Goal: Task Accomplishment & Management: Manage account settings

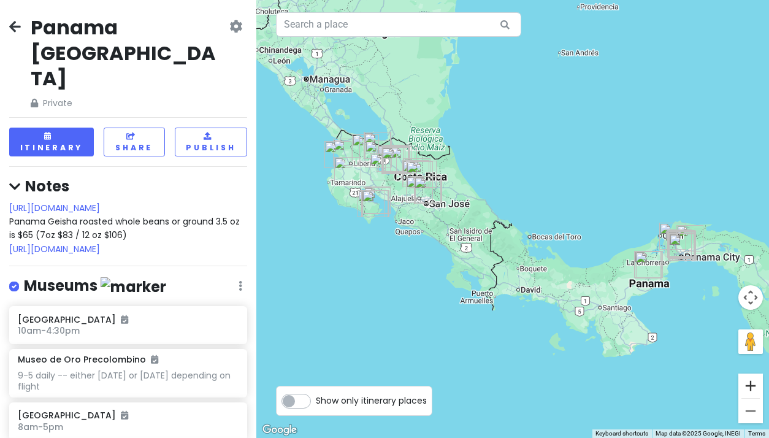
click at [752, 387] on button "Zoom in" at bounding box center [750, 385] width 25 height 25
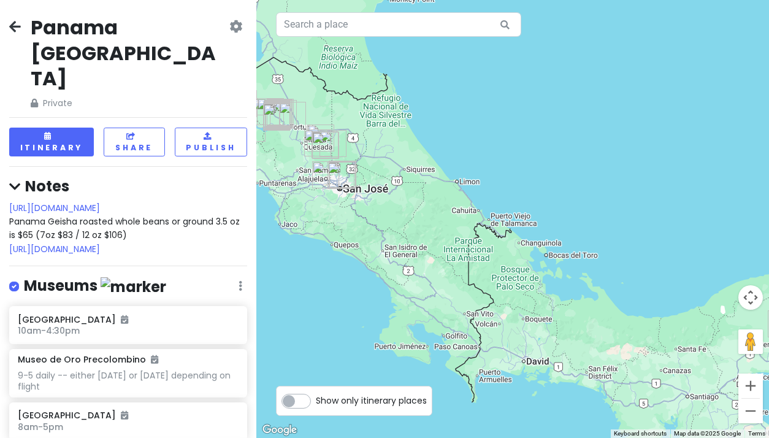
click at [752, 387] on button "Zoom in" at bounding box center [750, 385] width 25 height 25
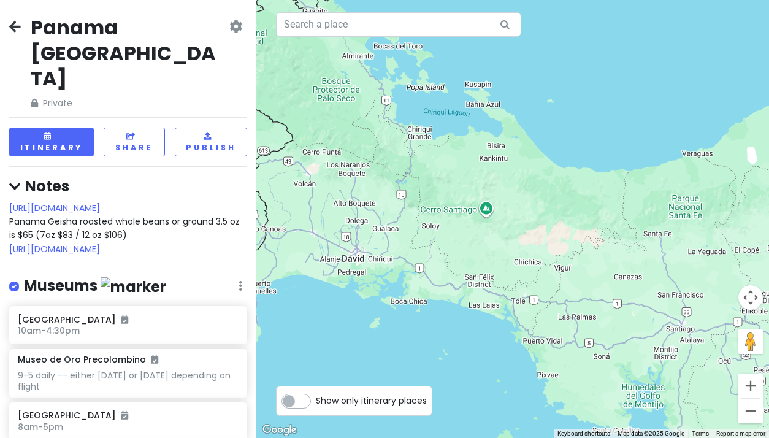
drag, startPoint x: 654, startPoint y: 364, endPoint x: 466, endPoint y: 115, distance: 312.1
click at [466, 115] on div at bounding box center [512, 219] width 513 height 438
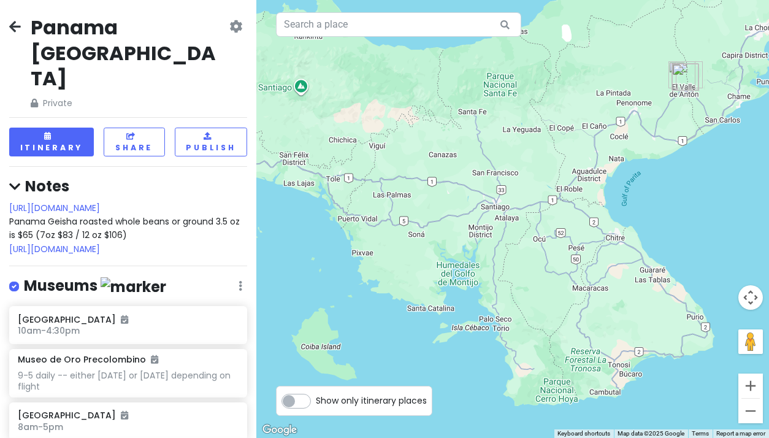
drag, startPoint x: 567, startPoint y: 265, endPoint x: 380, endPoint y: 142, distance: 224.5
click at [380, 142] on div at bounding box center [512, 219] width 513 height 438
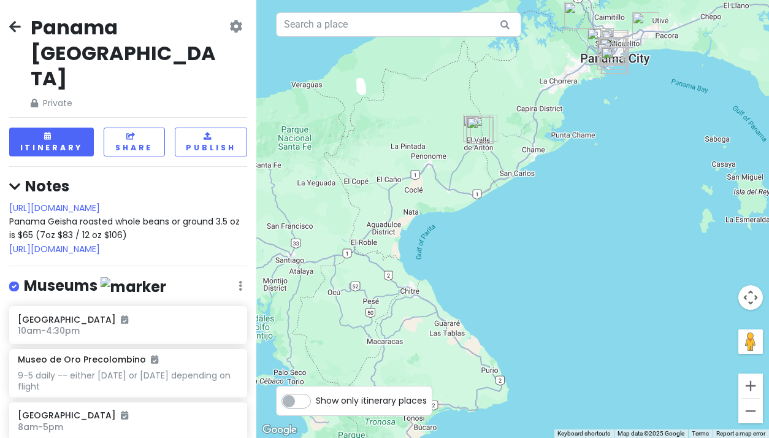
drag, startPoint x: 516, startPoint y: 226, endPoint x: 287, endPoint y: 294, distance: 239.2
click at [287, 294] on div at bounding box center [512, 219] width 513 height 438
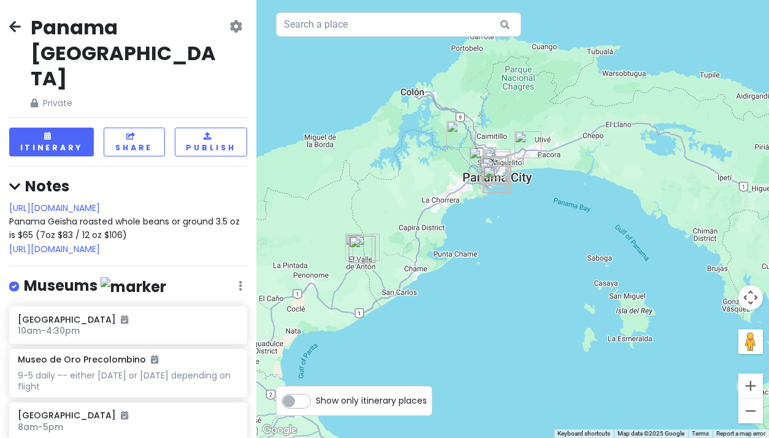
drag, startPoint x: 550, startPoint y: 225, endPoint x: 450, endPoint y: 336, distance: 149.3
click at [450, 336] on div at bounding box center [512, 219] width 513 height 438
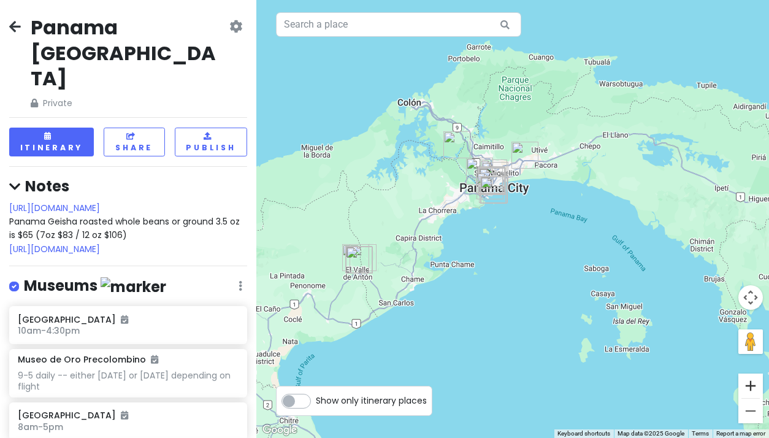
click at [753, 382] on button "Zoom in" at bounding box center [750, 385] width 25 height 25
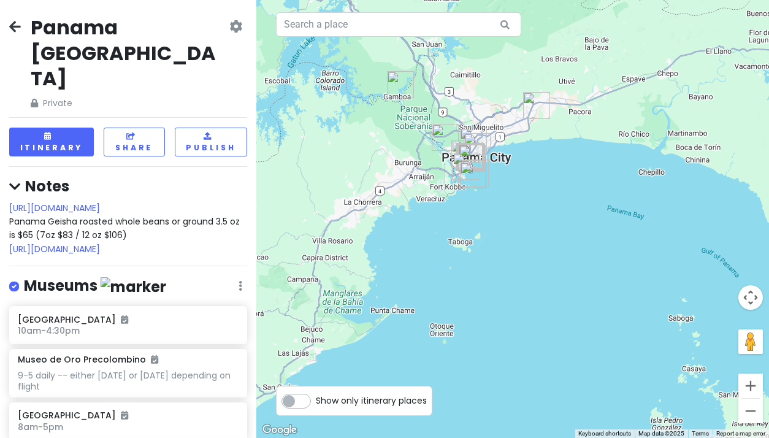
click at [753, 382] on button "Zoom in" at bounding box center [750, 385] width 25 height 25
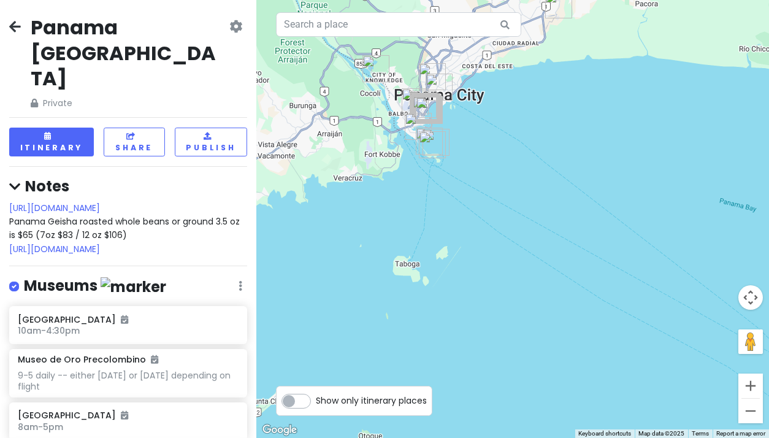
click at [753, 382] on button "Zoom in" at bounding box center [750, 385] width 25 height 25
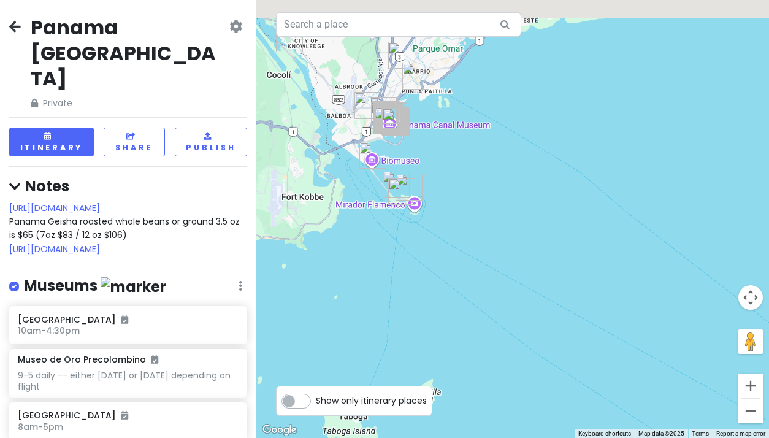
drag, startPoint x: 515, startPoint y: 233, endPoint x: 583, endPoint y: 351, distance: 136.5
click at [583, 351] on div at bounding box center [512, 219] width 513 height 438
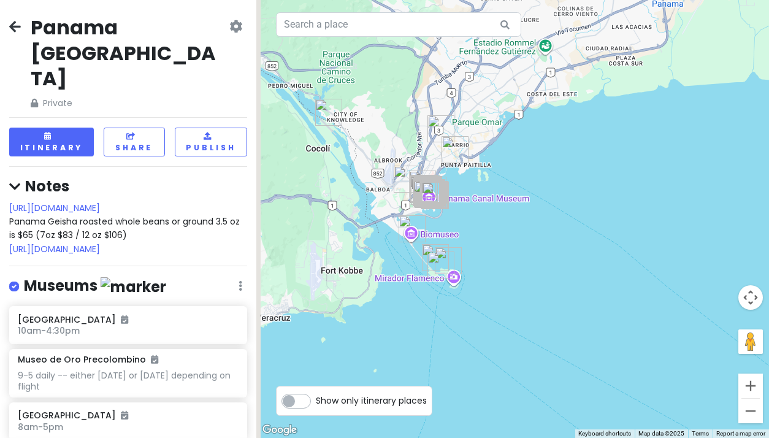
drag, startPoint x: 549, startPoint y: 288, endPoint x: 572, endPoint y: 361, distance: 76.0
click at [572, 361] on div at bounding box center [512, 219] width 513 height 438
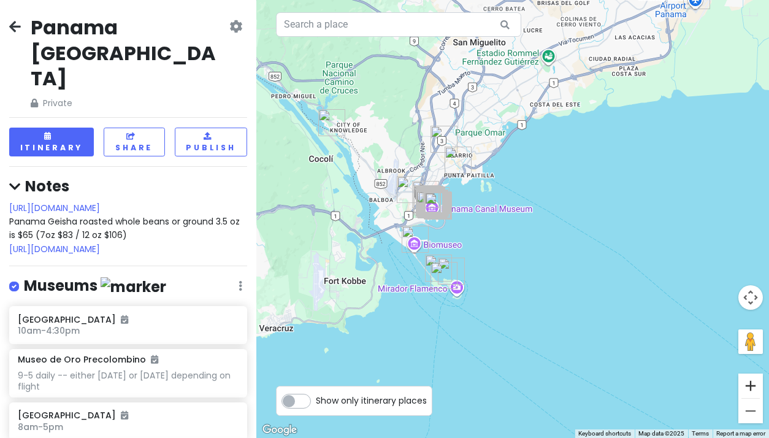
click at [748, 389] on button "Zoom in" at bounding box center [750, 385] width 25 height 25
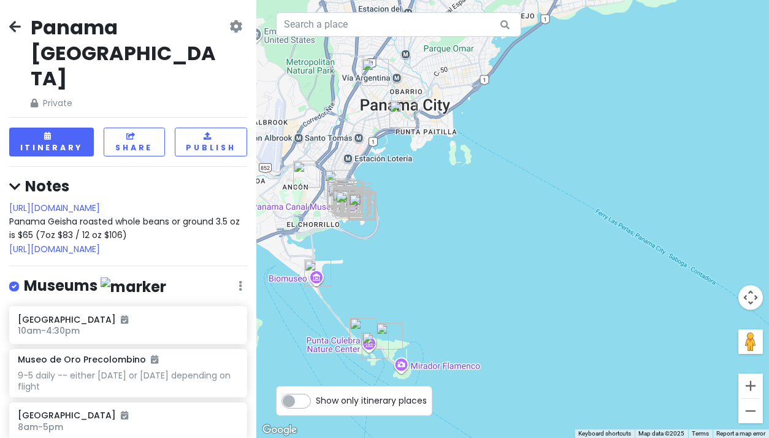
click at [748, 389] on button "Zoom in" at bounding box center [750, 385] width 25 height 25
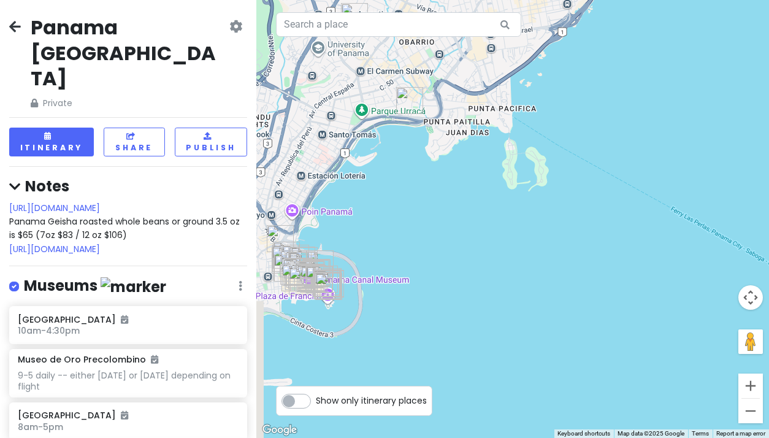
drag, startPoint x: 456, startPoint y: 272, endPoint x: 576, endPoint y: 349, distance: 142.3
click at [576, 349] on div at bounding box center [512, 219] width 513 height 438
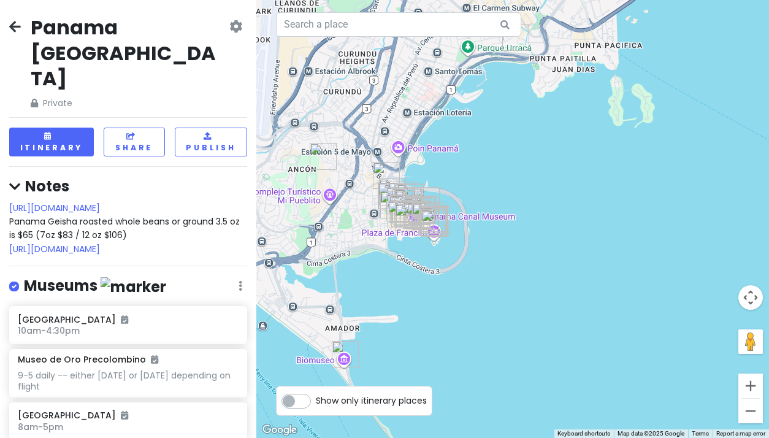
drag, startPoint x: 476, startPoint y: 305, endPoint x: 585, endPoint y: 242, distance: 126.1
click at [585, 242] on div at bounding box center [512, 219] width 513 height 438
click at [748, 387] on button "Zoom in" at bounding box center [750, 385] width 25 height 25
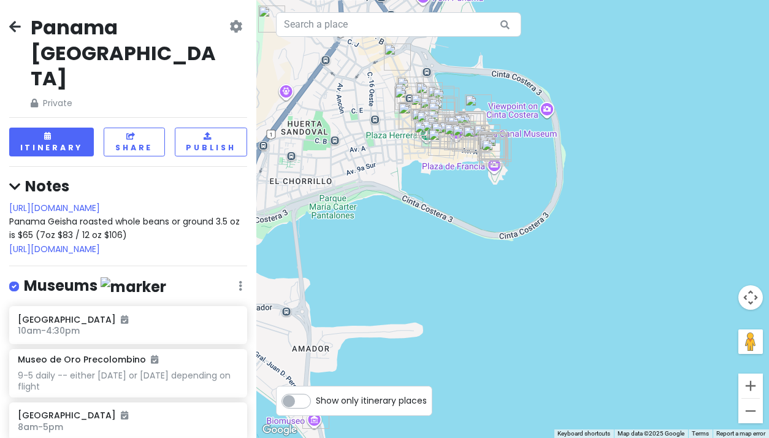
drag, startPoint x: 513, startPoint y: 335, endPoint x: 654, endPoint y: 245, distance: 167.4
click at [654, 245] on div at bounding box center [512, 219] width 513 height 438
click at [68, 128] on button "Itinerary" at bounding box center [51, 142] width 85 height 29
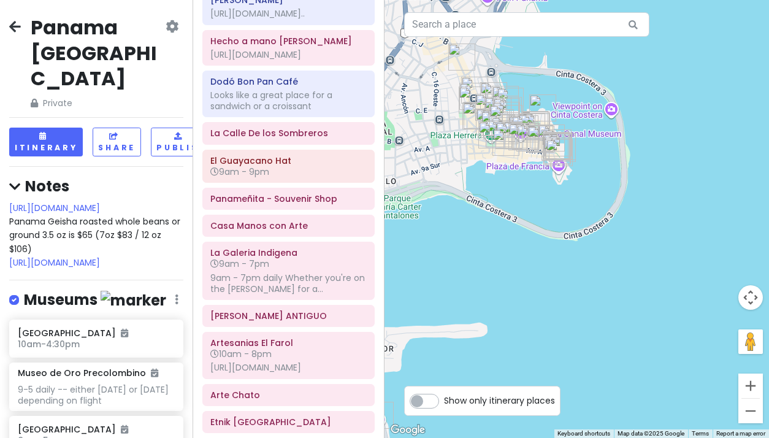
scroll to position [616, 0]
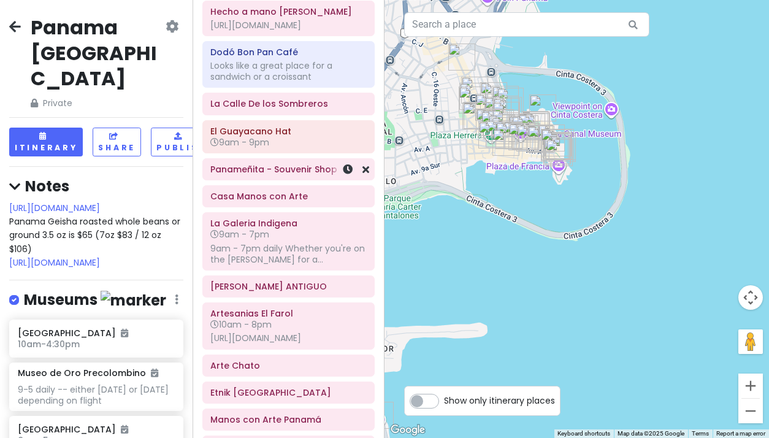
click at [215, 175] on div "Panameñita - Souvenir Shop" at bounding box center [289, 169] width 172 height 21
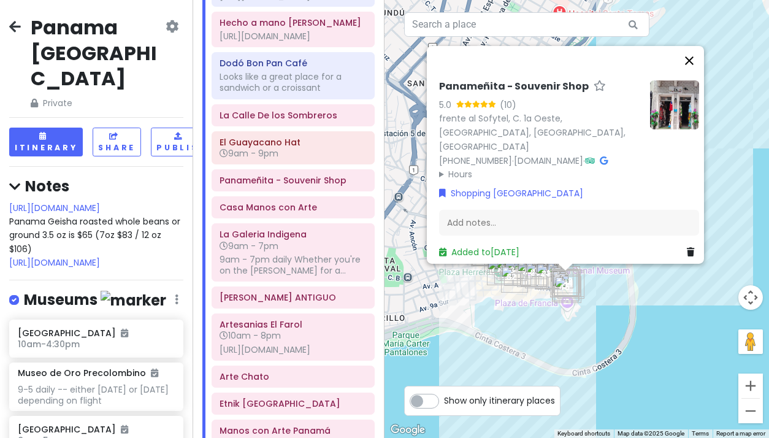
click at [695, 56] on button "Close" at bounding box center [688, 60] width 29 height 29
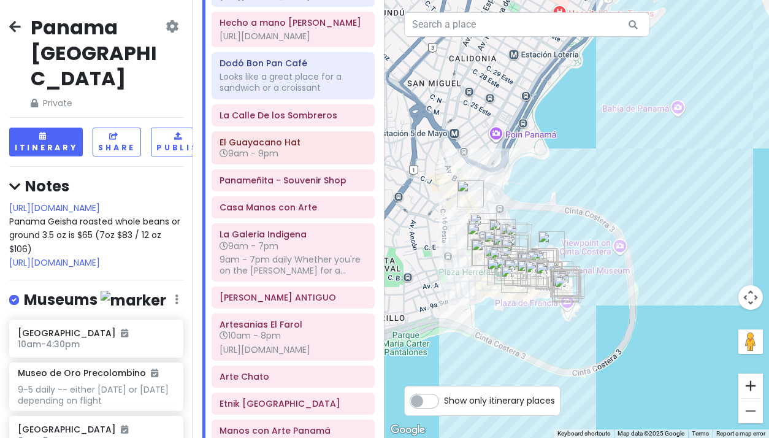
click at [748, 383] on button "Zoom in" at bounding box center [750, 385] width 25 height 25
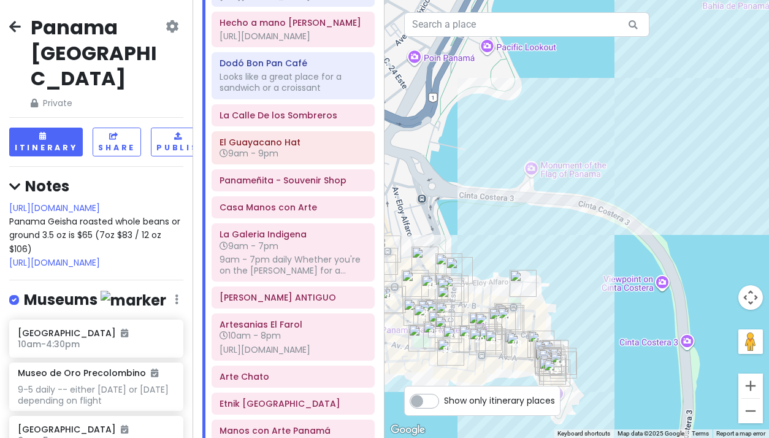
click at [748, 383] on button "Zoom in" at bounding box center [750, 385] width 25 height 25
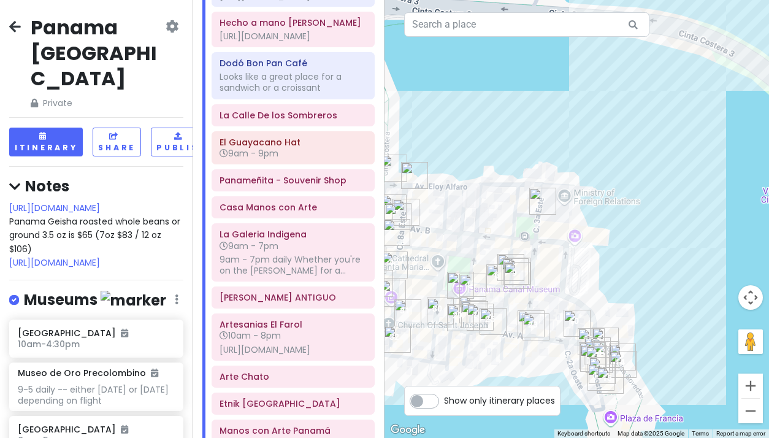
drag, startPoint x: 630, startPoint y: 324, endPoint x: 704, endPoint y: 163, distance: 177.2
click at [704, 163] on div at bounding box center [576, 219] width 384 height 438
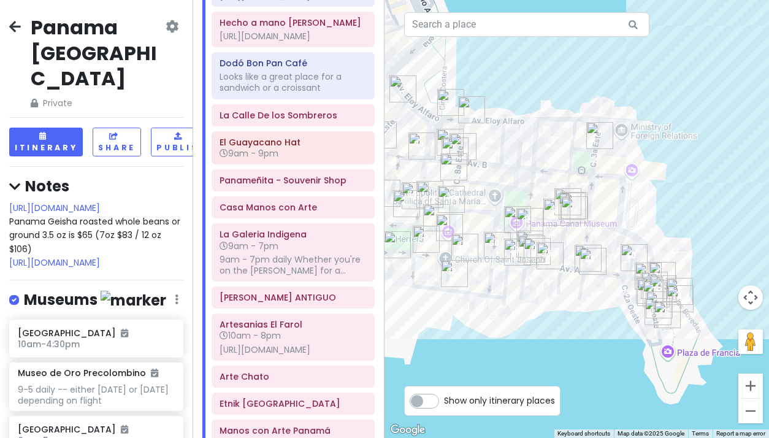
drag, startPoint x: 641, startPoint y: 212, endPoint x: 701, endPoint y: 142, distance: 91.7
click at [701, 142] on div at bounding box center [576, 219] width 384 height 438
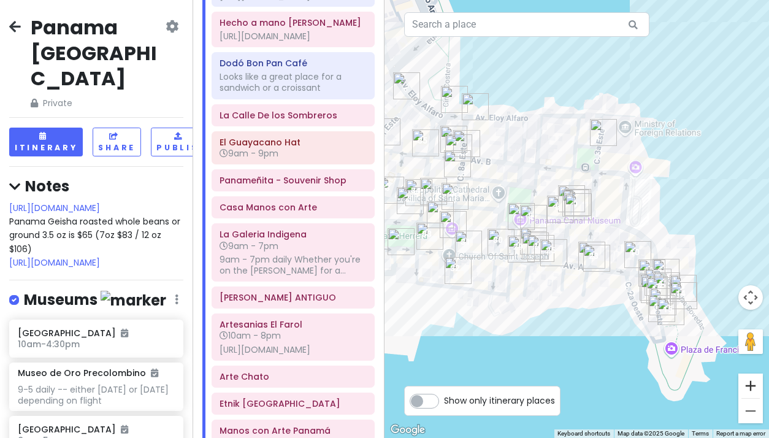
click at [747, 384] on button "Zoom in" at bounding box center [750, 385] width 25 height 25
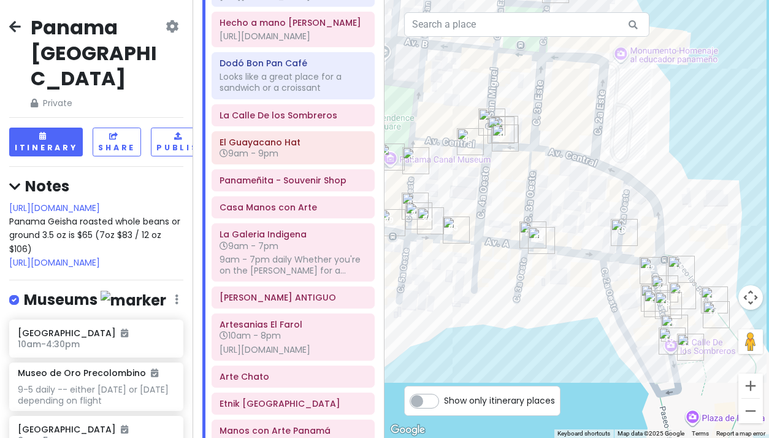
drag, startPoint x: 730, startPoint y: 195, endPoint x: 657, endPoint y: 120, distance: 104.9
click at [657, 120] on div at bounding box center [576, 219] width 384 height 438
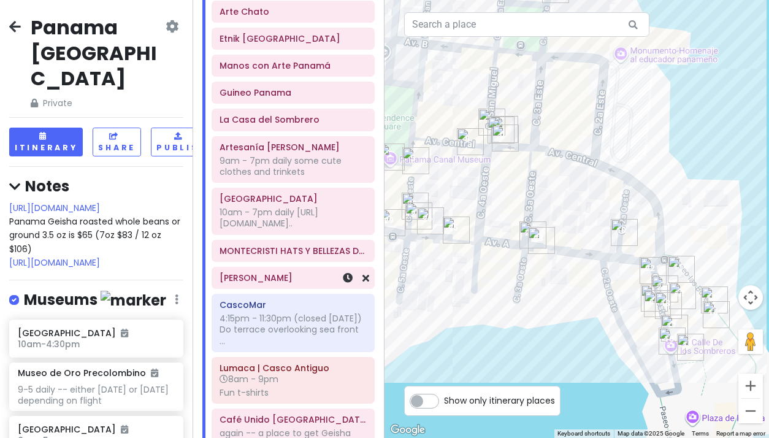
scroll to position [990, 0]
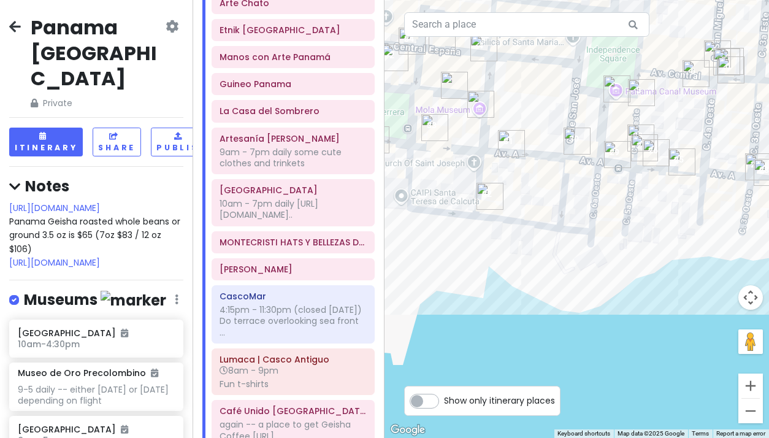
drag, startPoint x: 439, startPoint y: 313, endPoint x: 667, endPoint y: 243, distance: 238.4
click at [667, 243] on div at bounding box center [576, 219] width 384 height 438
click at [299, 338] on div "4:15pm - 11:30pm (closed [DATE]) Do terrace overlooking sea front ..." at bounding box center [292, 321] width 147 height 34
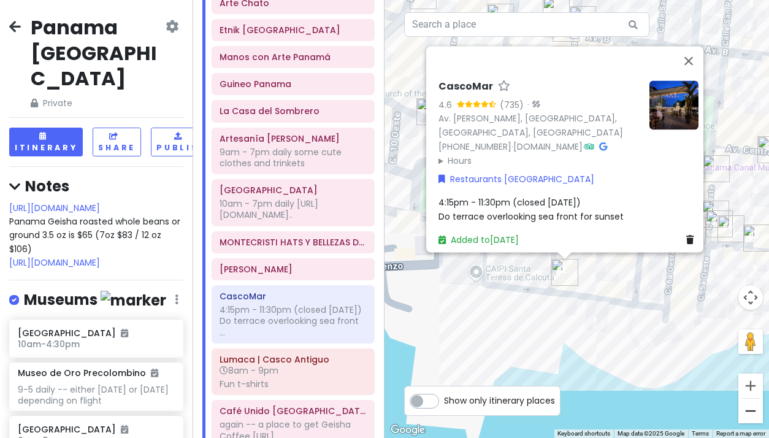
click at [751, 409] on button "Zoom out" at bounding box center [750, 411] width 25 height 25
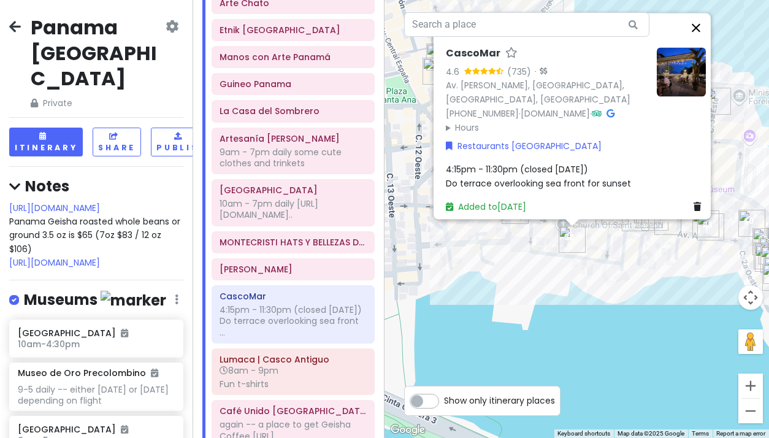
click at [697, 26] on button "Close" at bounding box center [695, 27] width 29 height 29
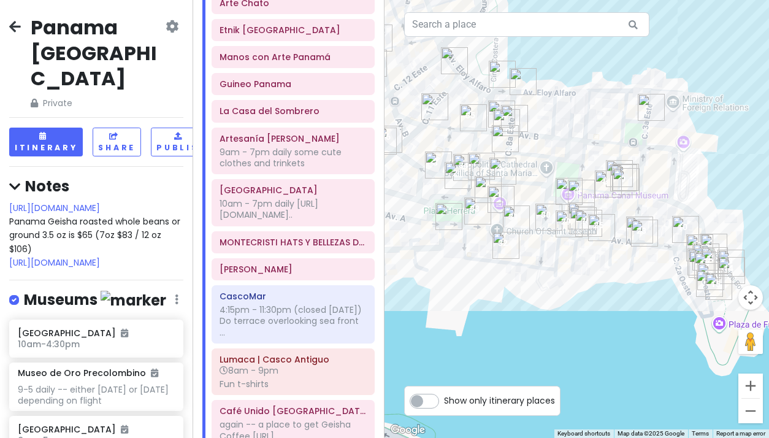
drag, startPoint x: 642, startPoint y: 337, endPoint x: 575, endPoint y: 343, distance: 67.7
click at [575, 343] on div at bounding box center [576, 219] width 384 height 438
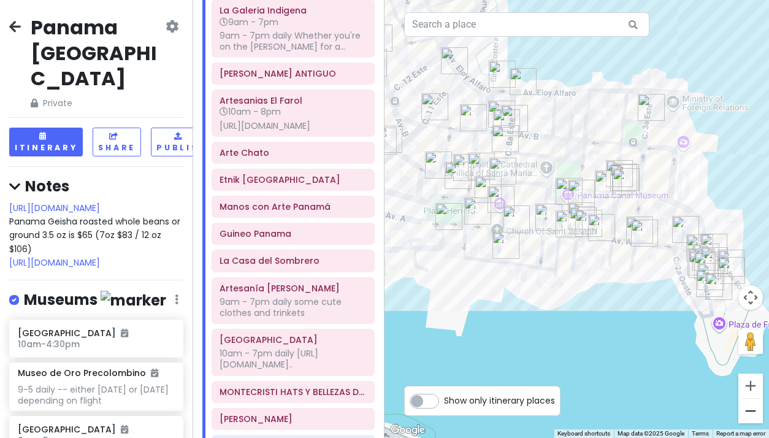
scroll to position [835, 0]
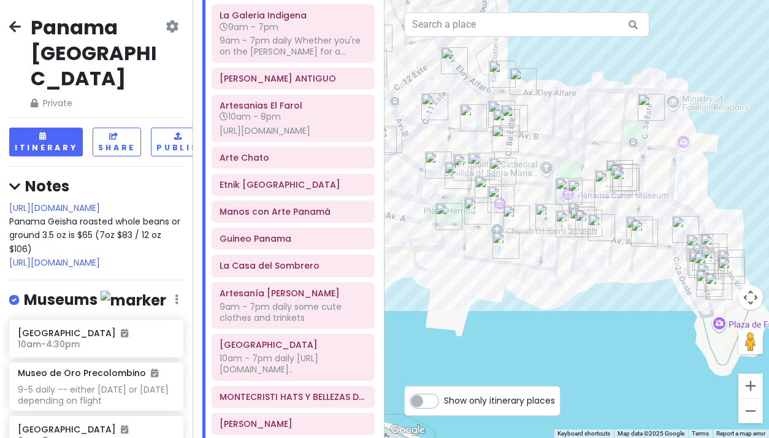
click at [446, 216] on img "CasaCasco" at bounding box center [448, 216] width 27 height 27
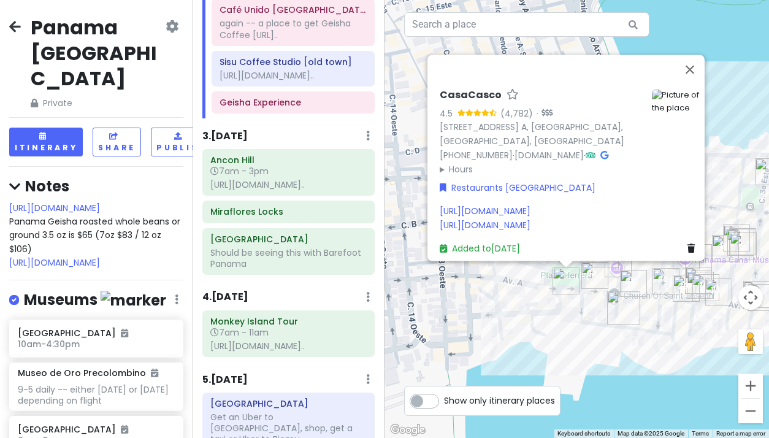
scroll to position [1392, 0]
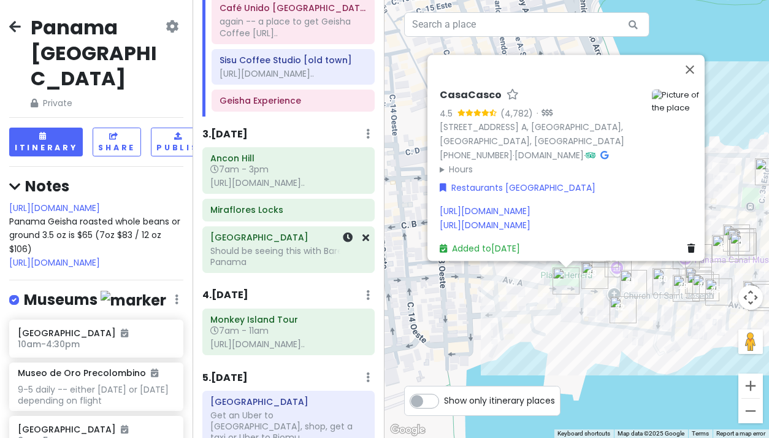
click at [292, 273] on div "Punta Culebra Should be seeing this with Barefoot [GEOGRAPHIC_DATA]" at bounding box center [289, 250] width 172 height 46
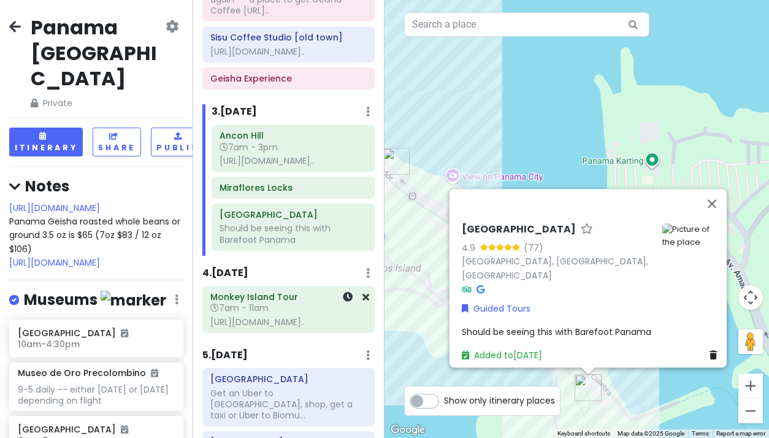
click at [313, 327] on div "[URL][DOMAIN_NAME].." at bounding box center [288, 321] width 156 height 11
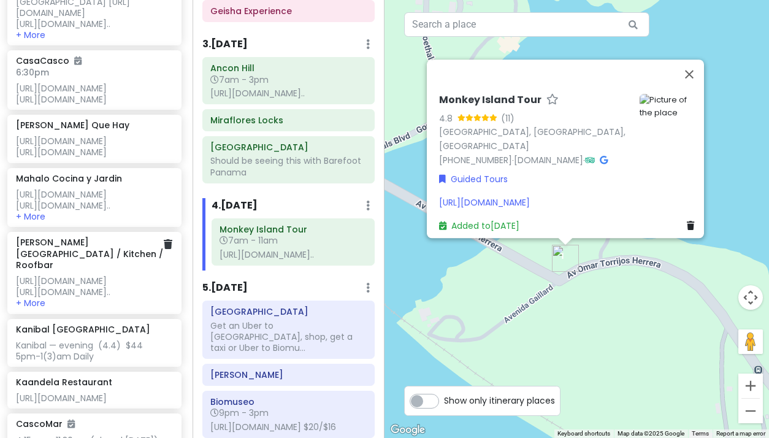
scroll to position [6019, 2]
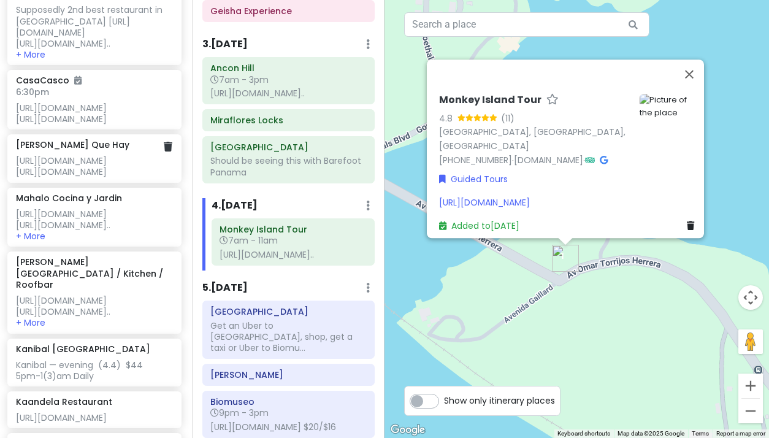
click at [85, 177] on div "[URL][DOMAIN_NAME] [URL][DOMAIN_NAME]" at bounding box center [94, 166] width 156 height 22
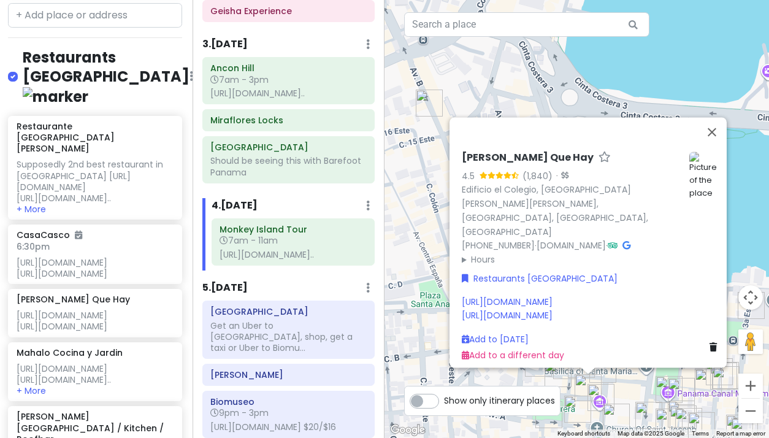
scroll to position [5846, 1]
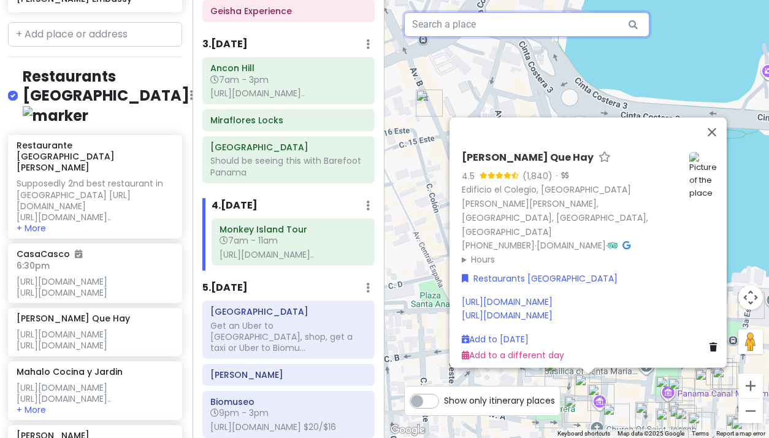
click at [449, 27] on input "text" at bounding box center [526, 24] width 245 height 25
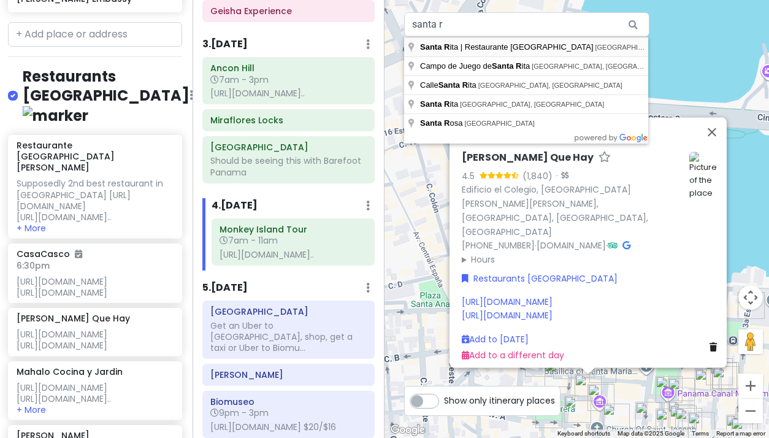
type input "[GEOGRAPHIC_DATA][PERSON_NAME] | Restaurante [GEOGRAPHIC_DATA], [GEOGRAPHIC_DAT…"
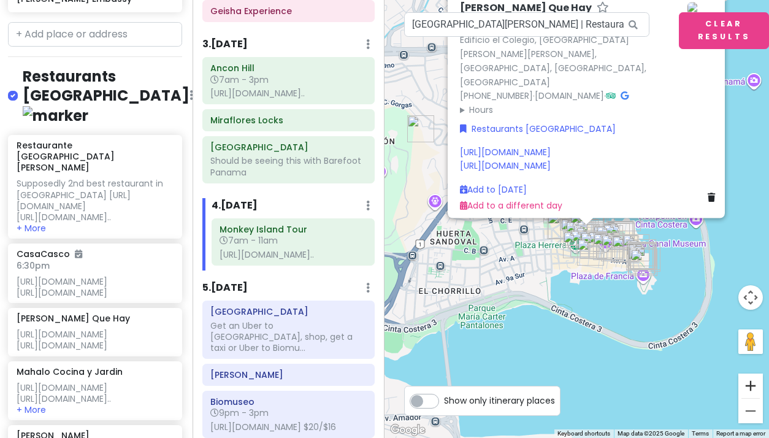
click at [751, 379] on button "Zoom in" at bounding box center [750, 385] width 25 height 25
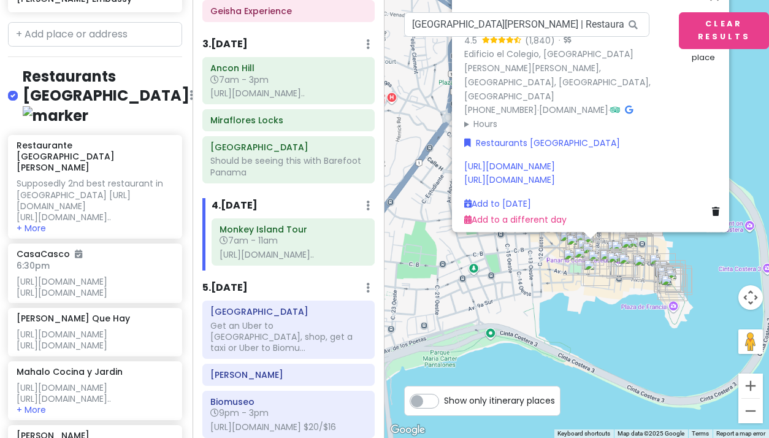
click at [751, 379] on button "Zoom in" at bounding box center [750, 385] width 25 height 25
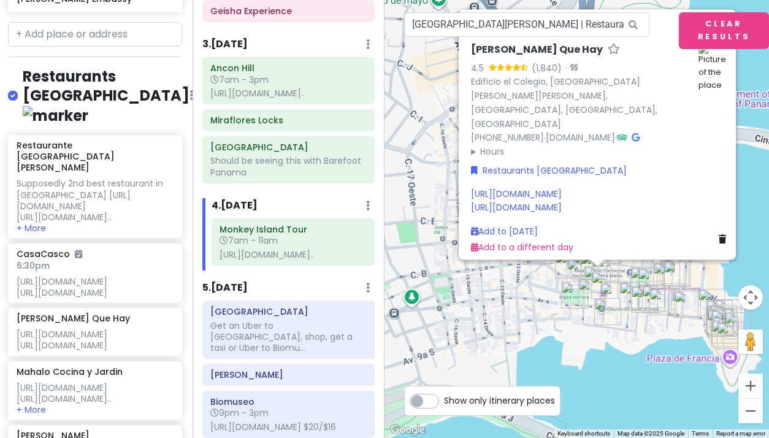
click at [751, 379] on button "Zoom in" at bounding box center [750, 385] width 25 height 25
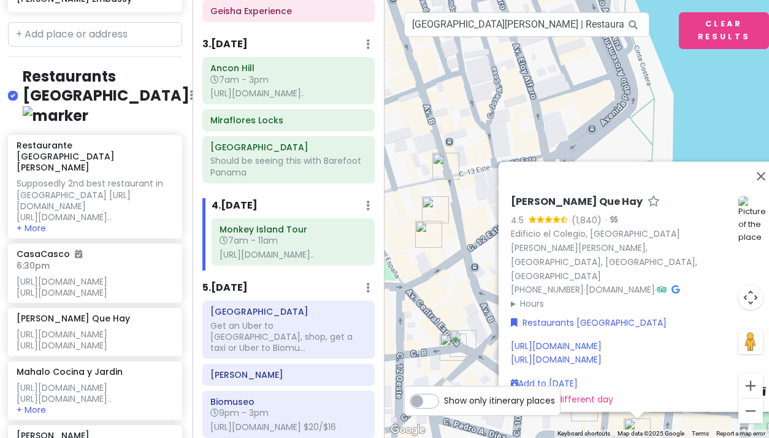
click at [751, 379] on button "Zoom in" at bounding box center [750, 385] width 25 height 25
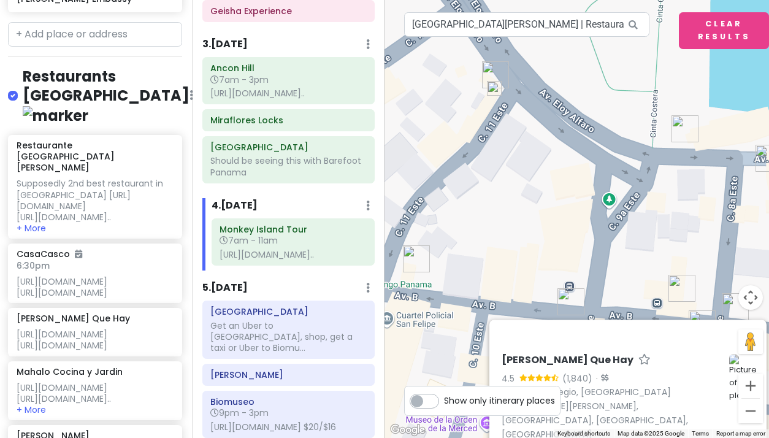
drag, startPoint x: 680, startPoint y: 338, endPoint x: 595, endPoint y: 207, distance: 155.9
click at [595, 207] on div "[PERSON_NAME] Que Hay 4.5 (1,840) · Edificio el Colegio, [GEOGRAPHIC_DATA][PERS…" at bounding box center [576, 219] width 384 height 438
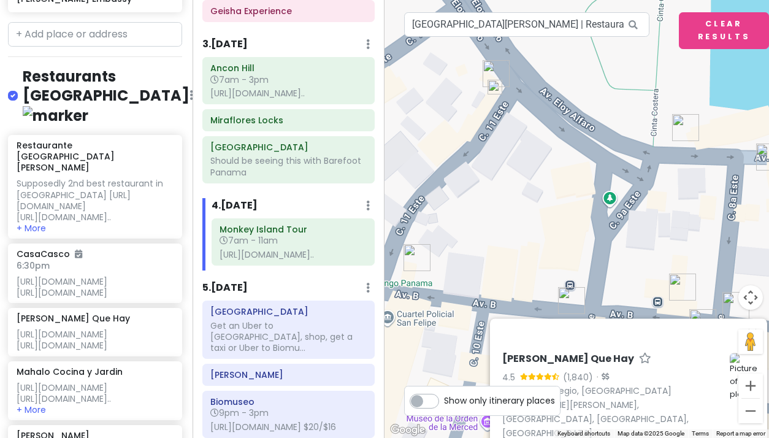
click at [495, 88] on img at bounding box center [494, 87] width 15 height 15
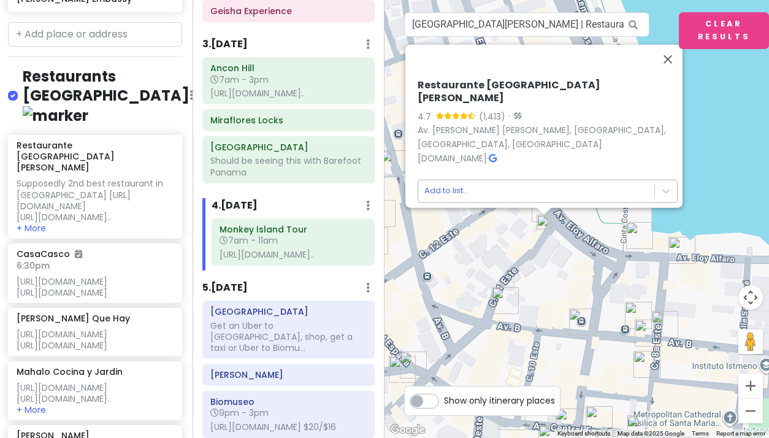
click at [438, 183] on body "Panama [GEOGRAPHIC_DATA] Private Change Dates Make a Copy Delete Trip Give Feed…" at bounding box center [384, 219] width 769 height 438
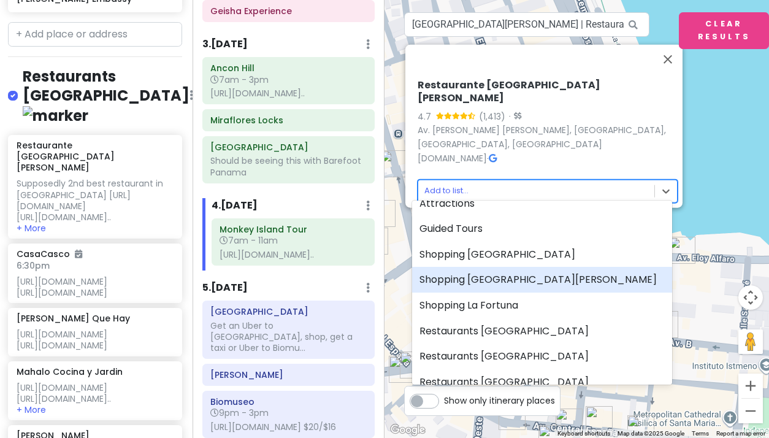
scroll to position [61, 0]
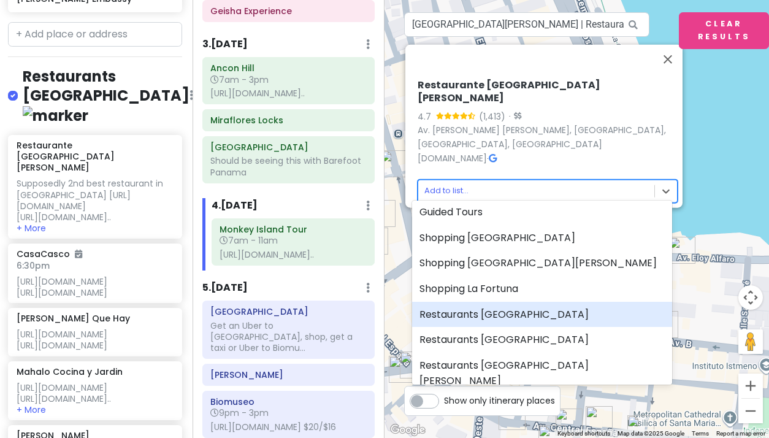
click at [460, 314] on div "Restaurants [GEOGRAPHIC_DATA]" at bounding box center [542, 315] width 260 height 26
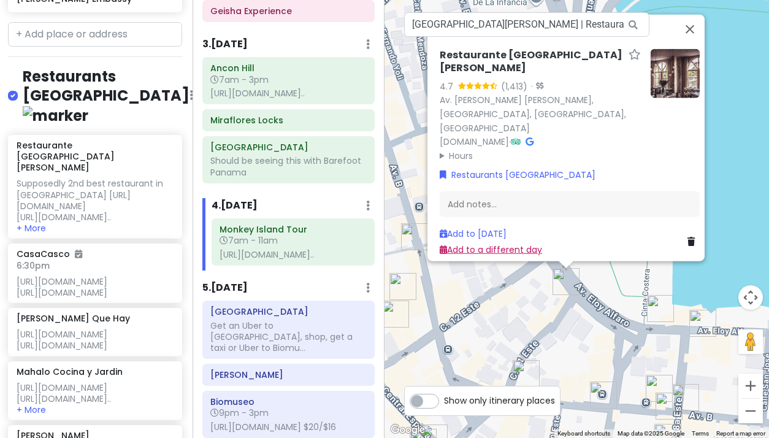
click at [476, 243] on link "Add to a different day" at bounding box center [491, 249] width 102 height 12
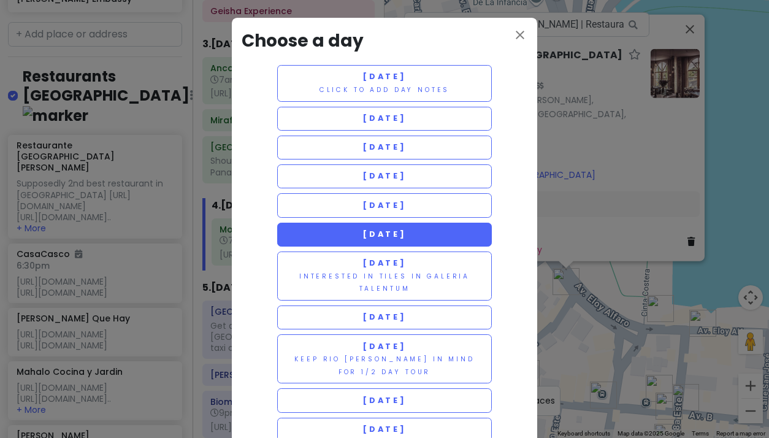
click at [407, 231] on span "[DATE]" at bounding box center [384, 234] width 44 height 10
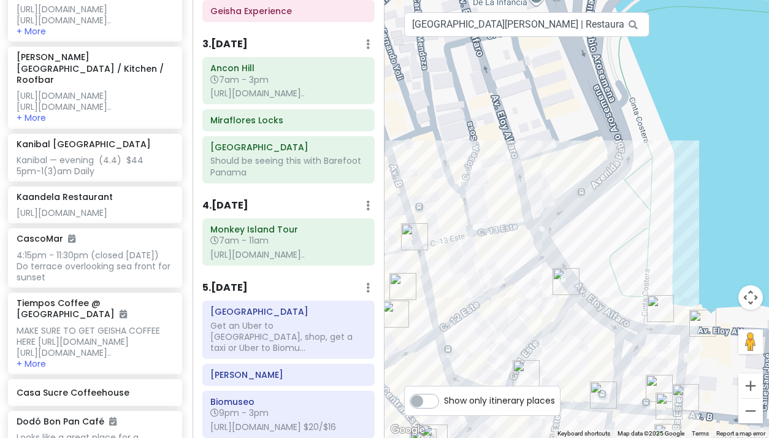
scroll to position [6229, 1]
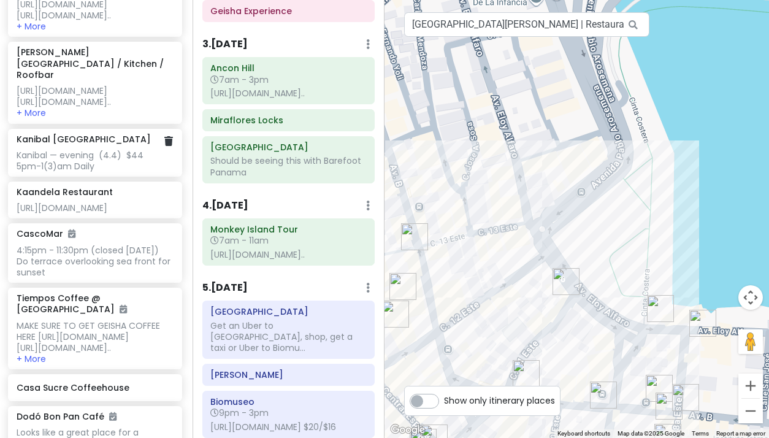
click at [63, 172] on div "Kanibal — evening (4.4) $44 5pm-1(3)am Daily" at bounding box center [95, 161] width 156 height 22
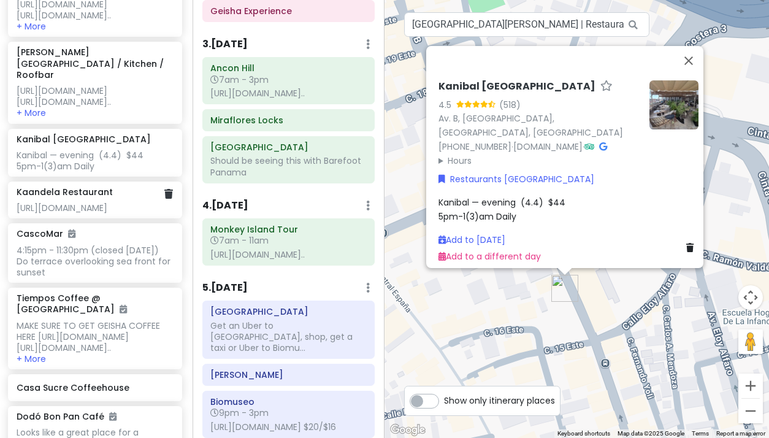
click at [61, 213] on div "[URL][DOMAIN_NAME]" at bounding box center [95, 207] width 156 height 11
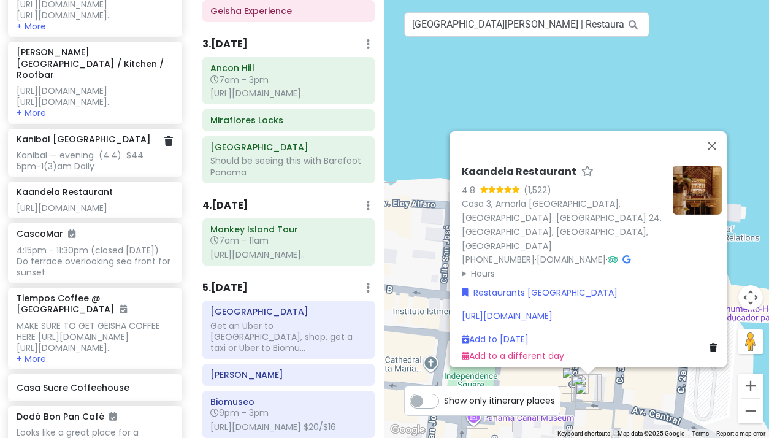
click at [58, 172] on div "Kanibal — evening (4.4) $44 5pm-1(3)am Daily" at bounding box center [95, 161] width 156 height 22
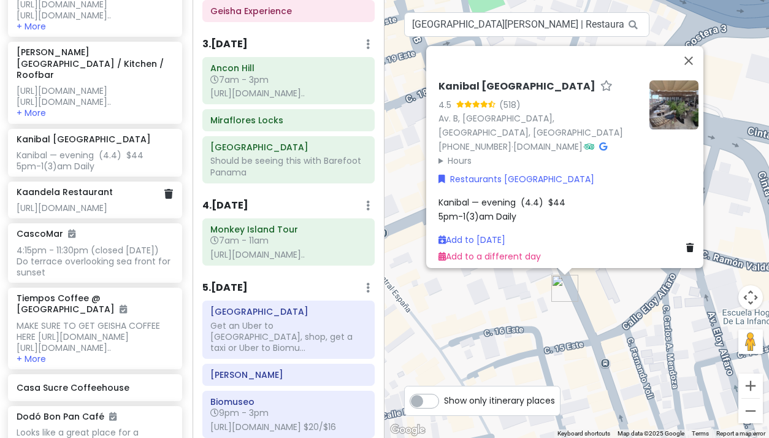
click at [65, 213] on div "[URL][DOMAIN_NAME]" at bounding box center [95, 207] width 156 height 11
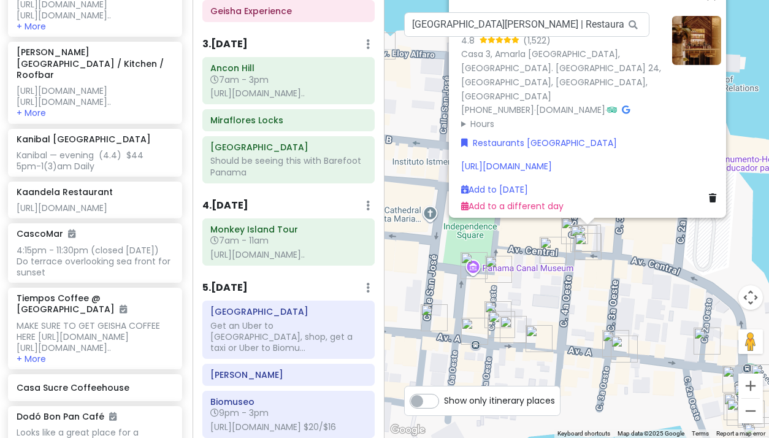
drag, startPoint x: 422, startPoint y: 267, endPoint x: 422, endPoint y: 115, distance: 152.7
click at [422, 115] on div "Kaandela Restaurant 4.8 (1,522) [GEOGRAPHIC_DATA], [GEOGRAPHIC_DATA], Av. [GEOG…" at bounding box center [576, 219] width 384 height 438
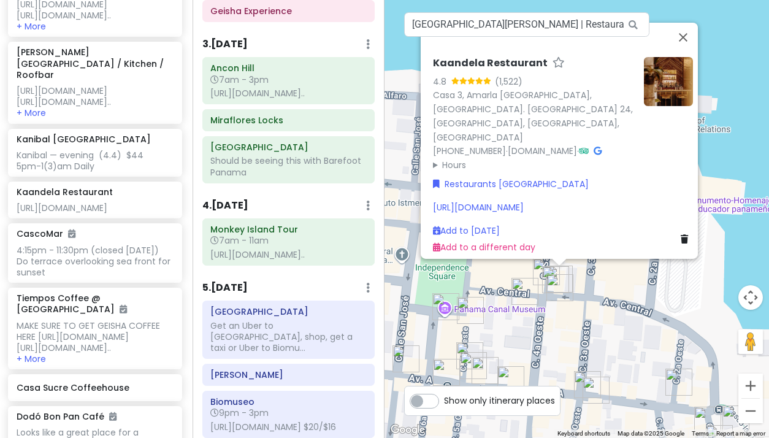
drag, startPoint x: 755, startPoint y: 115, endPoint x: 723, endPoint y: 159, distance: 54.5
click at [723, 159] on div "Kaandela Restaurant 4.8 (1,522) [GEOGRAPHIC_DATA], [GEOGRAPHIC_DATA], Av. [GEOG…" at bounding box center [576, 219] width 384 height 438
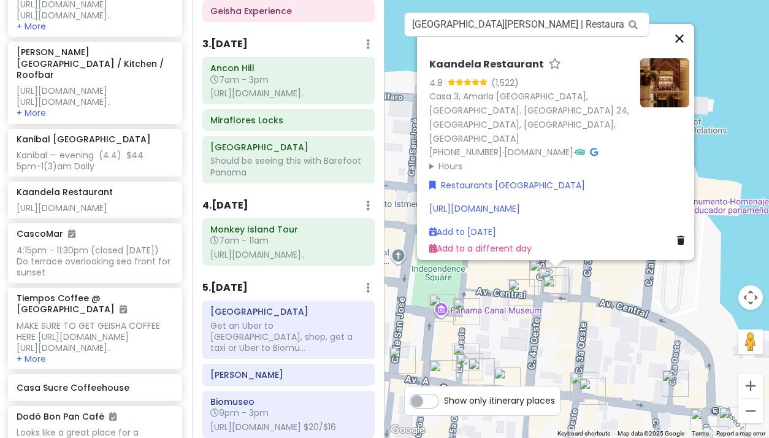
click at [682, 34] on button "Close" at bounding box center [679, 38] width 29 height 29
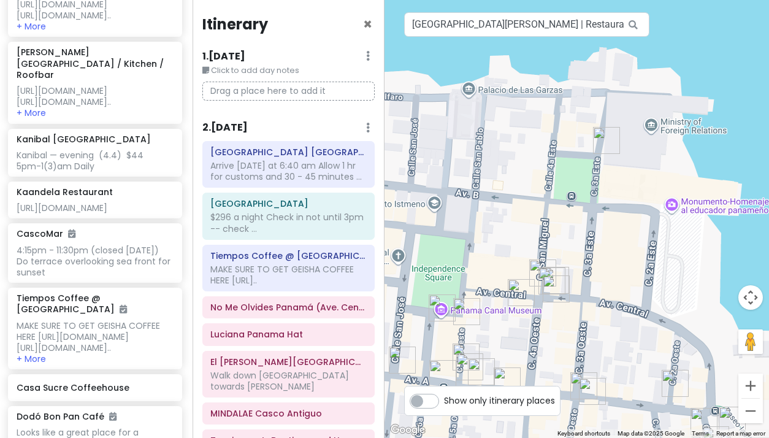
scroll to position [0, 0]
click at [437, 305] on img "Panama Canal Museum" at bounding box center [442, 307] width 27 height 27
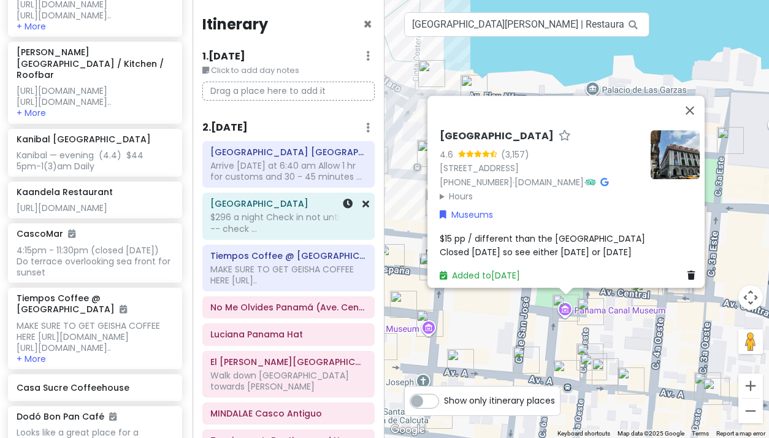
click at [289, 216] on div "$296 a night Check in not until 3pm -- check ..." at bounding box center [288, 223] width 156 height 22
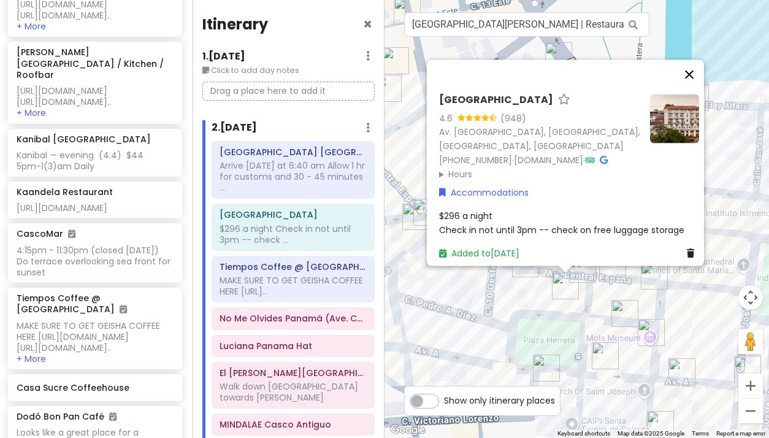
click at [694, 59] on button "Close" at bounding box center [688, 73] width 29 height 29
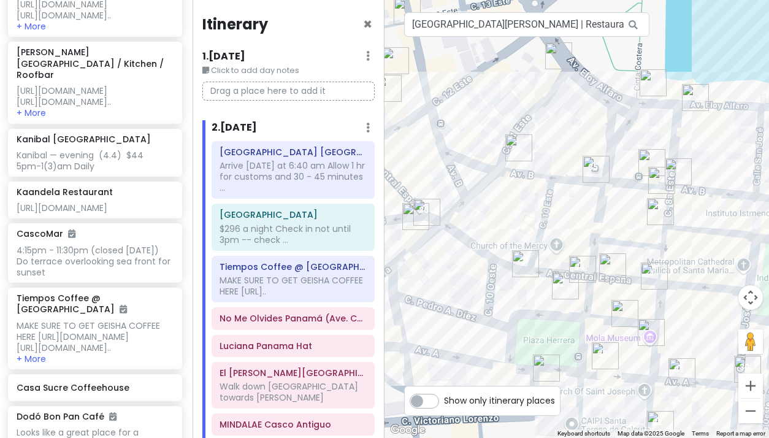
click at [562, 288] on img "American Trade Hotel & Hall" at bounding box center [565, 285] width 27 height 27
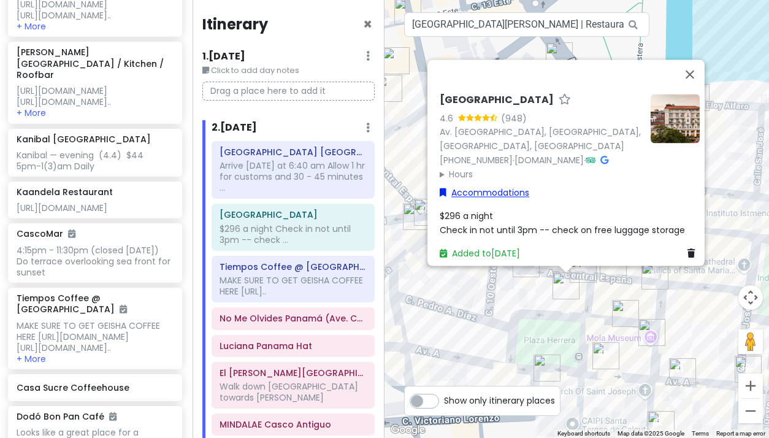
click at [483, 186] on link "Accommodations" at bounding box center [485, 192] width 90 height 13
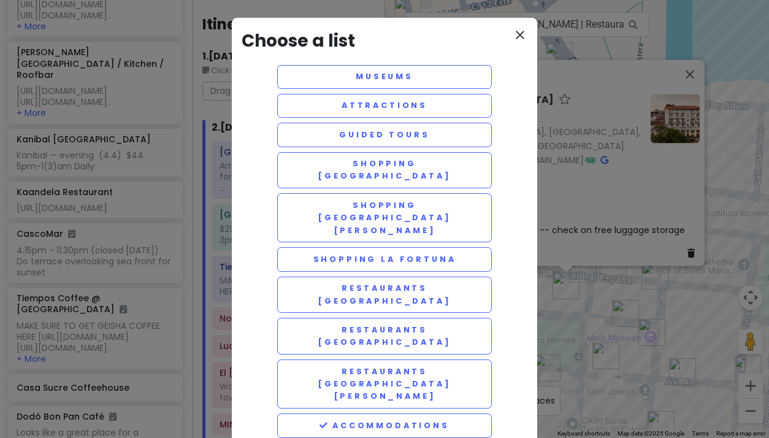
click at [519, 34] on icon "close" at bounding box center [520, 35] width 15 height 15
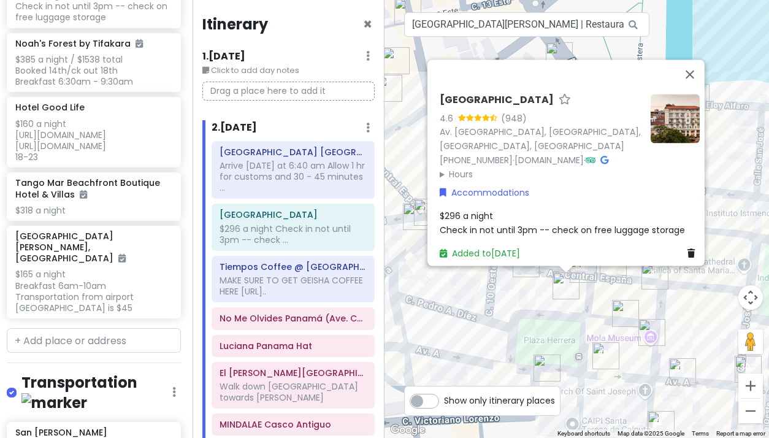
scroll to position [7890, 2]
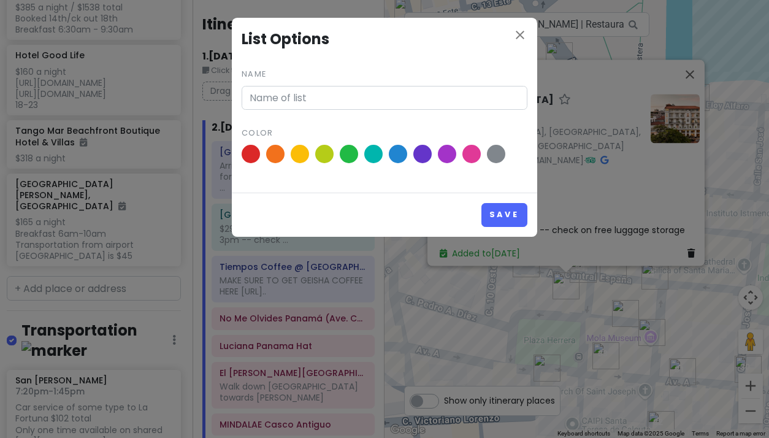
type input "Accommodations"
click at [422, 155] on span at bounding box center [422, 153] width 21 height 21
click at [0, 0] on input "radio" at bounding box center [0, 0] width 0 height 0
click at [502, 212] on button "Save" at bounding box center [504, 215] width 46 height 24
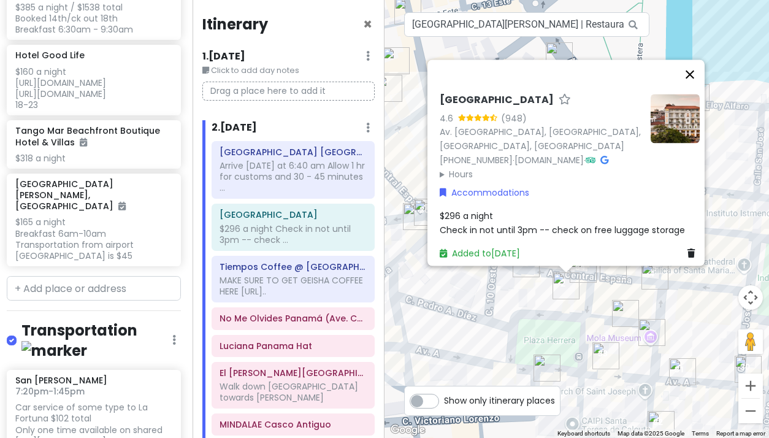
click at [695, 59] on button "Close" at bounding box center [689, 73] width 29 height 29
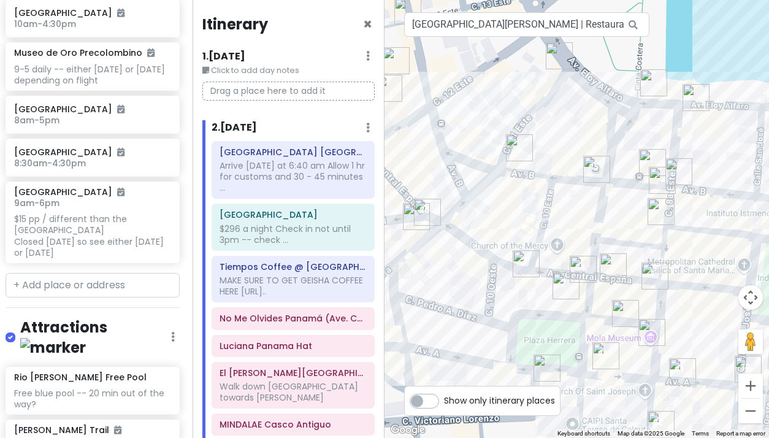
scroll to position [0, 4]
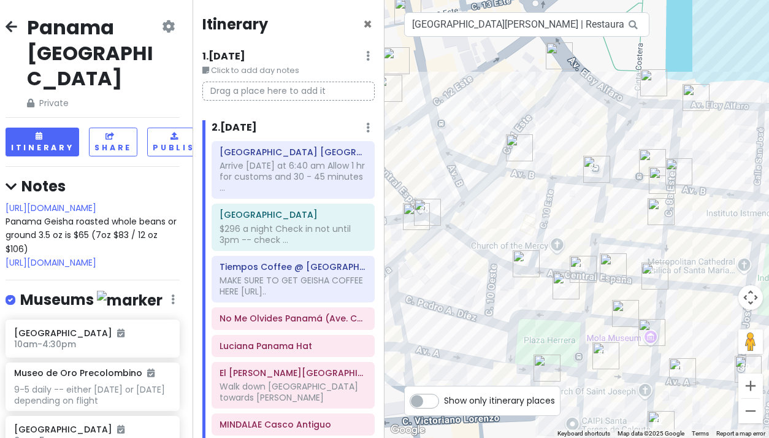
click at [10, 25] on icon at bounding box center [12, 26] width 12 height 10
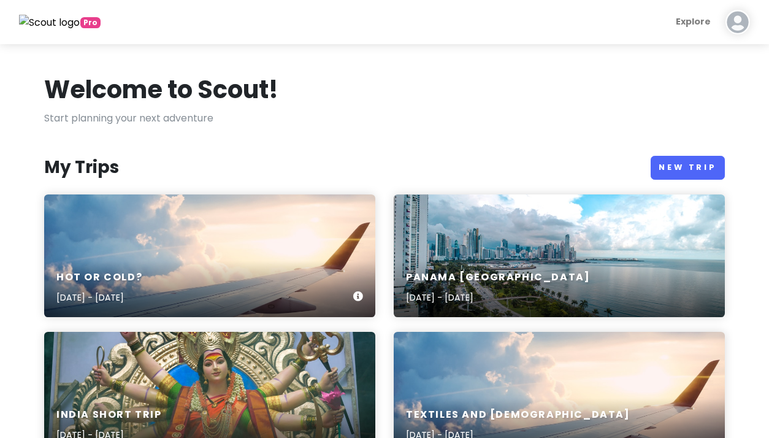
click at [247, 254] on div "Hot or cold? [DATE] - [DATE]" at bounding box center [209, 255] width 331 height 123
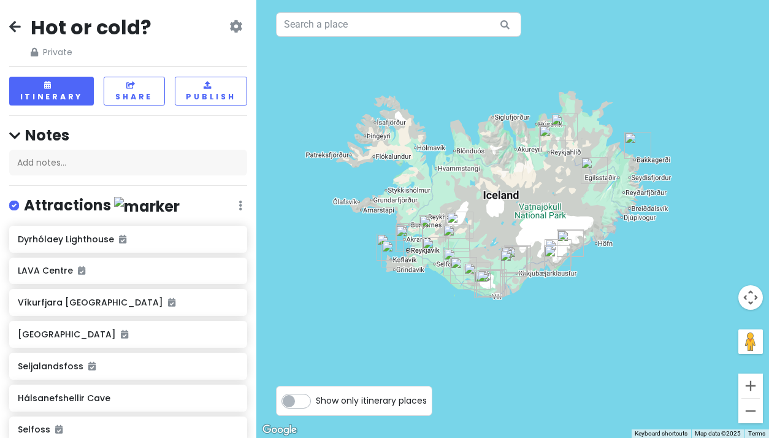
click at [15, 25] on icon at bounding box center [15, 26] width 12 height 10
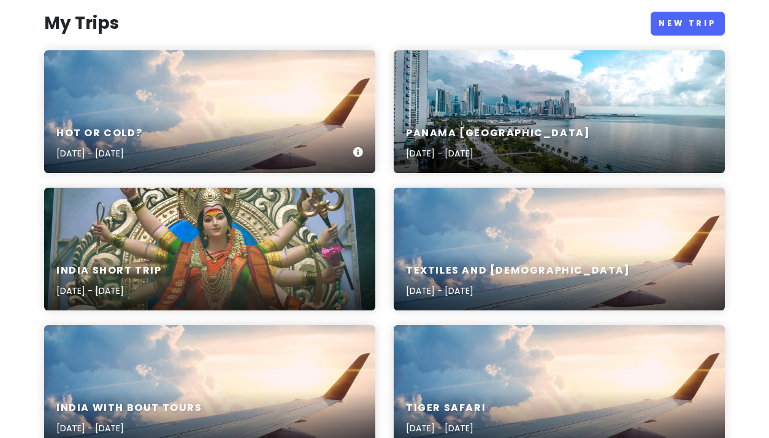
scroll to position [147, 0]
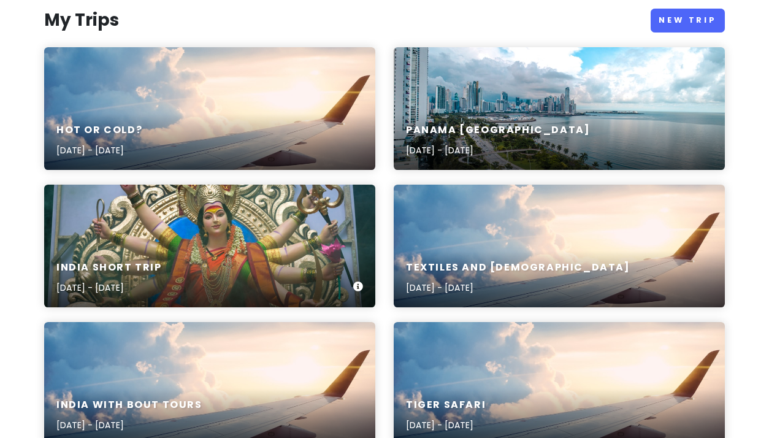
click at [193, 251] on div "India Short Trip [DATE] - [DATE]" at bounding box center [209, 278] width 331 height 58
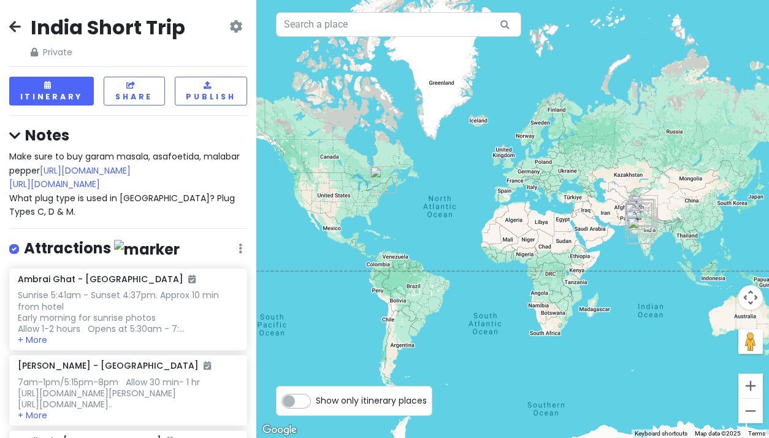
click at [17, 25] on icon at bounding box center [15, 26] width 12 height 10
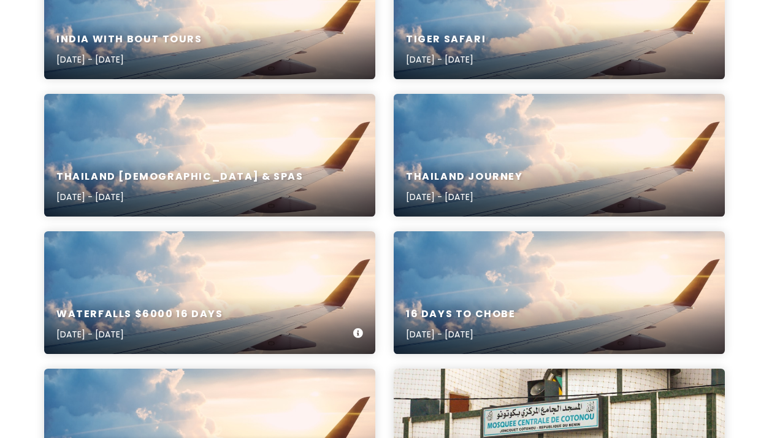
scroll to position [517, 0]
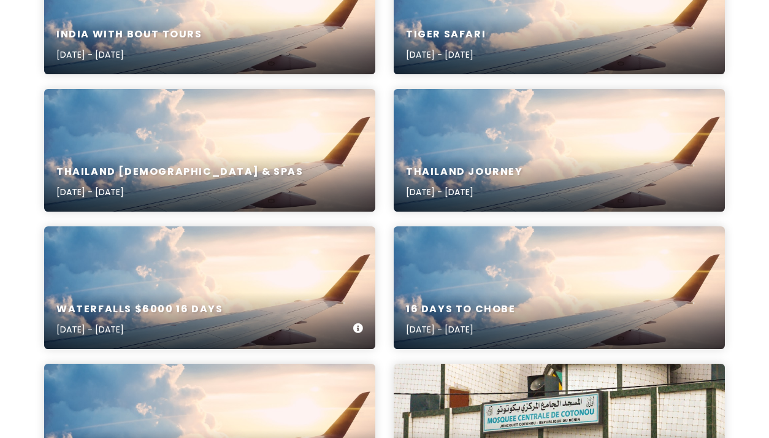
click at [207, 266] on div "Waterfalls $6000 16 days [DATE] - [DATE]" at bounding box center [209, 287] width 331 height 123
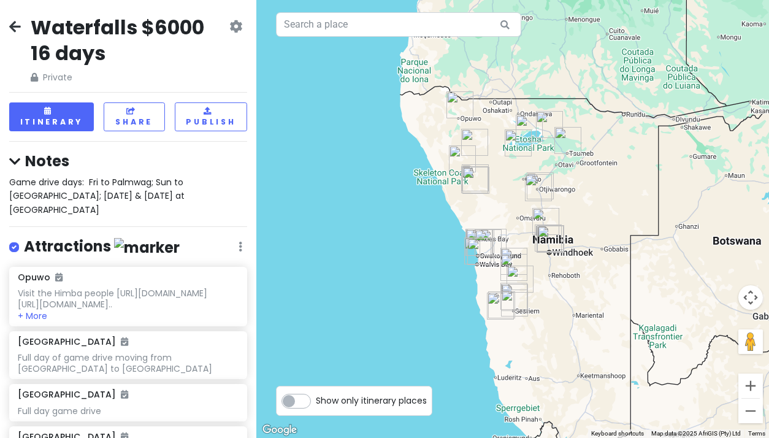
click at [18, 24] on icon at bounding box center [15, 26] width 12 height 10
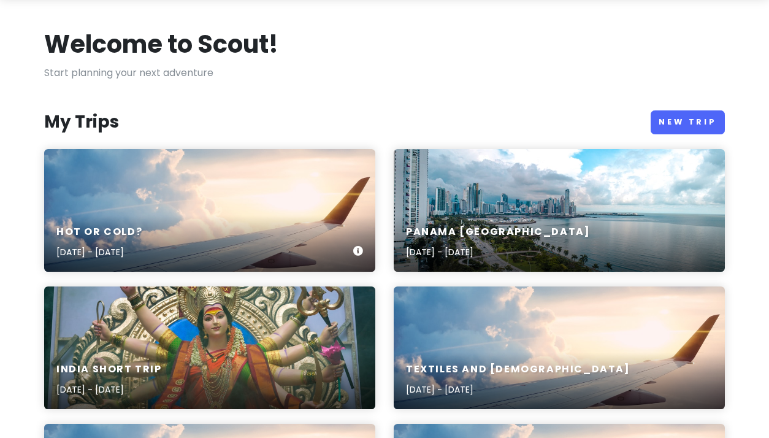
scroll to position [36, 0]
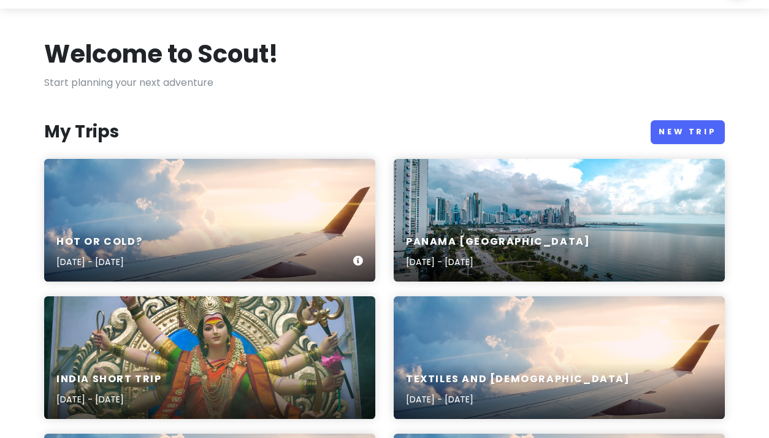
click at [199, 237] on div "Hot or cold? [DATE] - [DATE]" at bounding box center [209, 252] width 331 height 58
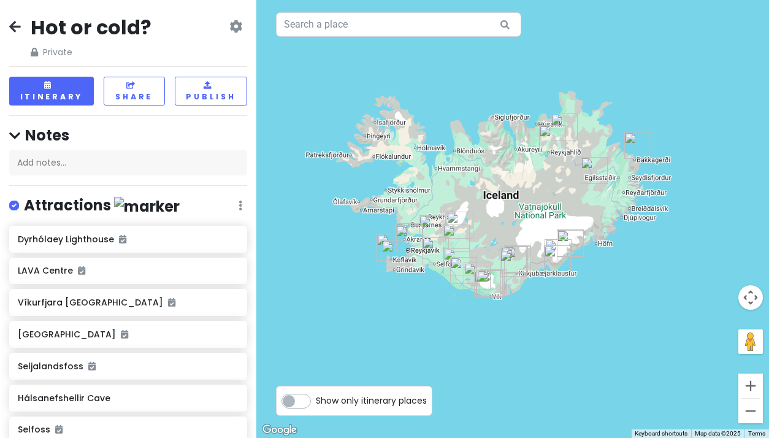
click at [12, 22] on icon at bounding box center [15, 26] width 12 height 10
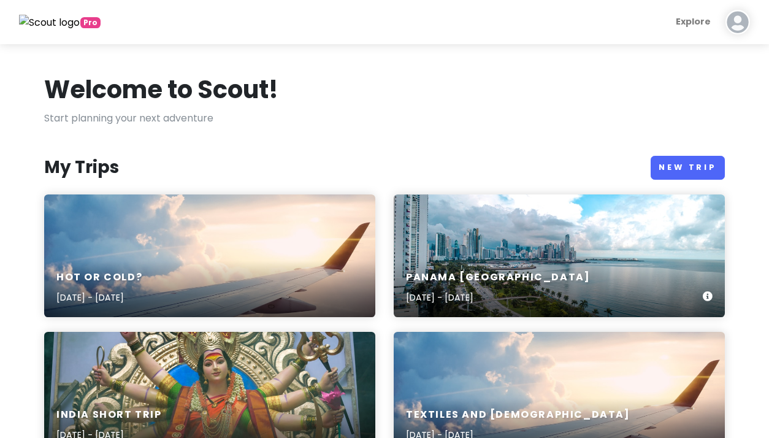
click at [528, 231] on div "Panama [GEOGRAPHIC_DATA] [DATE] - [DATE]" at bounding box center [559, 255] width 331 height 123
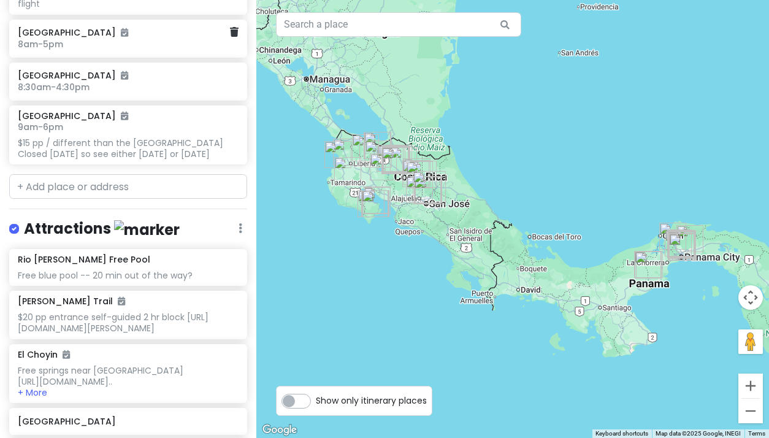
scroll to position [467, 0]
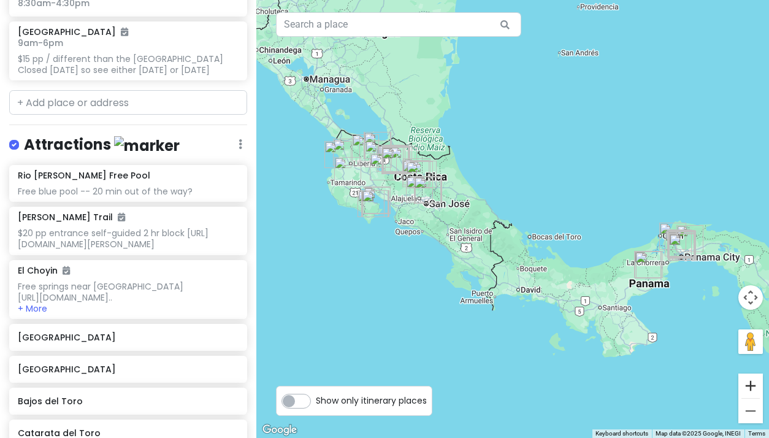
click at [751, 387] on button "Zoom in" at bounding box center [750, 385] width 25 height 25
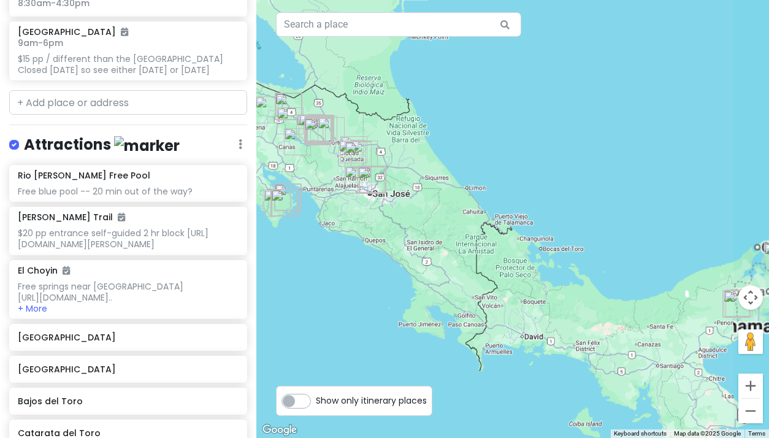
click at [751, 387] on button "Zoom in" at bounding box center [750, 385] width 25 height 25
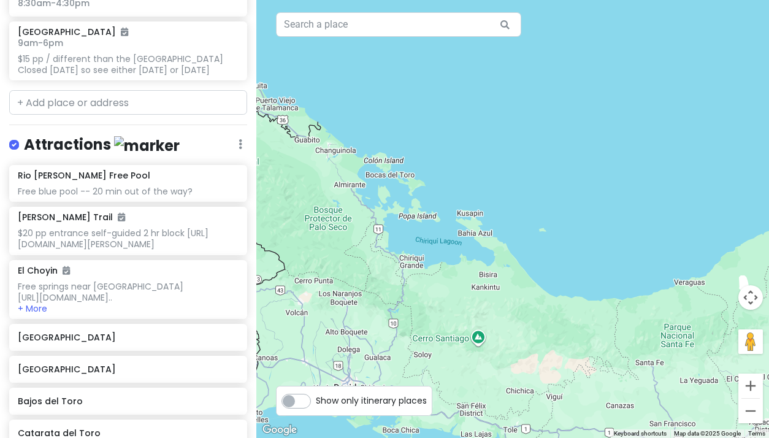
drag, startPoint x: 641, startPoint y: 364, endPoint x: 450, endPoint y: 235, distance: 230.1
click at [450, 235] on div at bounding box center [512, 219] width 513 height 438
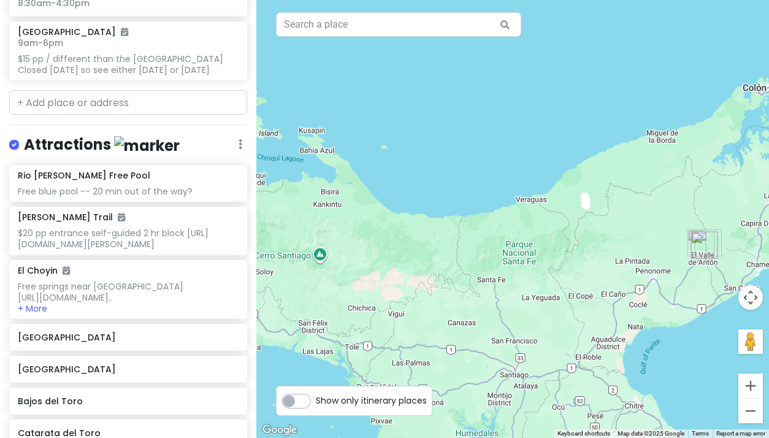
drag, startPoint x: 574, startPoint y: 286, endPoint x: 406, endPoint y: 215, distance: 182.4
click at [409, 215] on div at bounding box center [512, 219] width 513 height 438
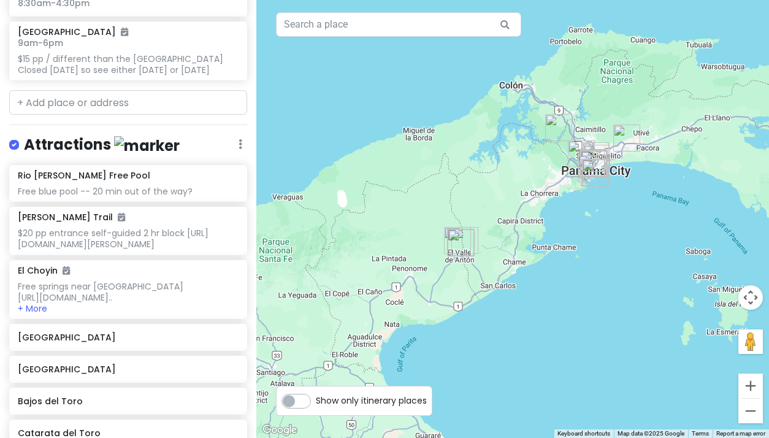
drag, startPoint x: 569, startPoint y: 291, endPoint x: 328, endPoint y: 288, distance: 241.0
click at [328, 288] on div at bounding box center [512, 219] width 513 height 438
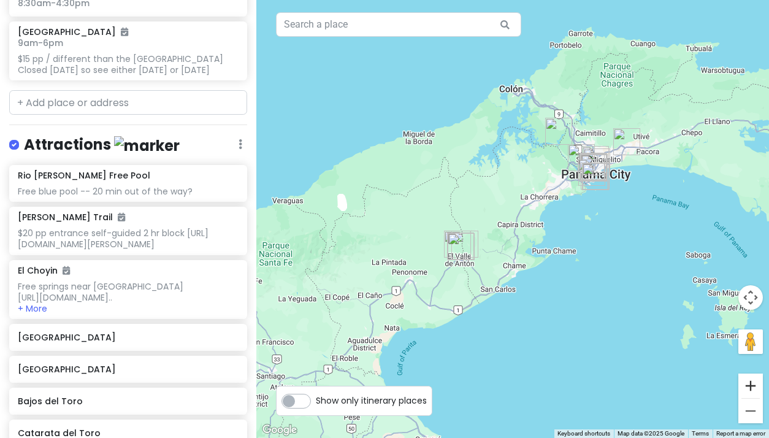
click at [755, 380] on button "Zoom in" at bounding box center [750, 385] width 25 height 25
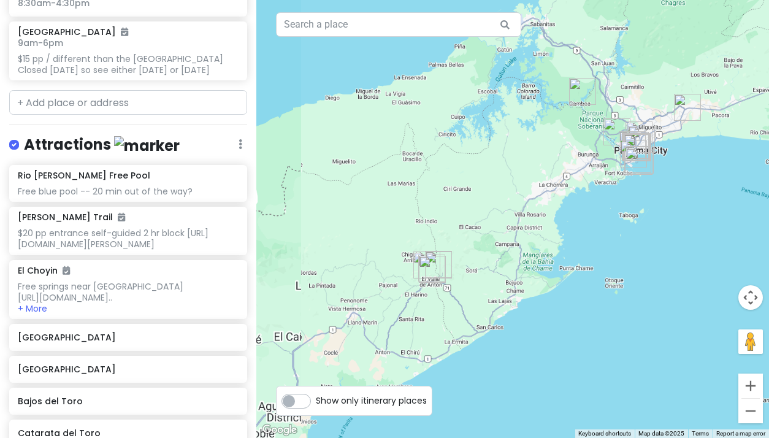
click at [755, 380] on button "Zoom in" at bounding box center [750, 385] width 25 height 25
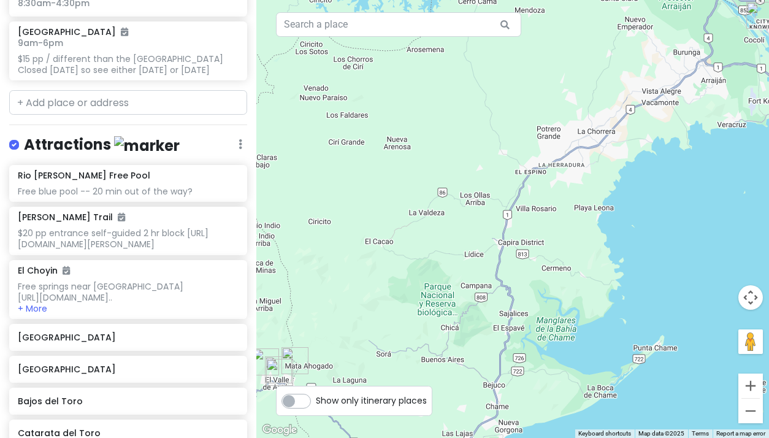
drag, startPoint x: 700, startPoint y: 278, endPoint x: 487, endPoint y: 370, distance: 231.5
click at [487, 370] on div at bounding box center [512, 219] width 513 height 438
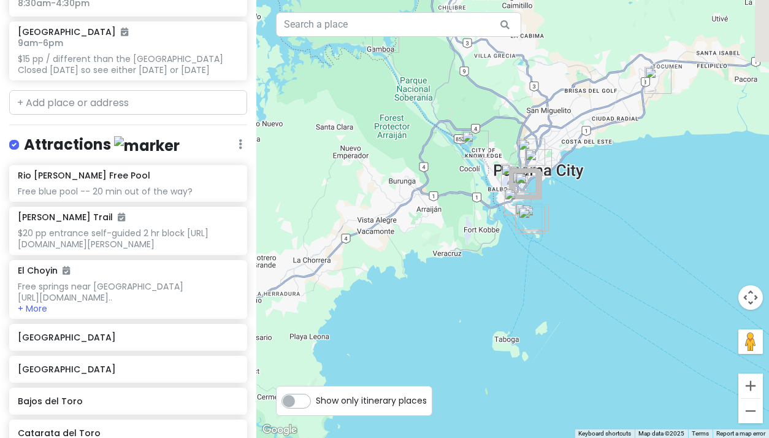
drag, startPoint x: 583, startPoint y: 316, endPoint x: 525, endPoint y: 332, distance: 60.6
click at [525, 332] on div at bounding box center [512, 219] width 513 height 438
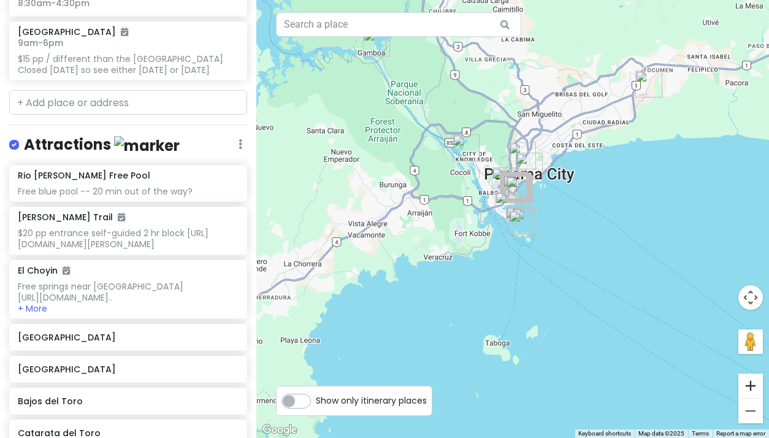
click at [752, 381] on button "Zoom in" at bounding box center [750, 385] width 25 height 25
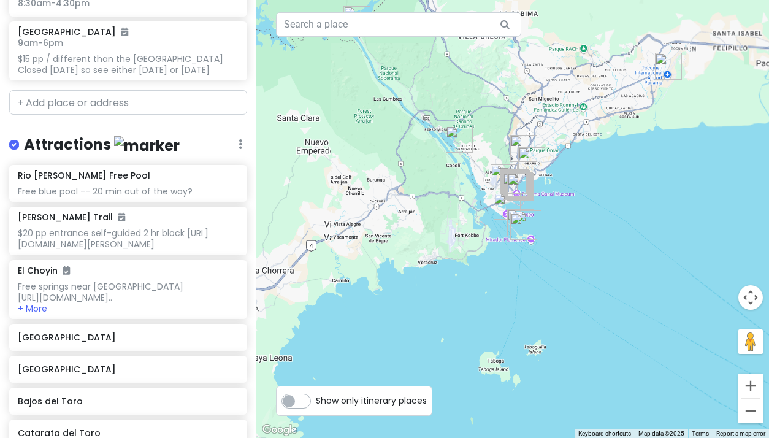
click at [752, 381] on button "Zoom in" at bounding box center [750, 385] width 25 height 25
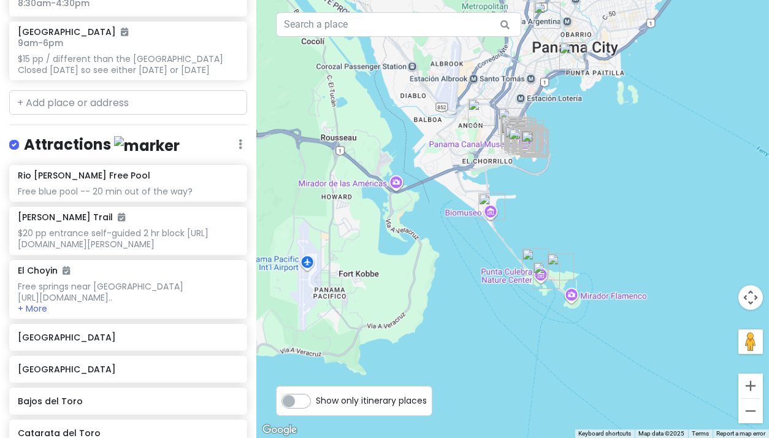
click at [752, 381] on button "Zoom in" at bounding box center [750, 385] width 25 height 25
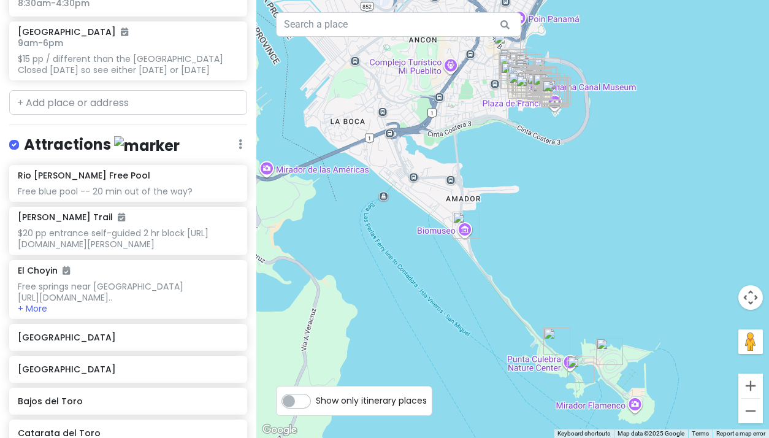
drag, startPoint x: 646, startPoint y: 217, endPoint x: 617, endPoint y: 357, distance: 143.2
click at [617, 357] on div at bounding box center [512, 219] width 513 height 438
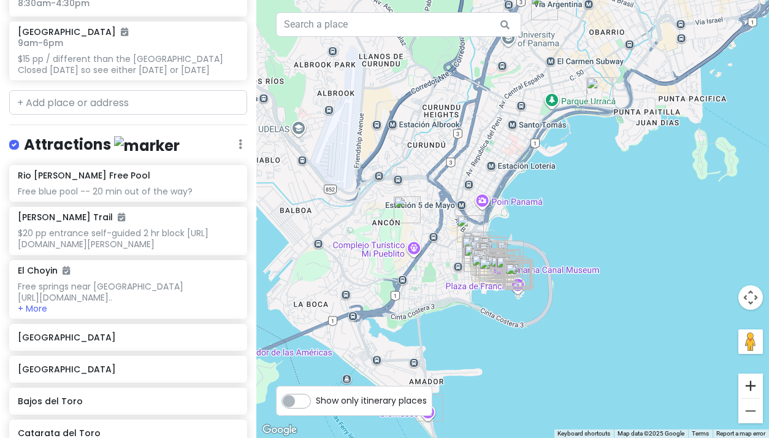
click at [750, 383] on button "Zoom in" at bounding box center [750, 385] width 25 height 25
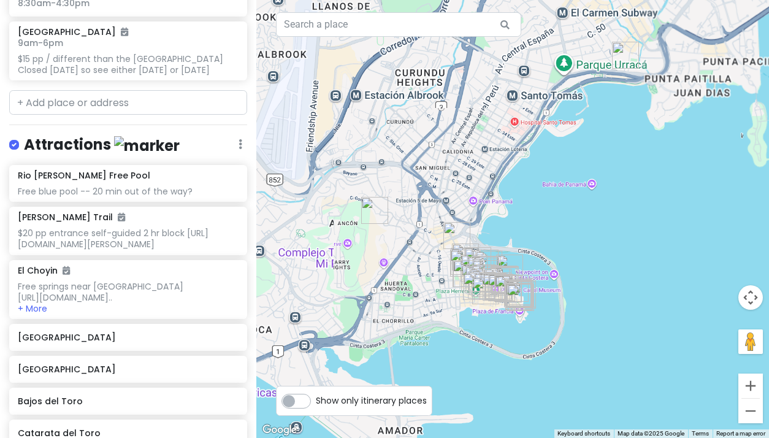
click at [750, 383] on button "Zoom in" at bounding box center [750, 385] width 25 height 25
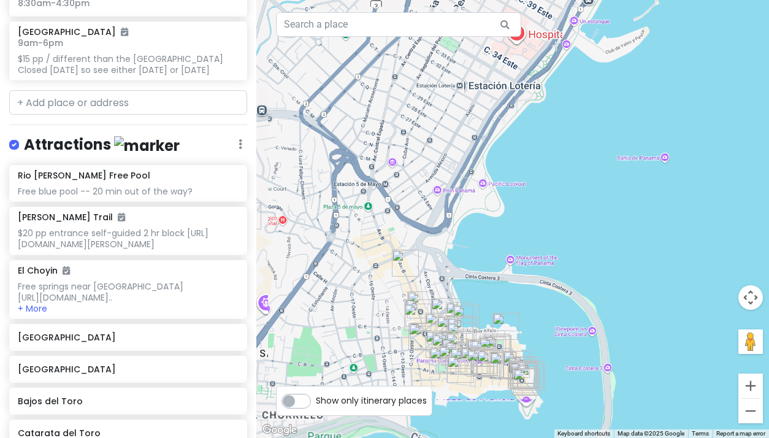
click at [750, 383] on button "Zoom in" at bounding box center [750, 385] width 25 height 25
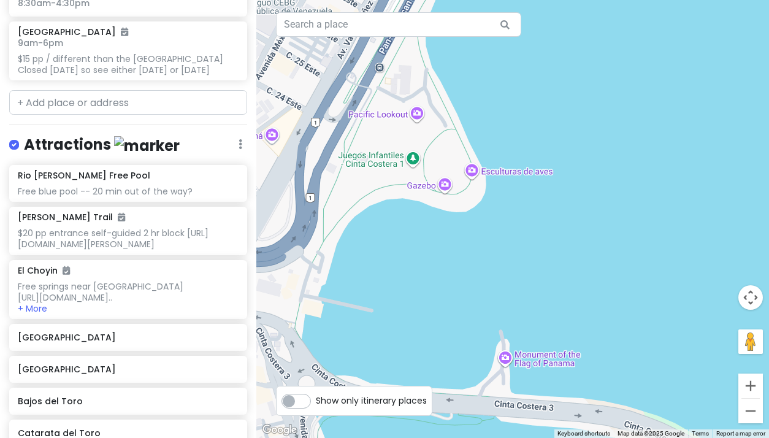
drag, startPoint x: 641, startPoint y: 383, endPoint x: 649, endPoint y: 223, distance: 160.3
click at [649, 223] on div at bounding box center [512, 219] width 513 height 438
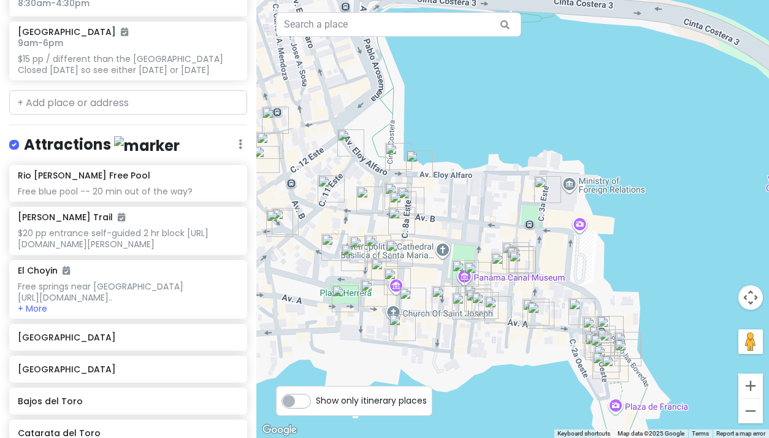
drag, startPoint x: 618, startPoint y: 183, endPoint x: 648, endPoint y: 89, distance: 98.5
click at [648, 89] on div at bounding box center [512, 219] width 513 height 438
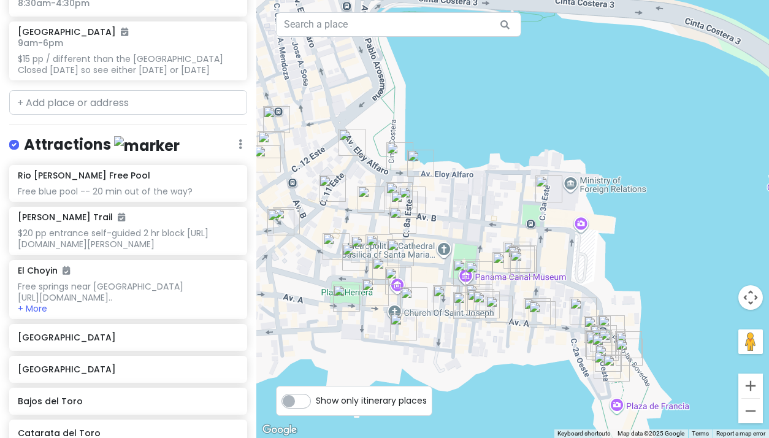
click at [631, 178] on div at bounding box center [512, 219] width 513 height 438
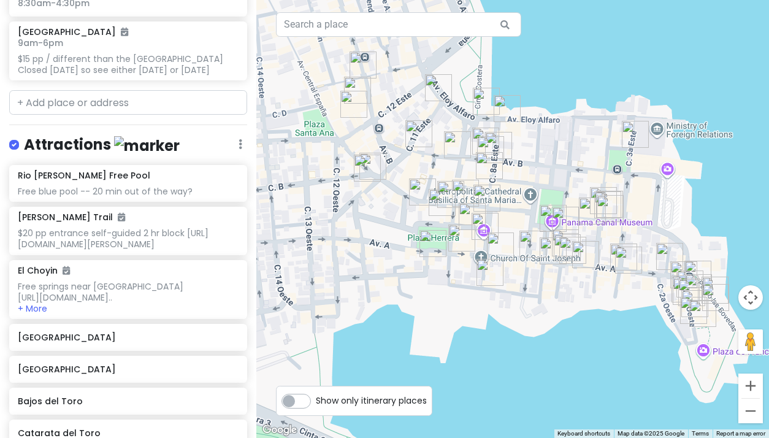
drag, startPoint x: 495, startPoint y: 144, endPoint x: 584, endPoint y: 88, distance: 105.8
click at [584, 88] on div at bounding box center [512, 219] width 513 height 438
click at [752, 384] on button "Zoom in" at bounding box center [750, 385] width 25 height 25
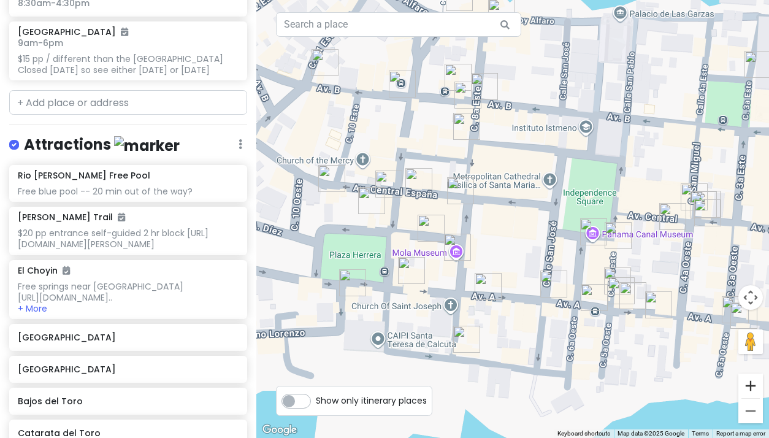
click at [754, 384] on button "Zoom in" at bounding box center [750, 385] width 25 height 25
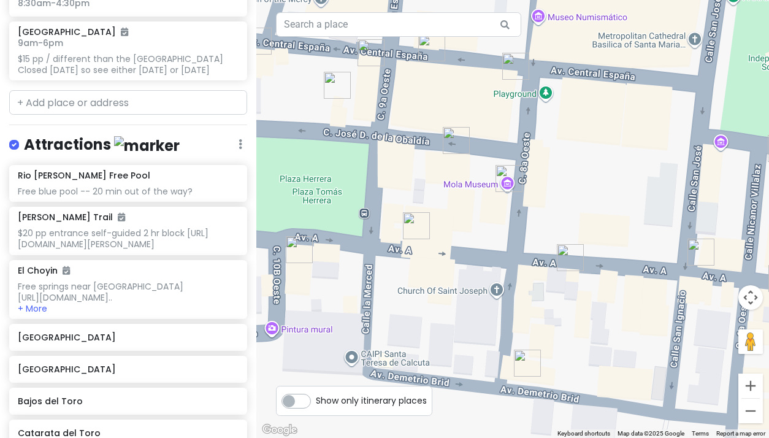
drag, startPoint x: 501, startPoint y: 414, endPoint x: 609, endPoint y: 303, distance: 155.7
click at [609, 303] on div at bounding box center [512, 219] width 513 height 438
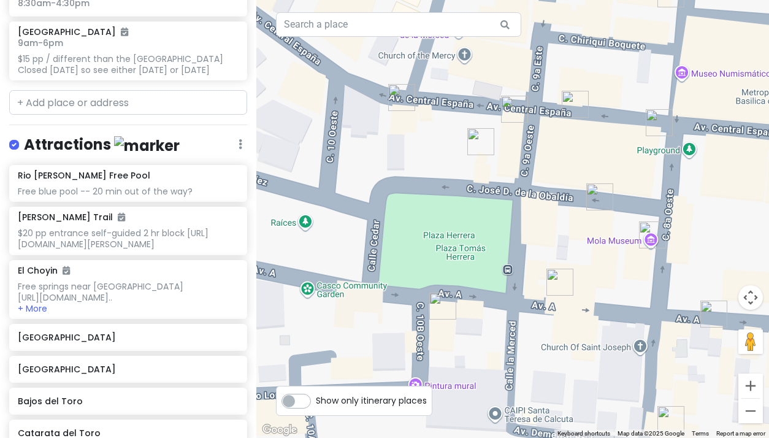
drag, startPoint x: 307, startPoint y: 60, endPoint x: 454, endPoint y: 116, distance: 157.0
click at [454, 116] on div at bounding box center [512, 219] width 513 height 438
click at [394, 93] on img "Tiempos Coffee @ American Trade Hotel" at bounding box center [401, 97] width 27 height 27
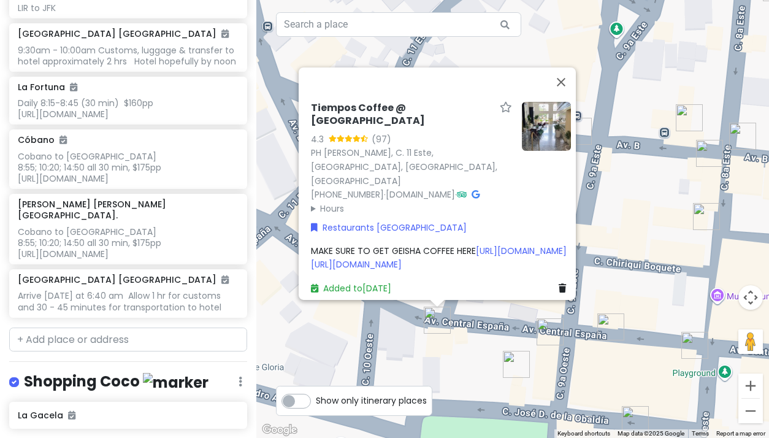
scroll to position [7852, 0]
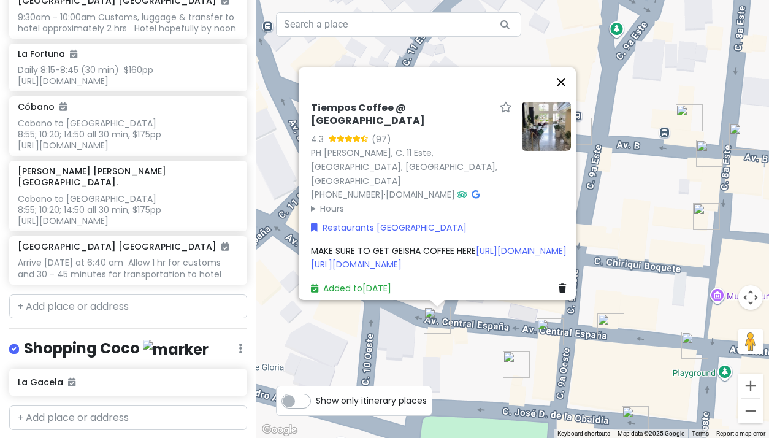
click at [568, 67] on button "Close" at bounding box center [560, 81] width 29 height 29
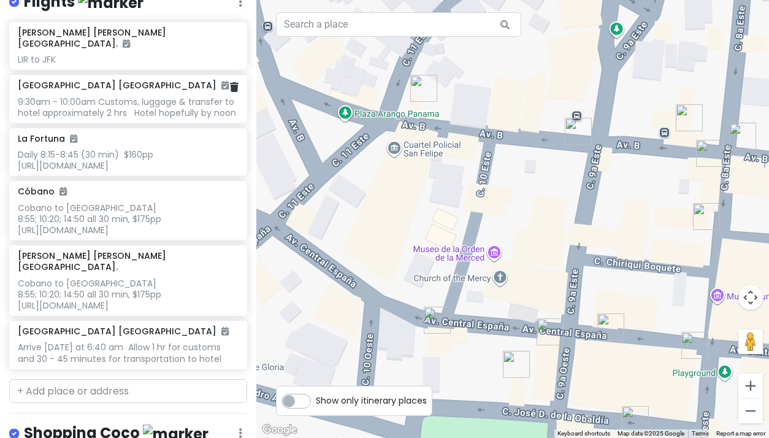
scroll to position [7768, 0]
click at [239, 7] on icon at bounding box center [241, 2] width 4 height 10
click at [197, 83] on link "Reorder" at bounding box center [204, 67] width 98 height 29
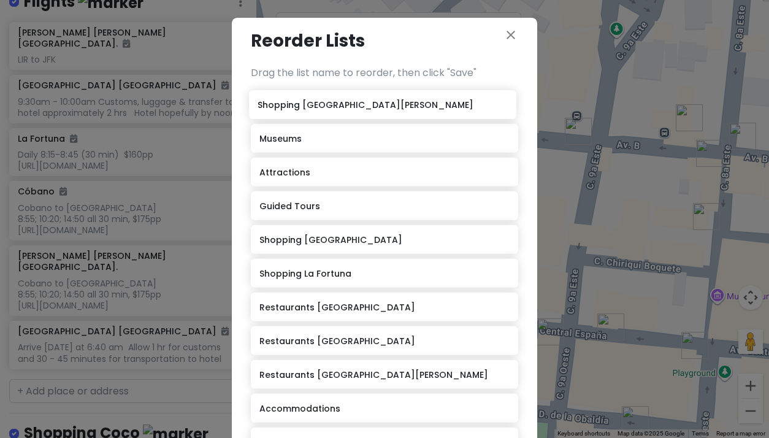
drag, startPoint x: 289, startPoint y: 229, endPoint x: 287, endPoint y: 107, distance: 122.6
click at [287, 107] on div "Museums Attractions Guided Tours Shopping [GEOGRAPHIC_DATA] Shopping [GEOGRAPHI…" at bounding box center [384, 309] width 267 height 438
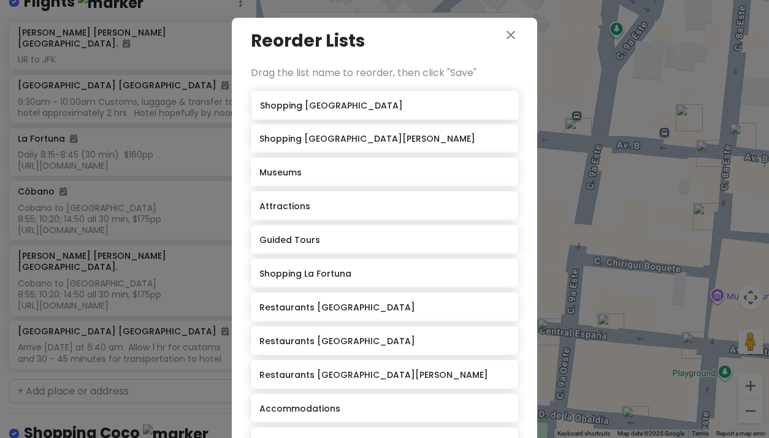
drag, startPoint x: 289, startPoint y: 240, endPoint x: 290, endPoint y: 107, distance: 132.4
click at [290, 107] on div "Shopping [GEOGRAPHIC_DATA][PERSON_NAME] Attractions Guided Tours Shopping [GEOG…" at bounding box center [384, 309] width 267 height 438
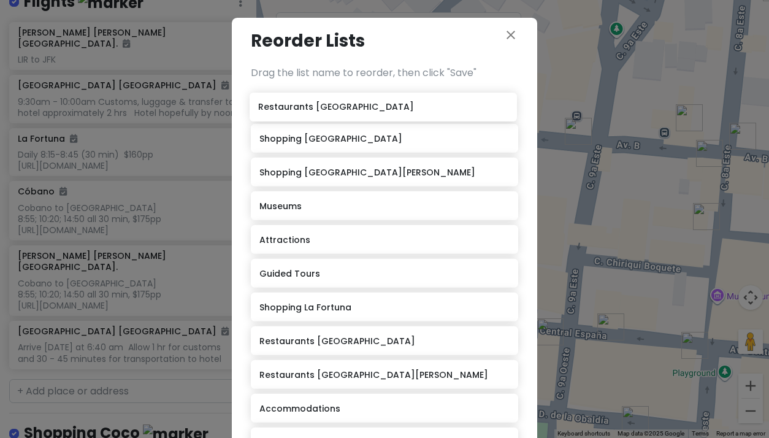
drag, startPoint x: 306, startPoint y: 310, endPoint x: 305, endPoint y: 112, distance: 198.7
click at [305, 112] on div "Shopping [GEOGRAPHIC_DATA] Shopping [GEOGRAPHIC_DATA][PERSON_NAME] Attractions …" at bounding box center [384, 309] width 267 height 438
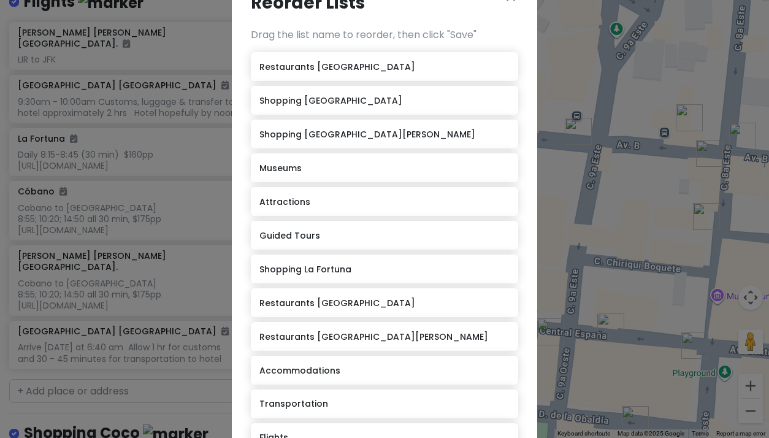
scroll to position [39, 0]
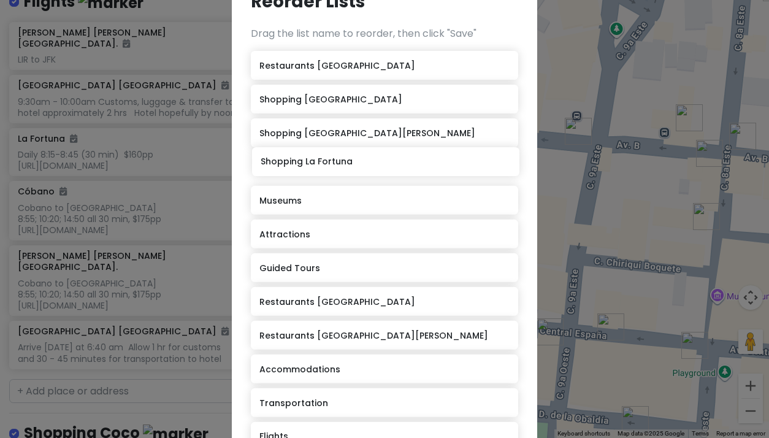
drag, startPoint x: 303, startPoint y: 270, endPoint x: 304, endPoint y: 168, distance: 102.4
click at [304, 168] on div "Restaurants [GEOGRAPHIC_DATA] Shopping [GEOGRAPHIC_DATA] Shopping [GEOGRAPHIC_D…" at bounding box center [384, 270] width 267 height 438
drag, startPoint x: 316, startPoint y: 304, endPoint x: 315, endPoint y: 168, distance: 136.1
click at [315, 168] on div "Restaurants [GEOGRAPHIC_DATA] Shopping [GEOGRAPHIC_DATA] Shopping [GEOGRAPHIC_D…" at bounding box center [384, 270] width 267 height 438
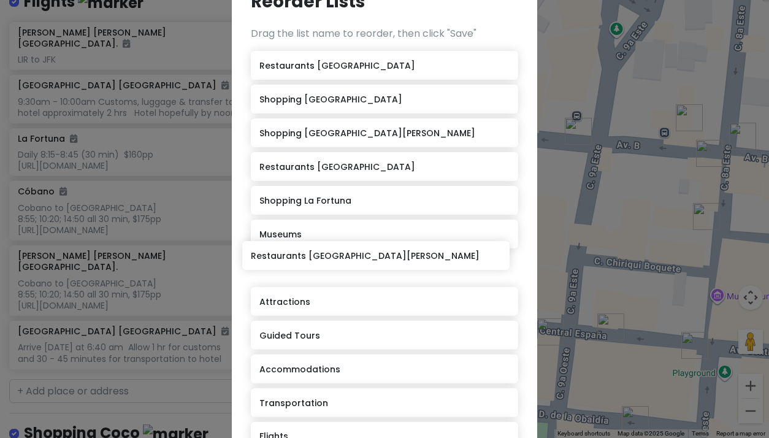
scroll to position [40, 0]
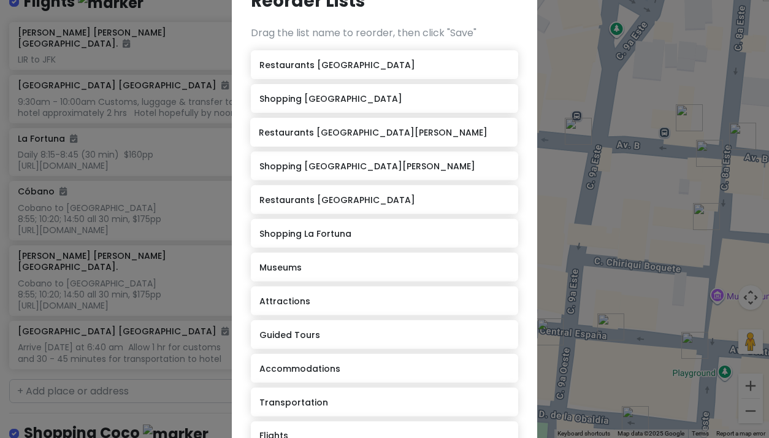
drag, startPoint x: 322, startPoint y: 335, endPoint x: 321, endPoint y: 134, distance: 201.1
click at [321, 134] on div "Restaurants [GEOGRAPHIC_DATA] Shopping [GEOGRAPHIC_DATA] Shopping [GEOGRAPHIC_D…" at bounding box center [384, 269] width 267 height 438
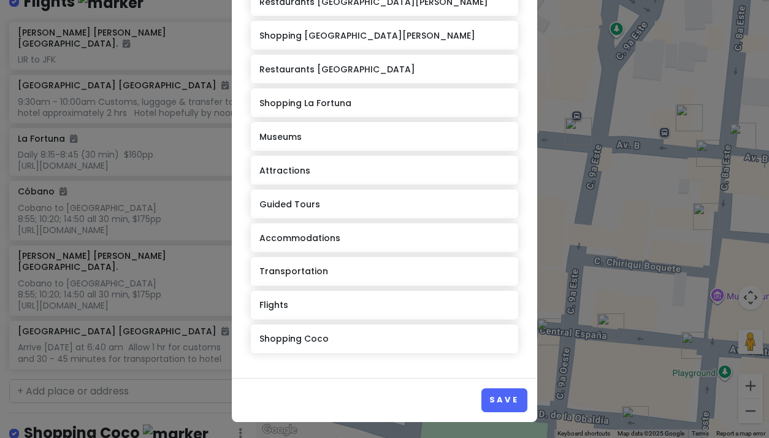
scroll to position [170, 0]
click at [502, 394] on button "Save" at bounding box center [504, 401] width 46 height 24
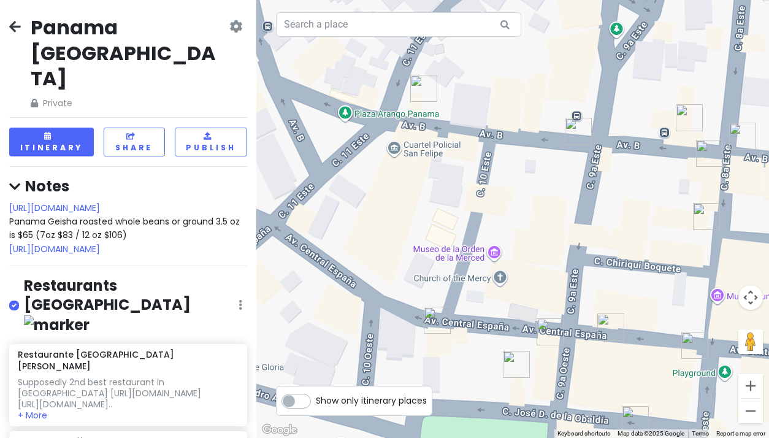
scroll to position [0, 0]
click at [239, 300] on icon at bounding box center [241, 305] width 4 height 10
click at [183, 52] on h2 "Panama [GEOGRAPHIC_DATA]" at bounding box center [129, 53] width 196 height 77
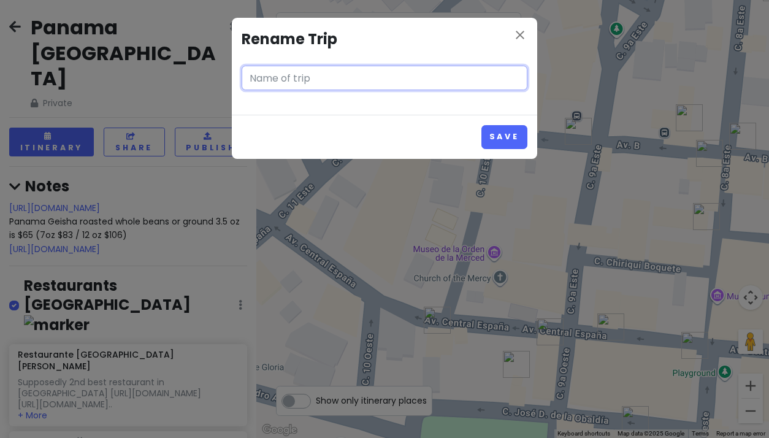
type input "Panama [GEOGRAPHIC_DATA]"
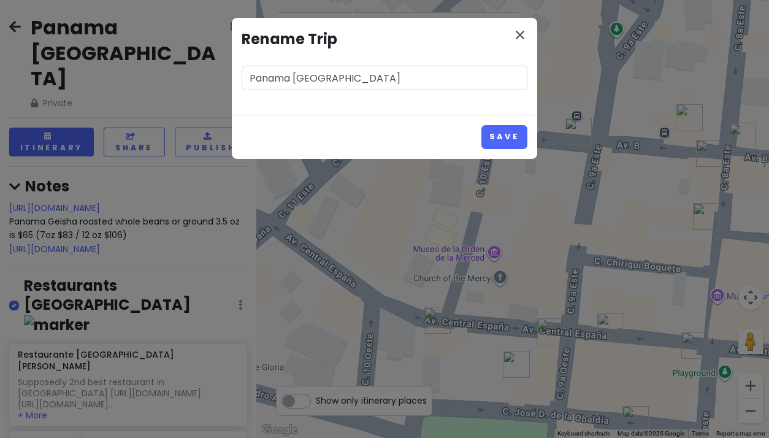
click at [518, 33] on icon "close" at bounding box center [520, 35] width 15 height 15
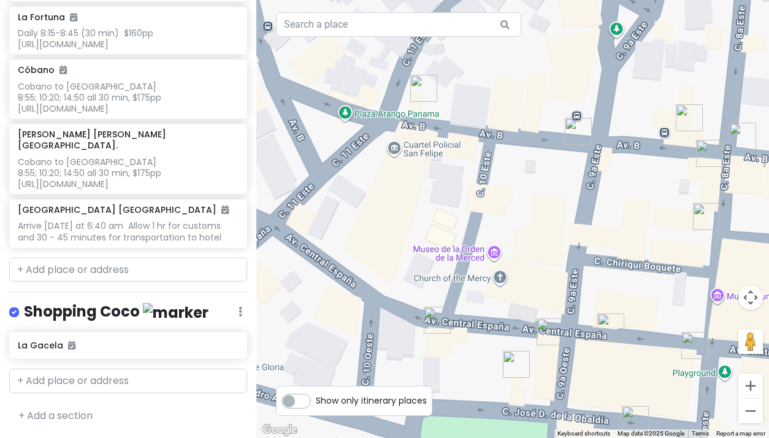
scroll to position [8026, 0]
click at [58, 416] on link "+ Add a section" at bounding box center [55, 415] width 74 height 14
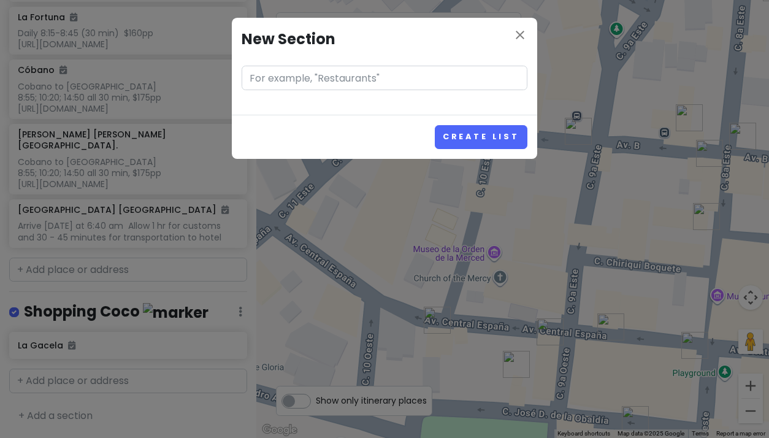
type input "T"
type input "Panama City Tours and Attractions"
click at [470, 134] on button "Create List" at bounding box center [481, 137] width 93 height 24
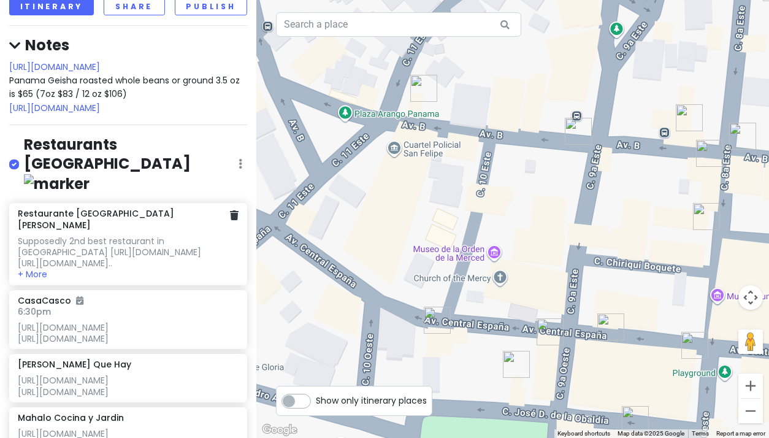
scroll to position [147, 0]
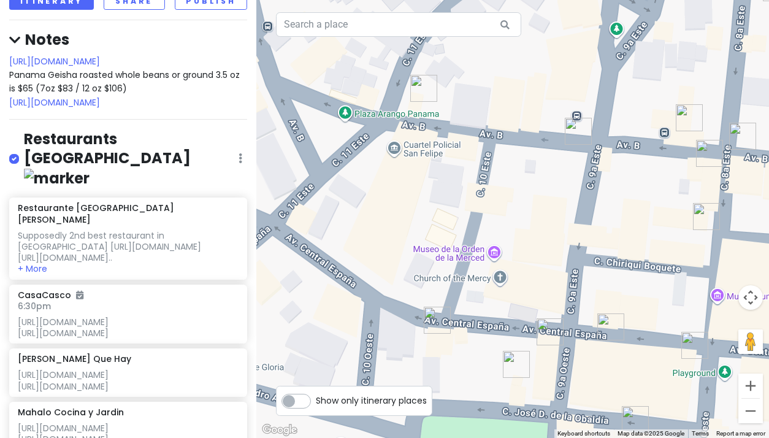
click at [240, 153] on icon at bounding box center [241, 158] width 4 height 10
click at [188, 180] on link "Edit" at bounding box center [204, 194] width 98 height 29
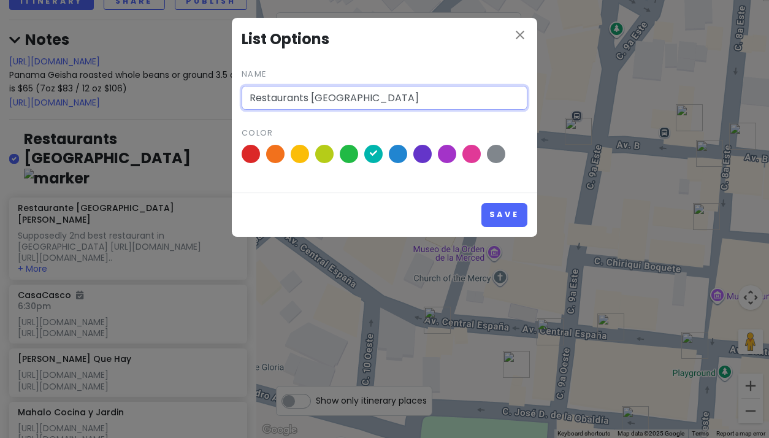
click at [380, 95] on input "Restaurants [GEOGRAPHIC_DATA]" at bounding box center [385, 98] width 286 height 25
click at [311, 98] on input "Restaurants [GEOGRAPHIC_DATA] Restaurants" at bounding box center [385, 98] width 286 height 25
type input "Panama City Restaurants"
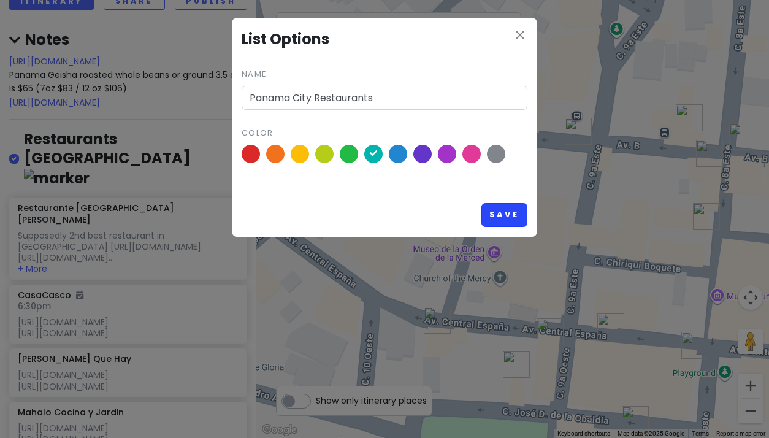
click at [496, 209] on button "Save" at bounding box center [504, 215] width 46 height 24
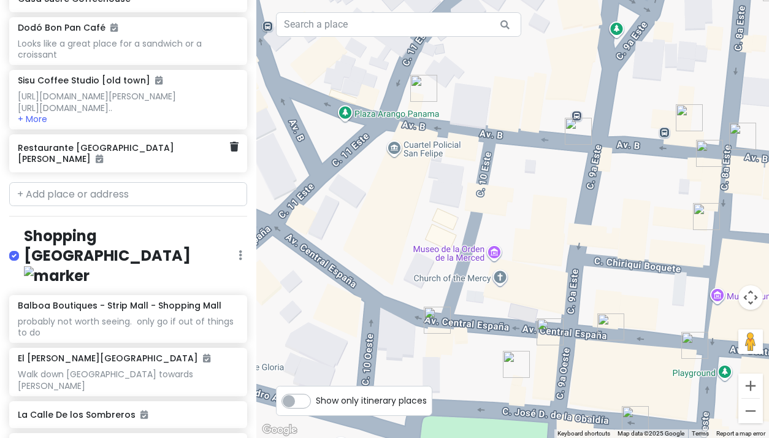
scroll to position [920, 0]
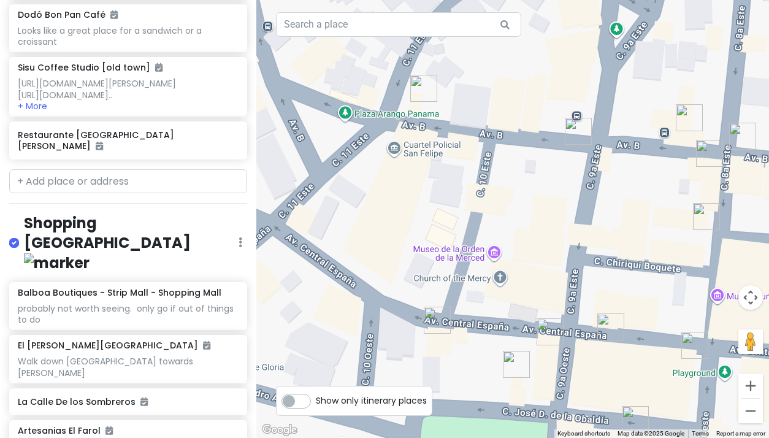
click at [239, 247] on icon at bounding box center [241, 242] width 4 height 10
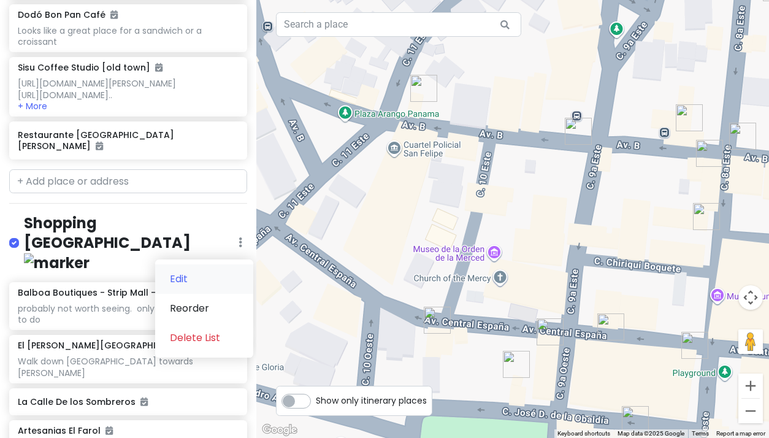
click at [197, 294] on link "Edit" at bounding box center [204, 278] width 98 height 29
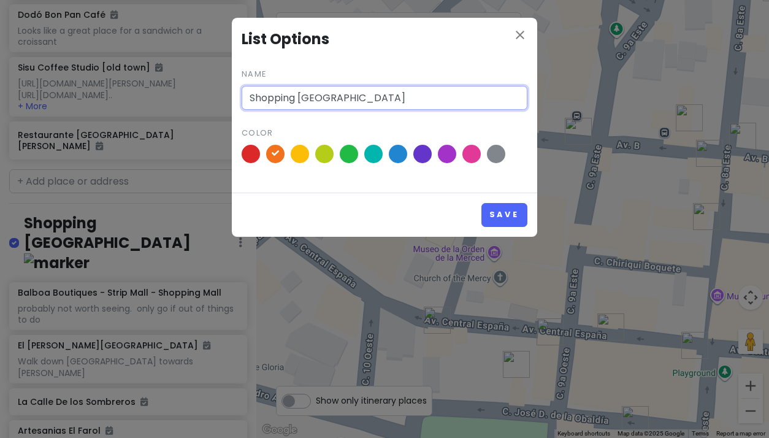
click at [370, 97] on input "Shopping [GEOGRAPHIC_DATA]" at bounding box center [385, 98] width 286 height 25
drag, startPoint x: 300, startPoint y: 99, endPoint x: 226, endPoint y: 90, distance: 74.8
click at [226, 90] on div "close List Options Name Shopping [GEOGRAPHIC_DATA] Shopping Color Save" at bounding box center [384, 219] width 769 height 438
type input "[GEOGRAPHIC_DATA]"
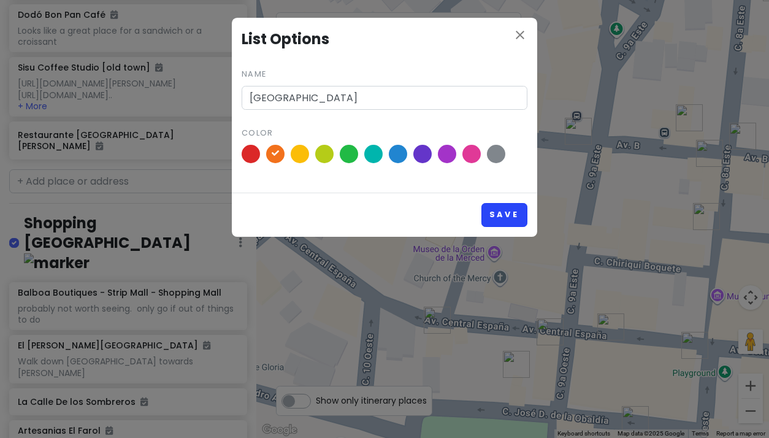
click at [496, 212] on button "Save" at bounding box center [504, 215] width 46 height 24
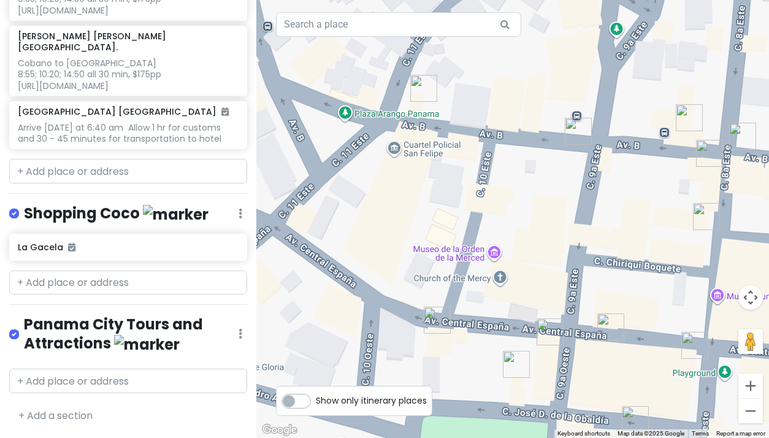
scroll to position [0, 0]
click at [157, 326] on h4 "Panama City Tours and Attractions" at bounding box center [131, 334] width 215 height 39
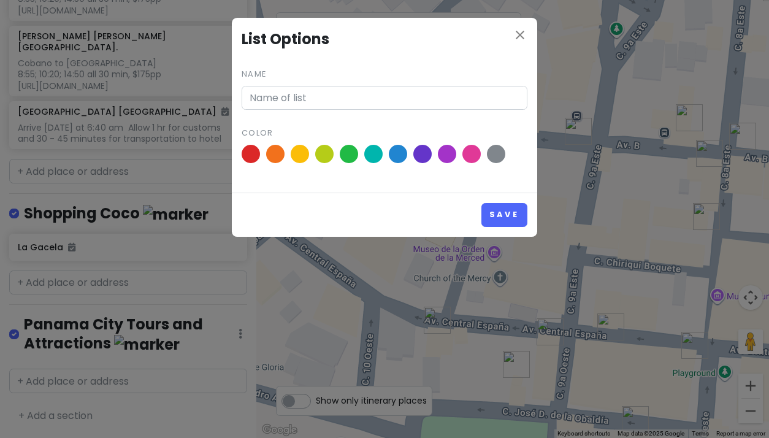
type input "Panama City Tours and Attractions"
click at [519, 34] on icon "close" at bounding box center [520, 35] width 15 height 15
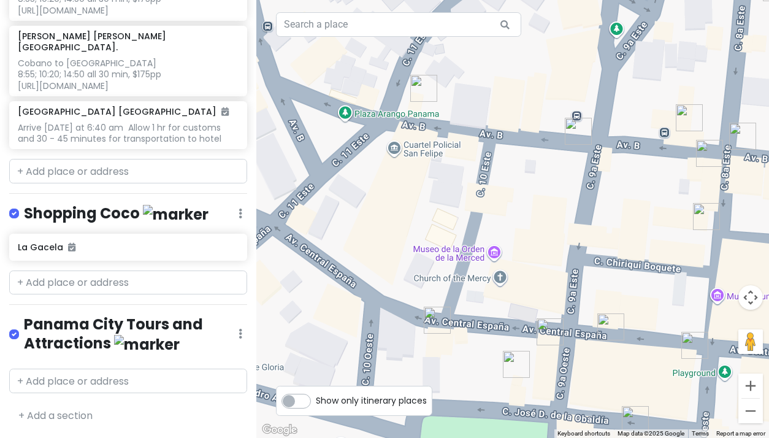
click at [239, 336] on icon at bounding box center [241, 334] width 4 height 10
click at [187, 251] on link "Edit" at bounding box center [204, 249] width 98 height 29
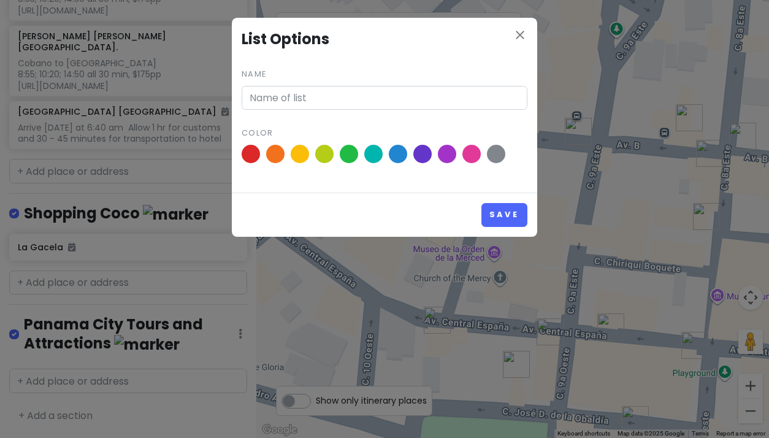
type input "Panama City Tours and Attractions"
click at [496, 214] on button "Save" at bounding box center [504, 215] width 46 height 24
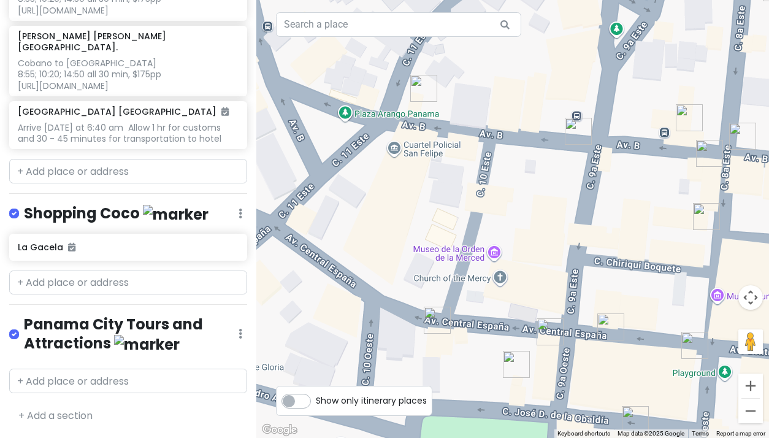
click at [240, 333] on icon at bounding box center [241, 334] width 4 height 10
click at [219, 280] on link "Reorder" at bounding box center [204, 278] width 98 height 29
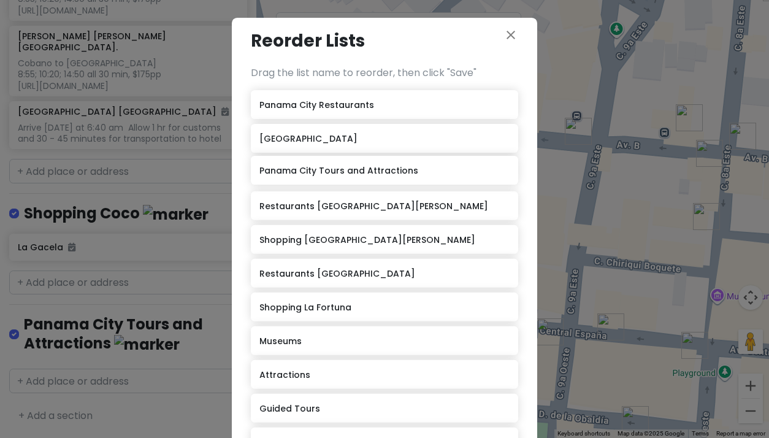
drag, startPoint x: 311, startPoint y: 341, endPoint x: 311, endPoint y: 174, distance: 166.8
click at [311, 174] on div "[GEOGRAPHIC_DATA] Restaurants [GEOGRAPHIC_DATA] Shopping Restaurants [GEOGRAPHI…" at bounding box center [384, 325] width 267 height 471
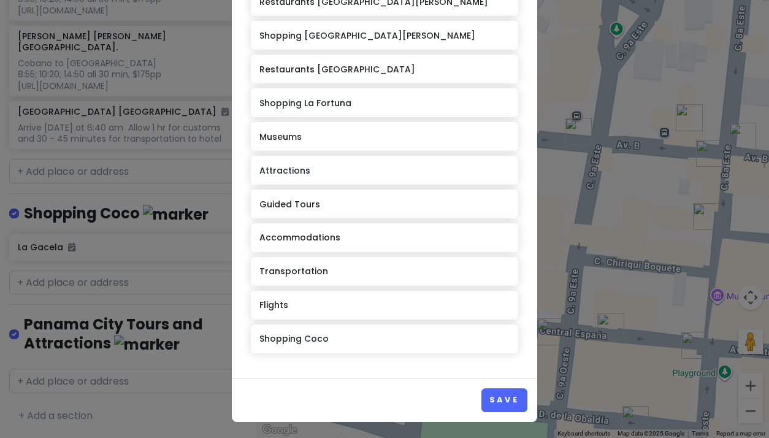
scroll to position [204, 0]
click at [502, 398] on button "Save" at bounding box center [504, 401] width 46 height 24
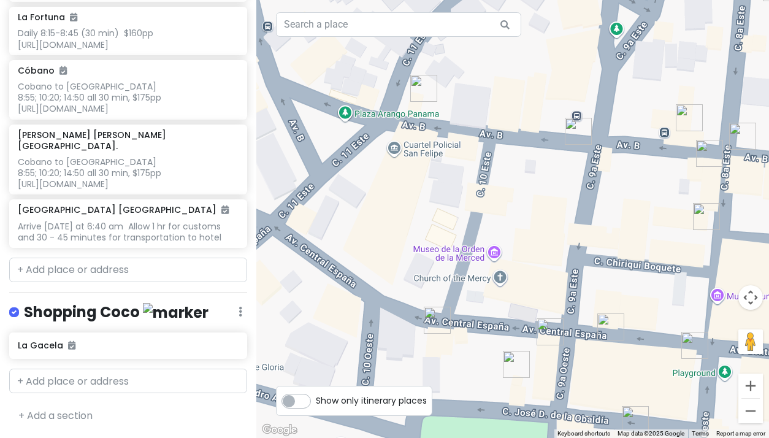
scroll to position [0, 0]
click at [69, 418] on link "+ Add a section" at bounding box center [55, 415] width 74 height 14
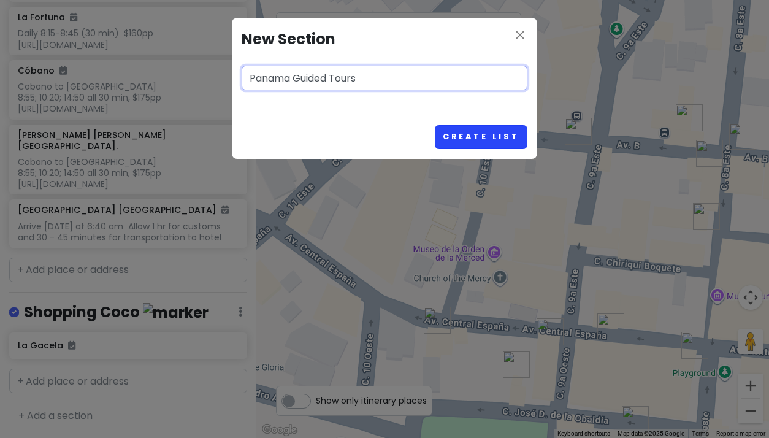
type input "Panama Guided Tours"
click at [491, 134] on button "Create List" at bounding box center [481, 137] width 93 height 24
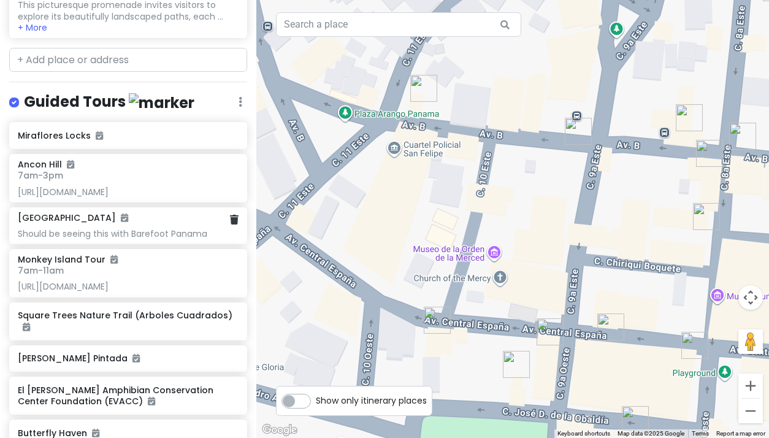
scroll to position [6201, 0]
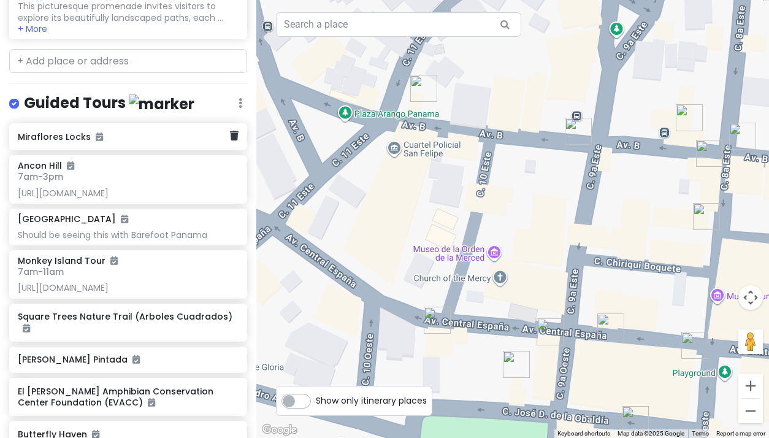
click at [62, 142] on h6 "Miraflores Locks" at bounding box center [124, 136] width 212 height 11
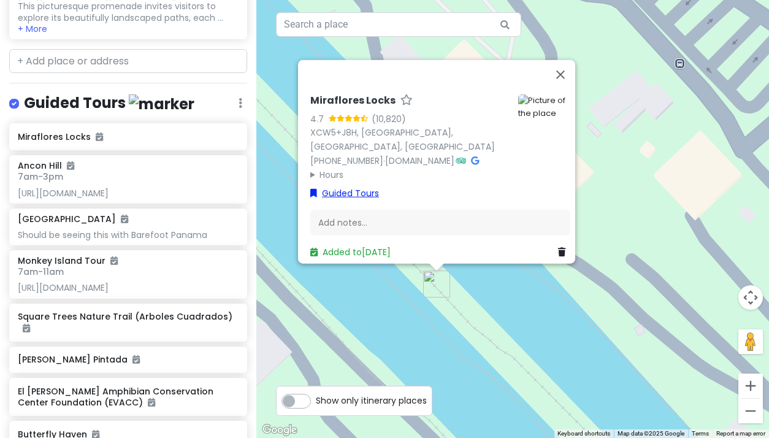
click at [334, 187] on link "Guided Tours" at bounding box center [344, 192] width 69 height 13
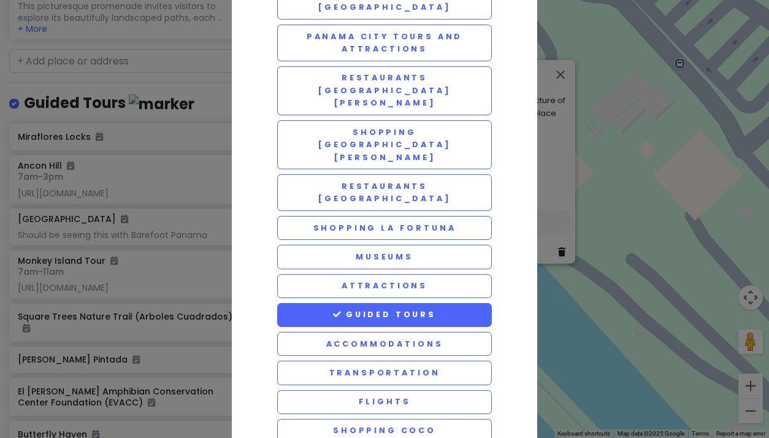
scroll to position [97, 0]
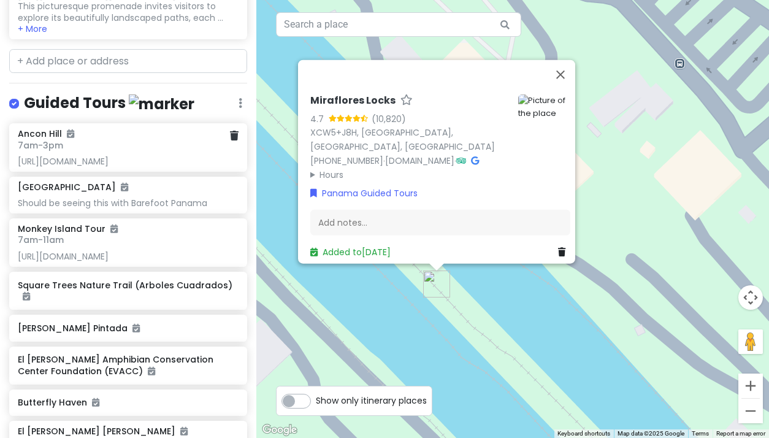
click at [119, 167] on div "[URL][DOMAIN_NAME]" at bounding box center [128, 161] width 220 height 11
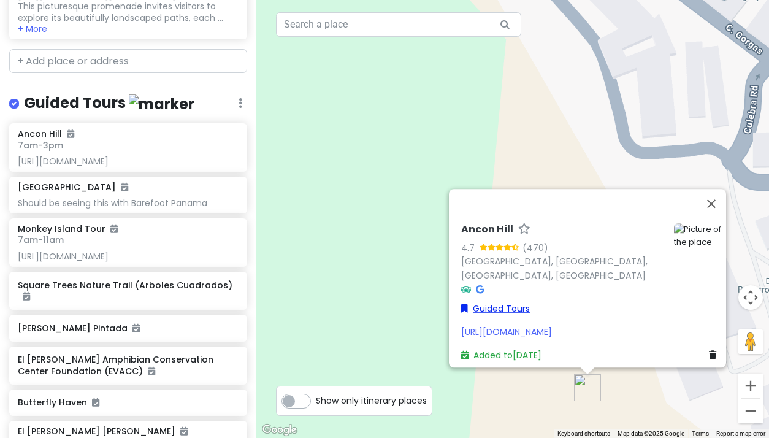
click at [491, 302] on link "Guided Tours" at bounding box center [495, 308] width 69 height 13
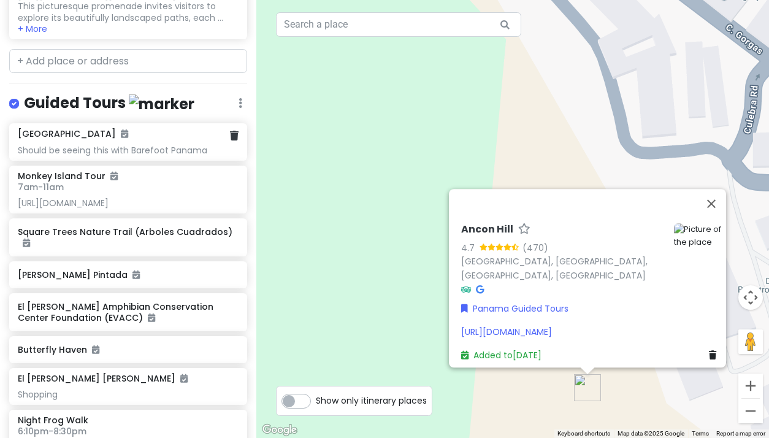
click at [120, 156] on div "Should be seeing this with Barefoot Panama" at bounding box center [128, 150] width 220 height 11
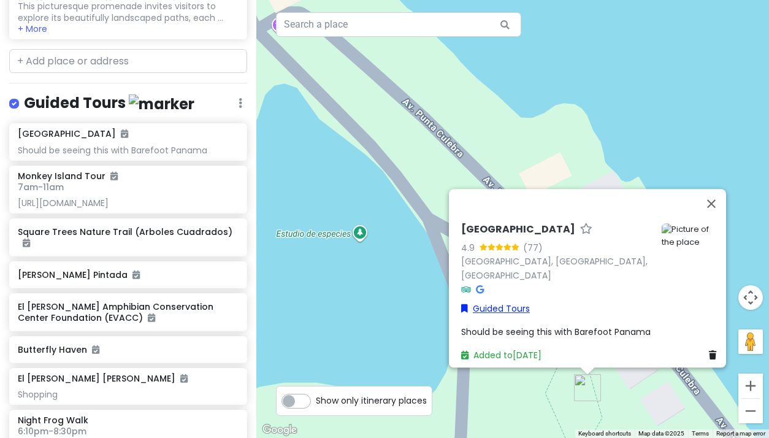
click at [489, 302] on link "Guided Tours" at bounding box center [495, 308] width 69 height 13
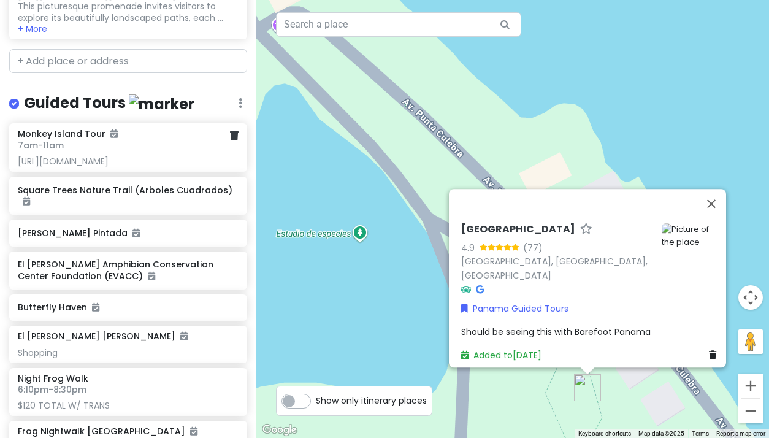
click at [80, 167] on div "[URL][DOMAIN_NAME]" at bounding box center [128, 161] width 220 height 11
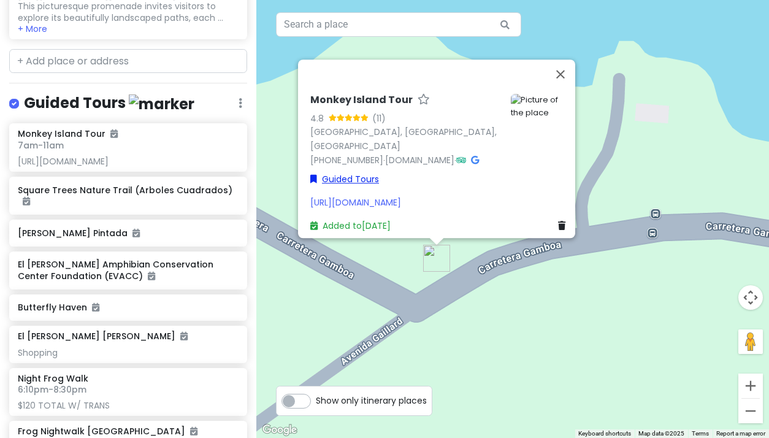
click at [348, 172] on link "Guided Tours" at bounding box center [344, 178] width 69 height 13
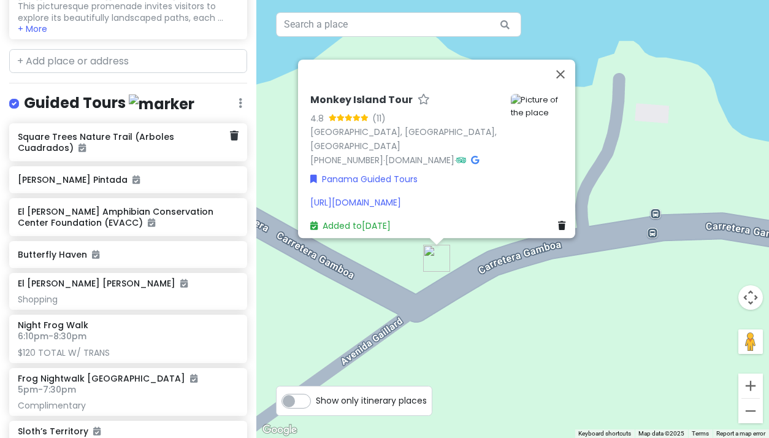
click at [86, 153] on h6 "Square Trees Nature Trail (Arboles Cuadrados)" at bounding box center [124, 142] width 212 height 22
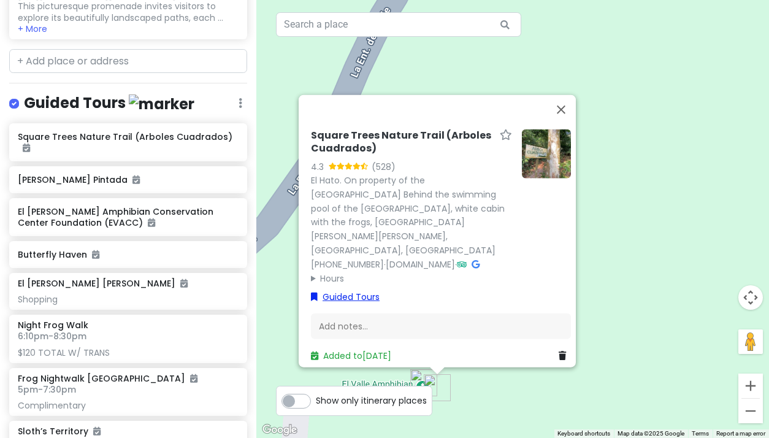
click at [334, 290] on link "Guided Tours" at bounding box center [345, 296] width 69 height 13
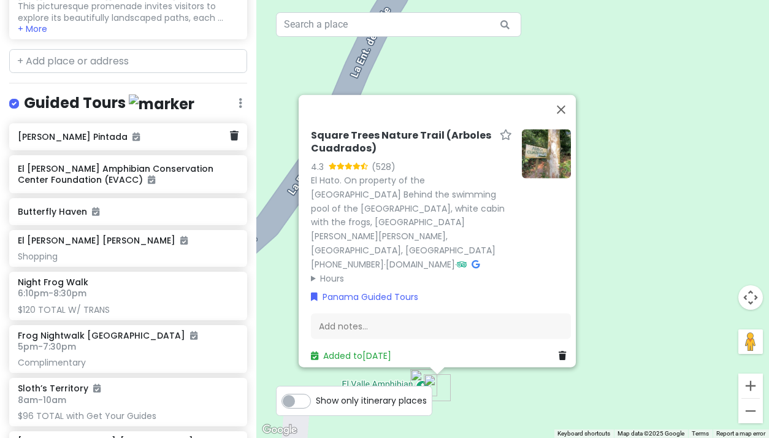
click at [61, 142] on h6 "[PERSON_NAME] Pintada" at bounding box center [124, 136] width 212 height 11
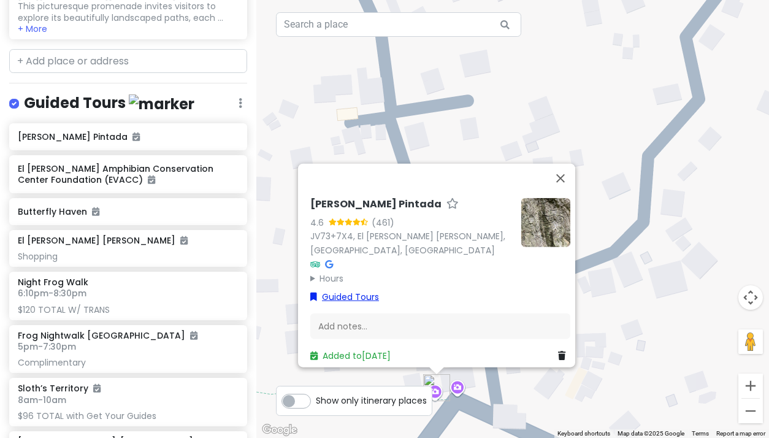
click at [340, 290] on link "Guided Tours" at bounding box center [344, 296] width 69 height 13
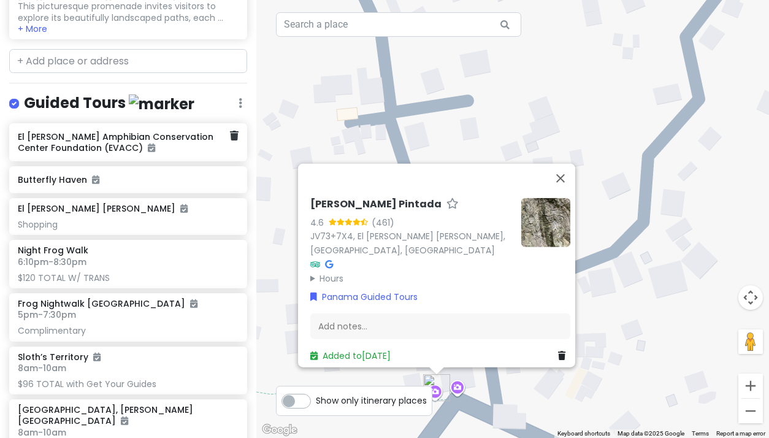
click at [55, 153] on h6 "El [PERSON_NAME] Amphibian Conservation Center Foundation (EVACC)" at bounding box center [124, 142] width 212 height 22
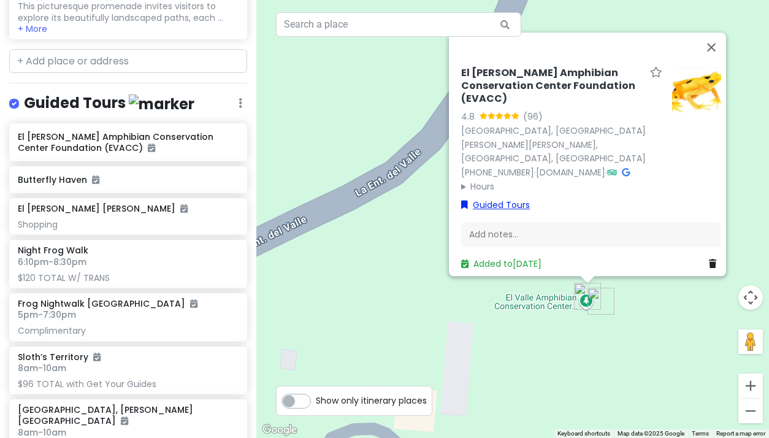
click at [485, 200] on link "Guided Tours" at bounding box center [495, 205] width 69 height 13
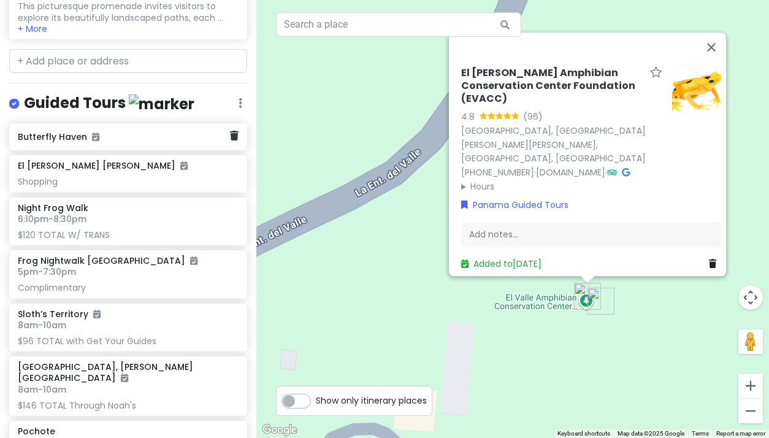
click at [56, 142] on h6 "Butterfly Haven" at bounding box center [124, 136] width 212 height 11
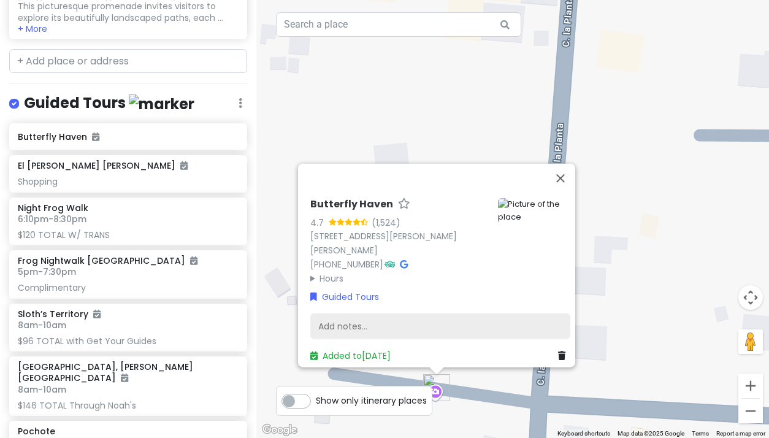
scroll to position [0, 0]
click at [335, 290] on link "Guided Tours" at bounding box center [344, 296] width 69 height 13
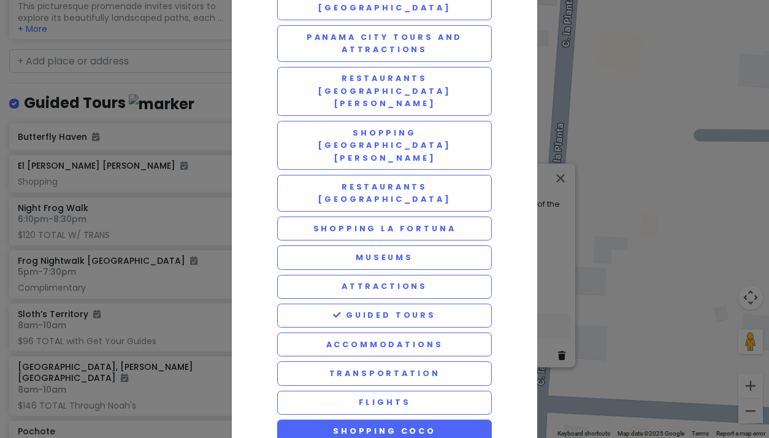
scroll to position [97, 0]
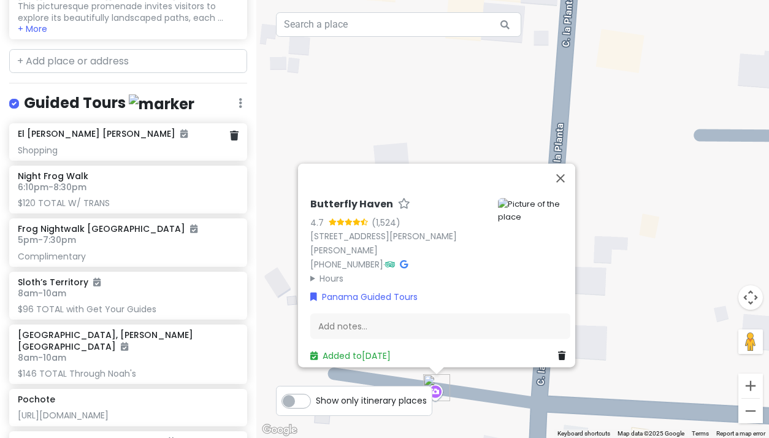
click at [62, 155] on div "El [PERSON_NAME] [PERSON_NAME] Shopping" at bounding box center [128, 141] width 220 height 27
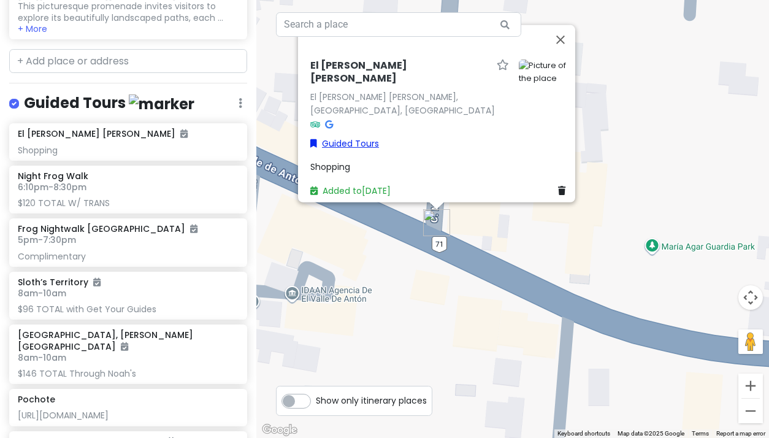
click at [342, 137] on link "Guided Tours" at bounding box center [344, 143] width 69 height 13
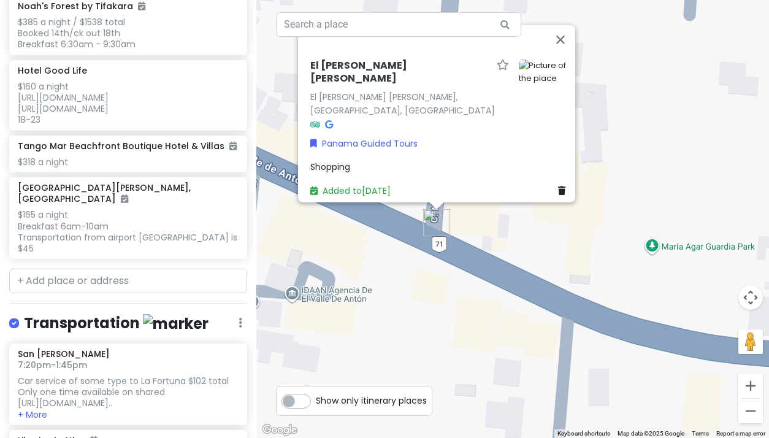
scroll to position [6949, 0]
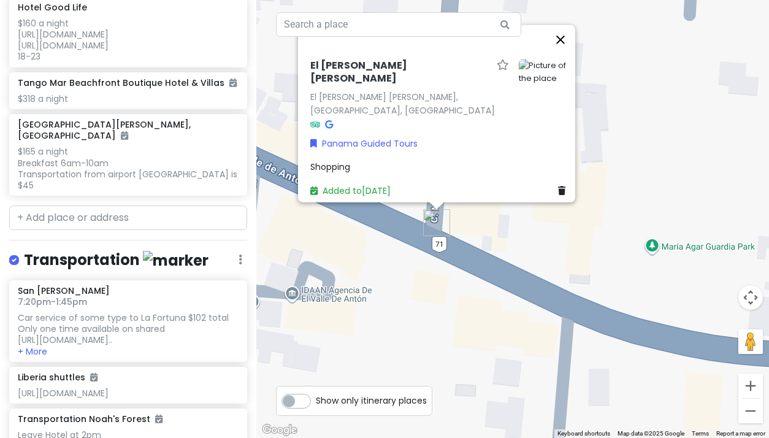
click at [567, 55] on button "Close" at bounding box center [560, 39] width 29 height 29
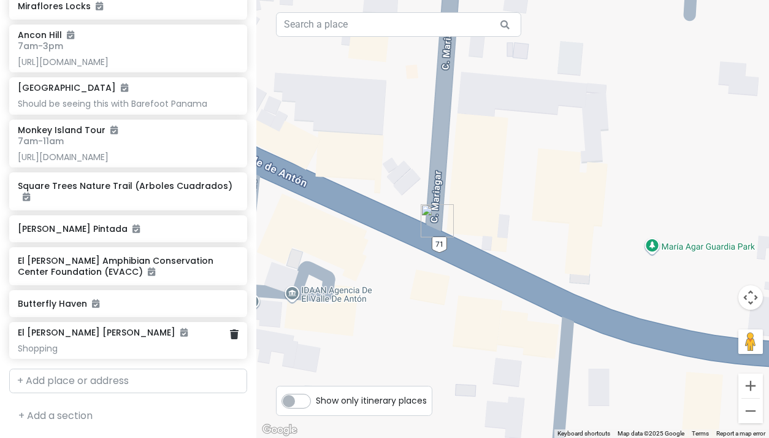
scroll to position [8066, 0]
click at [197, 44] on link "Reorder" at bounding box center [204, 28] width 98 height 29
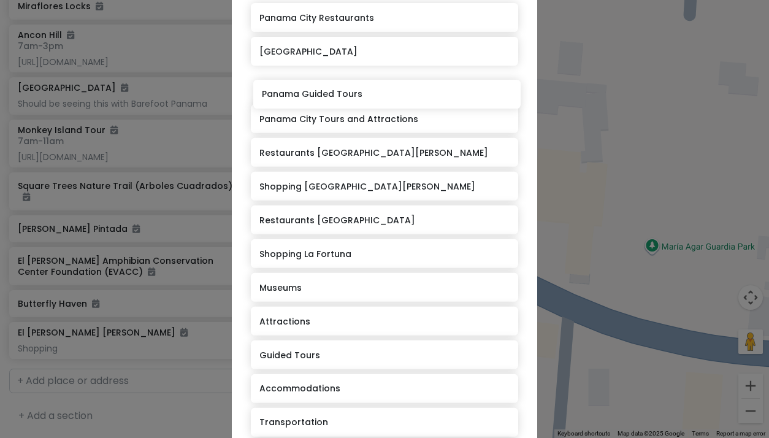
scroll to position [85, 0]
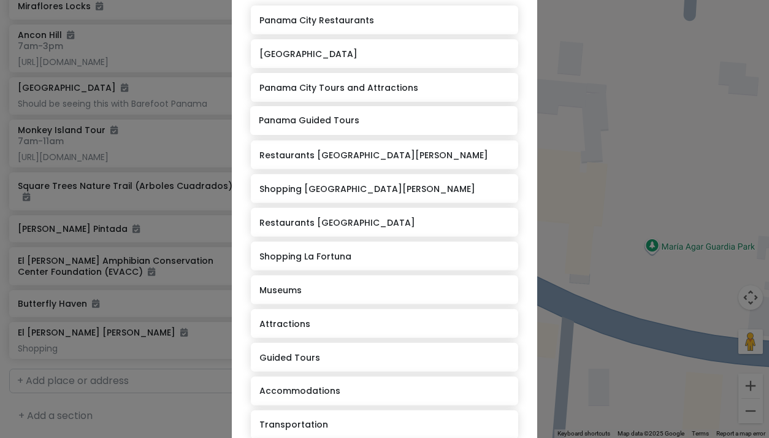
drag, startPoint x: 304, startPoint y: 338, endPoint x: 303, endPoint y: 121, distance: 216.4
click at [303, 121] on div "[GEOGRAPHIC_DATA] Restaurants [GEOGRAPHIC_DATA] Shopping [GEOGRAPHIC_DATA] City…" at bounding box center [384, 258] width 267 height 505
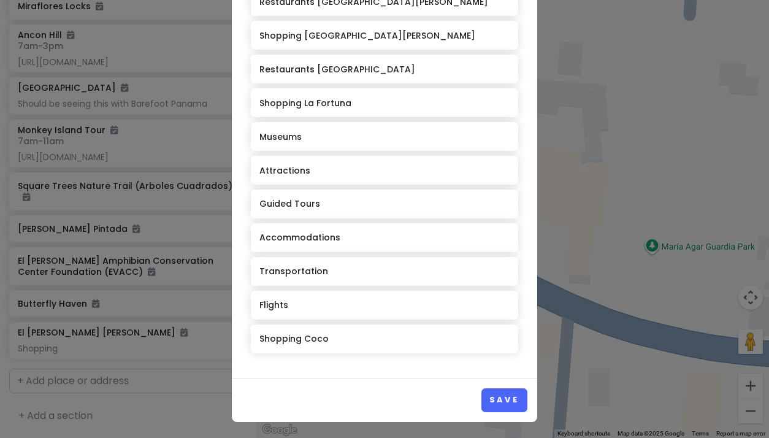
scroll to position [237, 0]
click at [503, 395] on button "Save" at bounding box center [504, 401] width 46 height 24
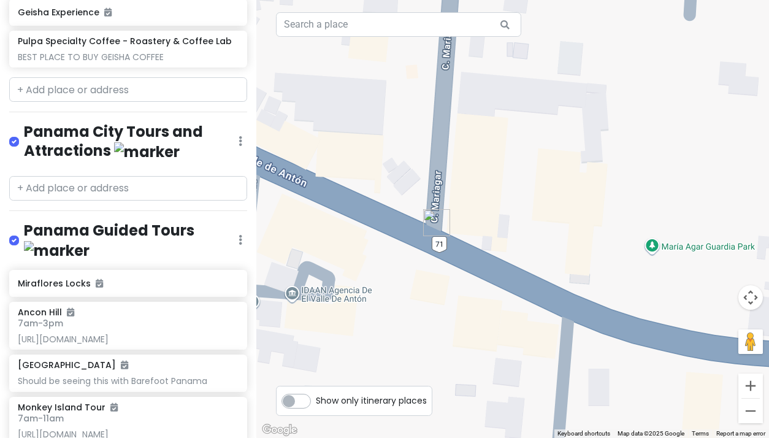
scroll to position [2441, 0]
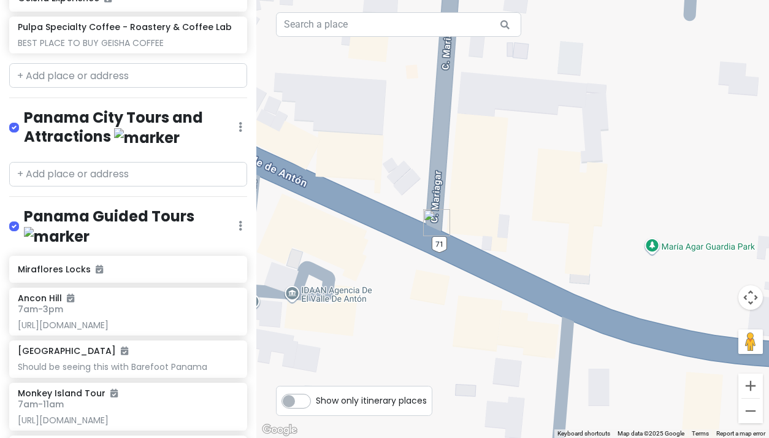
click at [240, 132] on icon at bounding box center [241, 127] width 4 height 10
click at [186, 178] on link "Edit" at bounding box center [204, 163] width 98 height 29
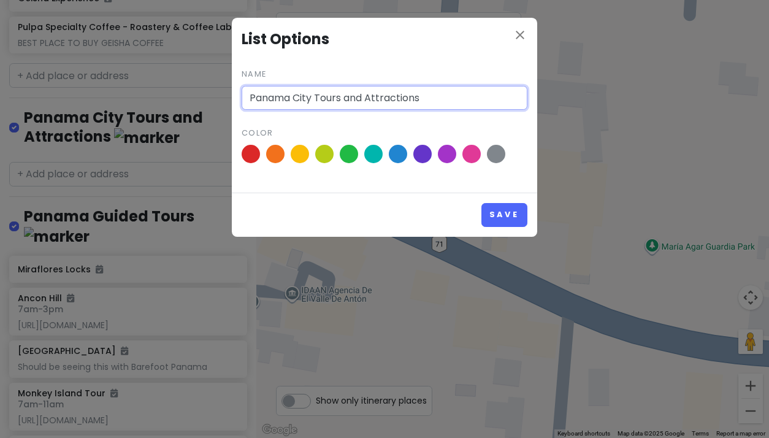
drag, startPoint x: 365, startPoint y: 97, endPoint x: 294, endPoint y: 95, distance: 70.5
click at [294, 95] on input "Panama City Tours and Attractions" at bounding box center [385, 98] width 286 height 25
type input "Panama Museums & Attractions"
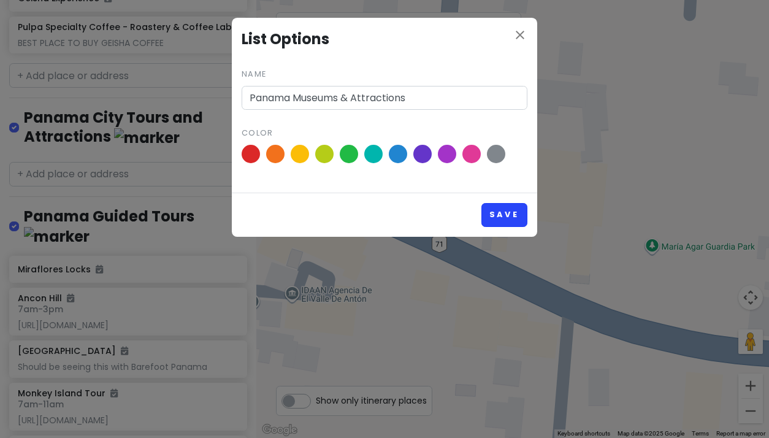
click at [495, 212] on button "Save" at bounding box center [504, 215] width 46 height 24
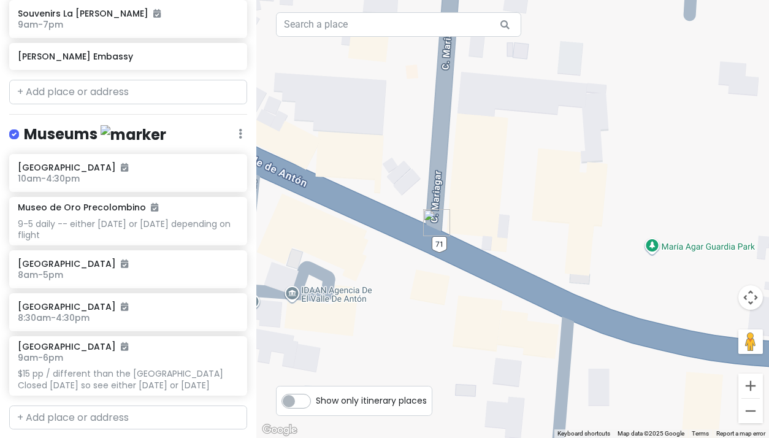
scroll to position [5283, 0]
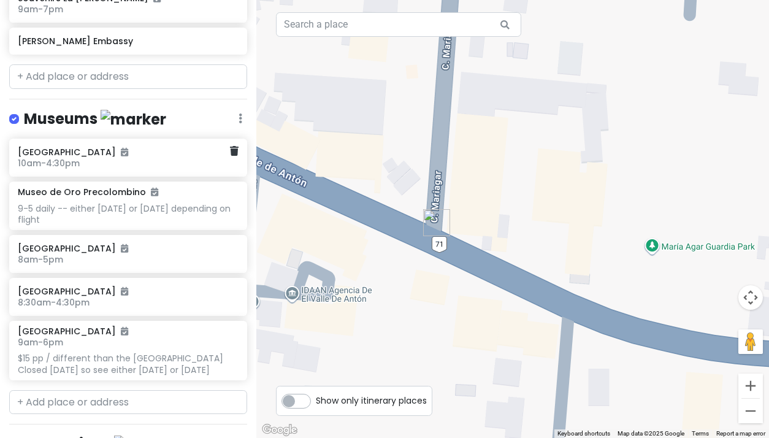
click at [50, 147] on h6 "[GEOGRAPHIC_DATA]" at bounding box center [124, 152] width 212 height 11
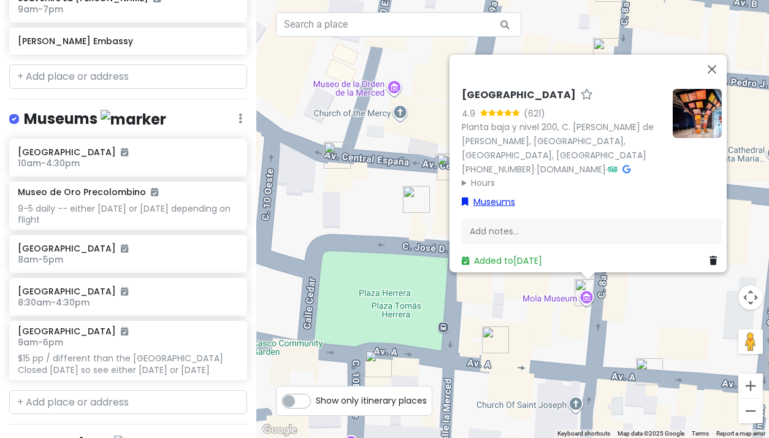
click at [486, 196] on link "Museums" at bounding box center [488, 201] width 53 height 13
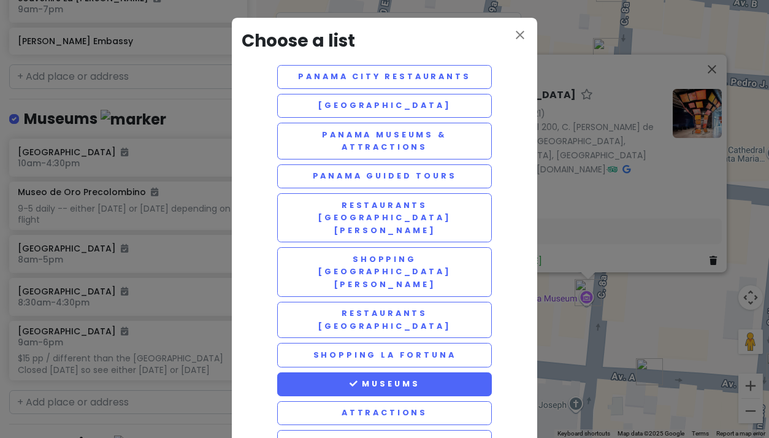
scroll to position [0, 0]
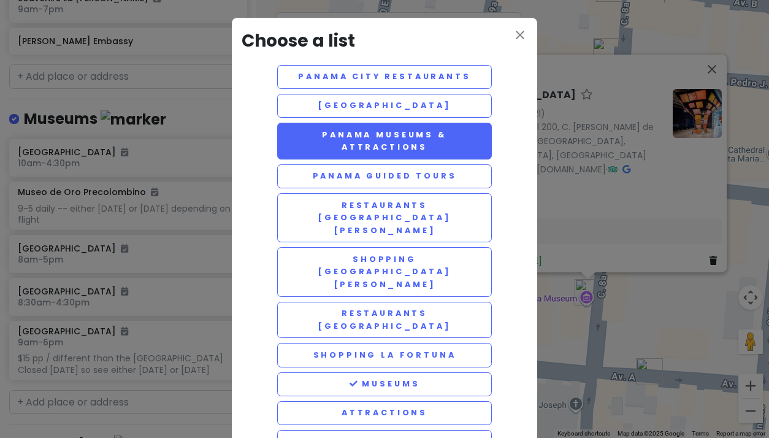
click at [392, 142] on button "Panama Museums & Attractions" at bounding box center [384, 141] width 215 height 37
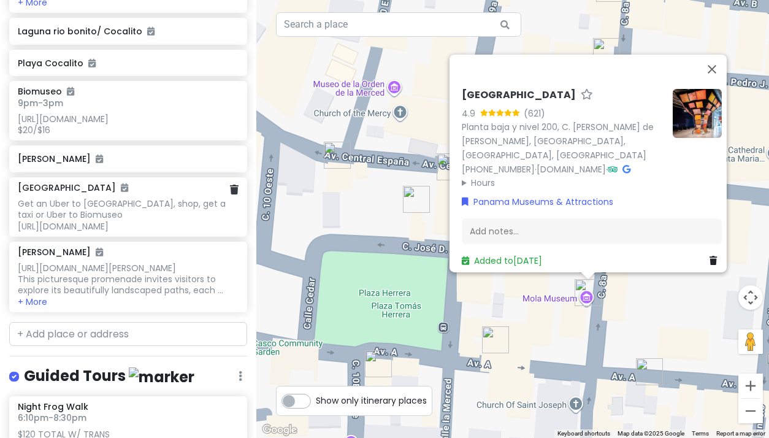
scroll to position [6394, 0]
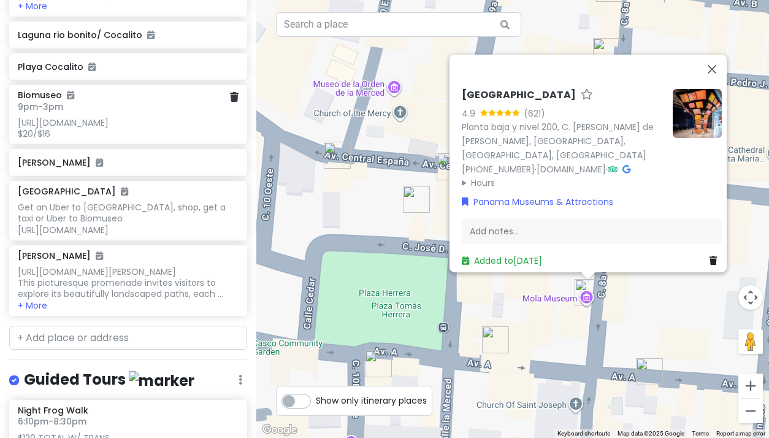
click at [129, 139] on div "[URL][DOMAIN_NAME] $20/$16" at bounding box center [128, 128] width 220 height 22
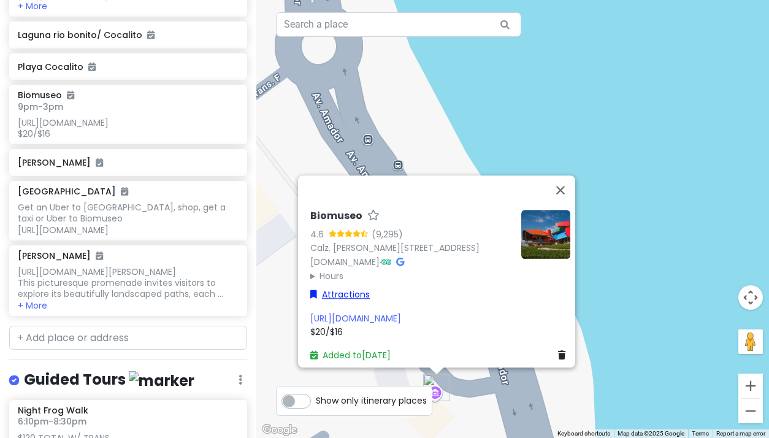
click at [348, 288] on link "Attractions" at bounding box center [339, 294] width 59 height 13
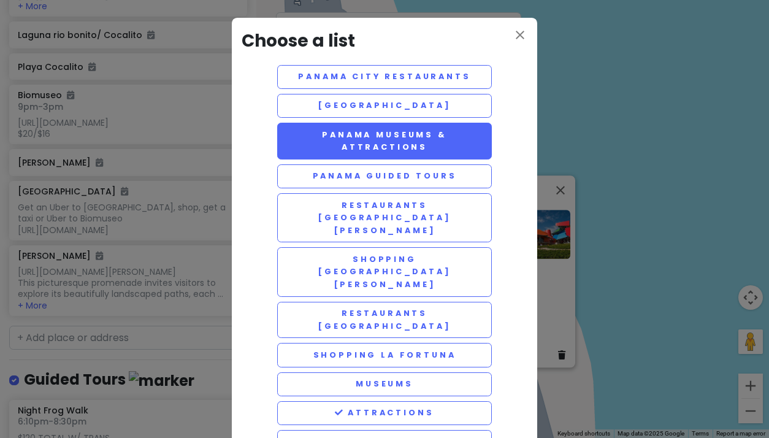
click at [334, 142] on button "Panama Museums & Attractions" at bounding box center [384, 141] width 215 height 37
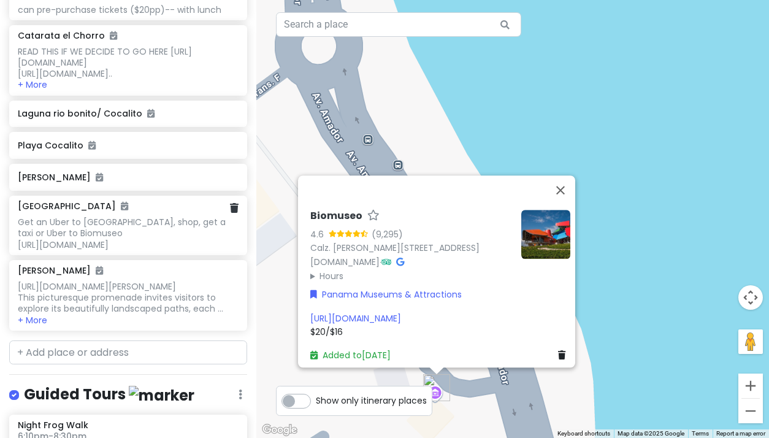
scroll to position [6382, 0]
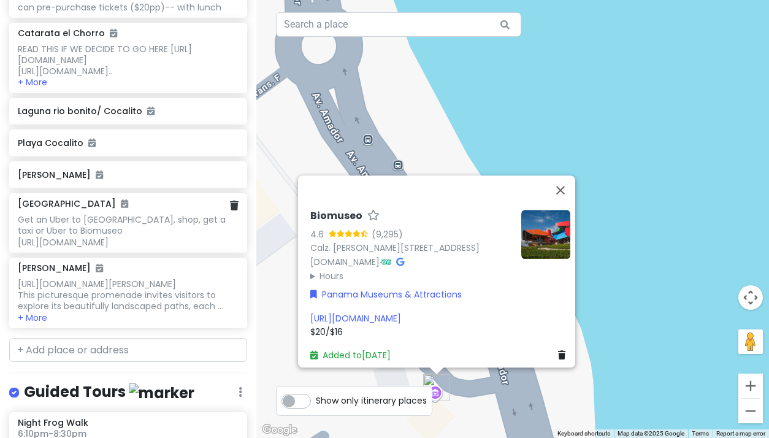
click at [129, 248] on div "Get an Uber to [GEOGRAPHIC_DATA], shop, get a taxi or Uber to Biomuseo [URL][DO…" at bounding box center [128, 231] width 220 height 34
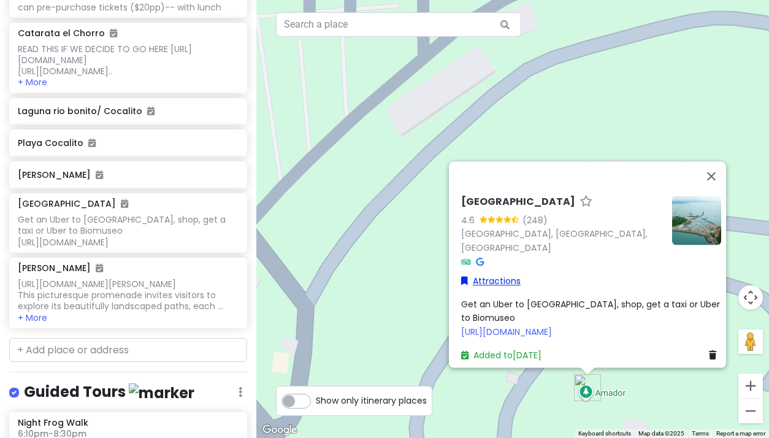
click at [488, 276] on link "Attractions" at bounding box center [490, 280] width 59 height 13
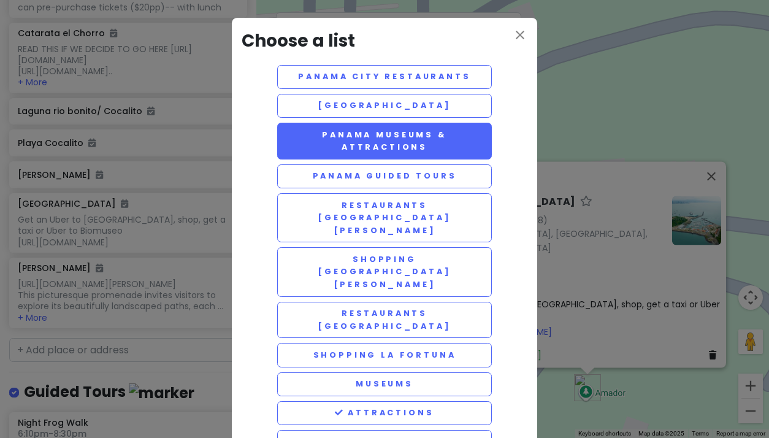
click at [378, 149] on button "Panama Museums & Attractions" at bounding box center [384, 141] width 215 height 37
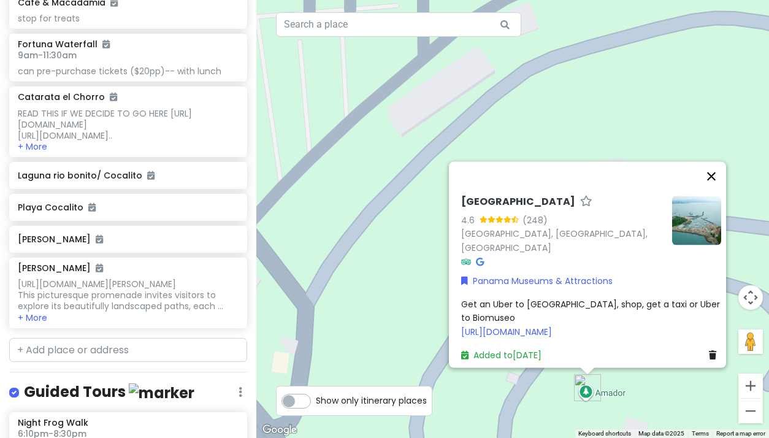
click at [717, 185] on button "Close" at bounding box center [711, 175] width 29 height 29
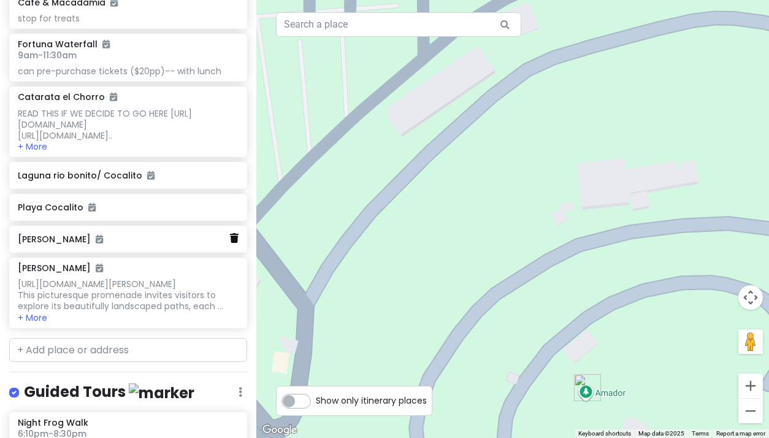
click at [232, 243] on icon at bounding box center [234, 238] width 9 height 10
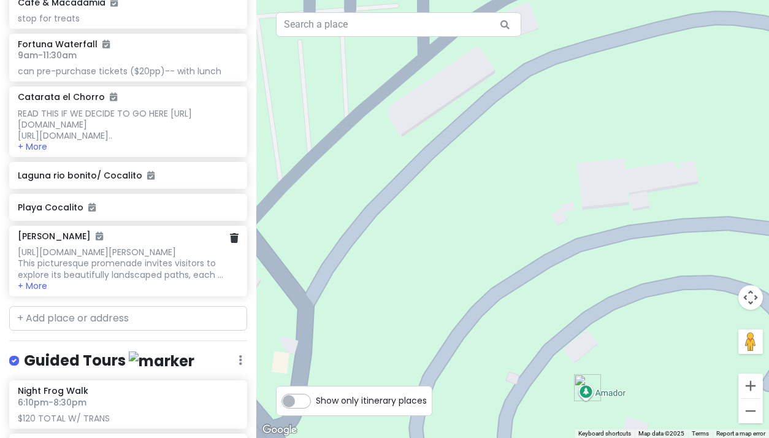
click at [156, 280] on div "[URL][DOMAIN_NAME][PERSON_NAME] This picturesque promenade invites visitors to …" at bounding box center [128, 263] width 220 height 34
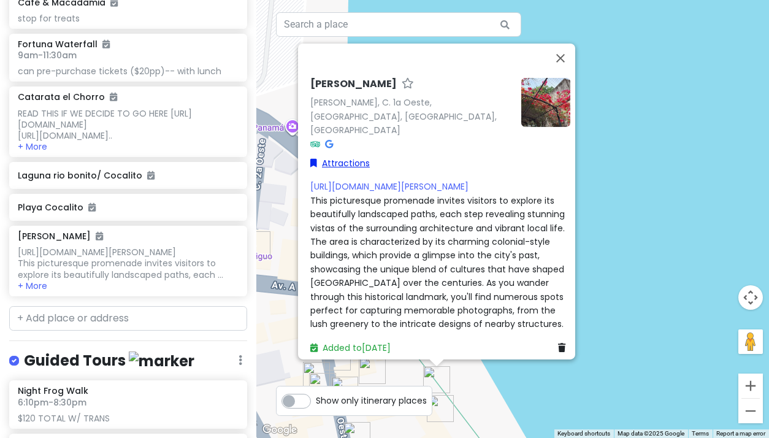
click at [341, 156] on link "Attractions" at bounding box center [339, 162] width 59 height 13
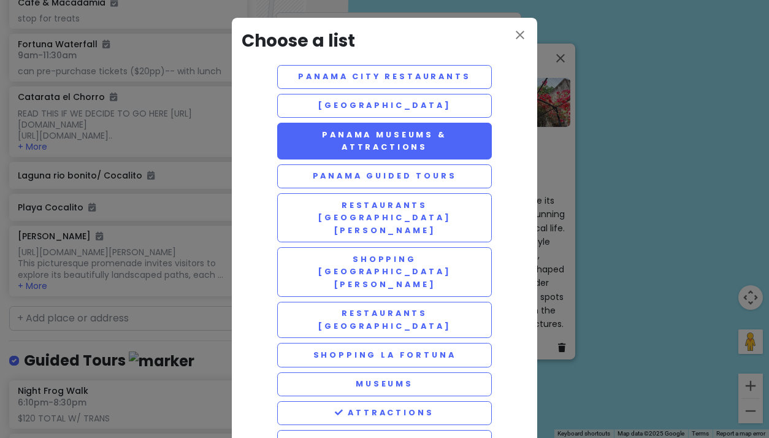
click at [341, 139] on button "Panama Museums & Attractions" at bounding box center [384, 141] width 215 height 37
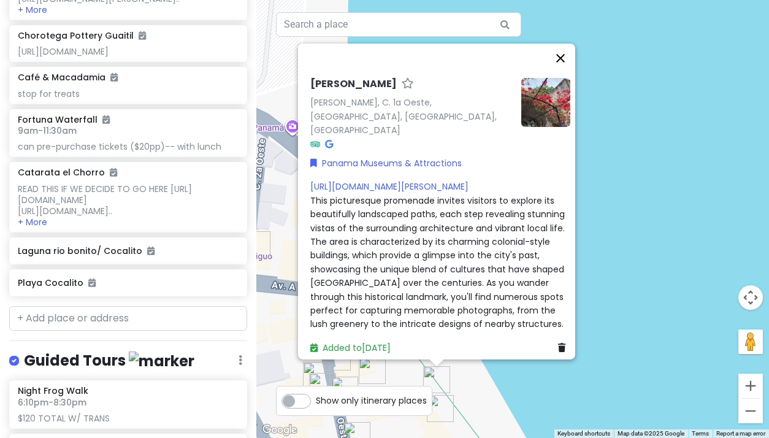
click at [562, 58] on button "Close" at bounding box center [560, 58] width 29 height 29
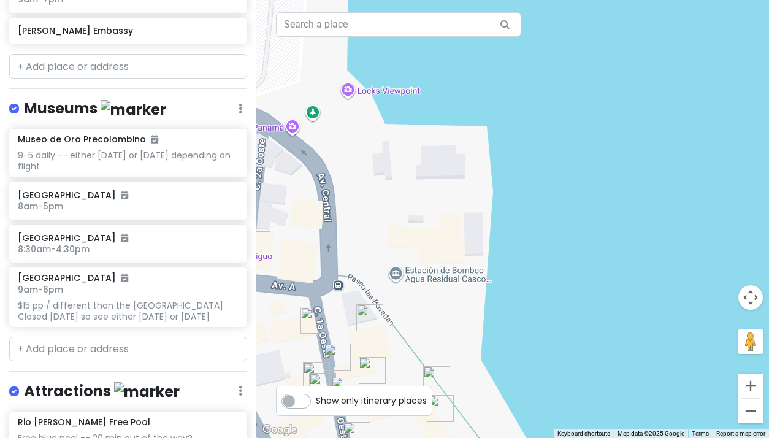
scroll to position [5532, 0]
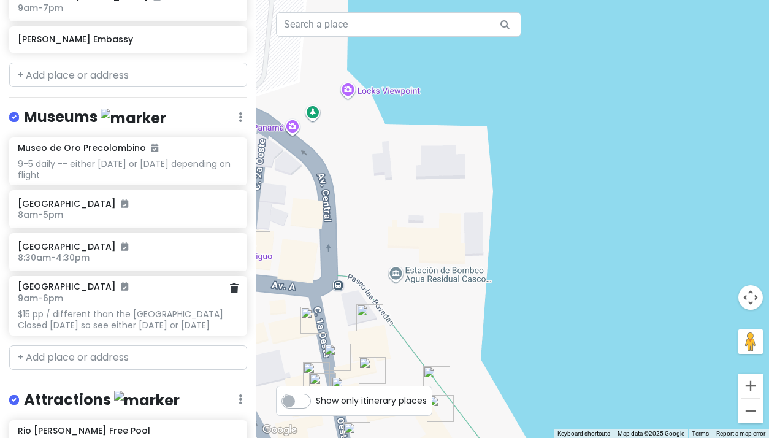
click at [102, 315] on div "$15 pp / different than the [GEOGRAPHIC_DATA] Closed [DATE] so see either [DATE…" at bounding box center [128, 319] width 220 height 22
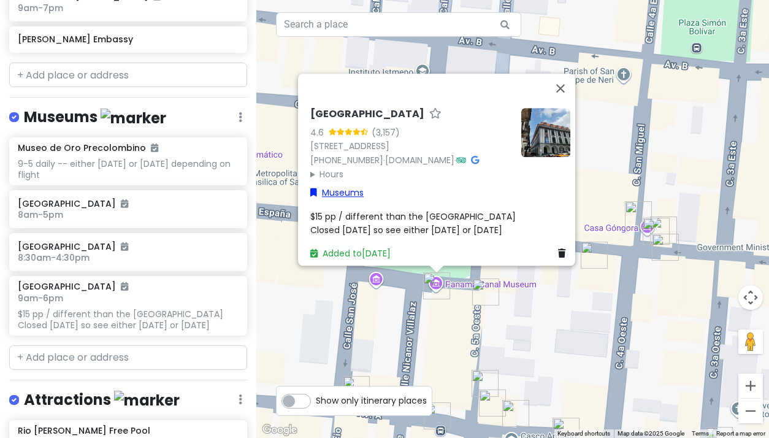
click at [343, 188] on link "Museums" at bounding box center [336, 192] width 53 height 13
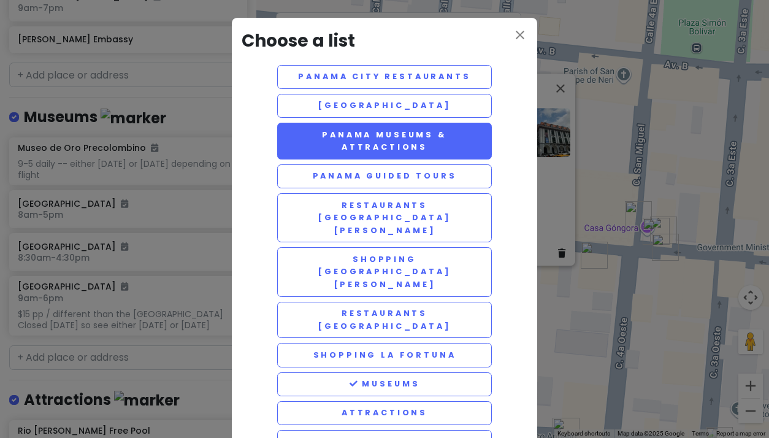
click at [336, 145] on button "Panama Museums & Attractions" at bounding box center [384, 141] width 215 height 37
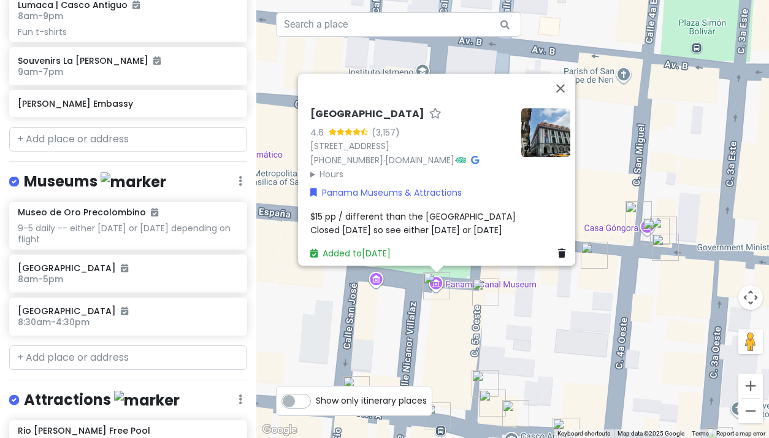
click at [70, 180] on h4 "Museums" at bounding box center [95, 182] width 142 height 20
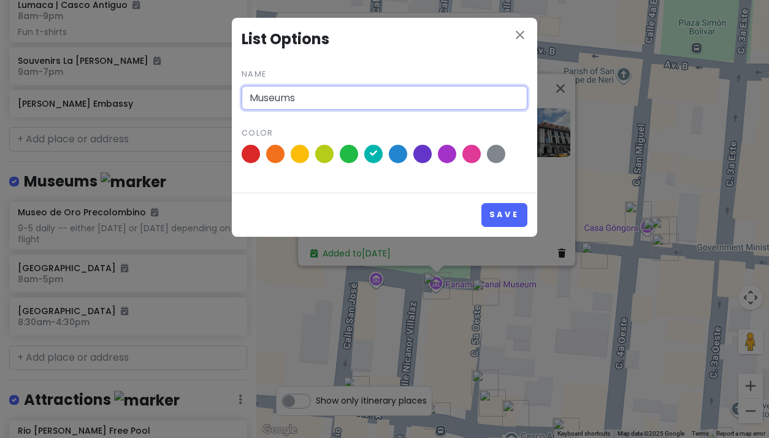
click at [250, 99] on input "Museums" at bounding box center [385, 98] width 286 height 25
click at [354, 100] on input "[GEOGRAPHIC_DATA][PERSON_NAME]" at bounding box center [385, 98] width 286 height 25
type input "San [PERSON_NAME] Museums & Attractions"
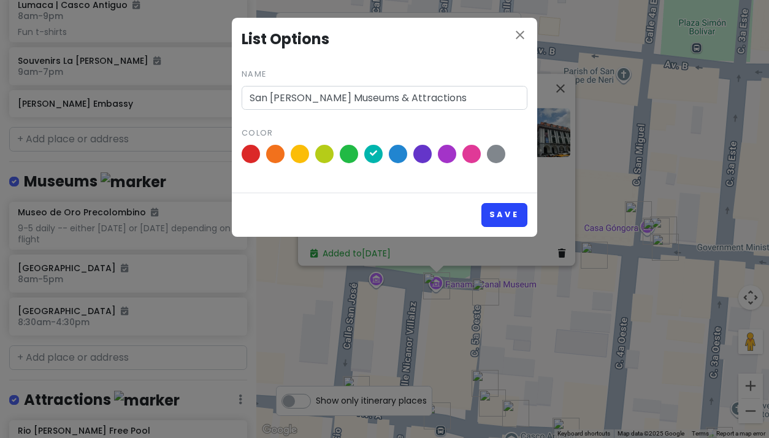
click at [497, 215] on button "Save" at bounding box center [504, 215] width 46 height 24
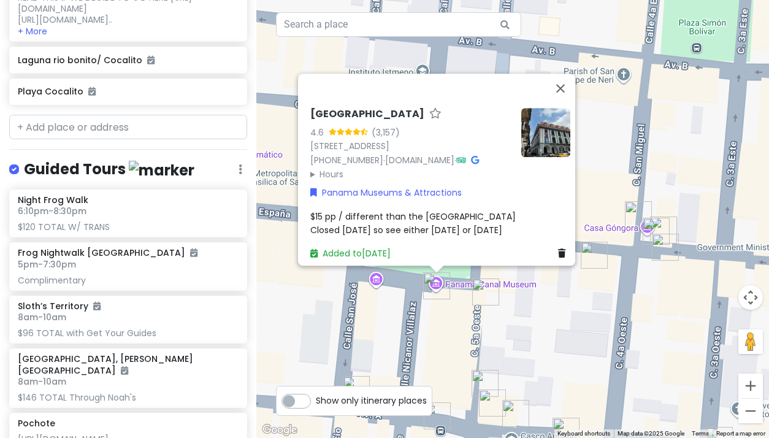
scroll to position [6612, 0]
click at [69, 179] on h4 "Guided Tours" at bounding box center [109, 169] width 170 height 20
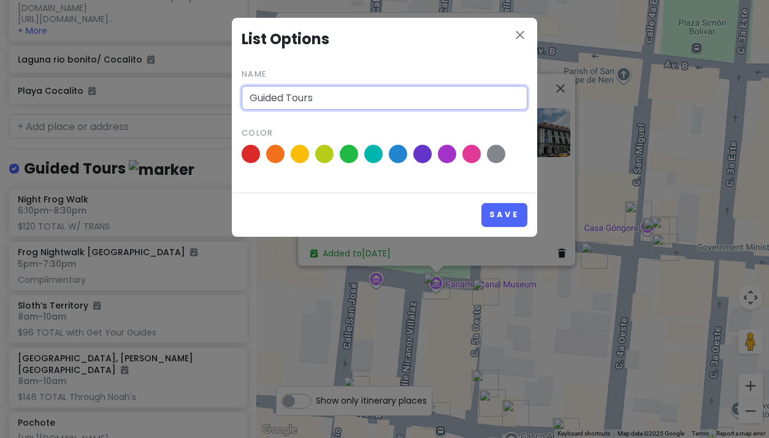
drag, startPoint x: 328, startPoint y: 100, endPoint x: 229, endPoint y: 97, distance: 98.7
click at [229, 97] on div "close List Options Name Guided Tours Color Save" at bounding box center [384, 219] width 769 height 438
type input "La Fortuna Guided Tours"
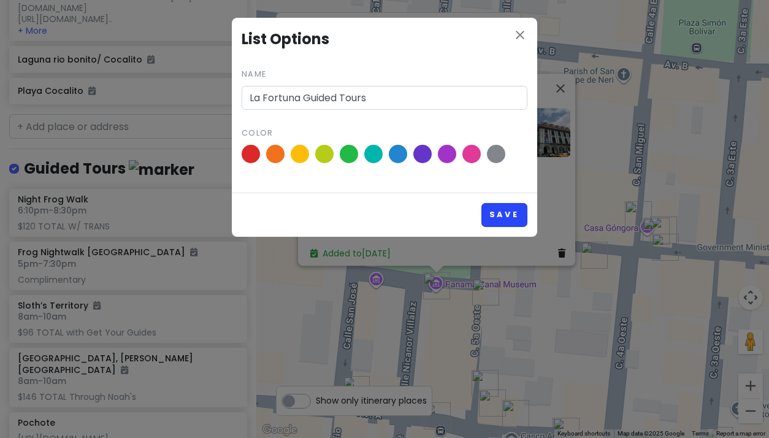
click at [503, 208] on button "Save" at bounding box center [504, 215] width 46 height 24
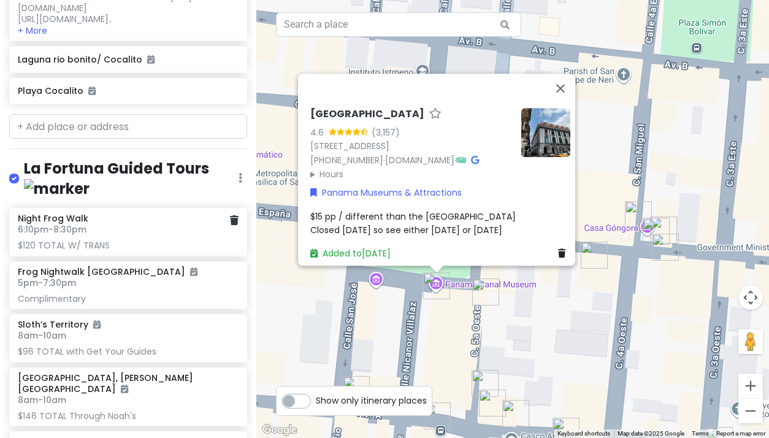
click at [117, 235] on h6 "6:10pm - 8:30pm" at bounding box center [128, 229] width 220 height 11
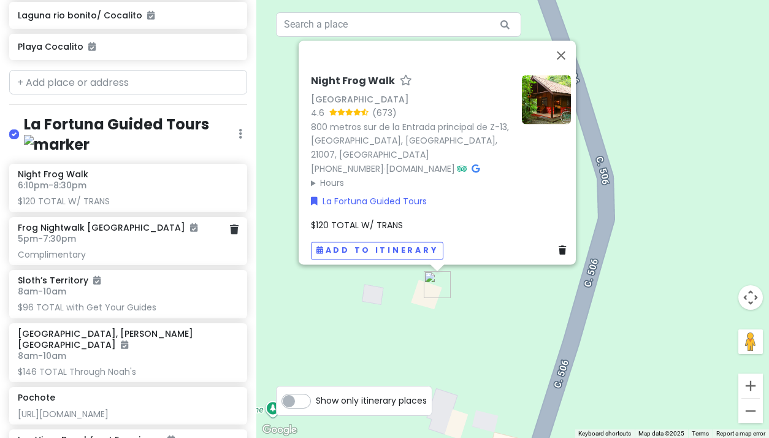
scroll to position [6659, 0]
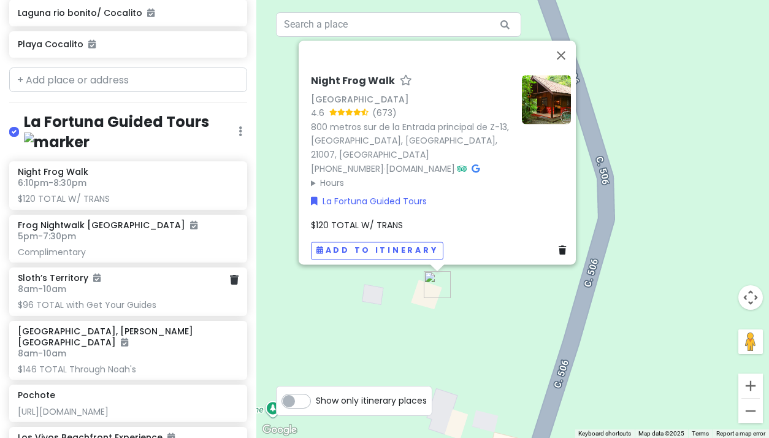
click at [112, 294] on h6 "8am - 10am" at bounding box center [128, 288] width 220 height 11
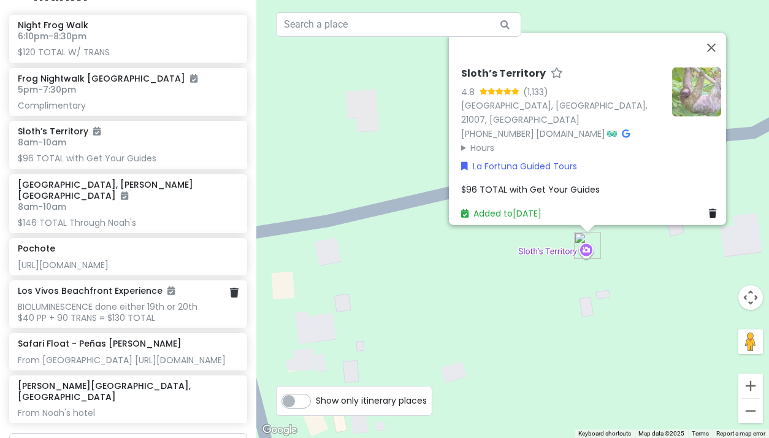
scroll to position [6813, 0]
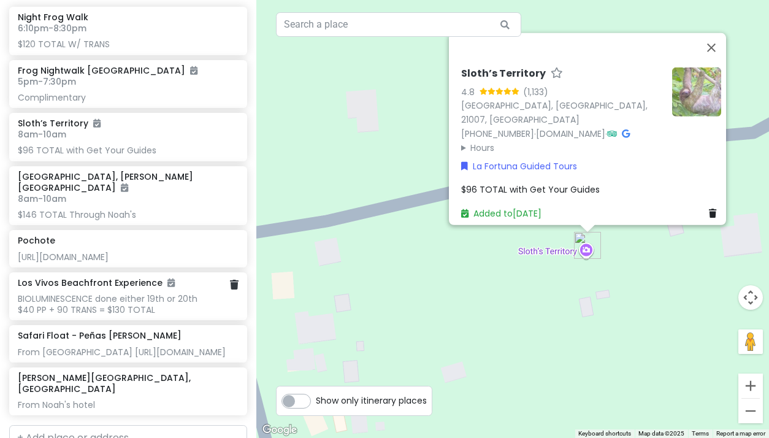
click at [112, 315] on div "BIOLUMINESCENCE done either 19th or 20th $40 PP + 90 TRANS = $130 TOTAL" at bounding box center [128, 304] width 220 height 22
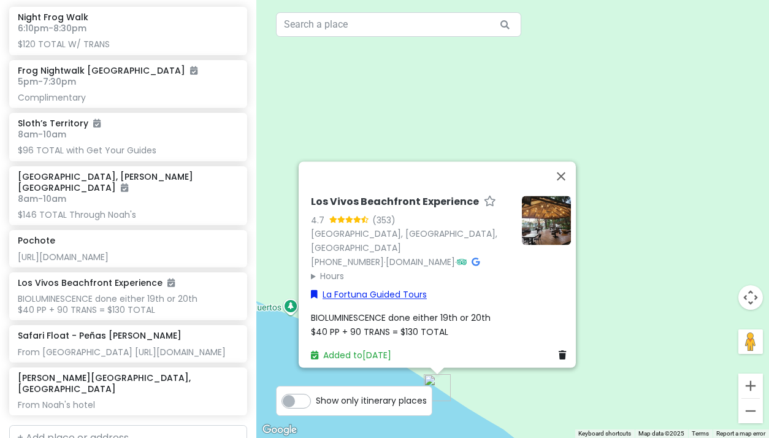
click at [382, 288] on link "La Fortuna Guided Tours" at bounding box center [369, 294] width 116 height 13
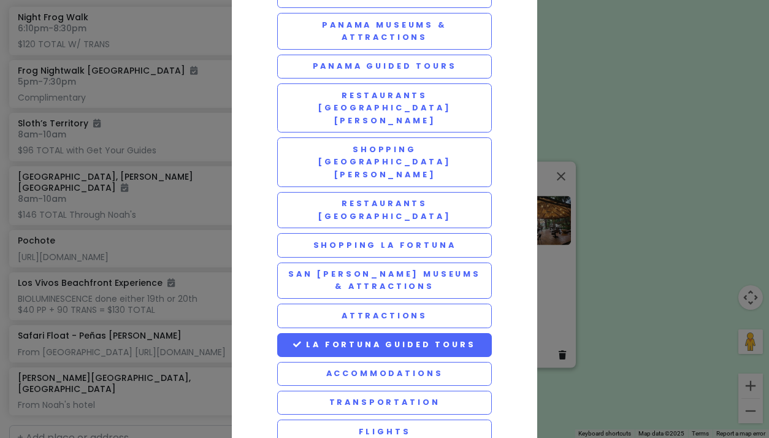
scroll to position [109, 0]
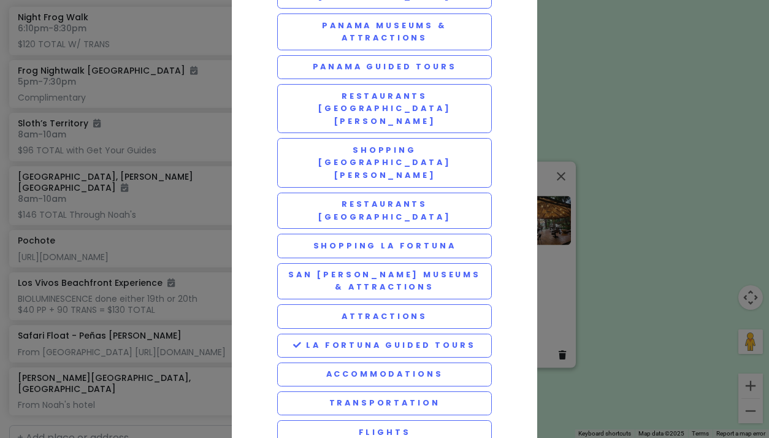
click at [141, 256] on div "close Choose a list Panama City Restaurants [GEOGRAPHIC_DATA] Shopping [GEOGRAP…" at bounding box center [384, 219] width 769 height 438
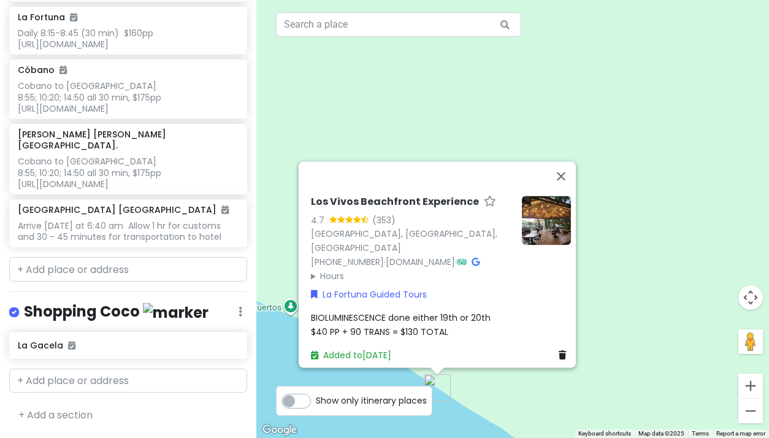
scroll to position [0, 0]
click at [47, 351] on h6 "La Gacela" at bounding box center [124, 345] width 212 height 11
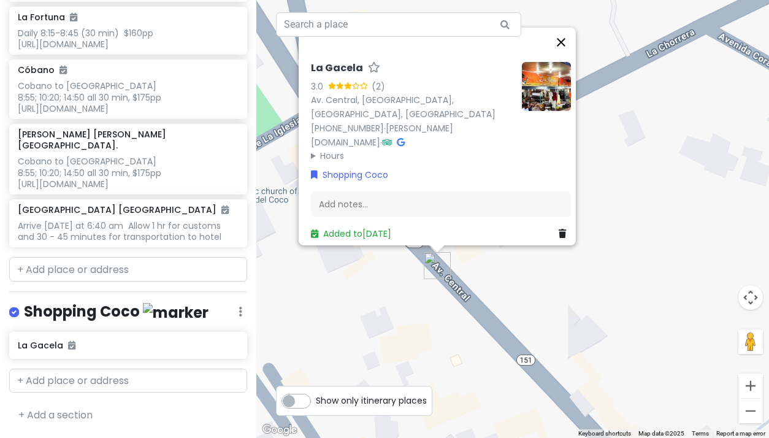
click at [567, 51] on button "Close" at bounding box center [560, 42] width 29 height 29
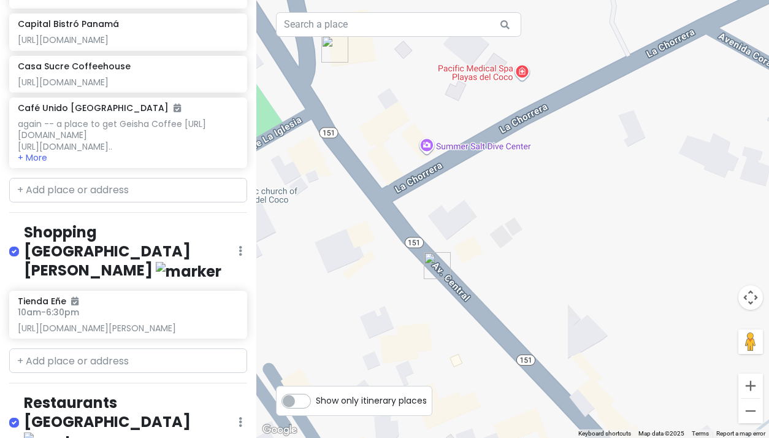
scroll to position [3727, 0]
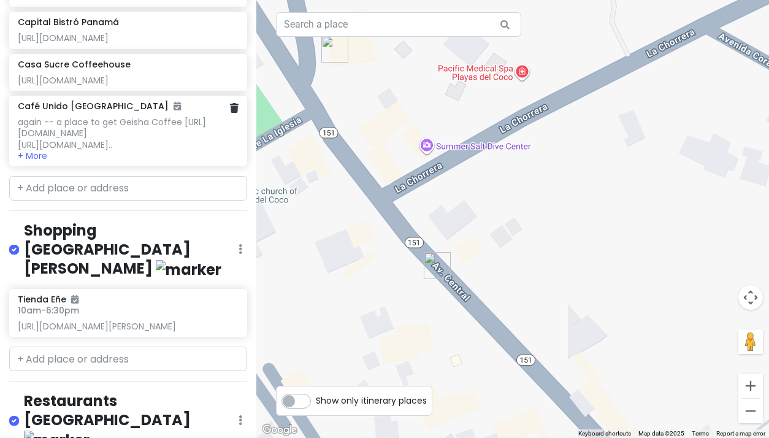
click at [91, 150] on div "again -- a place to get Geisha Coffee [URL][DOMAIN_NAME] [URL][DOMAIN_NAME].." at bounding box center [128, 133] width 220 height 34
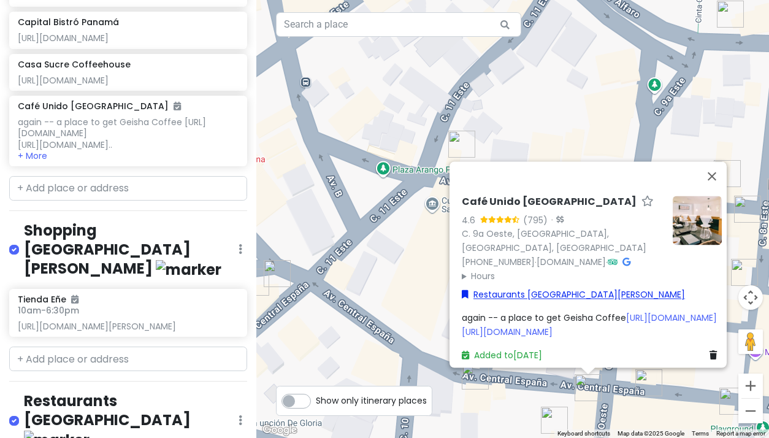
click at [522, 288] on link "Restaurants [GEOGRAPHIC_DATA][PERSON_NAME]" at bounding box center [573, 294] width 223 height 13
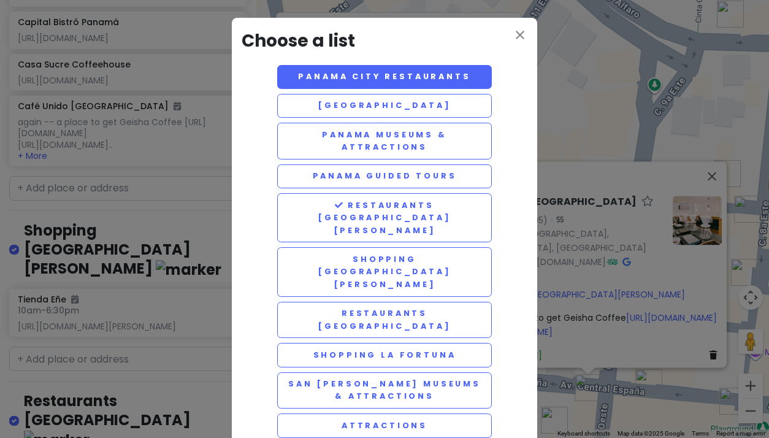
click at [340, 78] on button "Panama City Restaurants" at bounding box center [384, 77] width 215 height 24
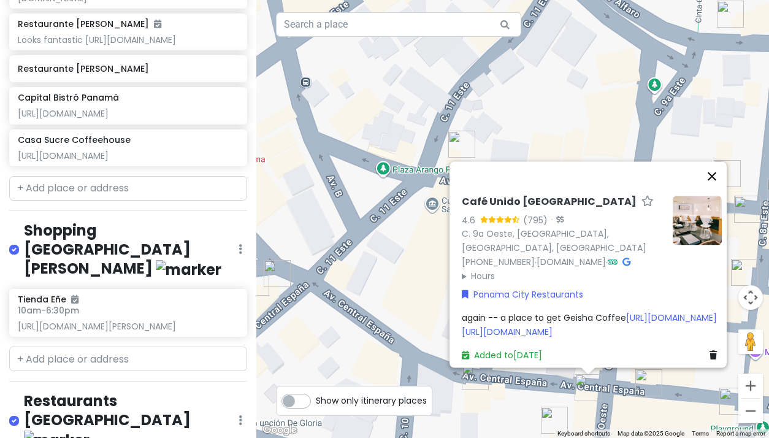
click at [717, 161] on button "Close" at bounding box center [711, 175] width 29 height 29
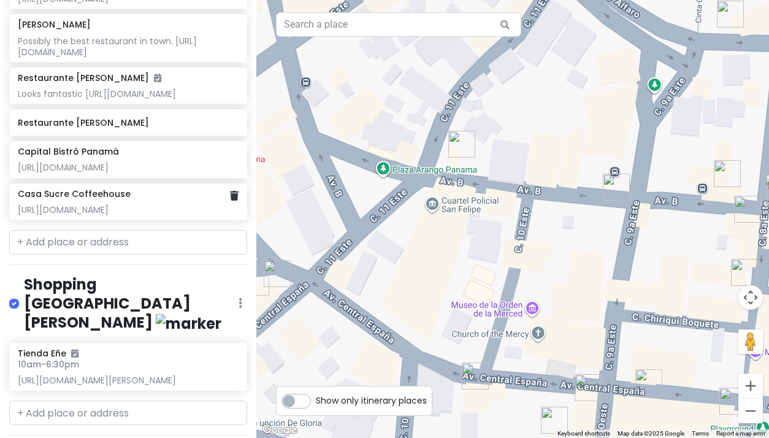
scroll to position [3668, 0]
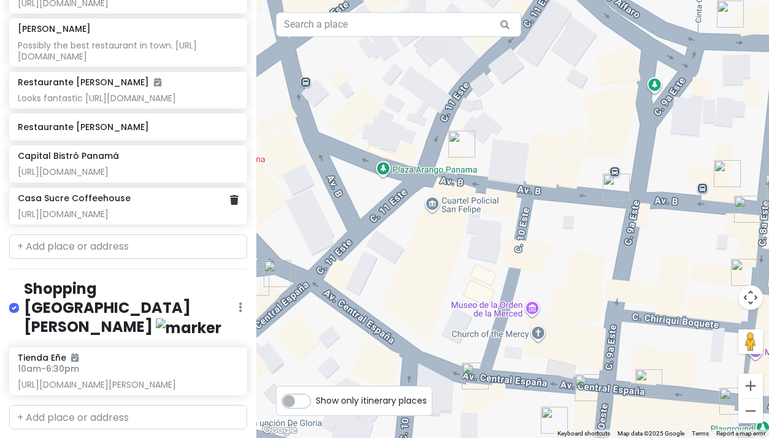
click at [96, 219] on div "[URL][DOMAIN_NAME]" at bounding box center [128, 213] width 220 height 11
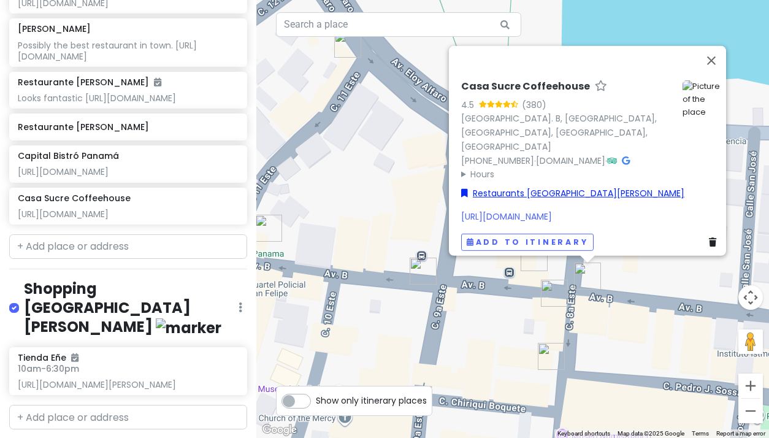
click at [512, 186] on link "Restaurants [GEOGRAPHIC_DATA][PERSON_NAME]" at bounding box center [572, 192] width 223 height 13
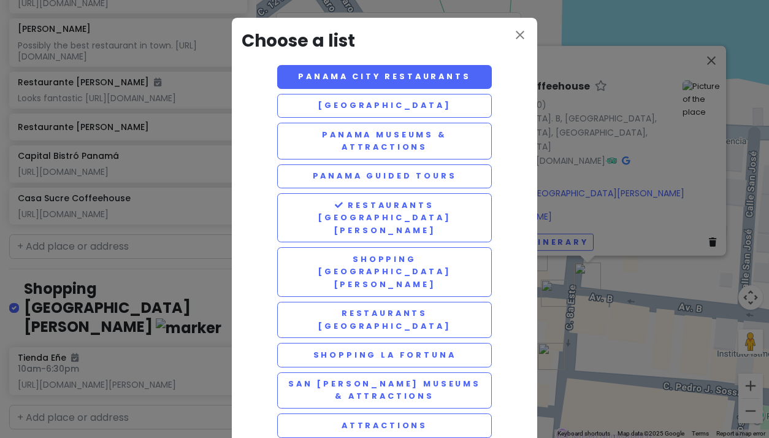
click at [361, 82] on button "Panama City Restaurants" at bounding box center [384, 77] width 215 height 24
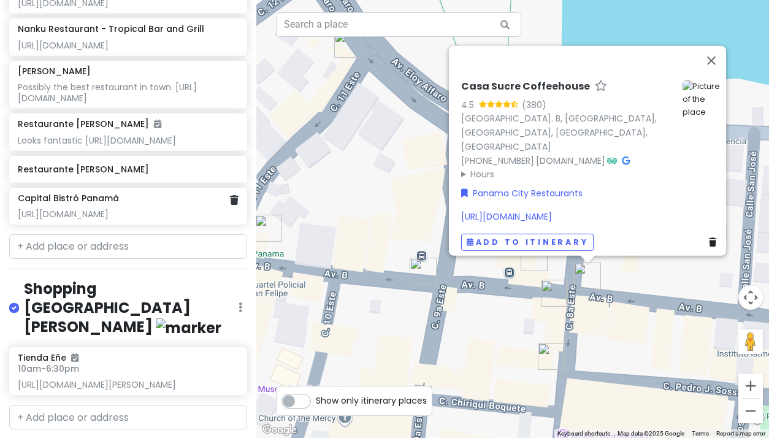
click at [97, 219] on div "[URL][DOMAIN_NAME]" at bounding box center [128, 213] width 220 height 11
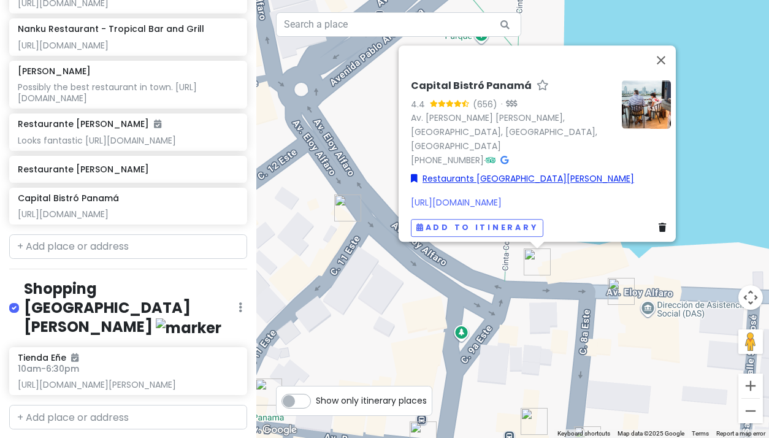
click at [468, 172] on link "Restaurants [GEOGRAPHIC_DATA][PERSON_NAME]" at bounding box center [522, 178] width 223 height 13
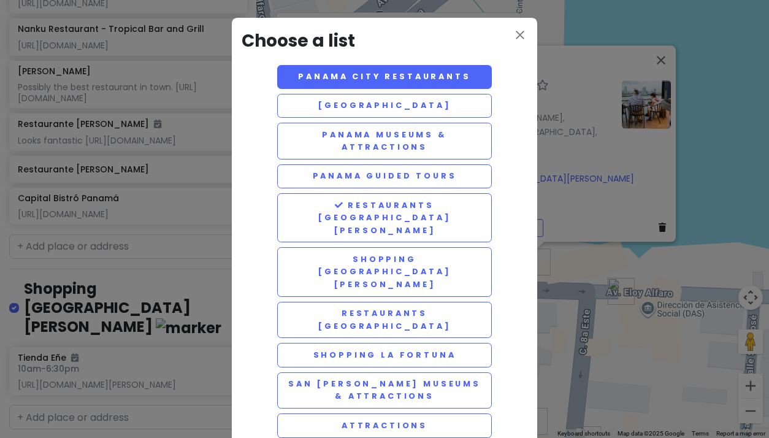
click at [354, 77] on button "Panama City Restaurants" at bounding box center [384, 77] width 215 height 24
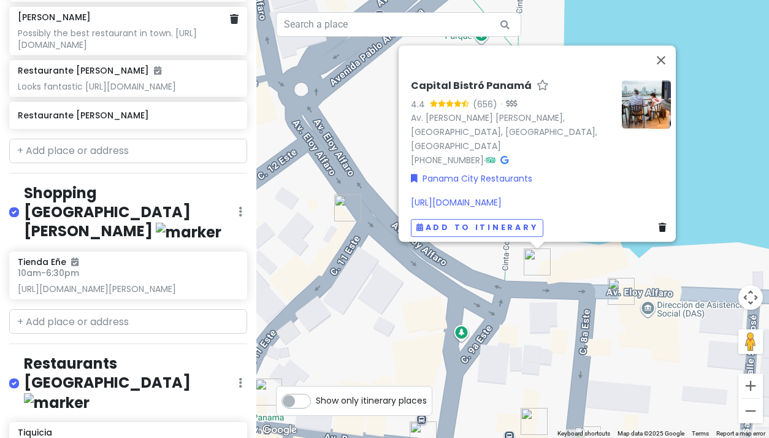
scroll to position [3760, 0]
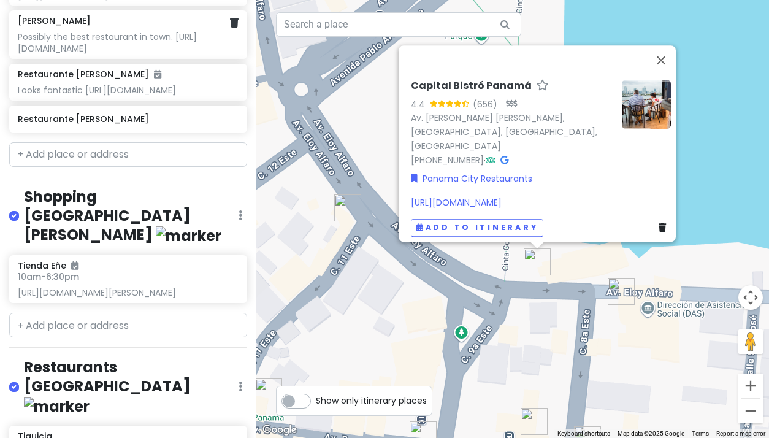
click at [66, 53] on div "Possibly the best restaurant in town. [URL][DOMAIN_NAME]" at bounding box center [128, 42] width 220 height 22
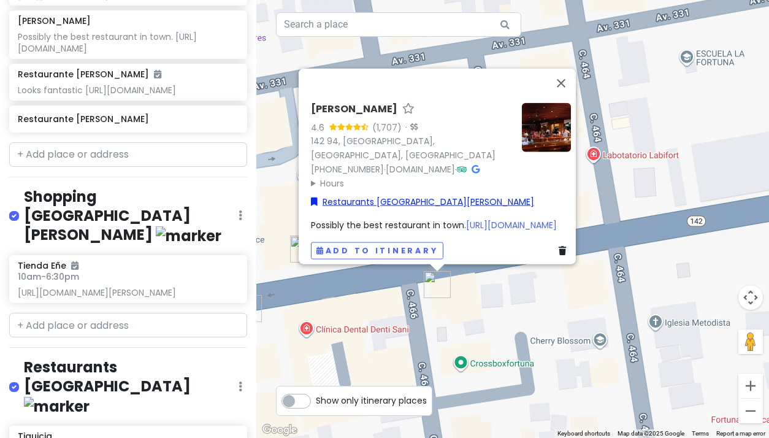
click at [372, 195] on link "Restaurants [GEOGRAPHIC_DATA][PERSON_NAME]" at bounding box center [422, 201] width 223 height 13
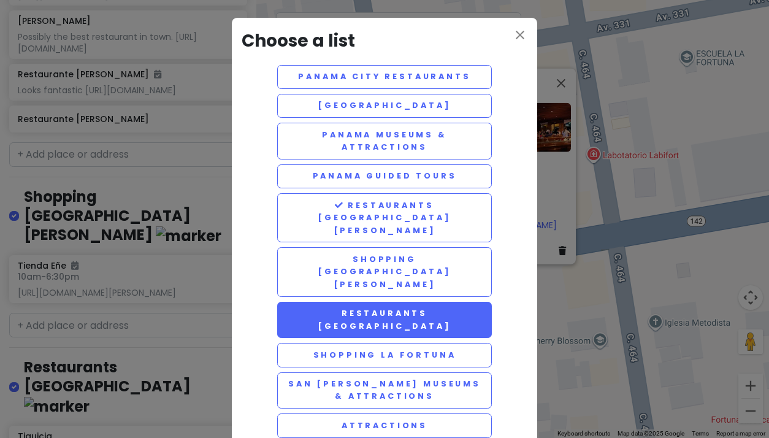
click at [372, 302] on button "Restaurants [GEOGRAPHIC_DATA]" at bounding box center [384, 320] width 215 height 37
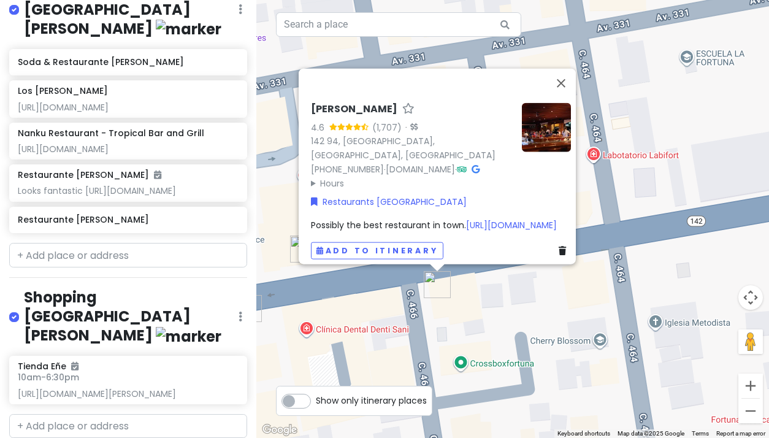
scroll to position [3604, 0]
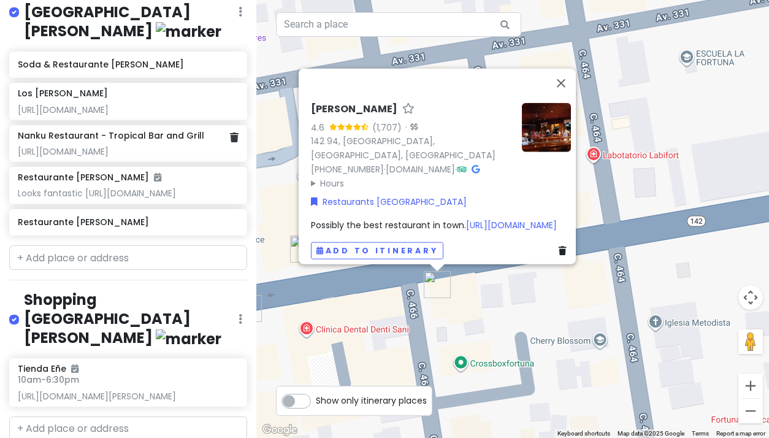
click at [132, 157] on div "[URL][DOMAIN_NAME]" at bounding box center [128, 151] width 220 height 11
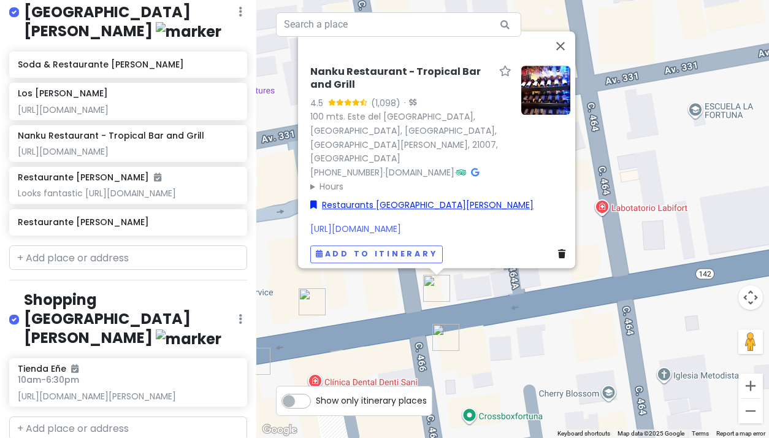
click at [367, 199] on link "Restaurants [GEOGRAPHIC_DATA][PERSON_NAME]" at bounding box center [421, 205] width 223 height 13
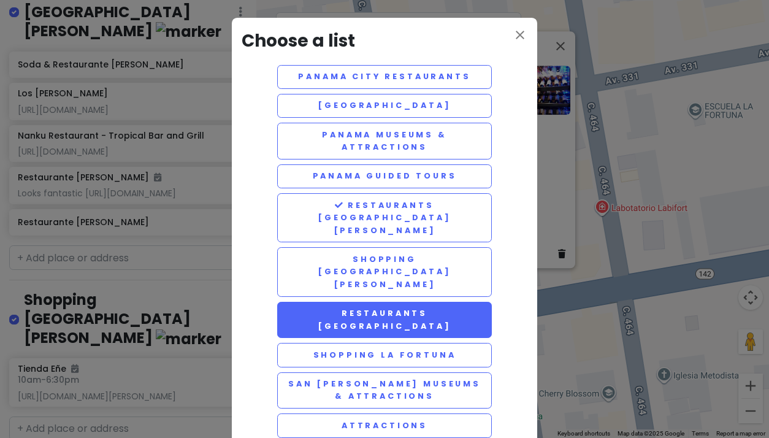
click at [349, 302] on button "Restaurants [GEOGRAPHIC_DATA]" at bounding box center [384, 320] width 215 height 37
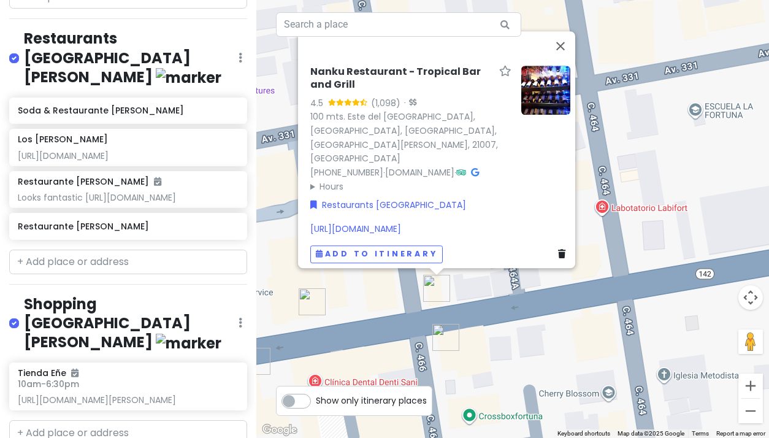
scroll to position [3556, 0]
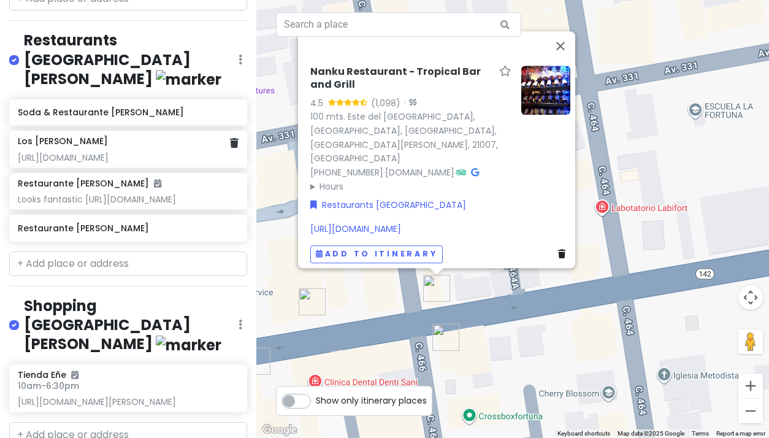
click at [77, 147] on h6 "Los [PERSON_NAME]" at bounding box center [63, 141] width 90 height 11
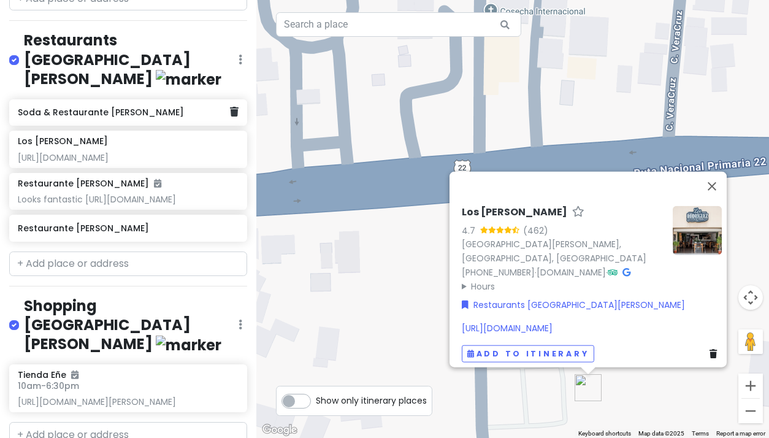
click at [111, 118] on h6 "Soda & Restaurante [PERSON_NAME]" at bounding box center [124, 112] width 212 height 11
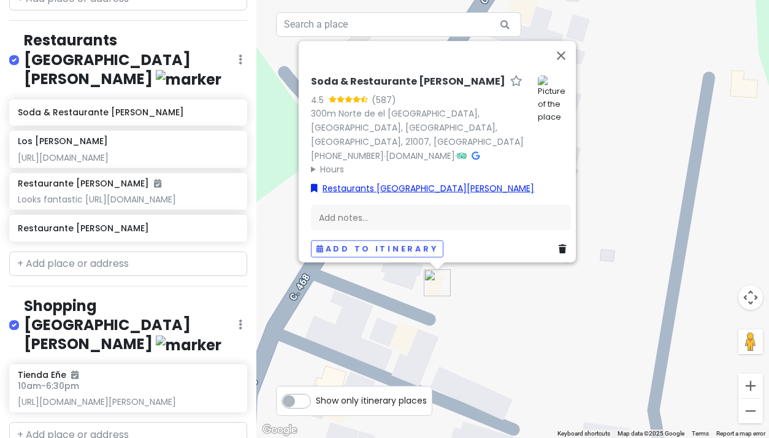
click at [370, 182] on link "Restaurants [GEOGRAPHIC_DATA][PERSON_NAME]" at bounding box center [422, 187] width 223 height 13
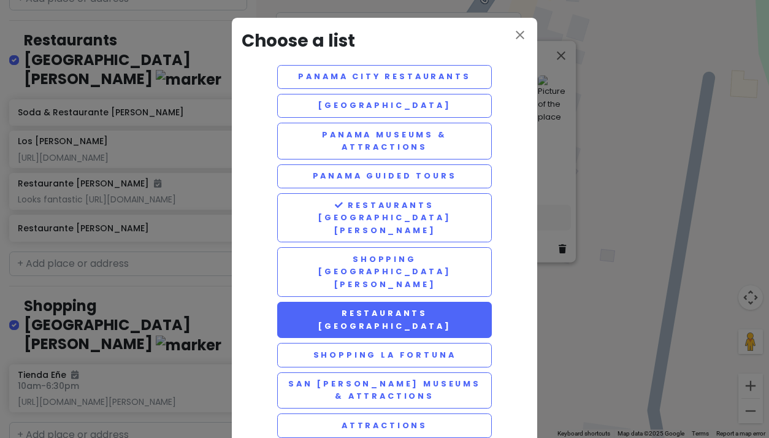
click at [368, 302] on button "Restaurants [GEOGRAPHIC_DATA]" at bounding box center [384, 320] width 215 height 37
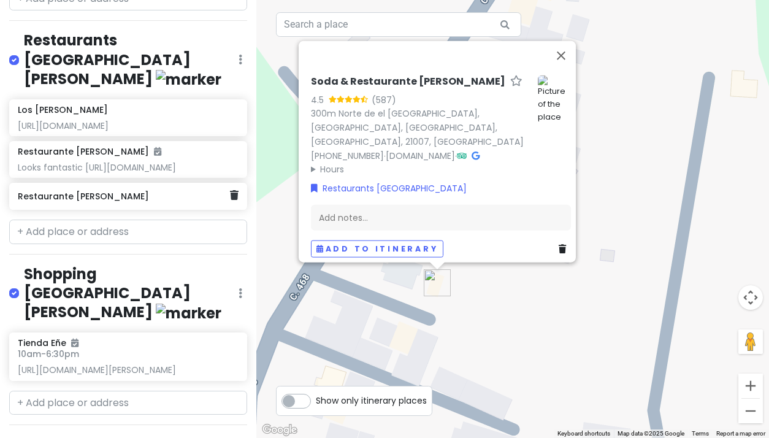
click at [104, 202] on h6 "Restaurante [PERSON_NAME]" at bounding box center [124, 196] width 212 height 11
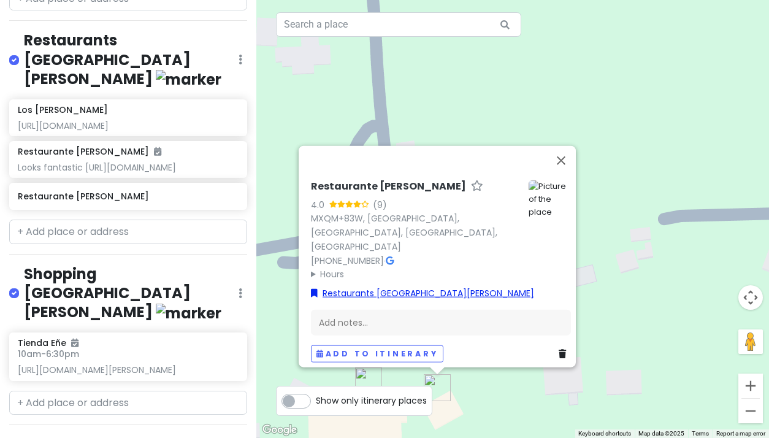
click at [359, 289] on link "Restaurants [GEOGRAPHIC_DATA][PERSON_NAME]" at bounding box center [422, 292] width 223 height 13
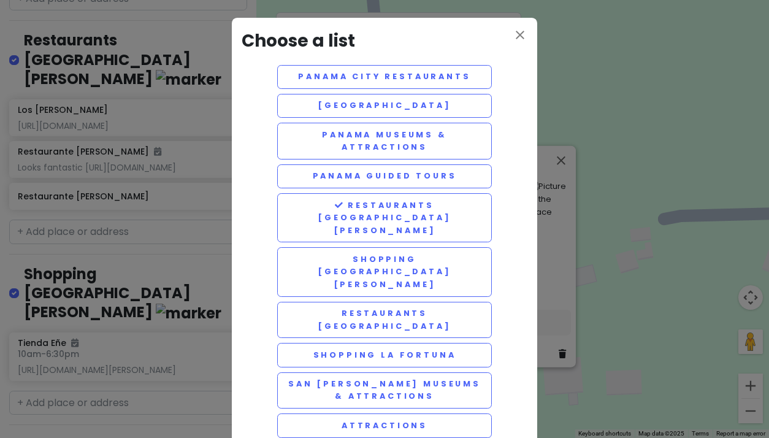
scroll to position [0, 0]
click at [519, 36] on icon "close" at bounding box center [520, 35] width 15 height 15
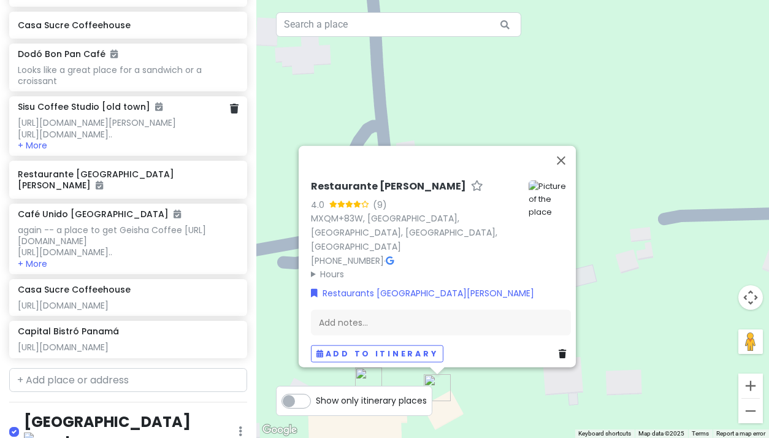
scroll to position [885, 0]
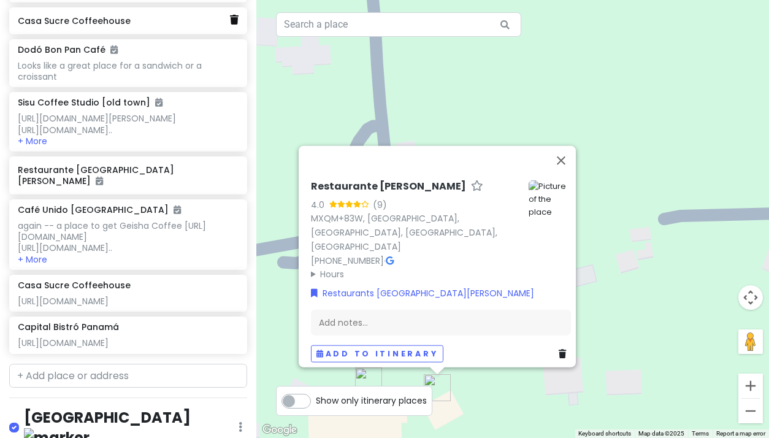
click at [234, 25] on icon at bounding box center [234, 20] width 9 height 10
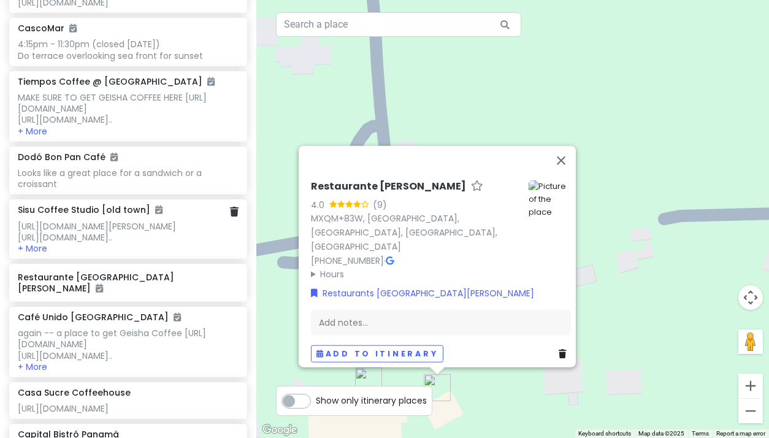
scroll to position [769, 0]
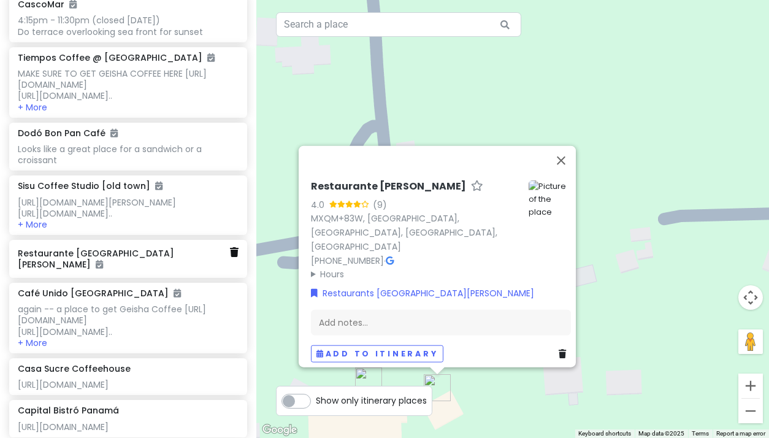
click at [233, 257] on icon at bounding box center [234, 252] width 9 height 10
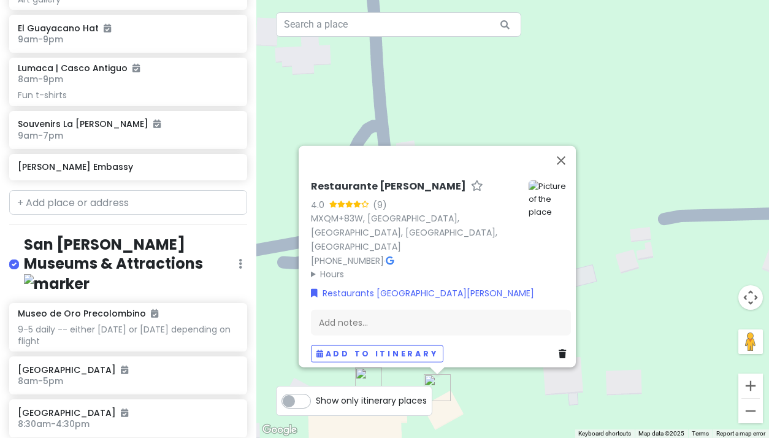
scroll to position [5394, 0]
click at [241, 264] on icon at bounding box center [241, 264] width 4 height 10
click at [196, 329] on link "Reorder" at bounding box center [204, 329] width 98 height 29
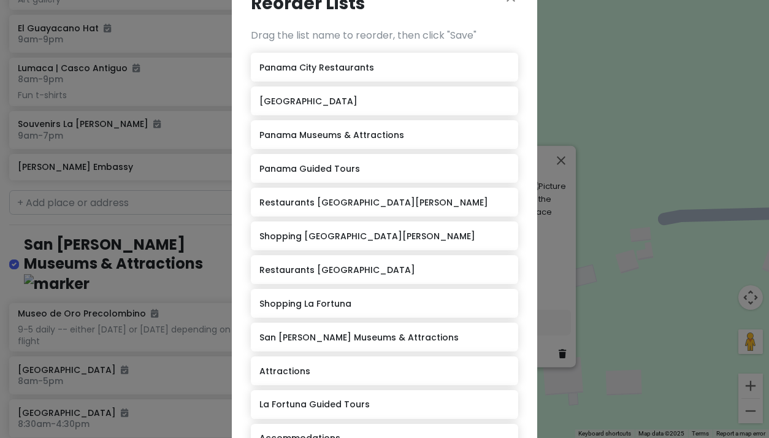
scroll to position [38, 0]
click at [278, 204] on h6 "Restaurants [GEOGRAPHIC_DATA][PERSON_NAME]" at bounding box center [373, 201] width 229 height 11
click at [277, 200] on h6 "Restaurants [GEOGRAPHIC_DATA][PERSON_NAME]" at bounding box center [373, 201] width 229 height 11
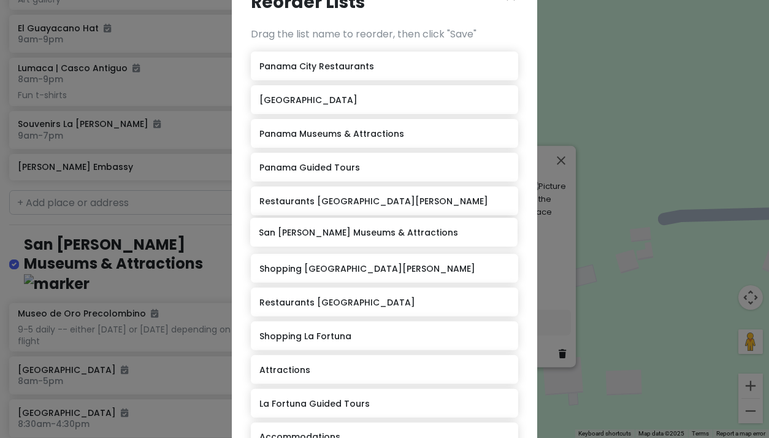
drag, startPoint x: 313, startPoint y: 339, endPoint x: 313, endPoint y: 237, distance: 102.4
click at [313, 237] on div "[GEOGRAPHIC_DATA] Restaurants [GEOGRAPHIC_DATA] Shopping [GEOGRAPHIC_DATA] Muse…" at bounding box center [384, 304] width 267 height 505
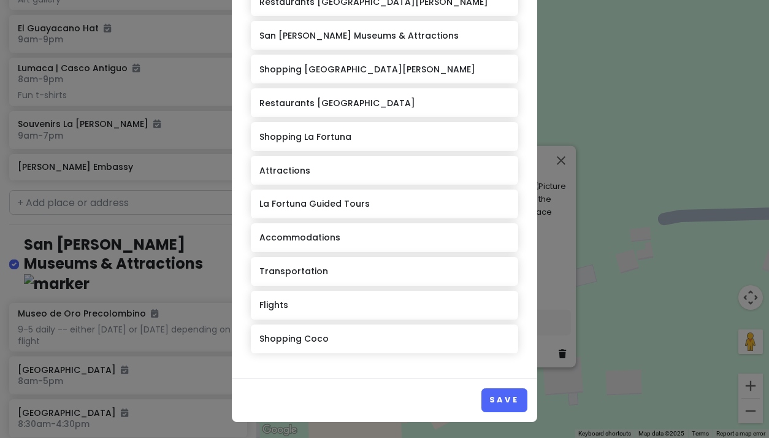
scroll to position [237, 0]
click at [498, 397] on button "Save" at bounding box center [504, 401] width 46 height 24
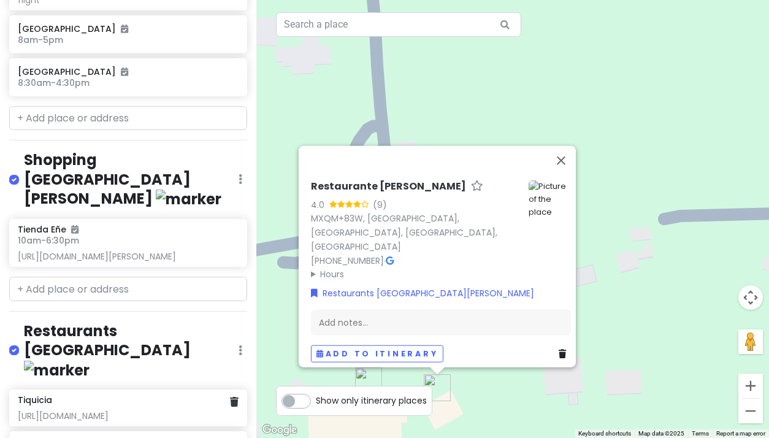
scroll to position [3844, 0]
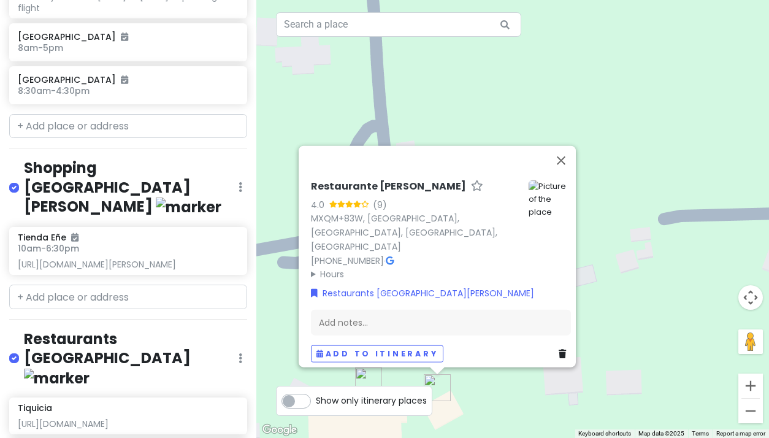
click at [80, 207] on h4 "Shopping [GEOGRAPHIC_DATA][PERSON_NAME]" at bounding box center [131, 187] width 215 height 58
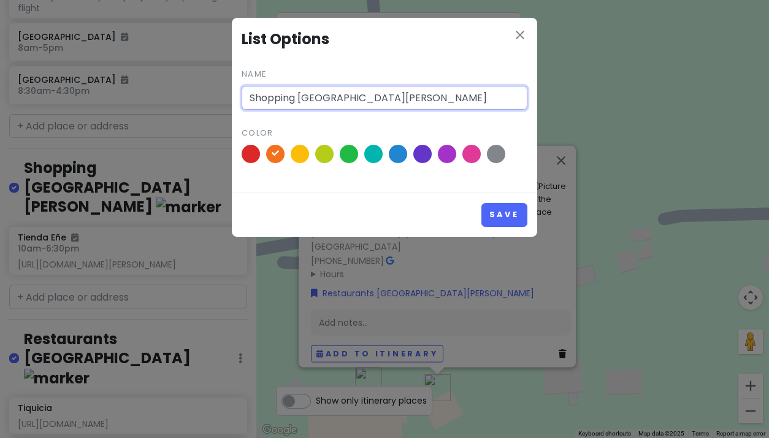
click at [346, 100] on input "Shopping [GEOGRAPHIC_DATA][PERSON_NAME]" at bounding box center [385, 98] width 286 height 25
drag, startPoint x: 301, startPoint y: 101, endPoint x: 250, endPoint y: 93, distance: 52.0
click at [250, 93] on input "Shopping [GEOGRAPHIC_DATA][PERSON_NAME]" at bounding box center [385, 98] width 286 height 25
type input "San [PERSON_NAME] Shopping"
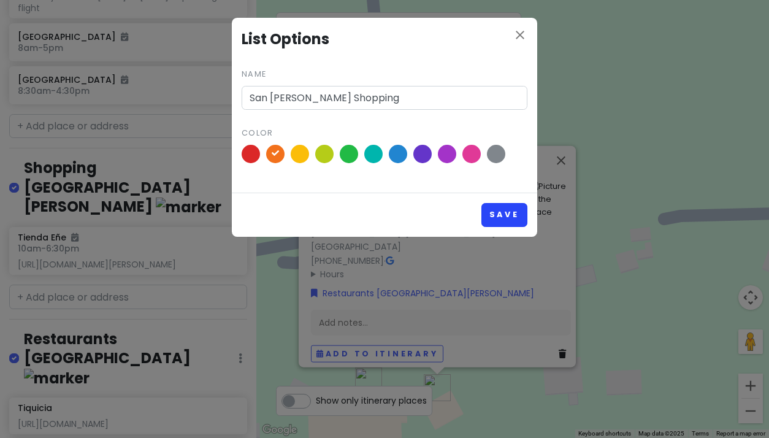
click at [502, 215] on button "Save" at bounding box center [504, 215] width 46 height 24
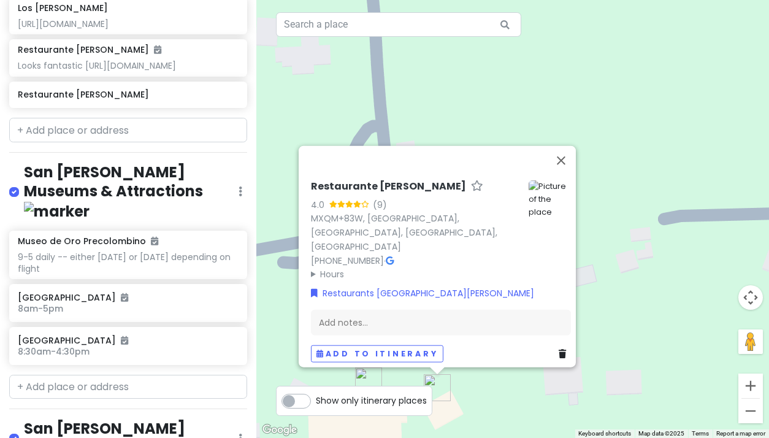
scroll to position [3552, 0]
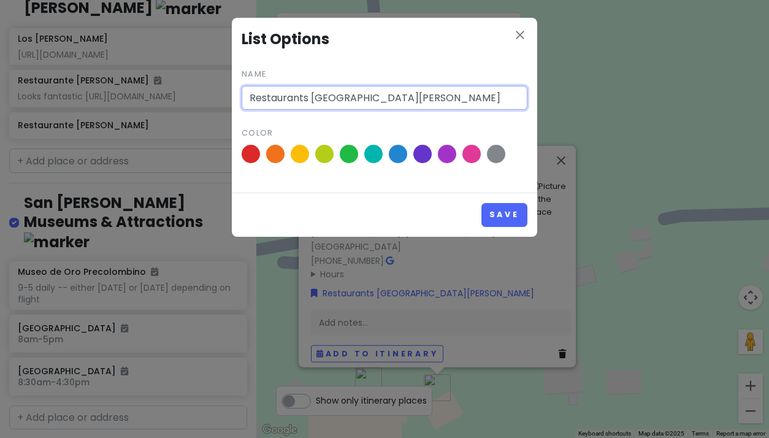
click at [356, 101] on input "Restaurants [GEOGRAPHIC_DATA][PERSON_NAME]" at bounding box center [385, 98] width 286 height 25
drag, startPoint x: 311, startPoint y: 99, endPoint x: 231, endPoint y: 94, distance: 80.5
click at [231, 94] on div "close List Options Name Restaurants [GEOGRAPHIC_DATA][PERSON_NAME] Restaurants …" at bounding box center [384, 127] width 307 height 220
type input "San [PERSON_NAME] Restaurants"
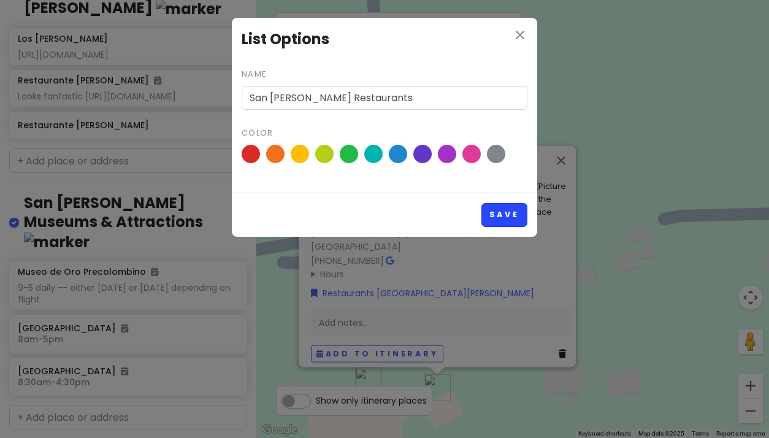
click at [497, 212] on button "Save" at bounding box center [504, 215] width 46 height 24
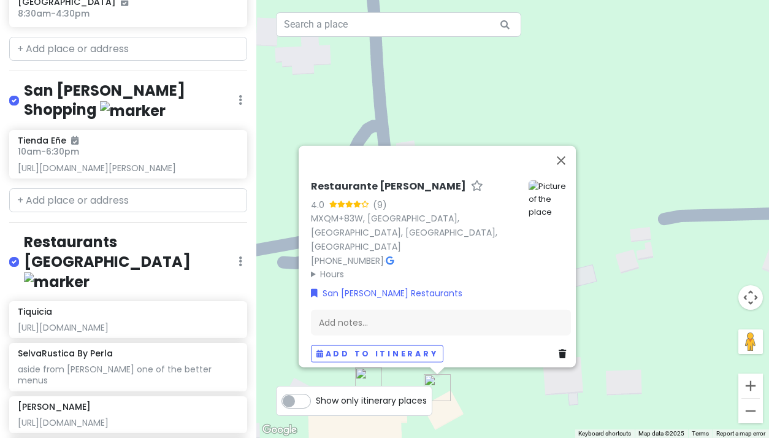
scroll to position [3903, 0]
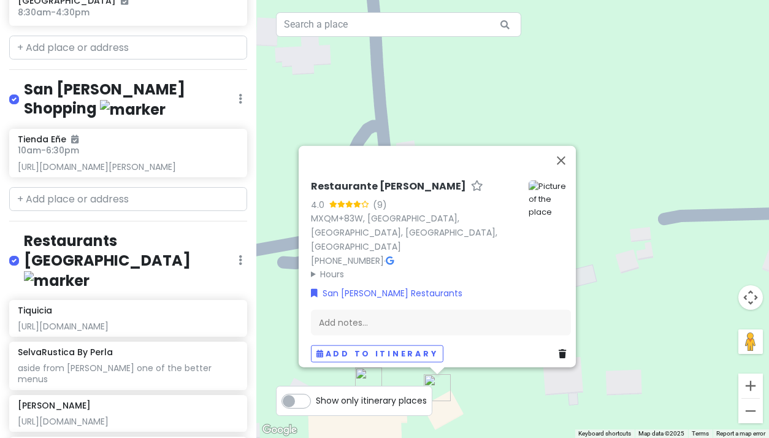
click at [239, 265] on icon at bounding box center [241, 260] width 4 height 10
click at [209, 311] on link "Edit" at bounding box center [204, 296] width 98 height 29
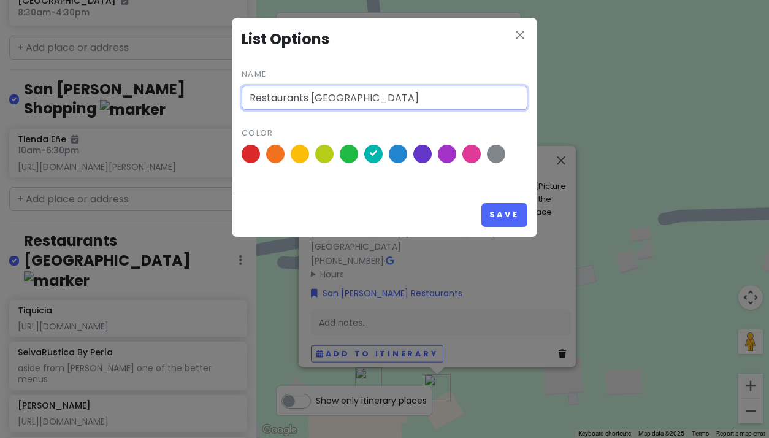
click at [366, 97] on input "Restaurants [GEOGRAPHIC_DATA]" at bounding box center [385, 98] width 286 height 25
drag, startPoint x: 311, startPoint y: 97, endPoint x: 227, endPoint y: 89, distance: 85.0
click at [227, 89] on div "close List Options Name Restaurants La Fortuna Restaurants Color Save" at bounding box center [384, 219] width 769 height 438
type input "La Fortuna Restaurants"
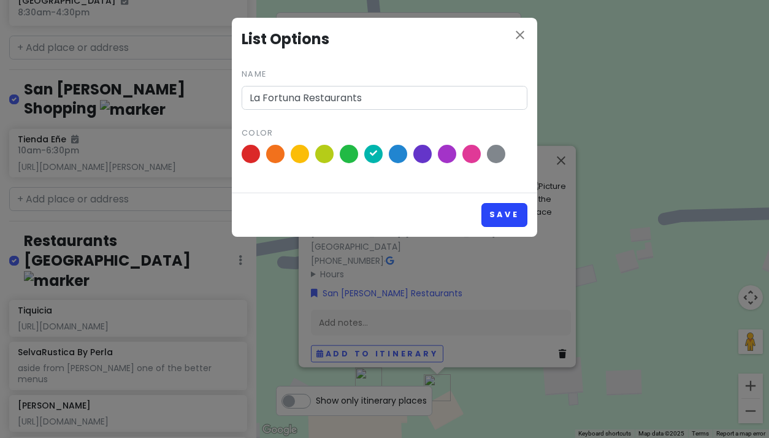
click at [500, 210] on button "Save" at bounding box center [504, 215] width 46 height 24
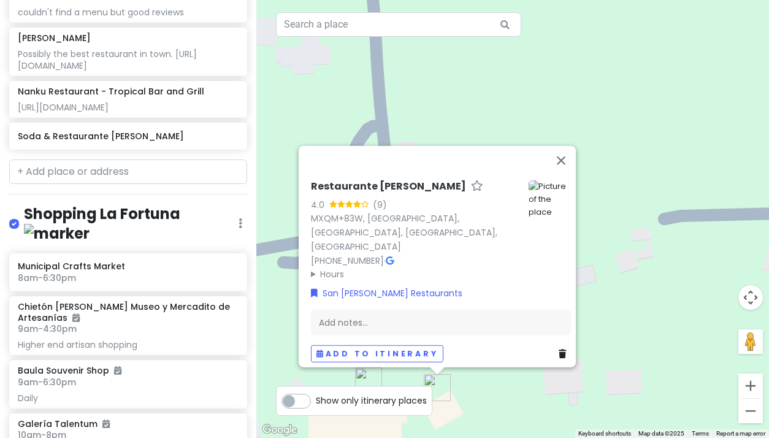
scroll to position [4335, 0]
click at [240, 227] on icon at bounding box center [241, 223] width 4 height 10
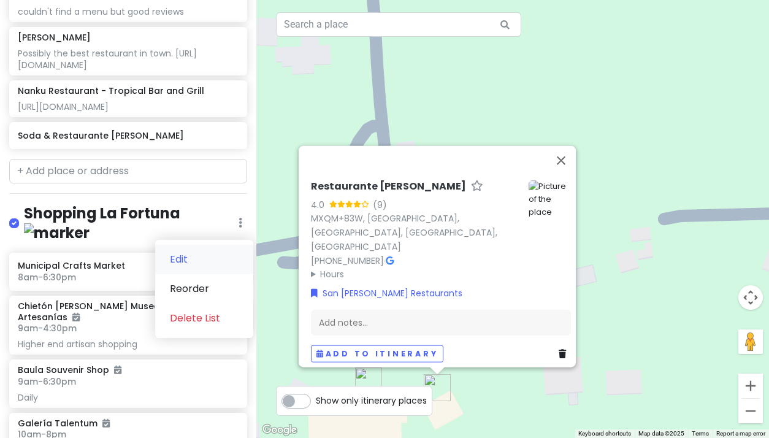
click at [218, 274] on link "Edit" at bounding box center [204, 259] width 98 height 29
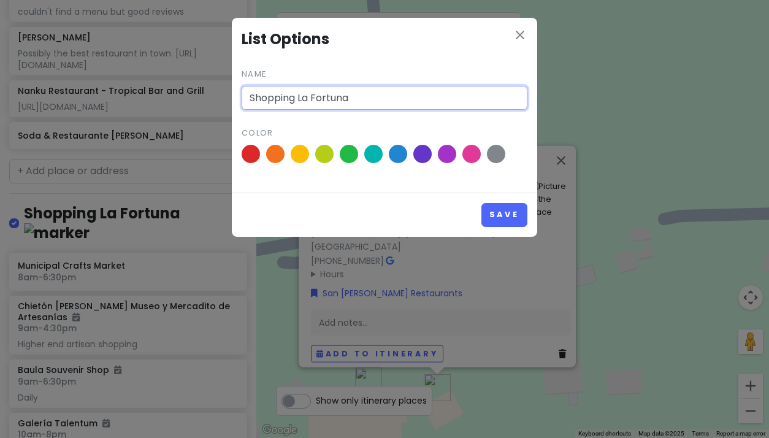
click at [361, 99] on input "Shopping La Fortuna" at bounding box center [385, 98] width 286 height 25
drag, startPoint x: 299, startPoint y: 101, endPoint x: 251, endPoint y: 94, distance: 48.9
click at [251, 94] on input "Shopping La Fortuna Shopping" at bounding box center [385, 98] width 286 height 25
type input "La Fortuna Shopping"
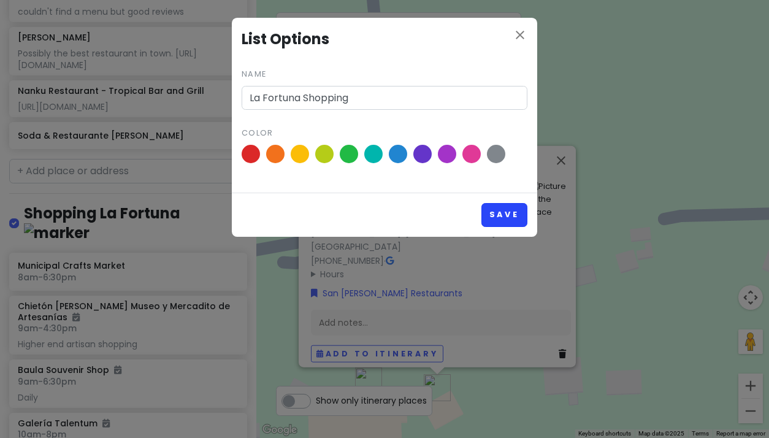
click at [495, 208] on button "Save" at bounding box center [504, 215] width 46 height 24
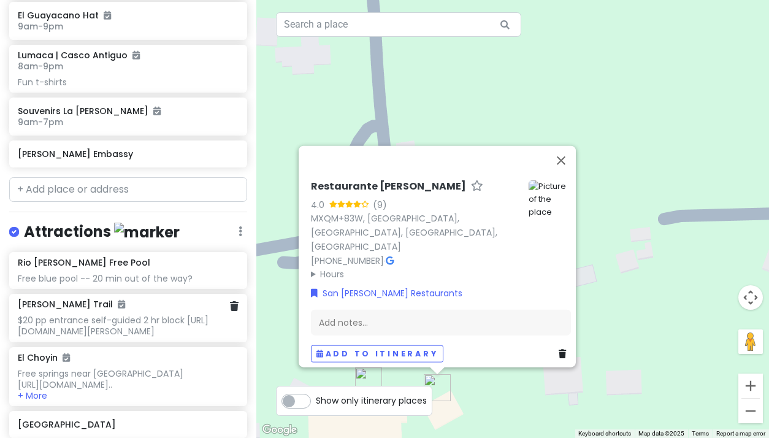
scroll to position [5603, 0]
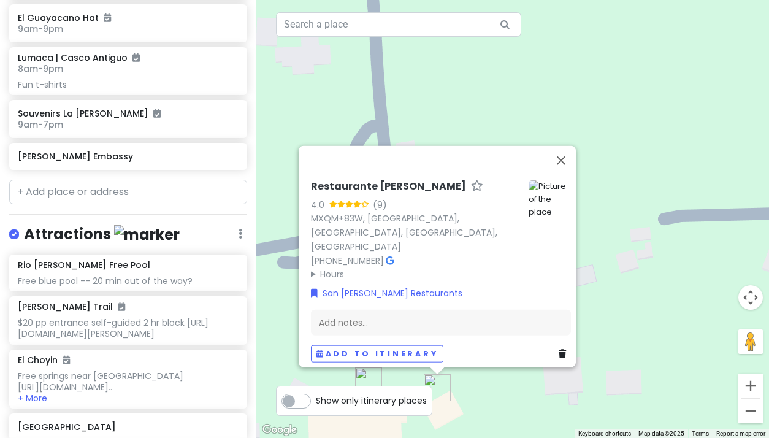
click at [240, 239] on icon at bounding box center [241, 234] width 4 height 10
click at [204, 285] on link "Edit" at bounding box center [204, 270] width 98 height 29
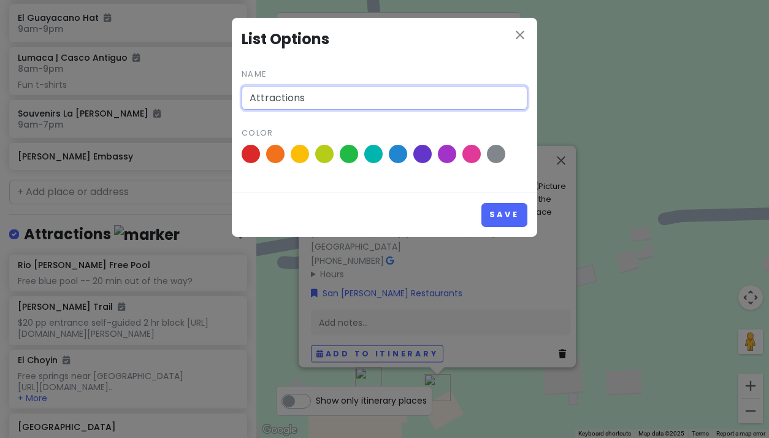
click at [279, 97] on input "Attractions" at bounding box center [385, 98] width 286 height 25
click at [251, 98] on input "Attractions" at bounding box center [385, 98] width 286 height 25
click at [368, 93] on input "La Fortuna Attractions" at bounding box center [385, 98] width 286 height 25
type input "La Fortuna Attractions & Museums"
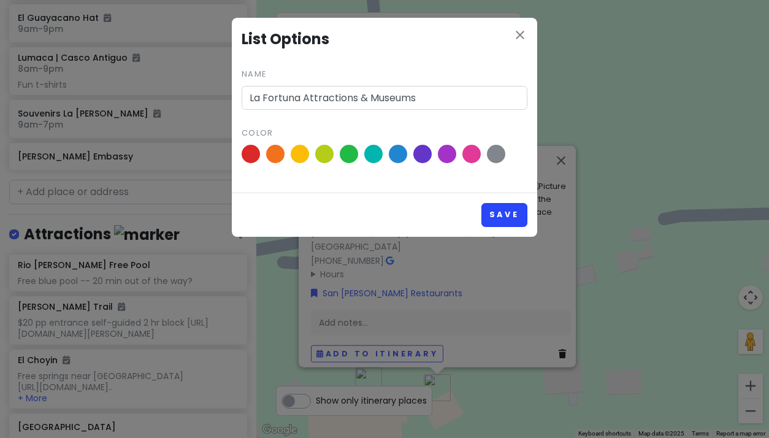
click at [500, 211] on button "Save" at bounding box center [504, 215] width 46 height 24
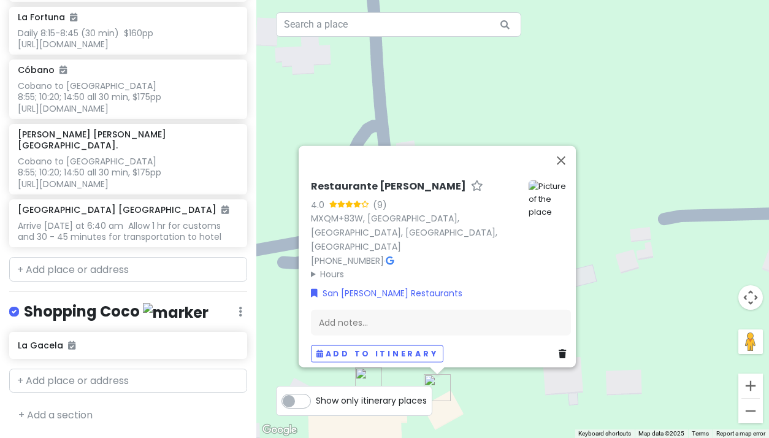
scroll to position [8145, 0]
click at [76, 412] on link "+ Add a section" at bounding box center [55, 415] width 74 height 14
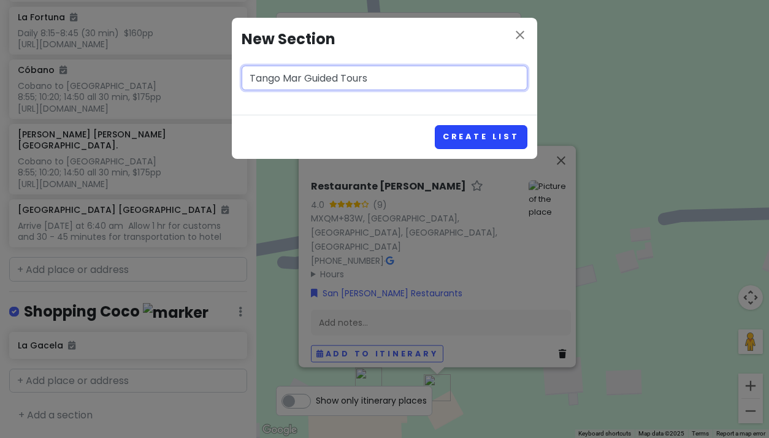
type input "Tango Mar Guided Tours"
click at [464, 134] on button "Create List" at bounding box center [481, 137] width 93 height 24
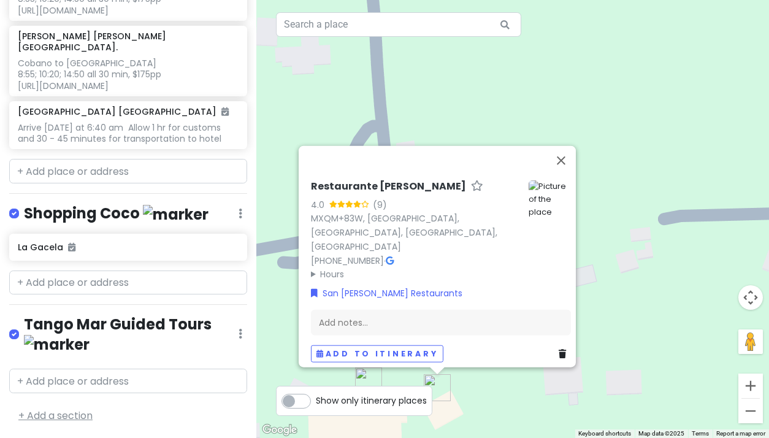
click at [81, 416] on link "+ Add a section" at bounding box center [55, 415] width 74 height 14
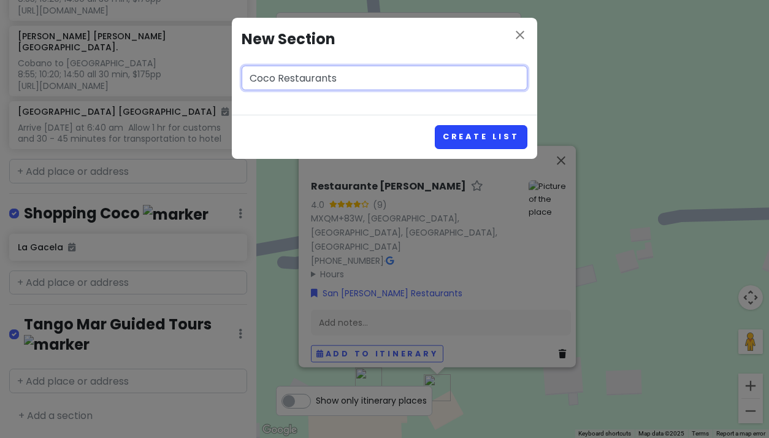
type input "Coco Restaurants"
click at [464, 136] on button "Create List" at bounding box center [481, 137] width 93 height 24
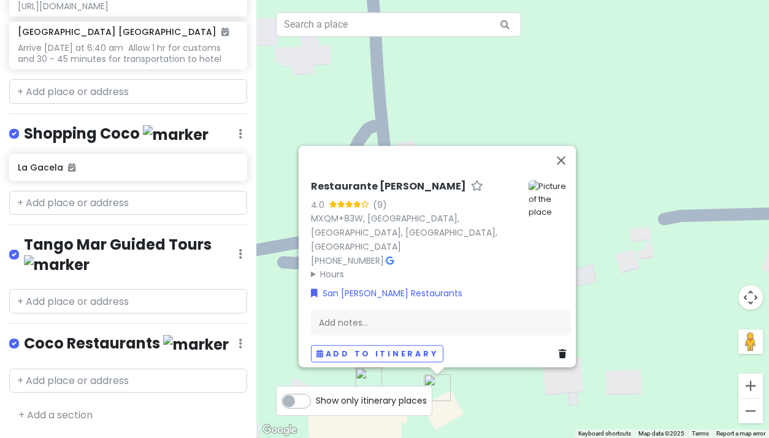
click at [235, 149] on div "Shopping Coco Edit Reorder Delete List" at bounding box center [128, 136] width 238 height 25
click at [240, 139] on icon at bounding box center [241, 134] width 4 height 10
click at [193, 185] on link "Edit" at bounding box center [204, 170] width 98 height 29
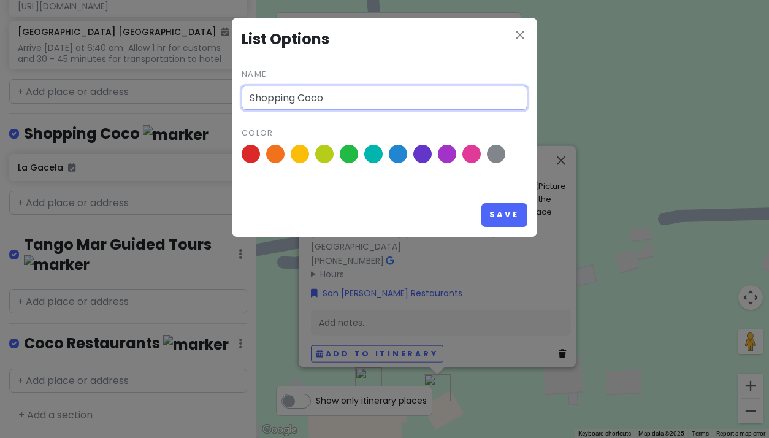
click at [339, 102] on input "Shopping Coco" at bounding box center [385, 98] width 286 height 25
drag, startPoint x: 300, startPoint y: 99, endPoint x: 234, endPoint y: 91, distance: 66.2
click at [234, 91] on div "close List Options Name Shopping Coco Shopping Color" at bounding box center [384, 105] width 305 height 175
type input "Coco Shopping"
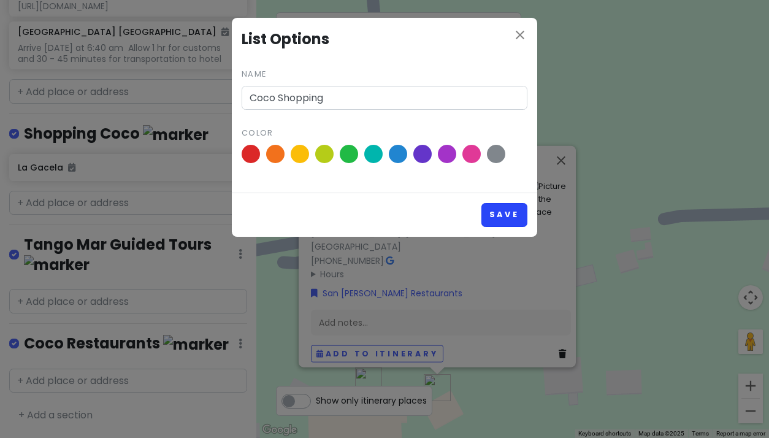
click at [505, 212] on button "Save" at bounding box center [504, 215] width 46 height 24
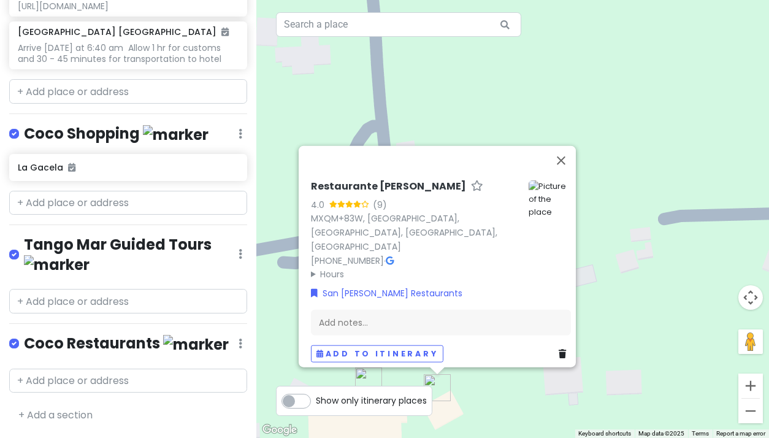
click at [239, 345] on icon at bounding box center [241, 343] width 4 height 10
click at [194, 288] on link "Reorder" at bounding box center [204, 288] width 98 height 29
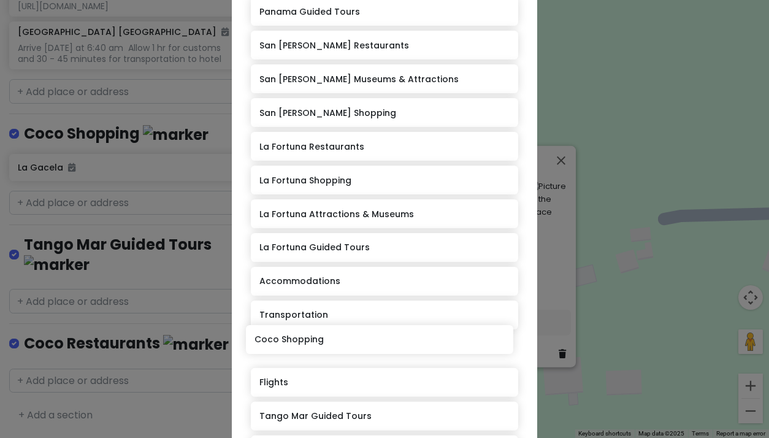
scroll to position [196, 0]
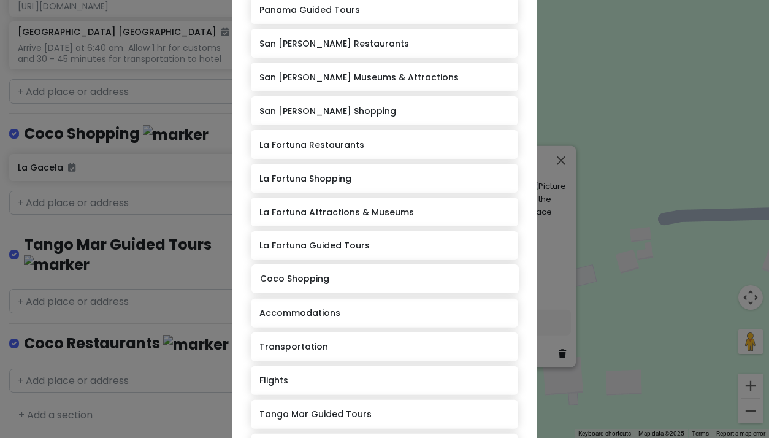
drag, startPoint x: 285, startPoint y: 386, endPoint x: 286, endPoint y: 281, distance: 105.5
click at [286, 281] on div "[GEOGRAPHIC_DATA] Restaurants [GEOGRAPHIC_DATA] Shopping [GEOGRAPHIC_DATA] Muse…" at bounding box center [384, 180] width 267 height 573
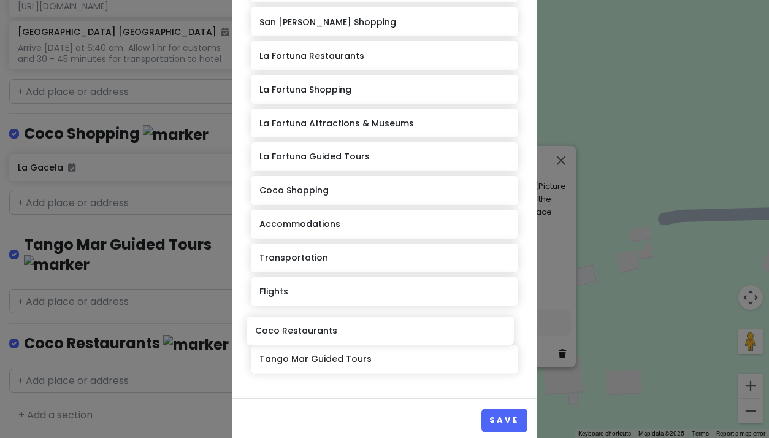
scroll to position [287, 0]
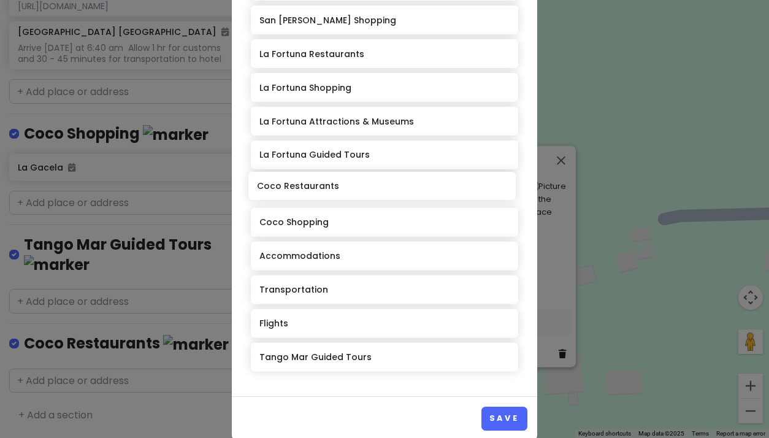
drag, startPoint x: 307, startPoint y: 386, endPoint x: 304, endPoint y: 187, distance: 198.7
click at [304, 187] on div "[GEOGRAPHIC_DATA] Restaurants [GEOGRAPHIC_DATA] Shopping [GEOGRAPHIC_DATA] Muse…" at bounding box center [384, 89] width 267 height 573
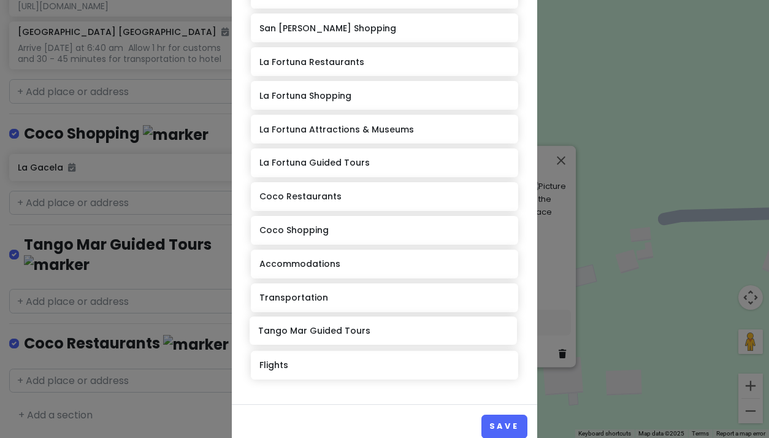
scroll to position [283, 0]
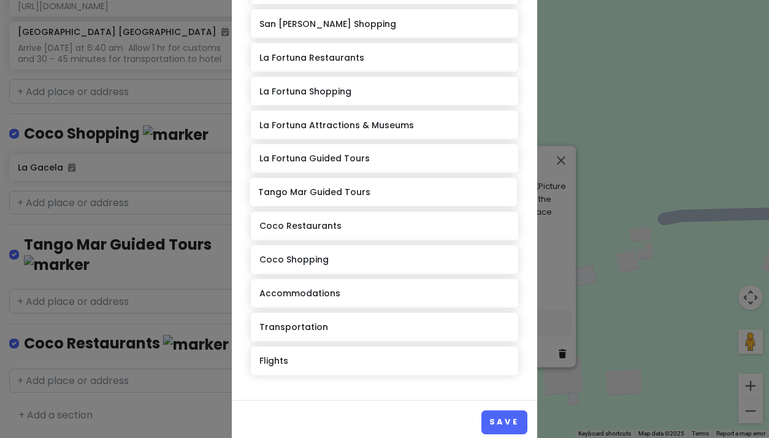
drag, startPoint x: 321, startPoint y: 364, endPoint x: 320, endPoint y: 194, distance: 170.5
click at [320, 194] on div "[GEOGRAPHIC_DATA] Restaurants [GEOGRAPHIC_DATA] Shopping [GEOGRAPHIC_DATA] Muse…" at bounding box center [384, 93] width 267 height 573
click at [502, 419] on button "Save" at bounding box center [504, 422] width 46 height 24
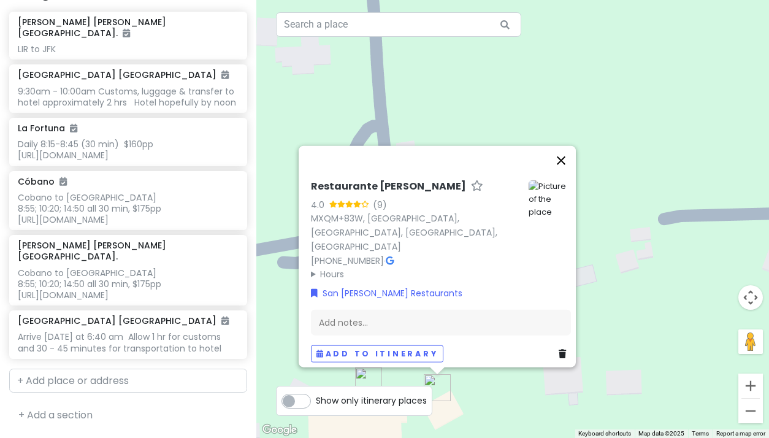
click at [571, 164] on button "Close" at bounding box center [560, 160] width 29 height 29
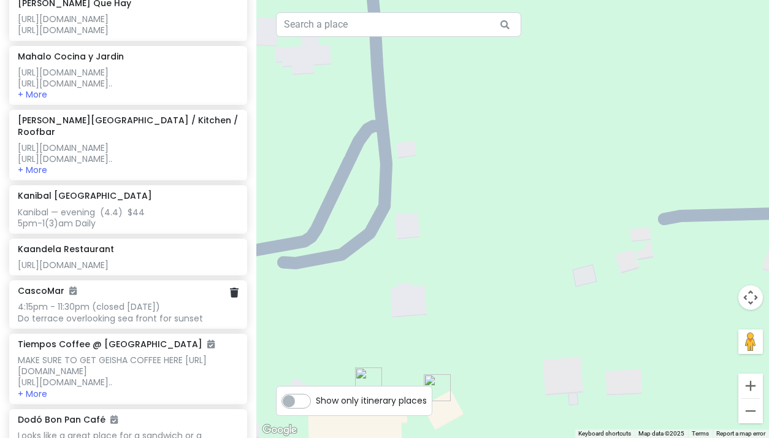
scroll to position [473, 0]
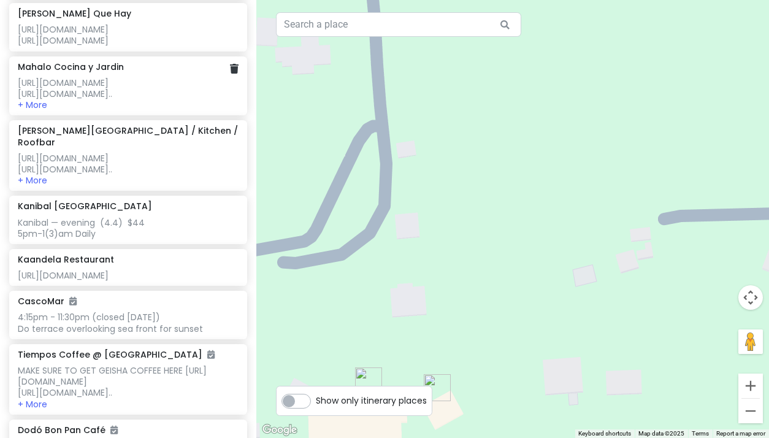
click at [100, 77] on div "[URL][DOMAIN_NAME] [URL][DOMAIN_NAME].." at bounding box center [128, 88] width 220 height 22
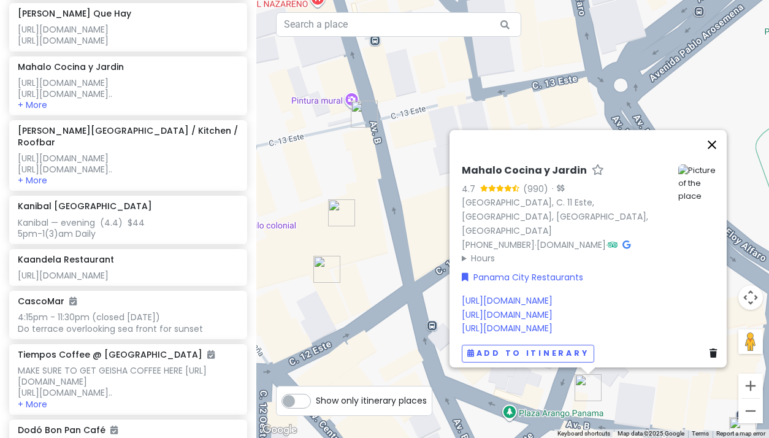
click at [716, 130] on button "Close" at bounding box center [711, 144] width 29 height 29
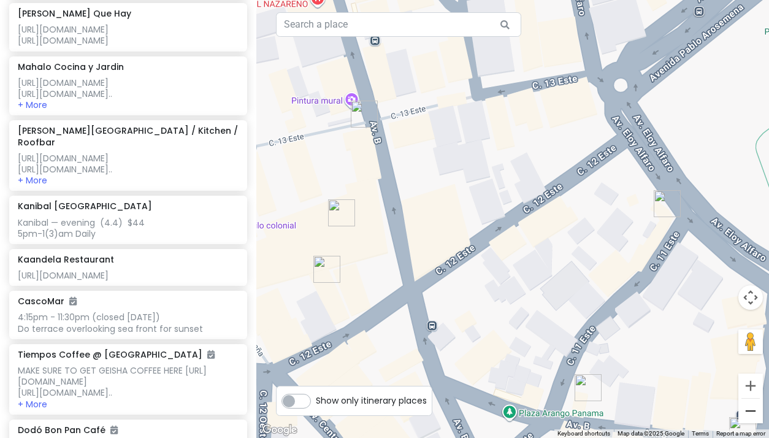
click at [752, 410] on button "Zoom out" at bounding box center [750, 411] width 25 height 25
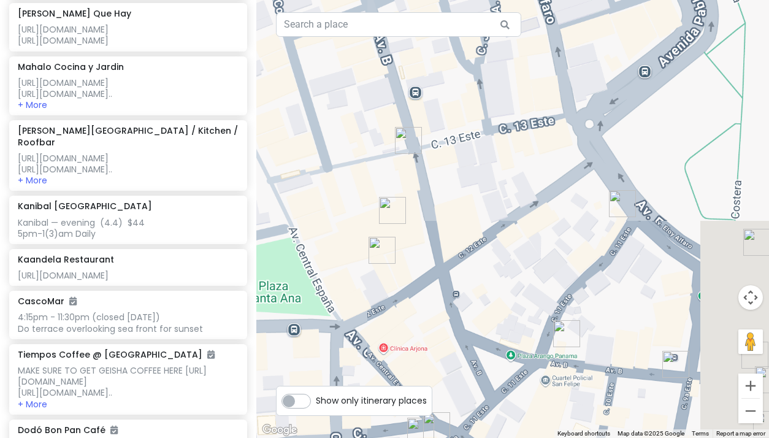
click at [752, 410] on button "Zoom out" at bounding box center [750, 411] width 25 height 25
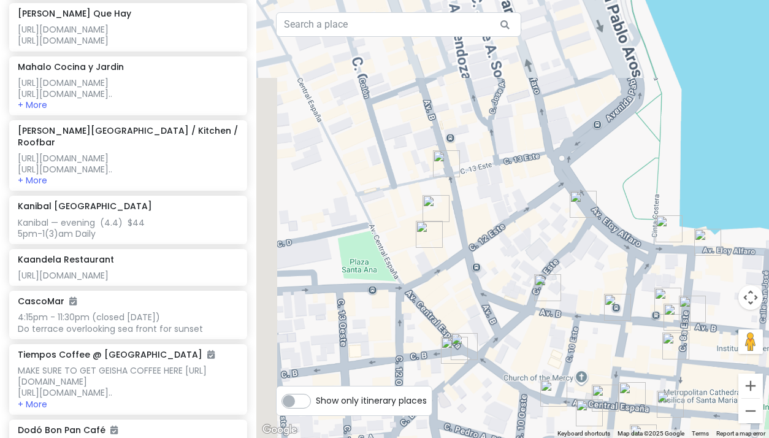
click at [752, 410] on button "Zoom out" at bounding box center [750, 411] width 25 height 25
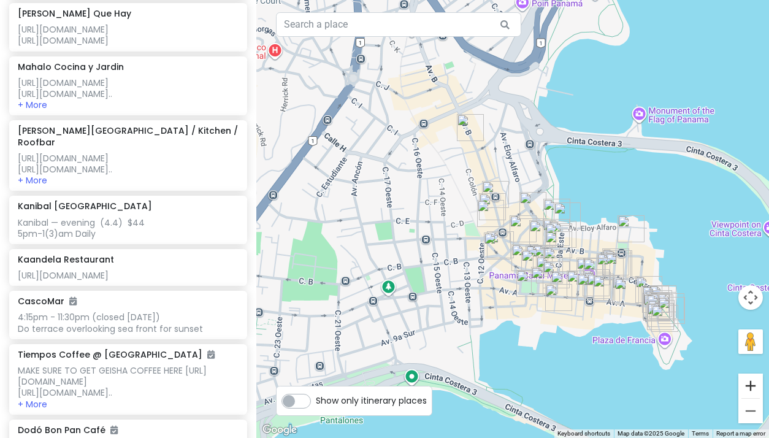
click at [749, 385] on button "Zoom in" at bounding box center [750, 385] width 25 height 25
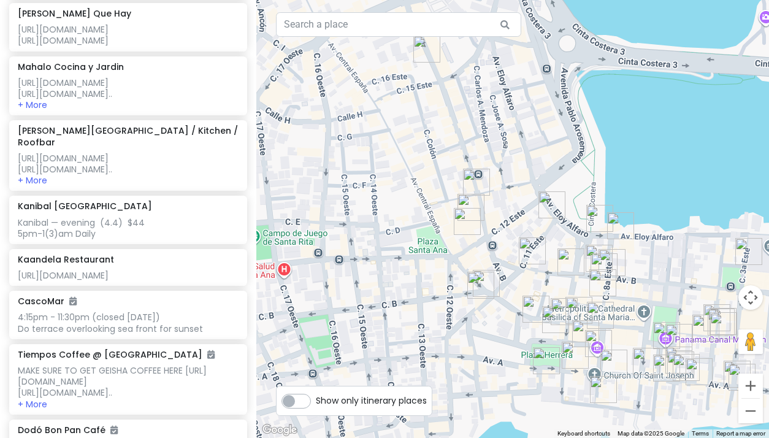
click at [749, 385] on button "Zoom in" at bounding box center [750, 385] width 25 height 25
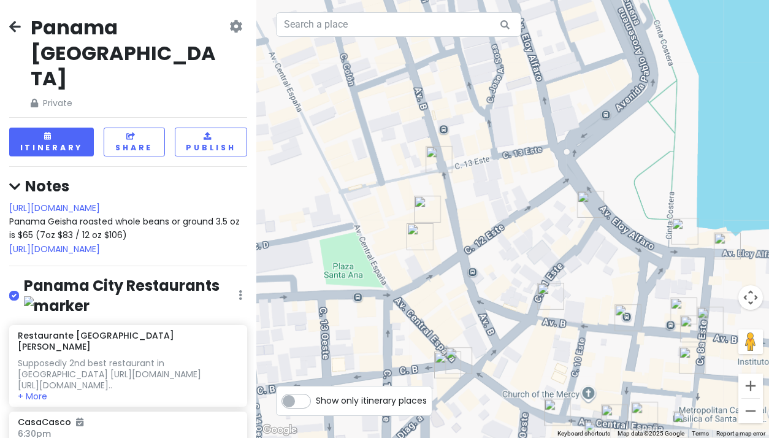
scroll to position [473, 0]
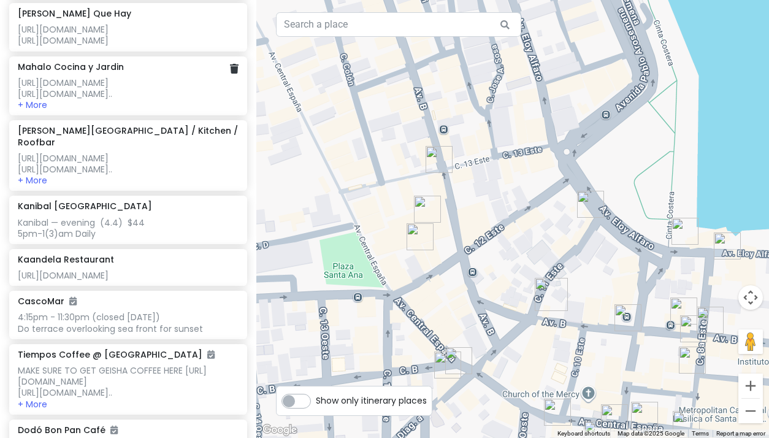
click at [93, 78] on div "[URL][DOMAIN_NAME] [URL][DOMAIN_NAME].." at bounding box center [128, 88] width 220 height 22
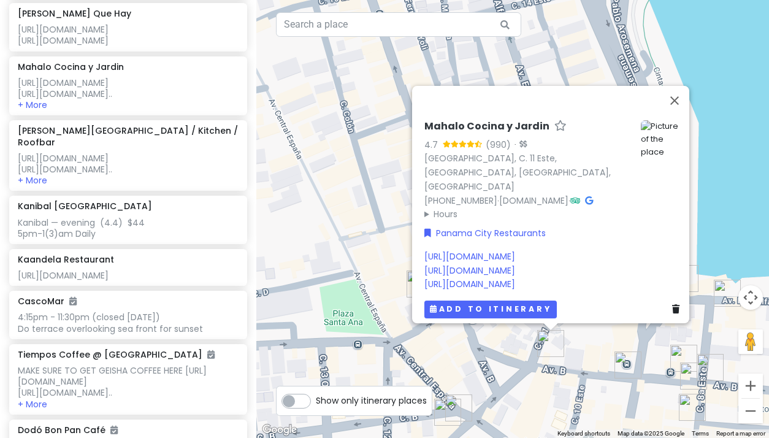
click at [464, 305] on button "Add to itinerary" at bounding box center [490, 309] width 132 height 18
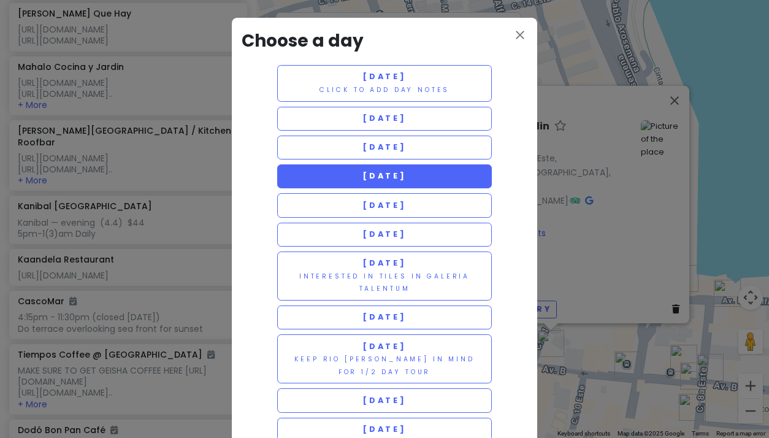
click at [362, 175] on span "[DATE]" at bounding box center [384, 175] width 44 height 10
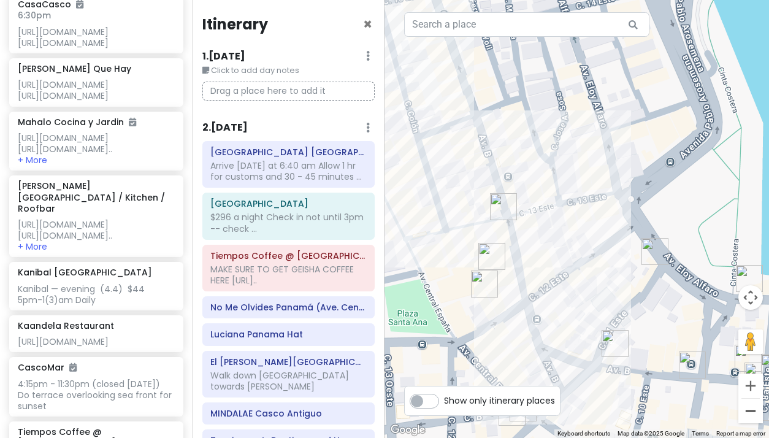
click at [752, 408] on button "Zoom out" at bounding box center [750, 411] width 25 height 25
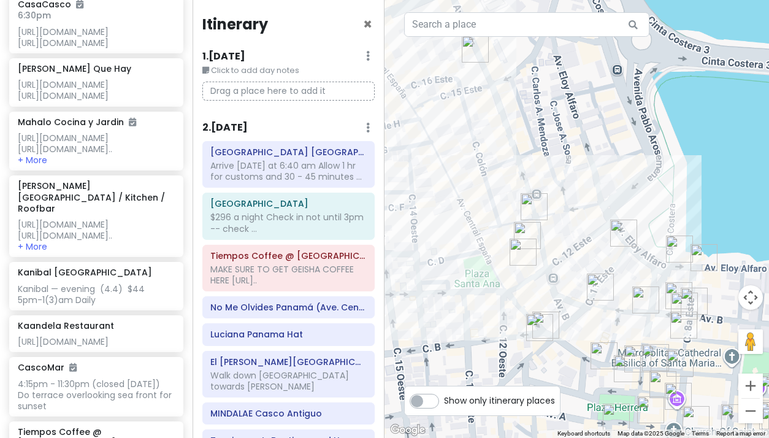
click at [752, 408] on button "Zoom out" at bounding box center [750, 411] width 25 height 25
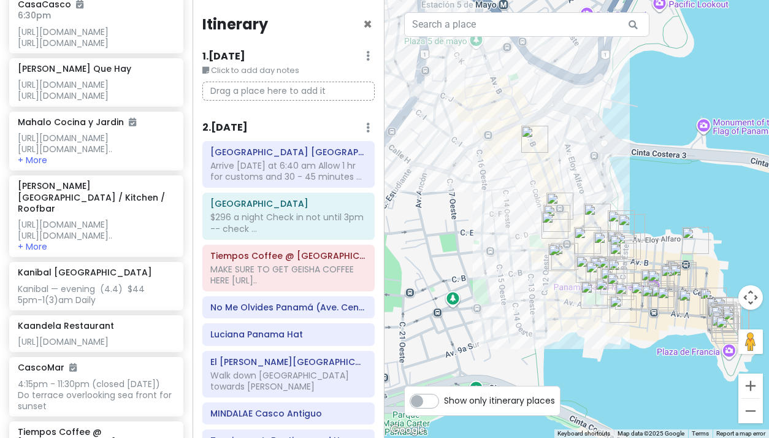
click at [752, 408] on button "Zoom out" at bounding box center [750, 411] width 25 height 25
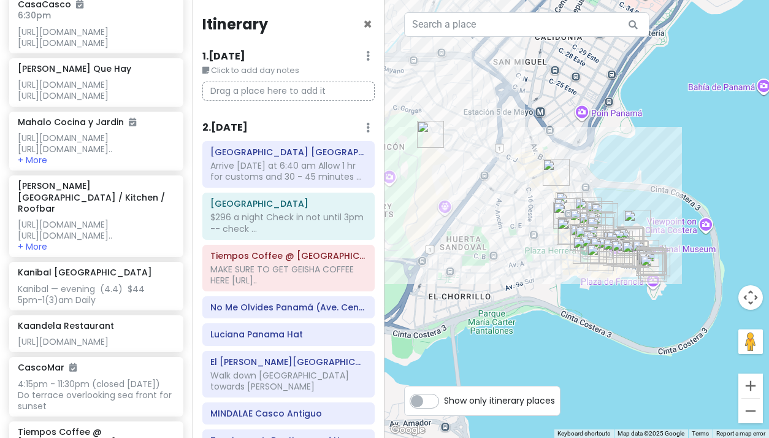
click at [752, 408] on button "Zoom out" at bounding box center [750, 411] width 25 height 25
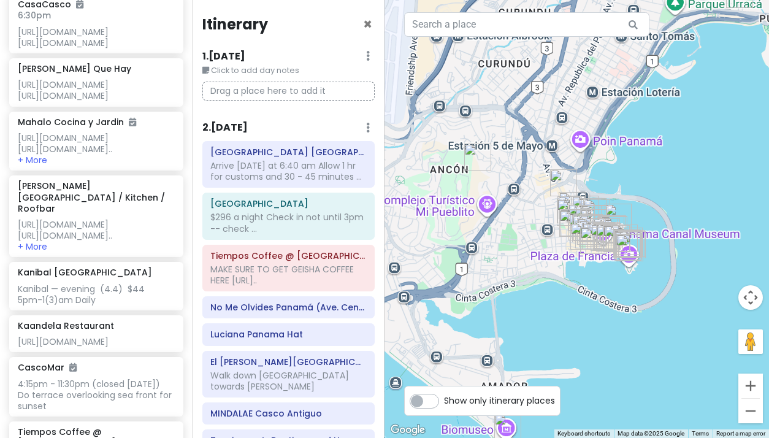
click at [752, 408] on button "Zoom out" at bounding box center [750, 411] width 25 height 25
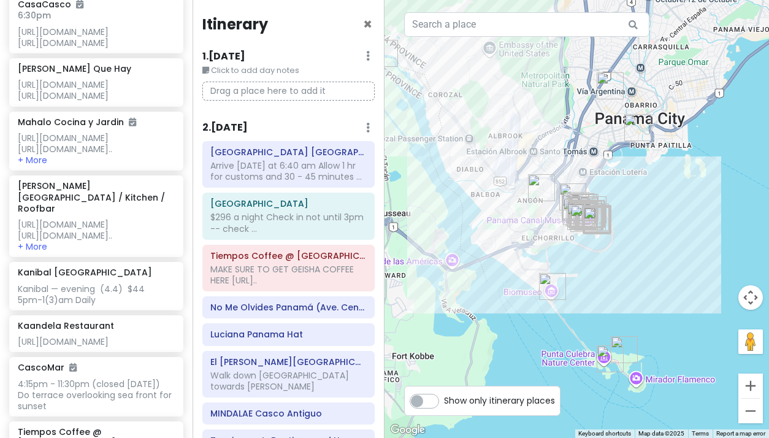
click at [752, 408] on button "Zoom out" at bounding box center [750, 411] width 25 height 25
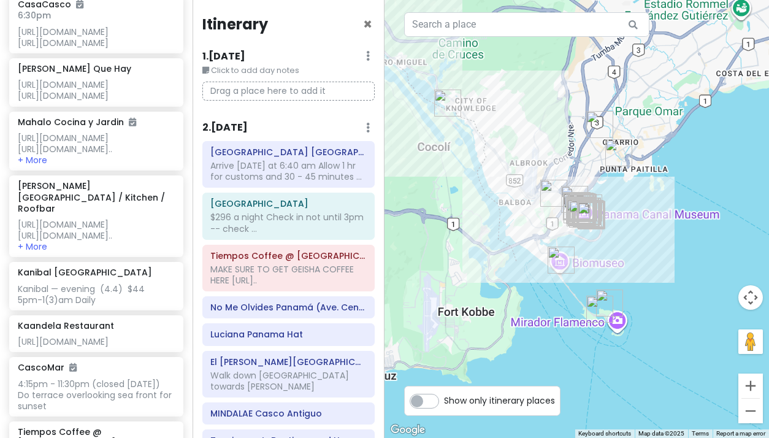
click at [752, 408] on button "Zoom out" at bounding box center [750, 411] width 25 height 25
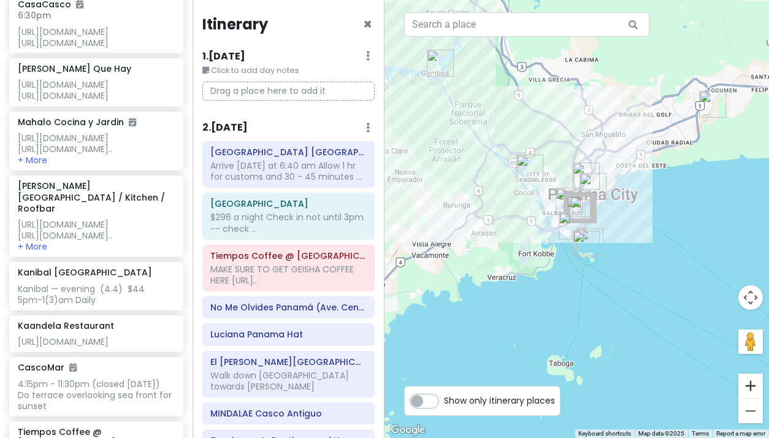
click at [751, 387] on button "Zoom in" at bounding box center [750, 385] width 25 height 25
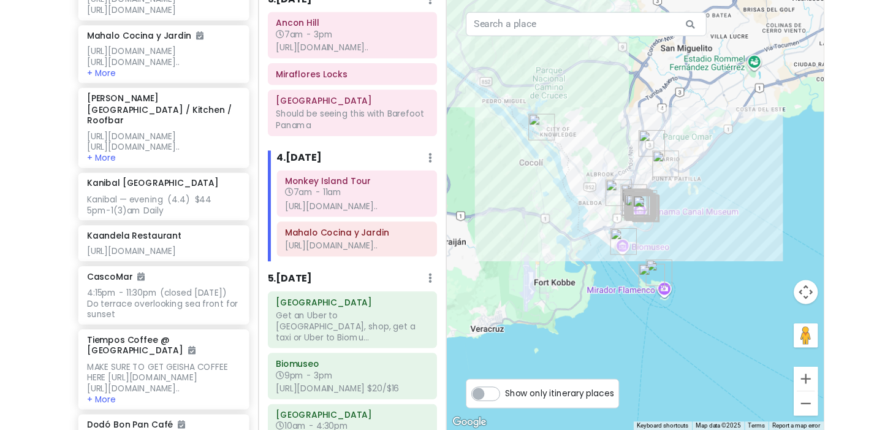
scroll to position [565, 0]
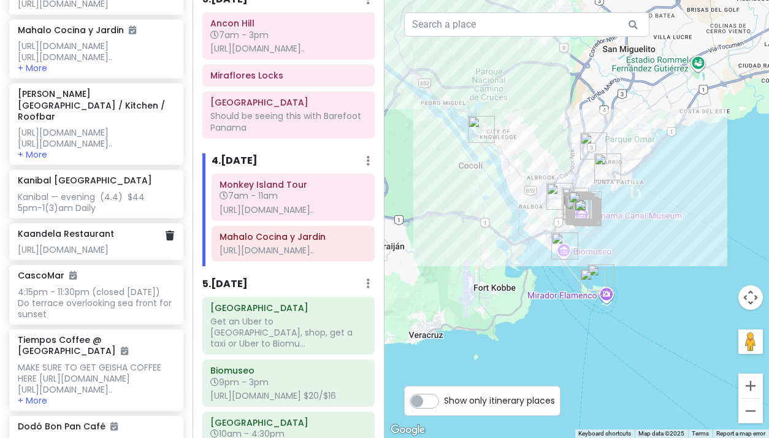
click at [90, 255] on div "[URL][DOMAIN_NAME]" at bounding box center [96, 249] width 156 height 11
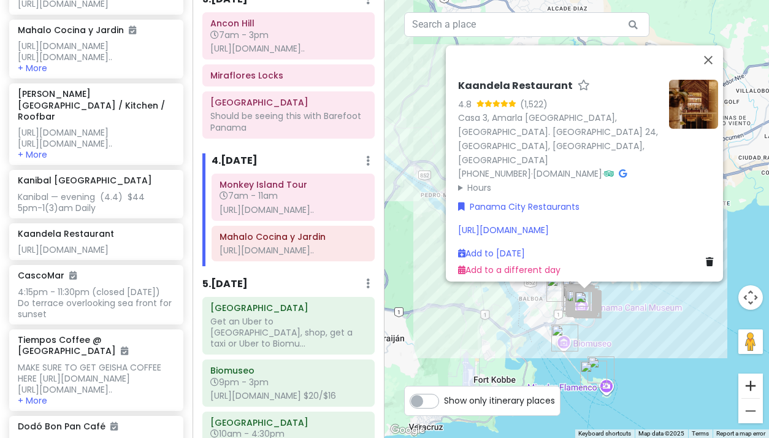
click at [748, 386] on button "Zoom in" at bounding box center [750, 385] width 25 height 25
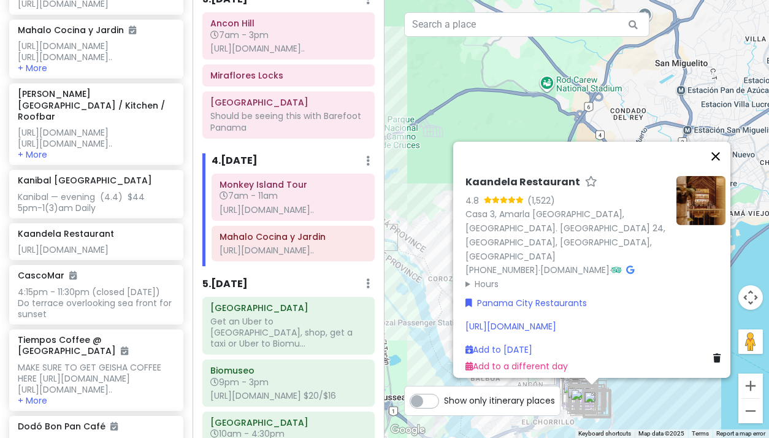
click at [720, 154] on button "Close" at bounding box center [715, 156] width 29 height 29
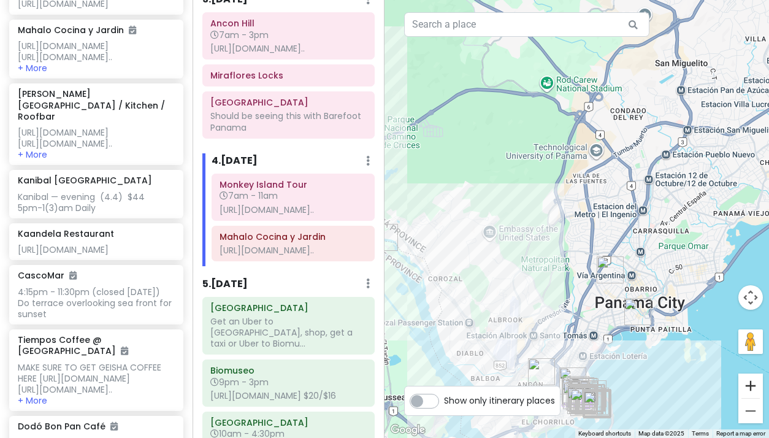
click at [745, 380] on button "Zoom in" at bounding box center [750, 385] width 25 height 25
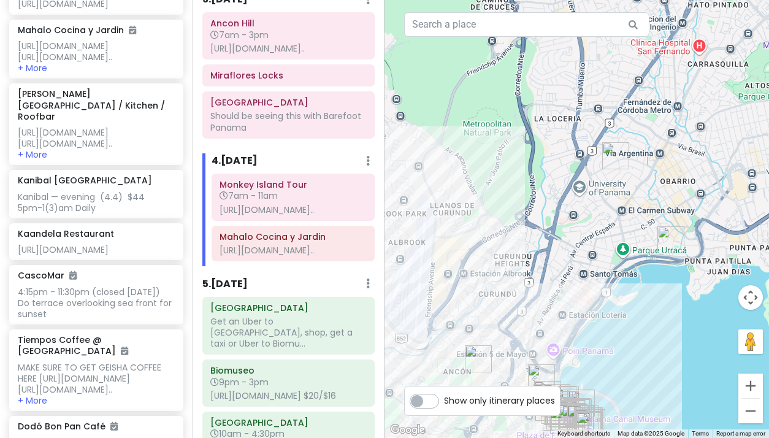
drag, startPoint x: 502, startPoint y: 343, endPoint x: 478, endPoint y: 90, distance: 254.3
click at [478, 90] on div at bounding box center [576, 219] width 384 height 438
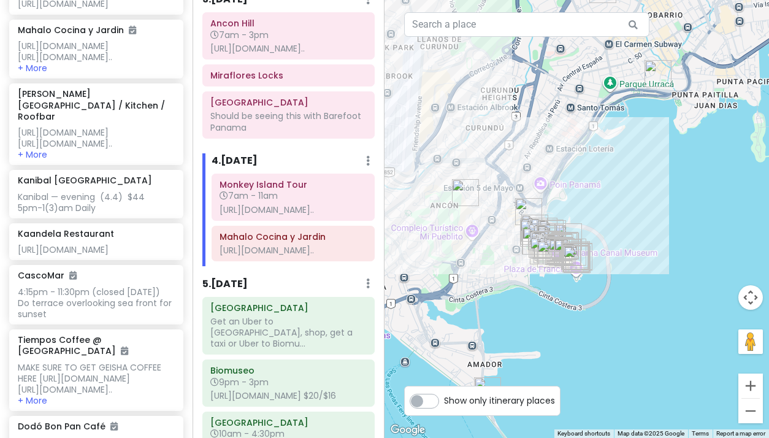
drag, startPoint x: 681, startPoint y: 299, endPoint x: 664, endPoint y: 204, distance: 96.0
click at [664, 204] on div at bounding box center [576, 219] width 384 height 438
click at [752, 384] on button "Zoom in" at bounding box center [750, 385] width 25 height 25
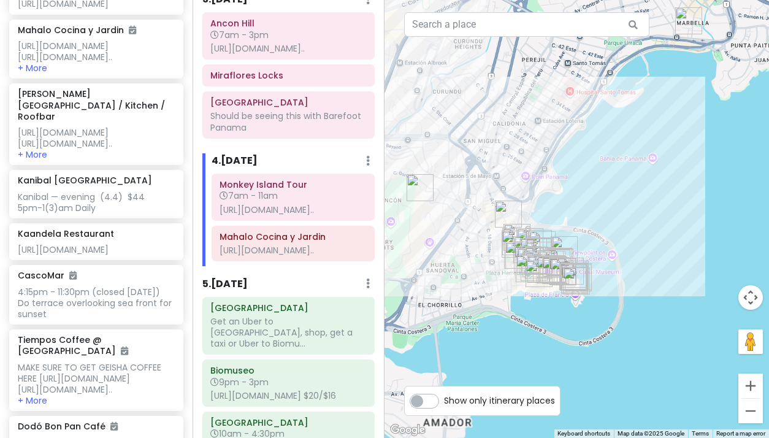
click at [752, 384] on button "Zoom in" at bounding box center [750, 385] width 25 height 25
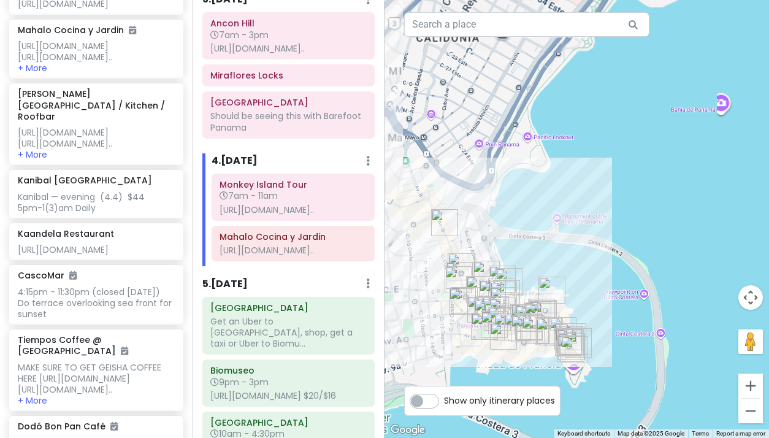
click at [752, 384] on button "Zoom in" at bounding box center [750, 385] width 25 height 25
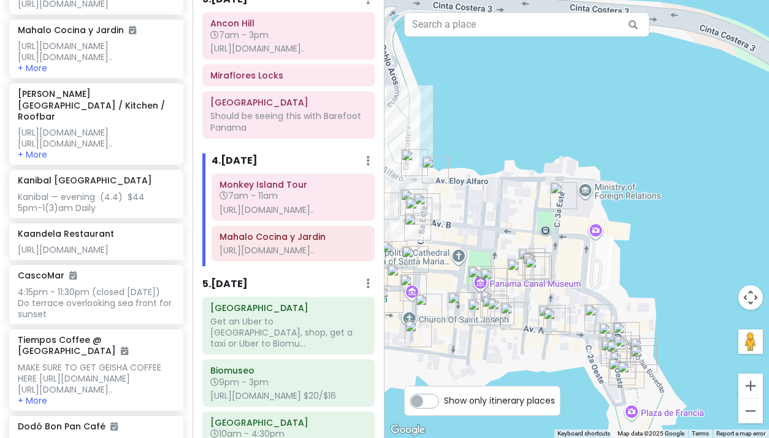
drag, startPoint x: 634, startPoint y: 359, endPoint x: 704, endPoint y: 86, distance: 281.8
click at [704, 86] on div at bounding box center [576, 219] width 384 height 438
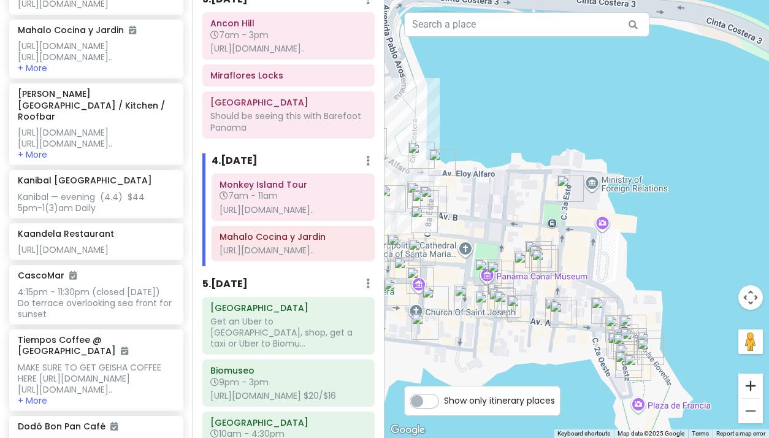
click at [748, 389] on button "Zoom in" at bounding box center [750, 385] width 25 height 25
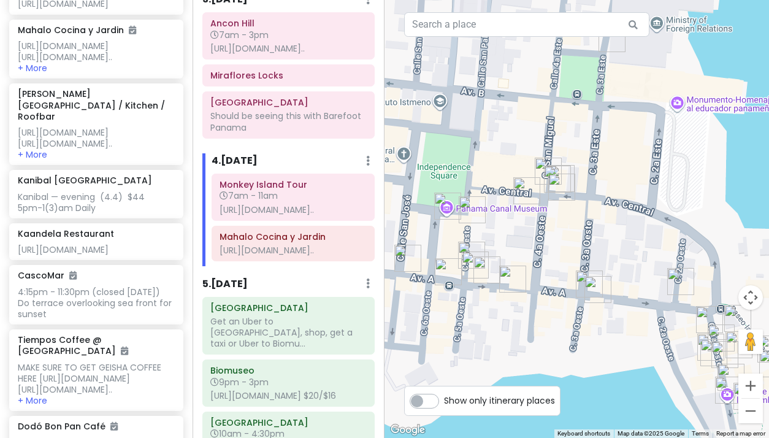
drag, startPoint x: 692, startPoint y: 314, endPoint x: 742, endPoint y: 177, distance: 145.5
click at [742, 177] on div at bounding box center [576, 219] width 384 height 438
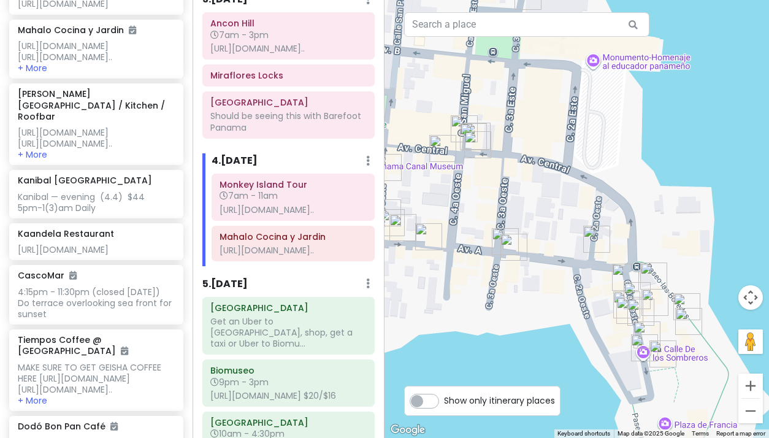
drag, startPoint x: 643, startPoint y: 262, endPoint x: 558, endPoint y: 219, distance: 95.1
click at [558, 219] on div at bounding box center [576, 219] width 384 height 438
click at [655, 297] on img "Souvenirs La Ronda" at bounding box center [654, 302] width 27 height 27
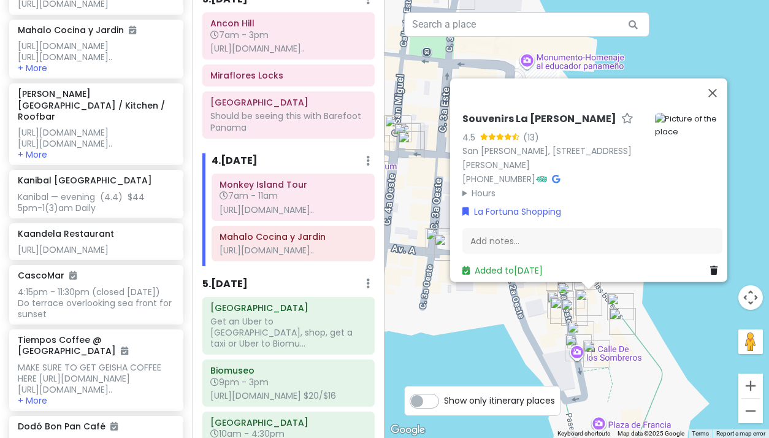
click at [623, 302] on img "Paseo Esteban Huertas" at bounding box center [620, 306] width 27 height 27
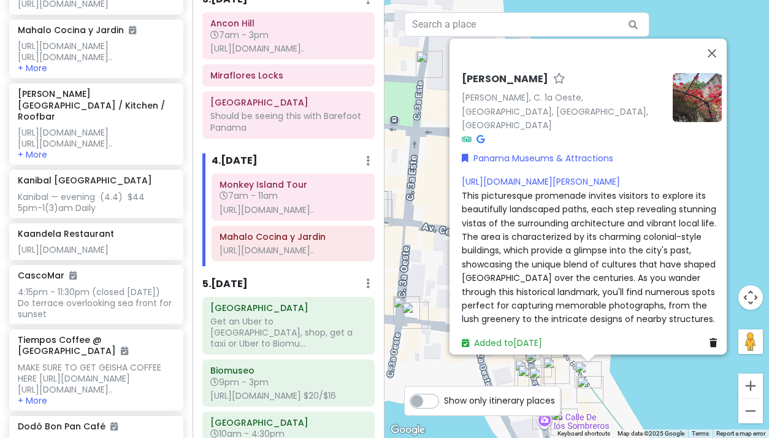
click at [564, 419] on img "Dodó Bon Pan Café" at bounding box center [564, 421] width 27 height 27
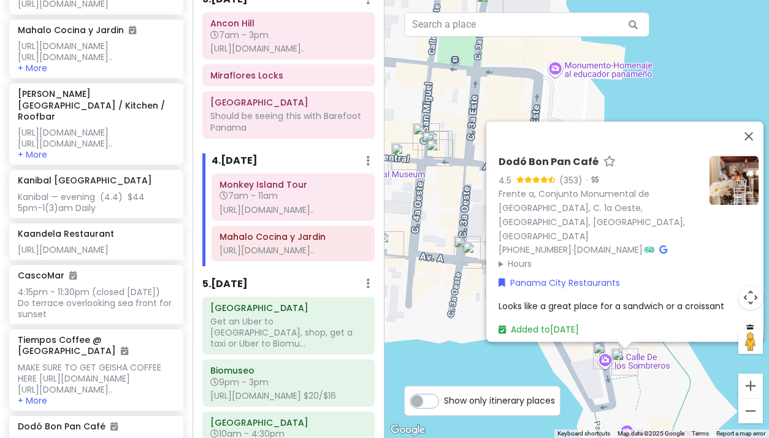
drag, startPoint x: 622, startPoint y: 404, endPoint x: 682, endPoint y: 378, distance: 65.6
click at [682, 378] on div "Dodó Bon Pan Café 4.5 (353) · Frente a, Conjunto Monumental de Las Bóvedas, C. …" at bounding box center [576, 219] width 384 height 438
click at [752, 148] on button "Close" at bounding box center [748, 135] width 29 height 29
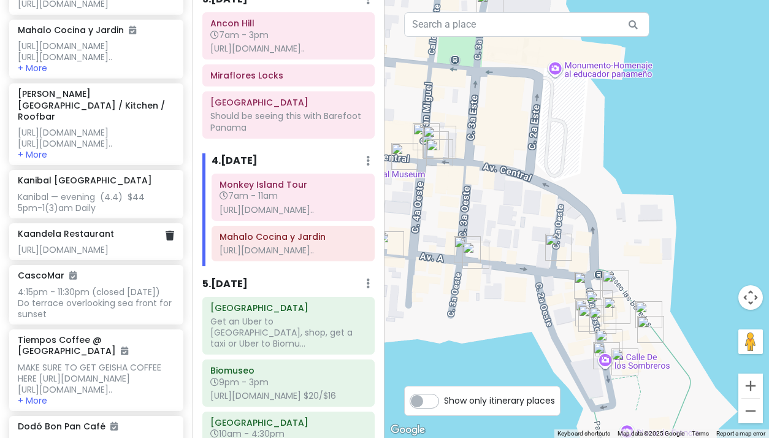
click at [105, 255] on div "[URL][DOMAIN_NAME]" at bounding box center [96, 249] width 156 height 11
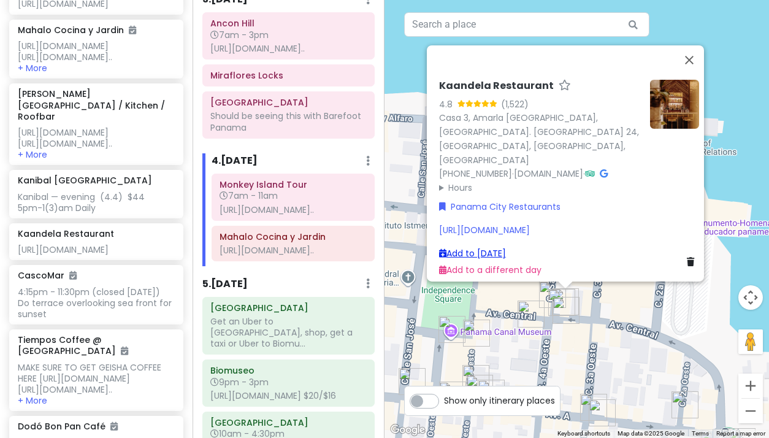
click at [464, 247] on link "Add to Mon 11/10" at bounding box center [472, 253] width 67 height 12
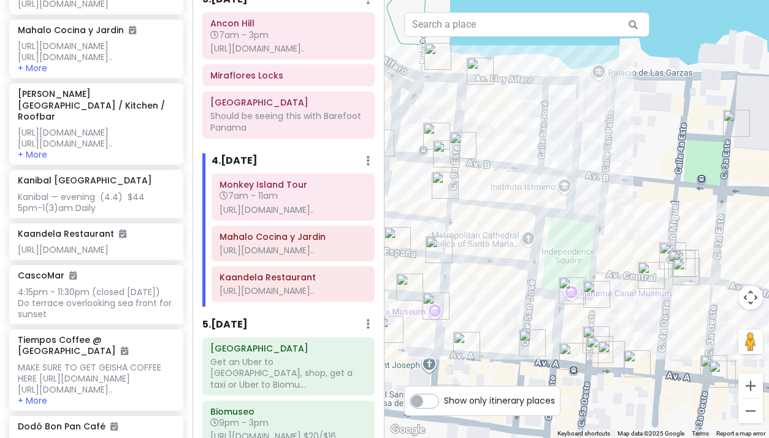
drag, startPoint x: 464, startPoint y: 159, endPoint x: 586, endPoint y: 121, distance: 128.6
click at [586, 121] on div at bounding box center [576, 219] width 384 height 438
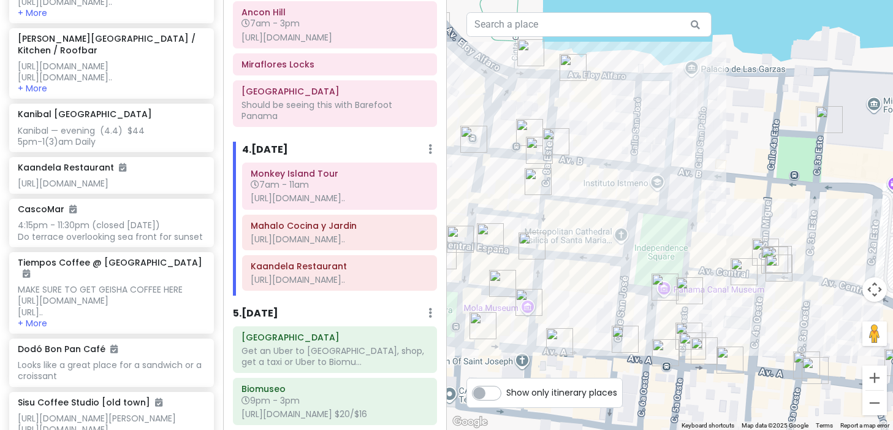
drag, startPoint x: 445, startPoint y: 191, endPoint x: 424, endPoint y: 192, distance: 20.9
click at [422, 192] on div "Itinerary × 1 . Fri 11/7 Edit Day Notes Delete Day Click to add day notes Drag …" at bounding box center [334, 215] width 223 height 430
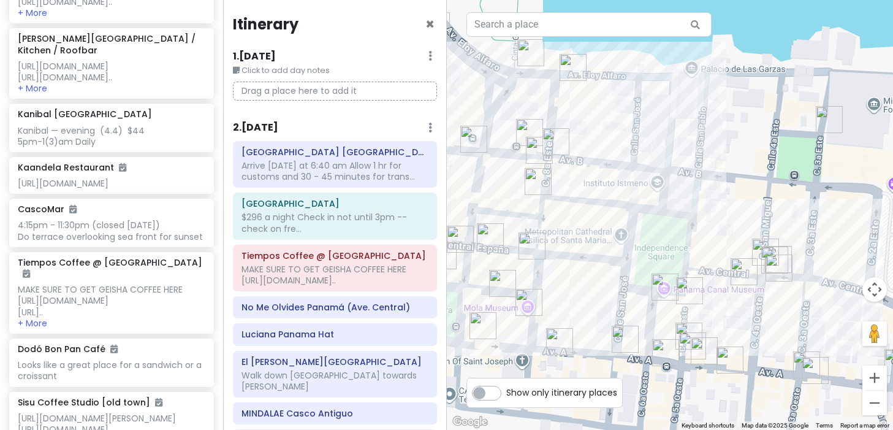
scroll to position [0, 0]
click at [429, 23] on span "×" at bounding box center [430, 24] width 9 height 20
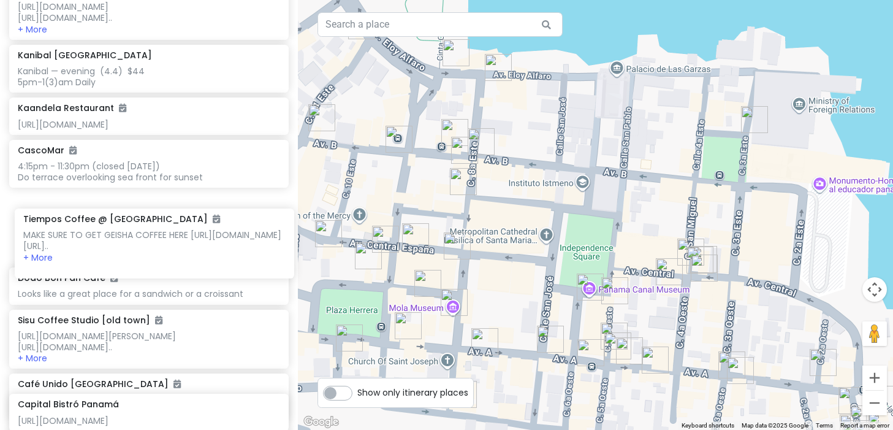
click at [299, 258] on div "Panama Costa Rica Private Change Dates Make a Copy Delete Trip Give Feedback 💡 …" at bounding box center [446, 215] width 893 height 430
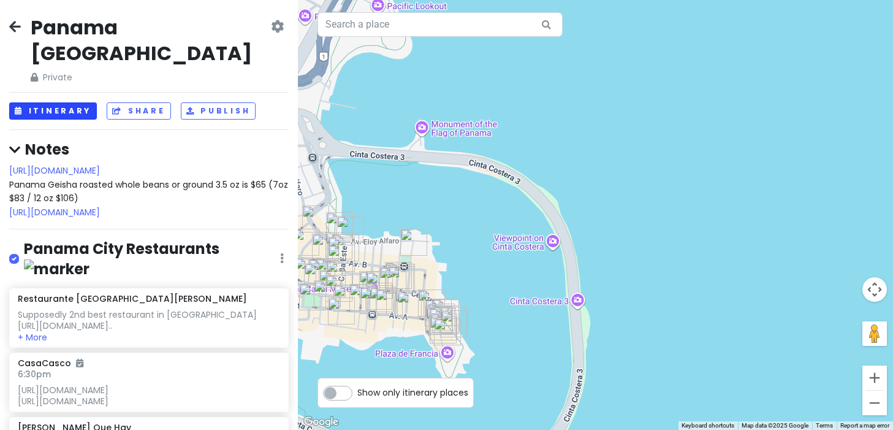
click at [74, 102] on button "Itinerary" at bounding box center [53, 111] width 88 height 18
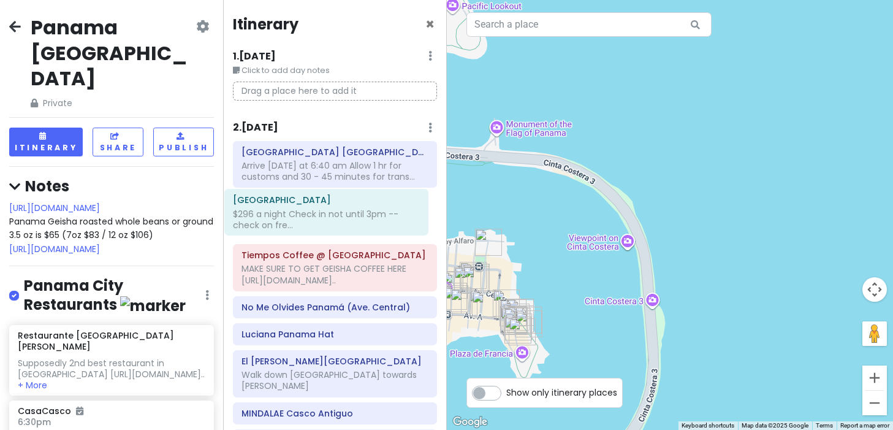
click at [223, 224] on div "Itinerary × 1 . Fri 11/7 Edit Day Notes Delete Day Click to add day notes Drag …" at bounding box center [334, 215] width 223 height 430
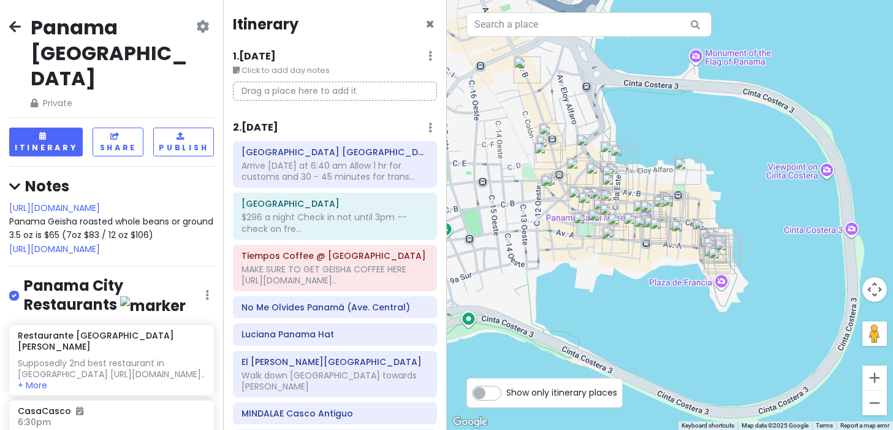
drag, startPoint x: 560, startPoint y: 219, endPoint x: 760, endPoint y: 148, distance: 212.9
click at [760, 148] on div at bounding box center [670, 215] width 447 height 430
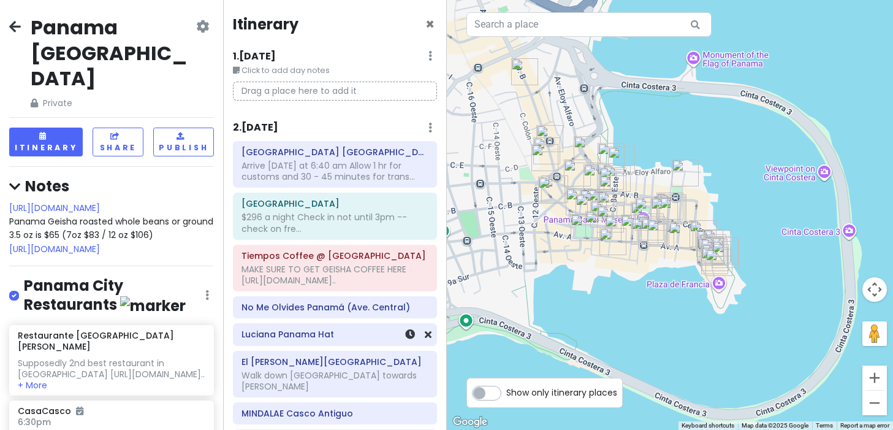
click at [232, 333] on div "Luciana Panama Hat" at bounding box center [335, 334] width 222 height 22
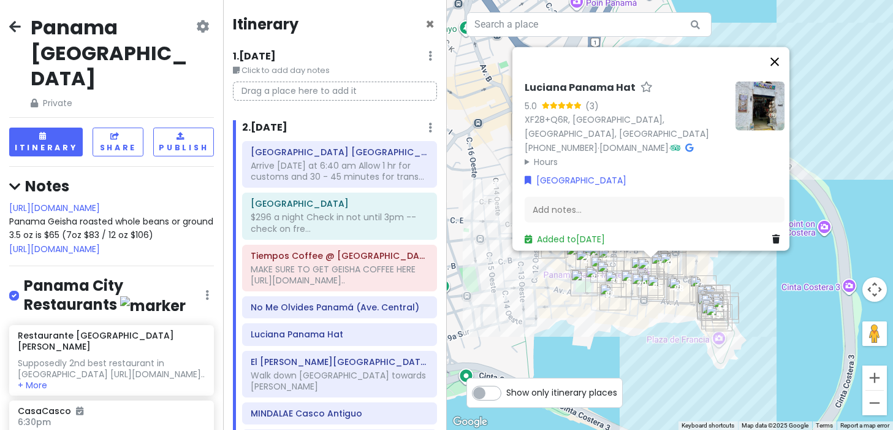
click at [768, 57] on button "Close" at bounding box center [774, 61] width 29 height 29
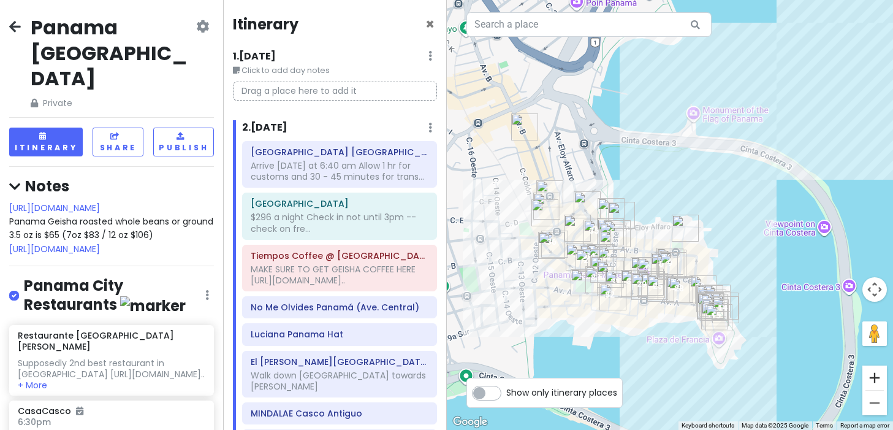
click at [768, 378] on button "Zoom in" at bounding box center [875, 377] width 25 height 25
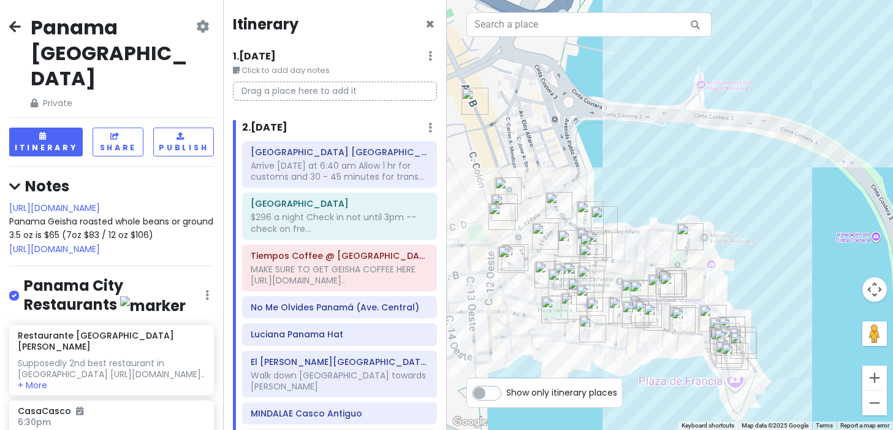
click at [768, 378] on button "Zoom in" at bounding box center [875, 377] width 25 height 25
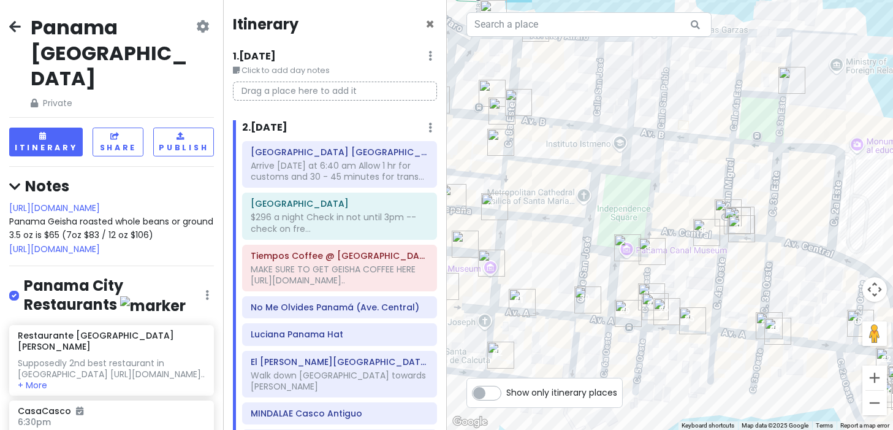
drag, startPoint x: 750, startPoint y: 353, endPoint x: 814, endPoint y: 123, distance: 238.0
click at [768, 123] on div at bounding box center [670, 215] width 447 height 430
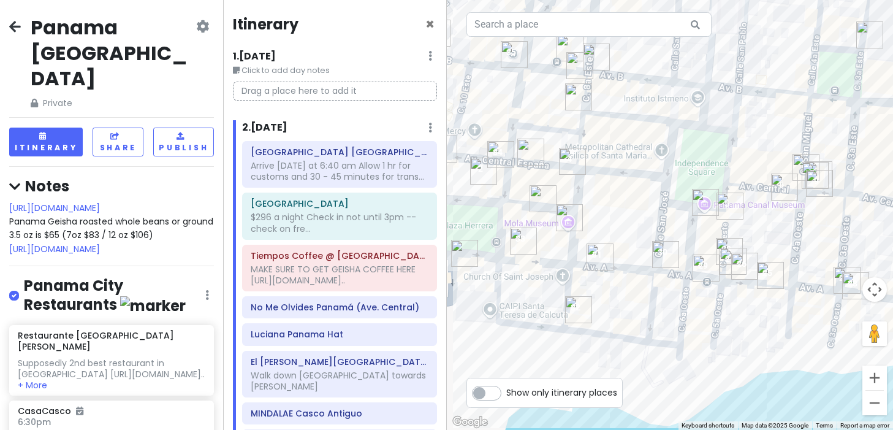
drag, startPoint x: 682, startPoint y: 162, endPoint x: 763, endPoint y: 112, distance: 95.8
click at [763, 112] on div at bounding box center [670, 215] width 447 height 430
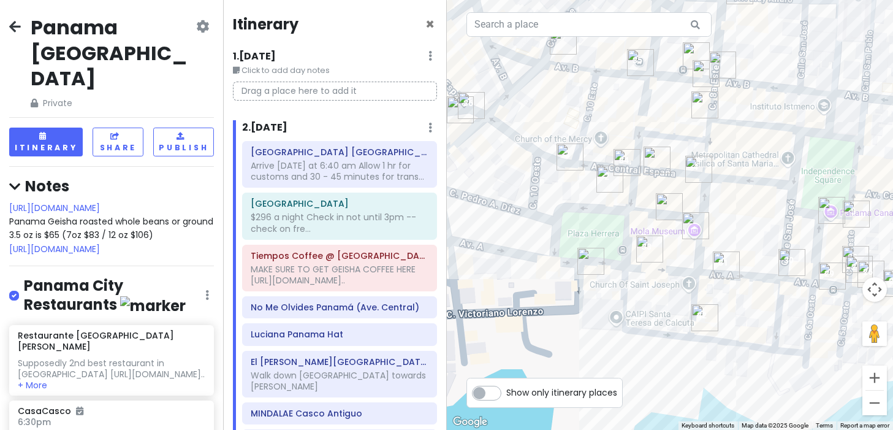
drag, startPoint x: 519, startPoint y: 345, endPoint x: 647, endPoint y: 353, distance: 129.0
click at [647, 353] on div at bounding box center [670, 215] width 447 height 430
click at [608, 177] on img "American Trade Hotel & Hall" at bounding box center [610, 179] width 27 height 27
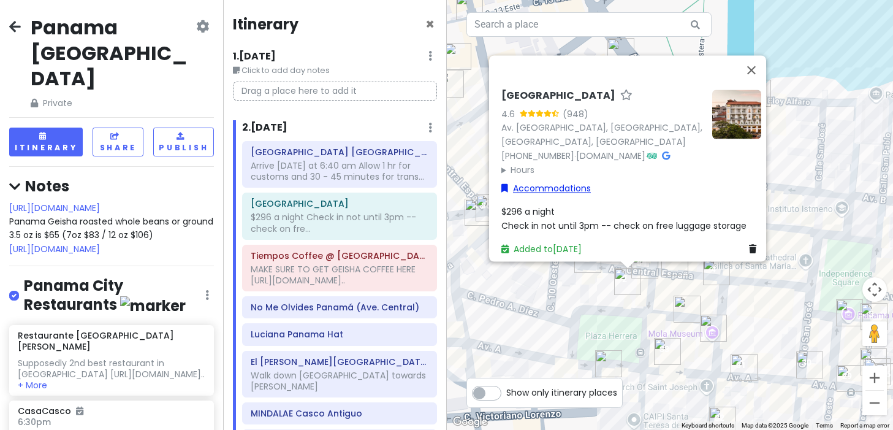
click at [567, 184] on link "Accommodations" at bounding box center [547, 187] width 90 height 13
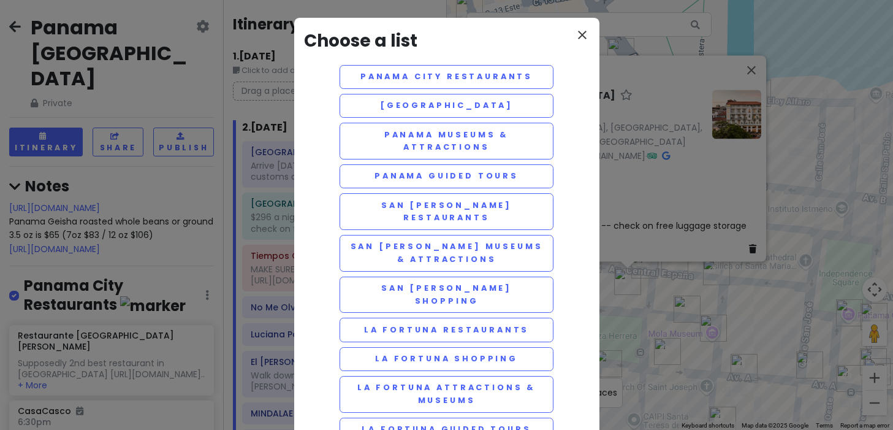
click at [582, 34] on icon "close" at bounding box center [582, 35] width 15 height 15
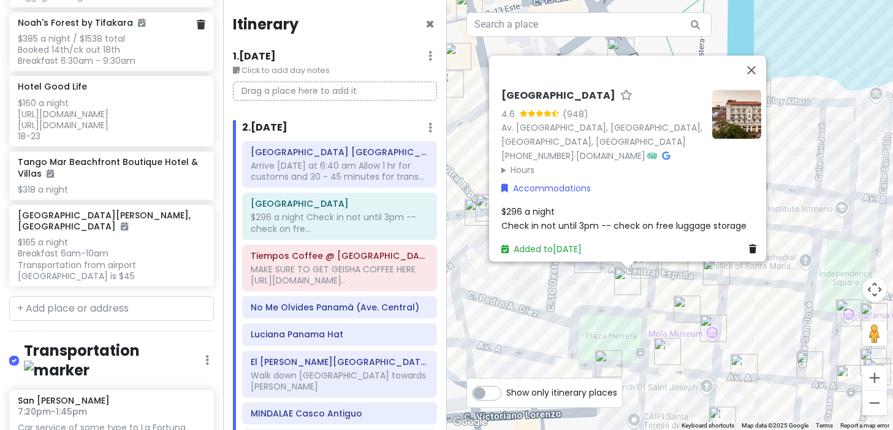
scroll to position [7734, 0]
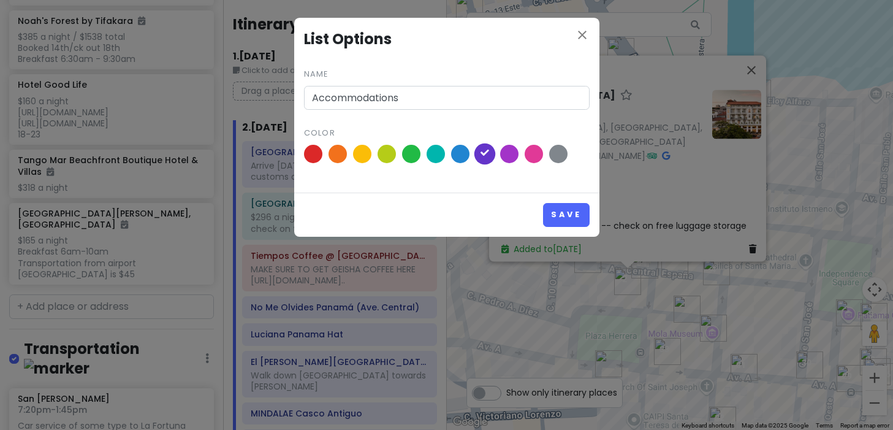
click at [485, 149] on icon at bounding box center [485, 153] width 9 height 9
click at [0, 0] on input "radio" at bounding box center [0, 0] width 0 height 0
click at [559, 208] on button "Save" at bounding box center [566, 215] width 46 height 24
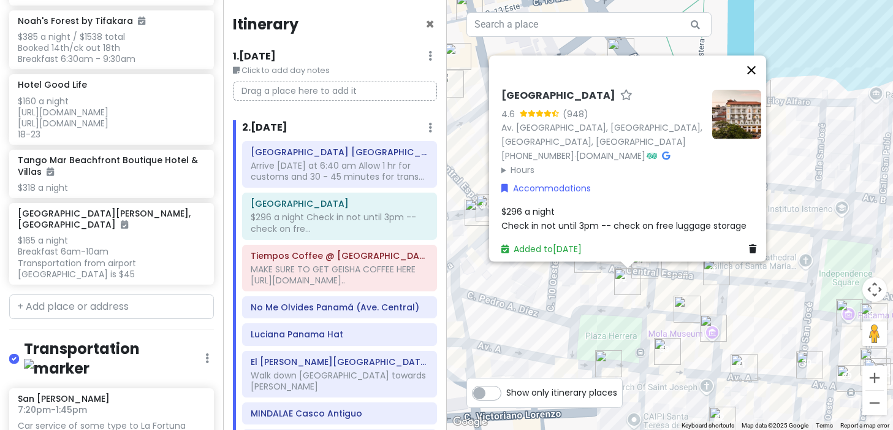
click at [758, 55] on button "Close" at bounding box center [751, 69] width 29 height 29
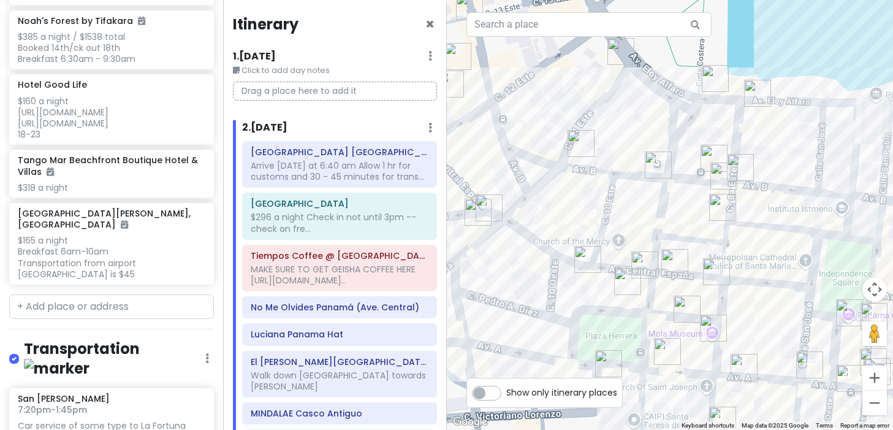
click at [625, 286] on img "American Trade Hotel & Hall" at bounding box center [627, 281] width 27 height 27
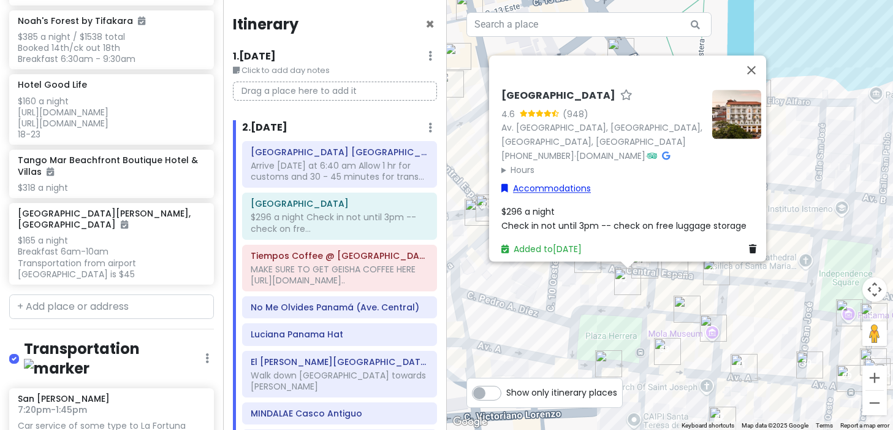
click at [557, 182] on link "Accommodations" at bounding box center [547, 187] width 90 height 13
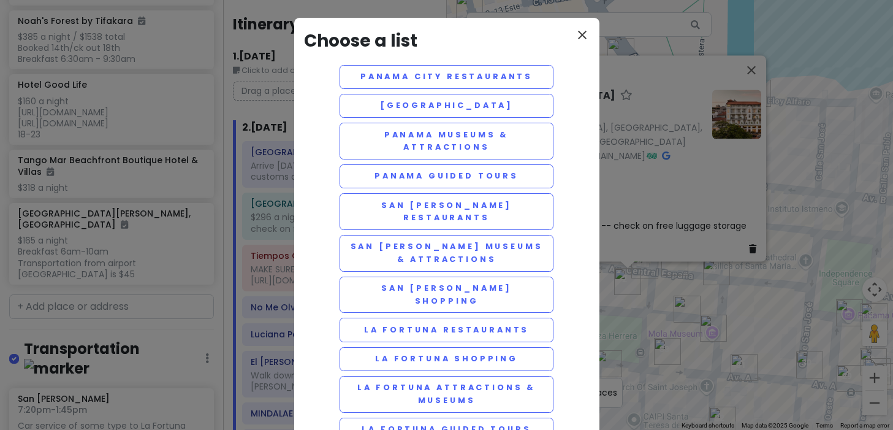
click at [581, 35] on icon "close" at bounding box center [582, 35] width 15 height 15
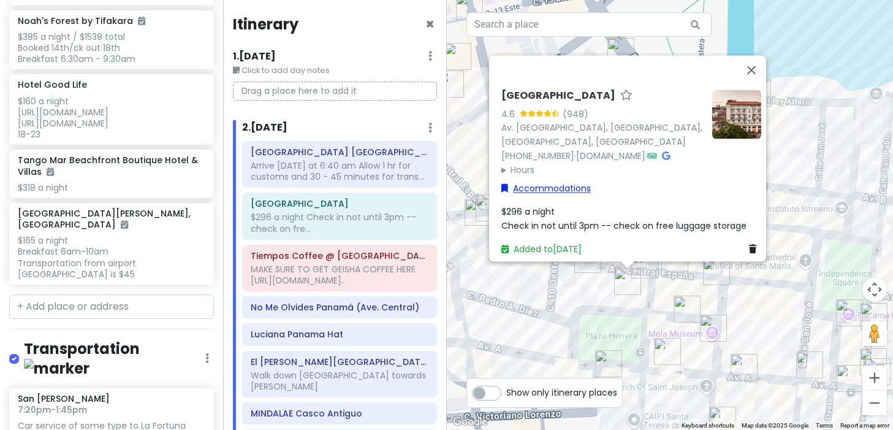
click at [567, 182] on link "Accommodations" at bounding box center [547, 187] width 90 height 13
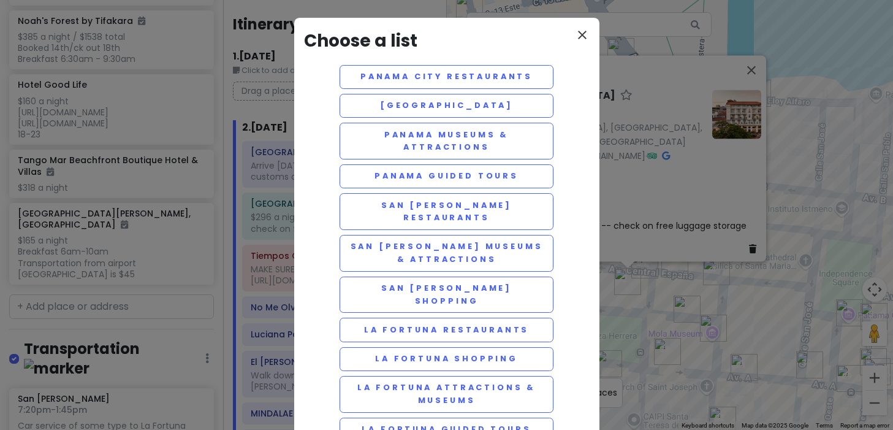
click at [581, 39] on icon "close" at bounding box center [582, 35] width 15 height 15
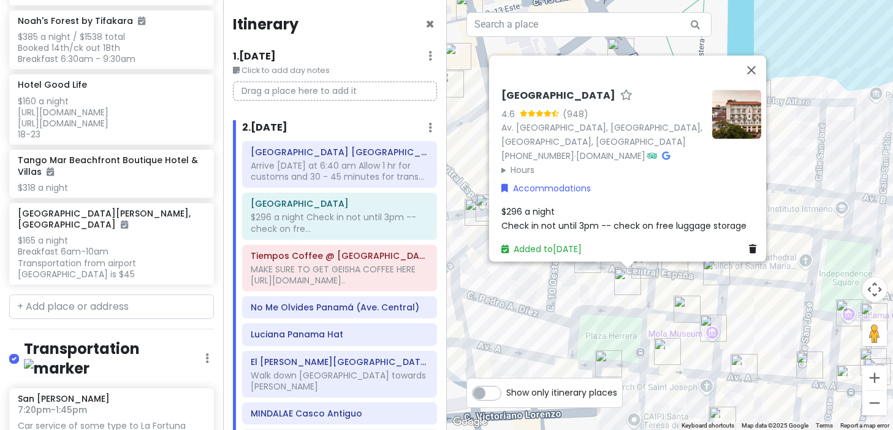
click at [657, 181] on div "Accommodations" at bounding box center [632, 187] width 260 height 13
click at [757, 55] on button "Close" at bounding box center [751, 69] width 29 height 29
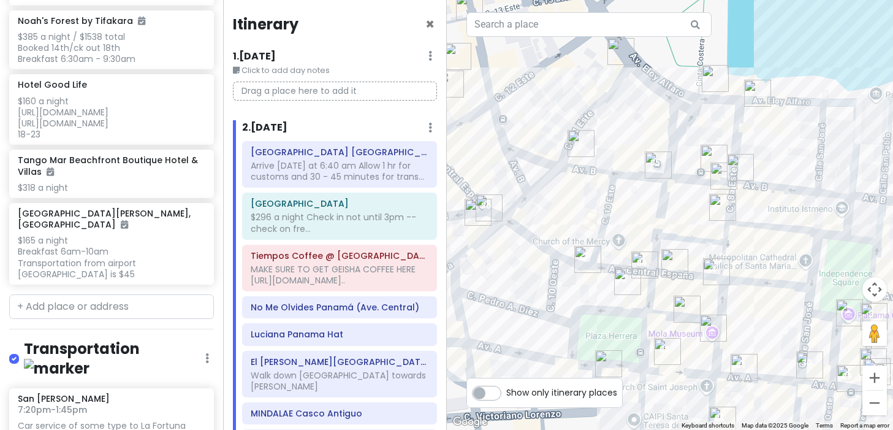
click at [588, 261] on img "Tiempos Coffee @ American Trade Hotel" at bounding box center [588, 259] width 27 height 27
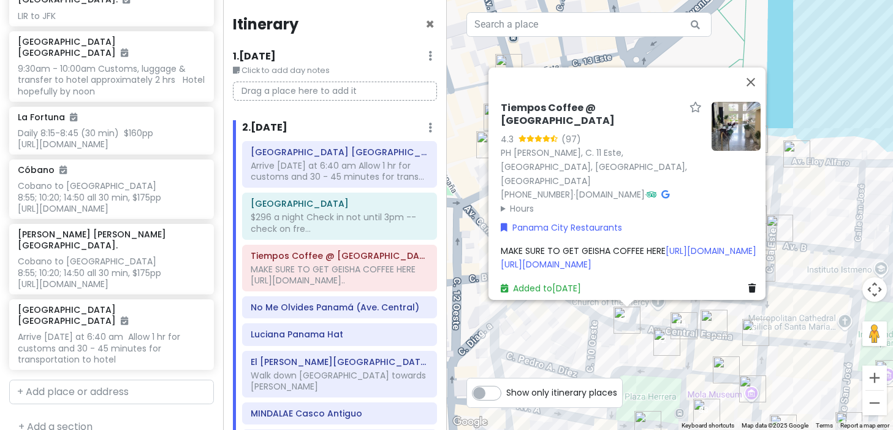
scroll to position [8437, 0]
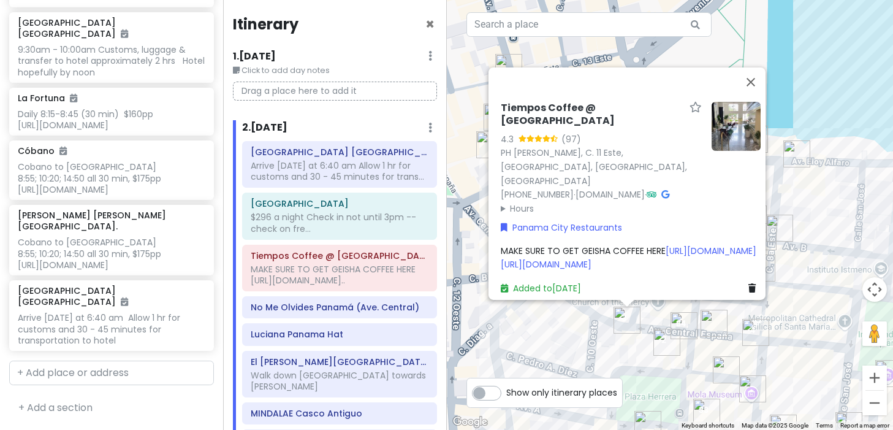
click at [723, 366] on img "Fonda Lo Que Hay" at bounding box center [726, 369] width 27 height 27
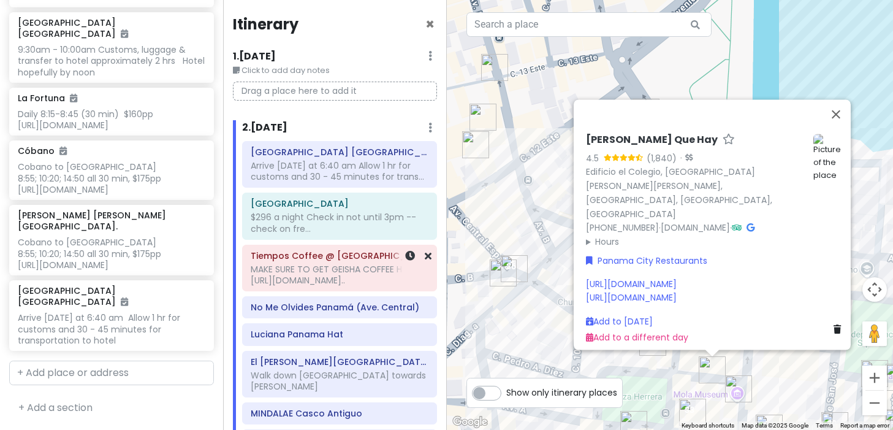
click at [360, 272] on div "MAKE SURE TO GET GEISHA COFFEE HERE https://www.foodandwine.com/pana..." at bounding box center [340, 275] width 178 height 22
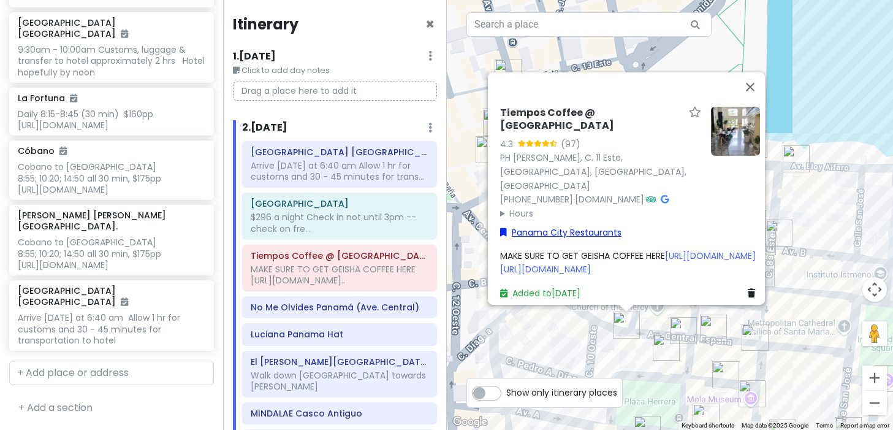
click at [548, 225] on link "Panama City Restaurants" at bounding box center [560, 231] width 121 height 13
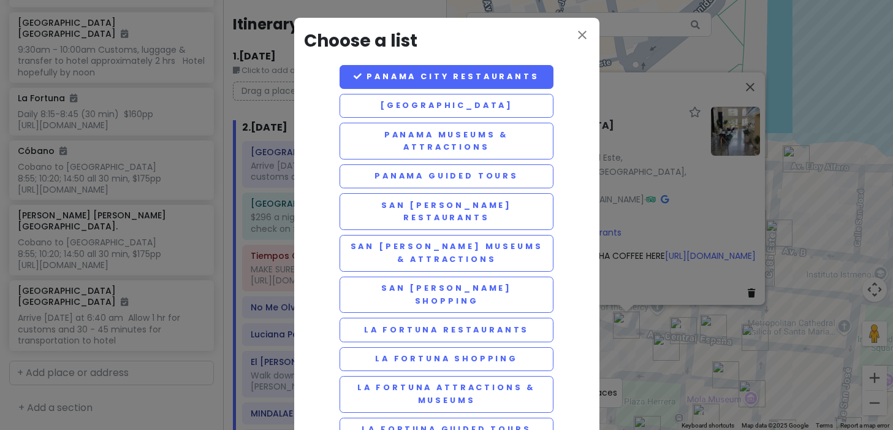
click at [443, 80] on button "Panama City Restaurants" at bounding box center [447, 77] width 215 height 24
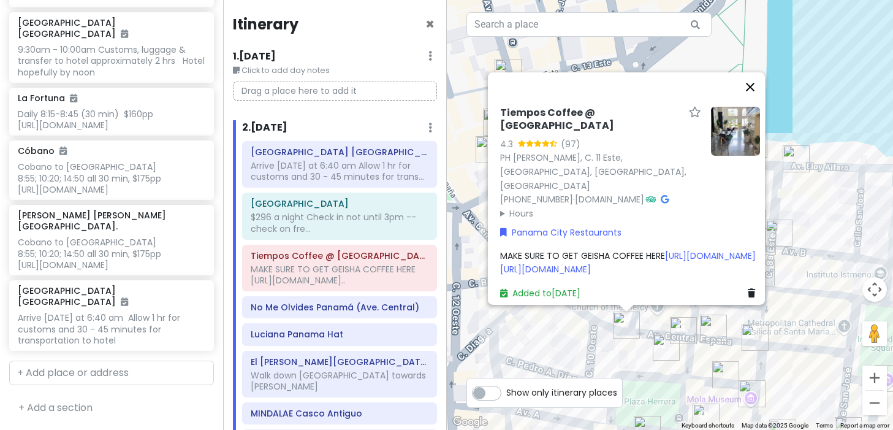
click at [754, 72] on button "Close" at bounding box center [750, 86] width 29 height 29
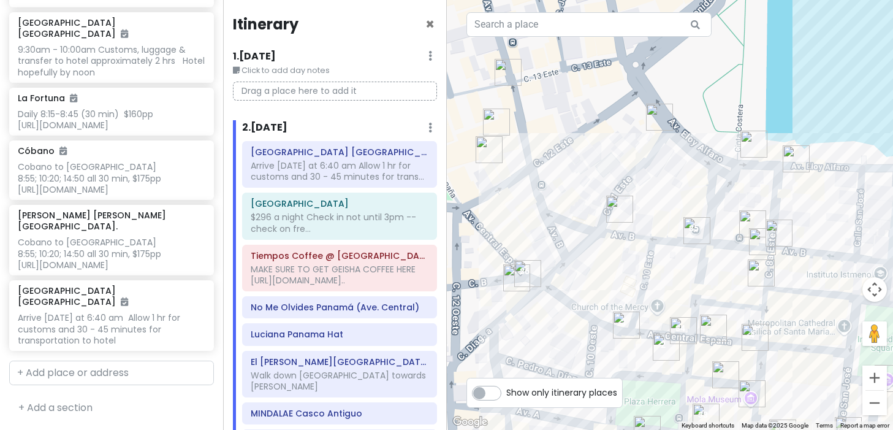
click at [751, 392] on img "Mola Museum" at bounding box center [752, 393] width 27 height 27
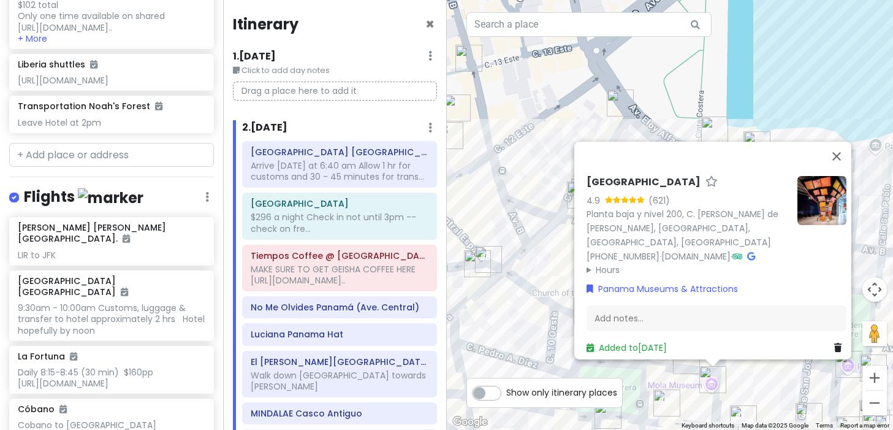
scroll to position [8159, 0]
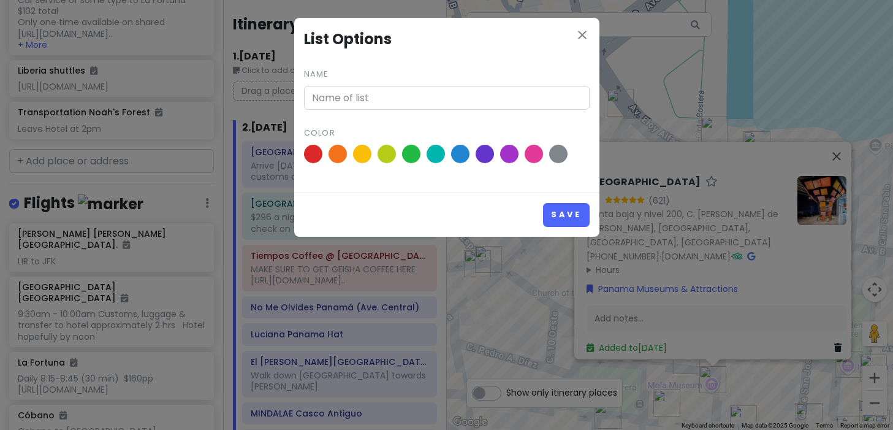
type input "Transportation"
click at [172, 185] on div "close List Options Name Transportation Color Save" at bounding box center [446, 215] width 893 height 430
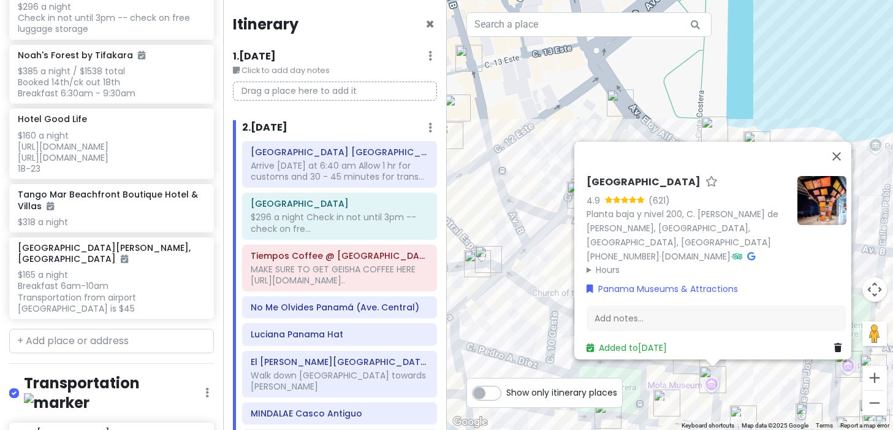
scroll to position [7701, 0]
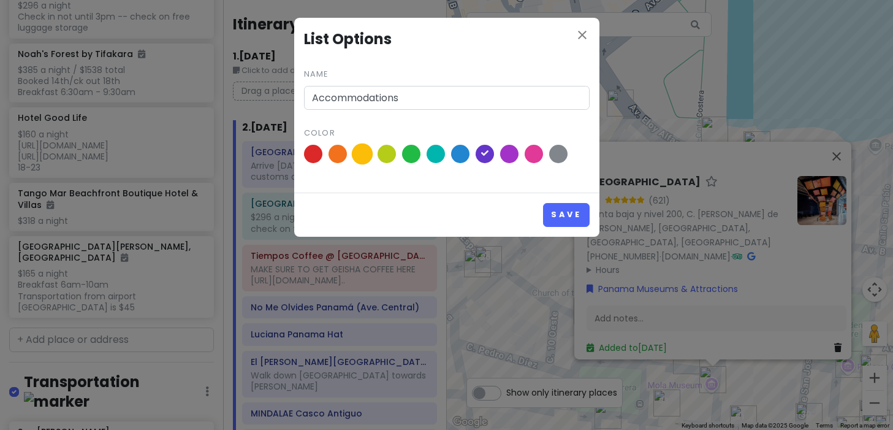
click at [364, 152] on span at bounding box center [361, 153] width 21 height 21
click at [0, 0] on input "radio" at bounding box center [0, 0] width 0 height 0
click at [549, 215] on button "Save" at bounding box center [566, 215] width 46 height 24
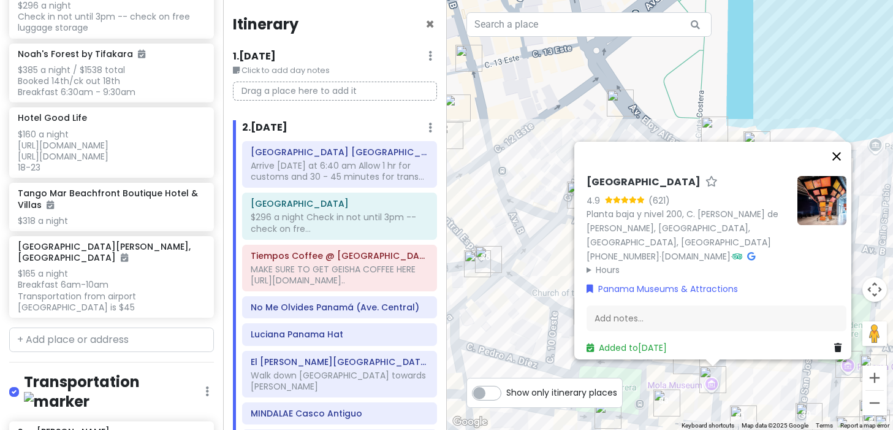
click at [768, 141] on button "Close" at bounding box center [836, 155] width 29 height 29
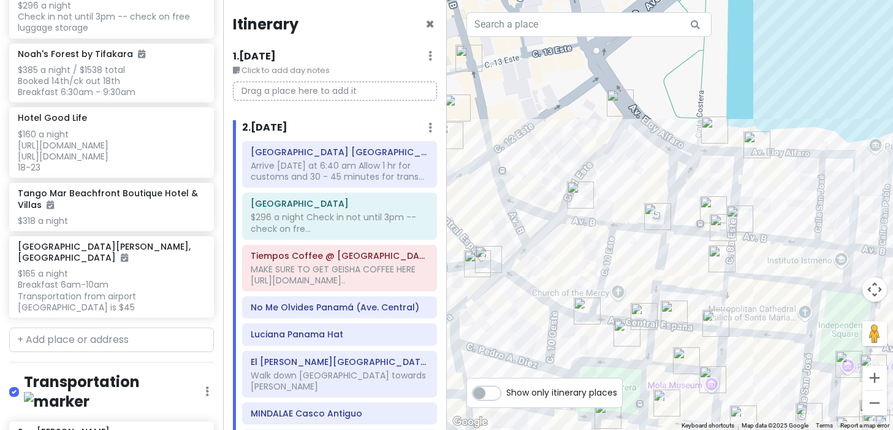
click at [475, 260] on img "La Concordia Boutique Hotel Casco Viejo" at bounding box center [477, 263] width 27 height 27
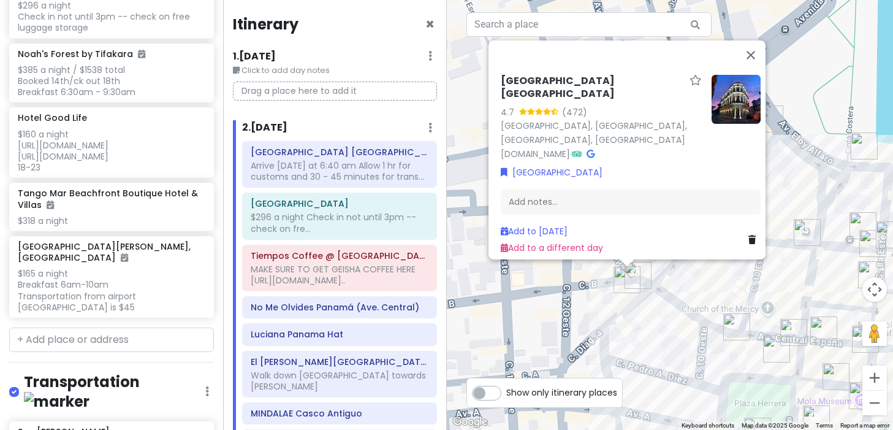
click at [639, 270] on img "La Concordia Boutique Hotel Casco Viejo" at bounding box center [627, 279] width 27 height 27
click at [626, 275] on img "La Concordia Boutique Hotel Casco Viejo" at bounding box center [627, 279] width 27 height 27
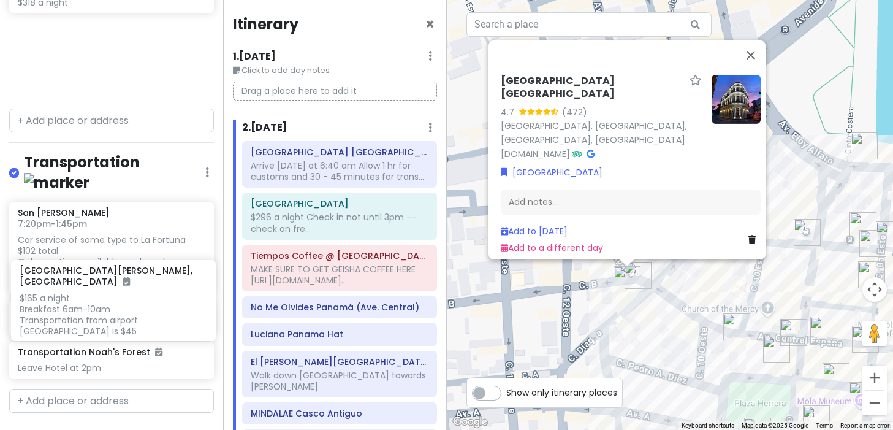
scroll to position [7921, 0]
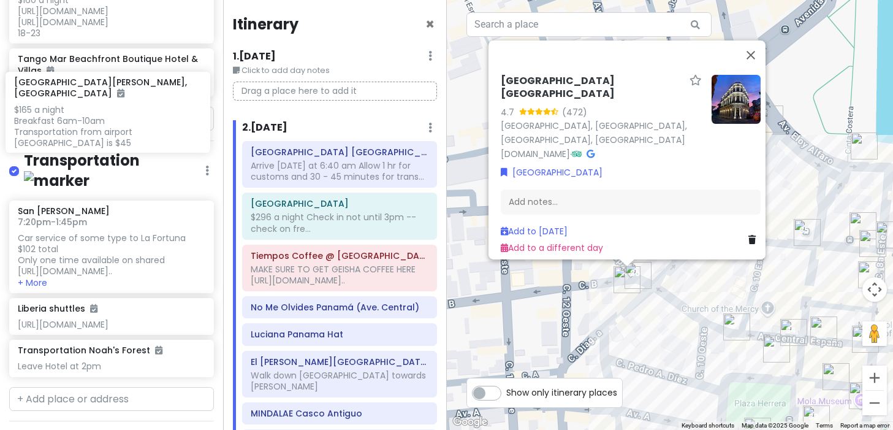
drag, startPoint x: 78, startPoint y: 329, endPoint x: 75, endPoint y: 109, distance: 219.5
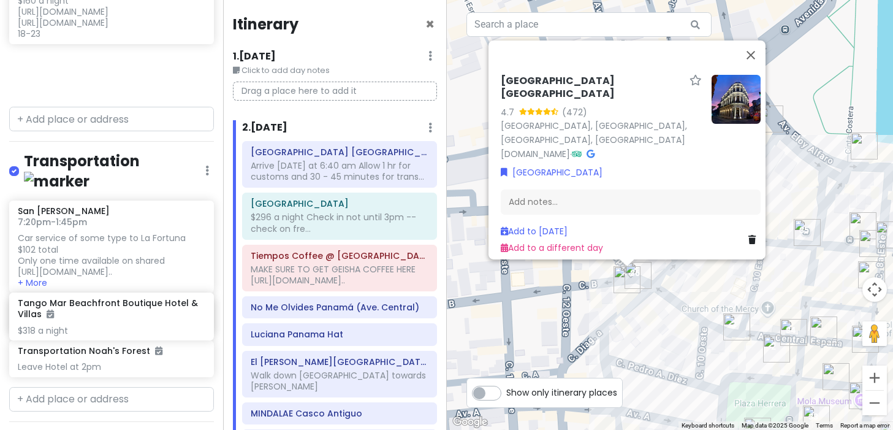
scroll to position [7922, 0]
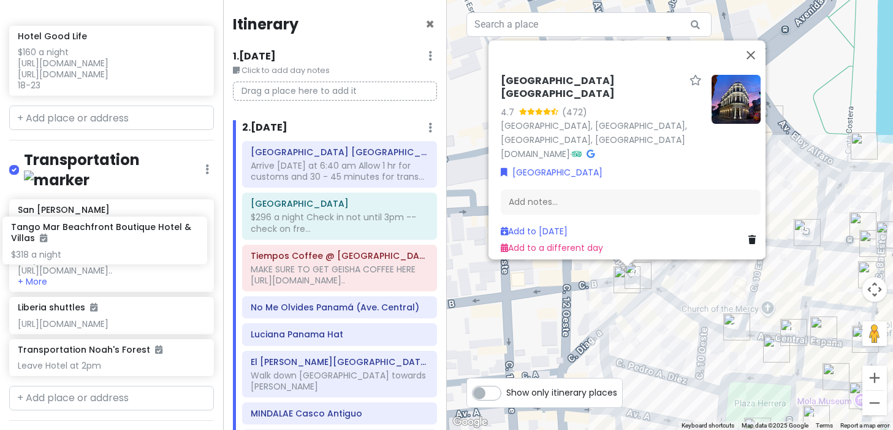
drag, startPoint x: 91, startPoint y: 334, endPoint x: 85, endPoint y: 238, distance: 95.8
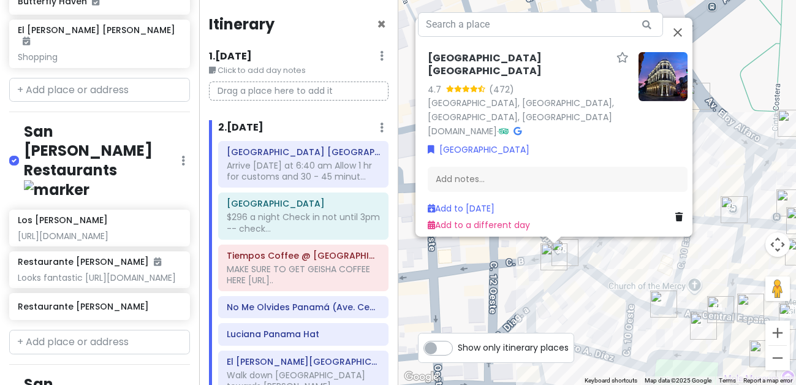
scroll to position [3622, 0]
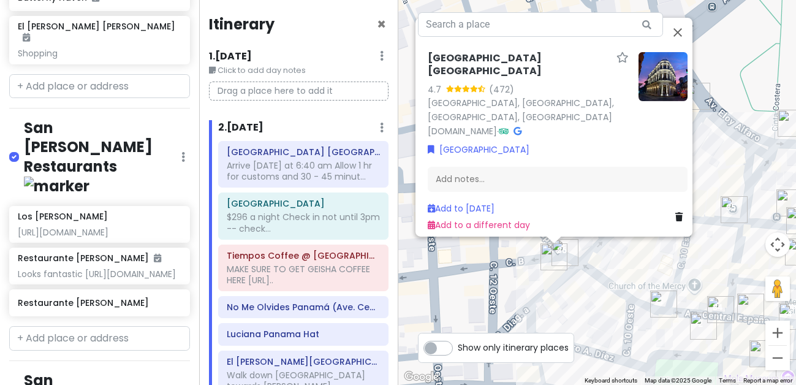
click at [90, 196] on img at bounding box center [57, 186] width 66 height 19
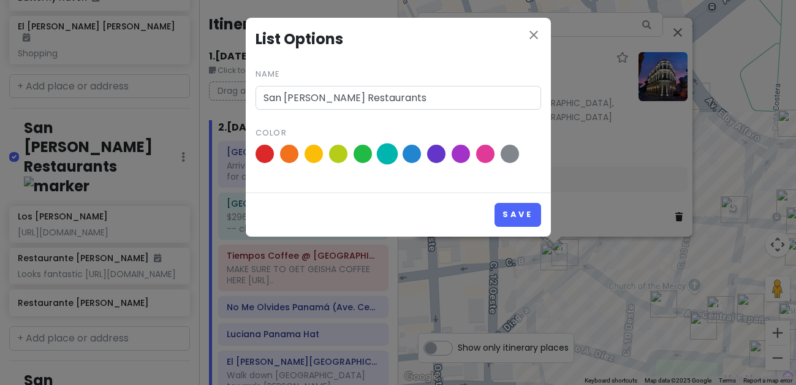
click at [387, 155] on span at bounding box center [386, 153] width 21 height 21
click at [0, 0] on input "radio" at bounding box center [0, 0] width 0 height 0
click at [514, 211] on button "Save" at bounding box center [518, 215] width 46 height 24
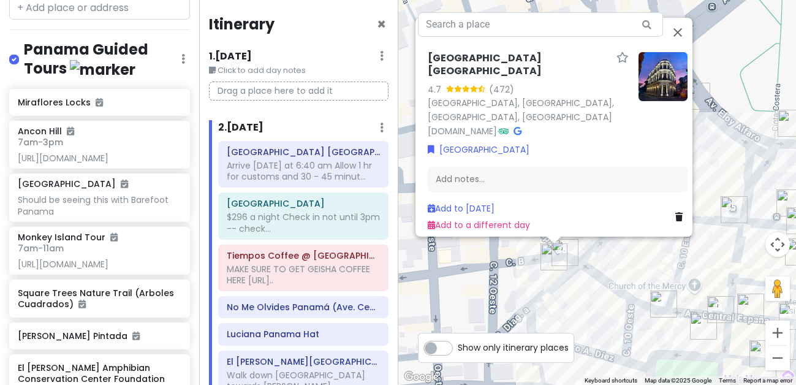
scroll to position [3190, 0]
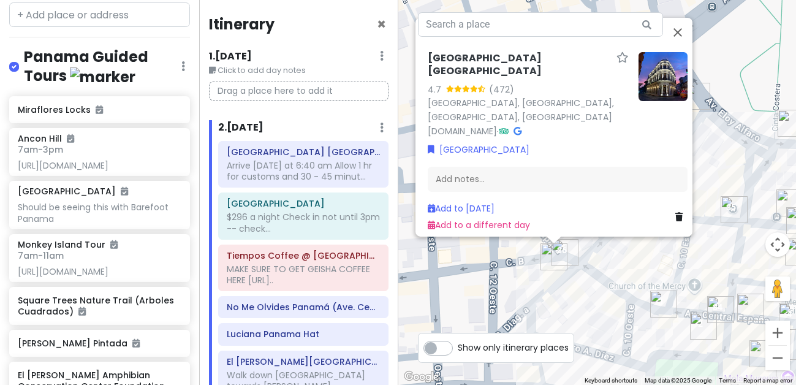
click at [77, 86] on img at bounding box center [103, 76] width 66 height 19
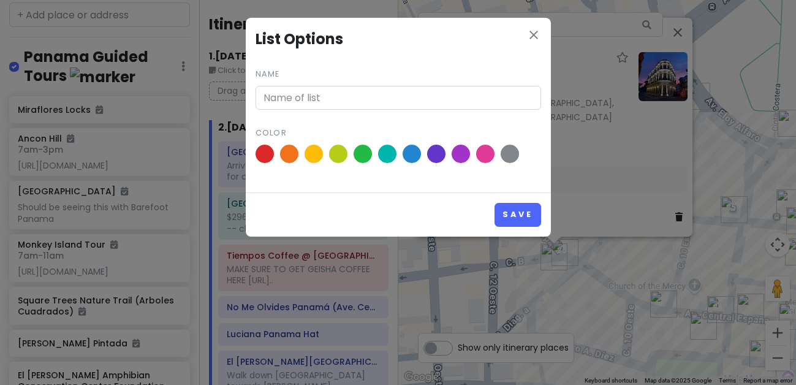
type input "Panama Guided Tours"
click at [265, 158] on span at bounding box center [264, 153] width 21 height 21
click at [0, 0] on input "radio" at bounding box center [0, 0] width 0 height 0
click at [510, 207] on button "Save" at bounding box center [518, 215] width 46 height 24
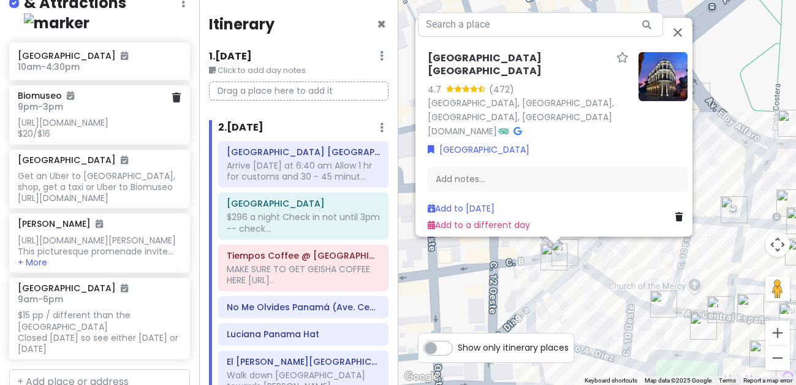
scroll to position [2820, 0]
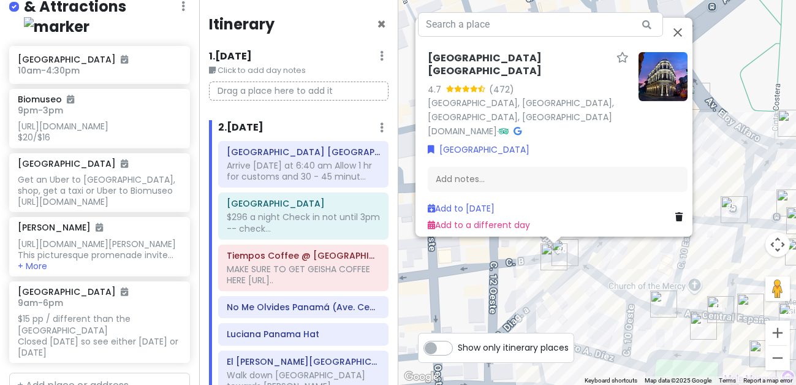
click at [90, 36] on img at bounding box center [57, 26] width 66 height 19
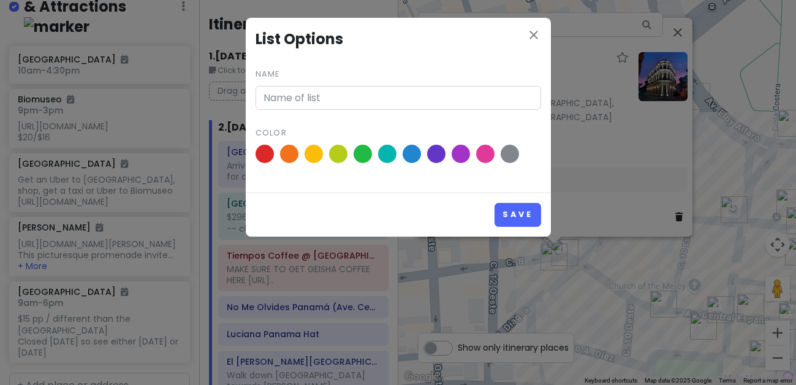
type input "Panama Museums & Attractions"
click at [459, 154] on span at bounding box center [460, 153] width 21 height 21
click at [0, 0] on input "radio" at bounding box center [0, 0] width 0 height 0
click at [510, 214] on button "Save" at bounding box center [518, 215] width 46 height 24
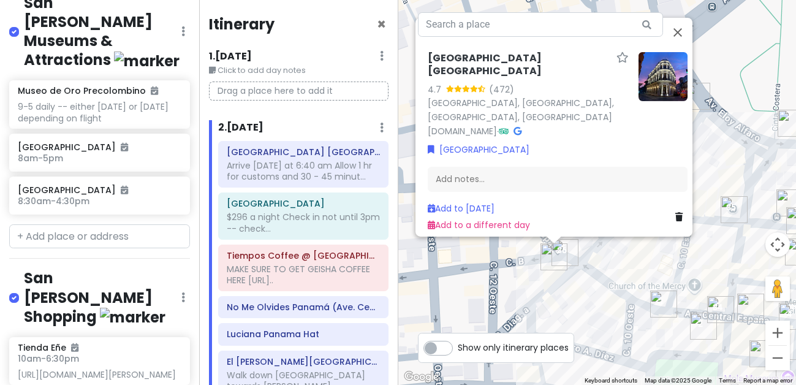
scroll to position [4017, 0]
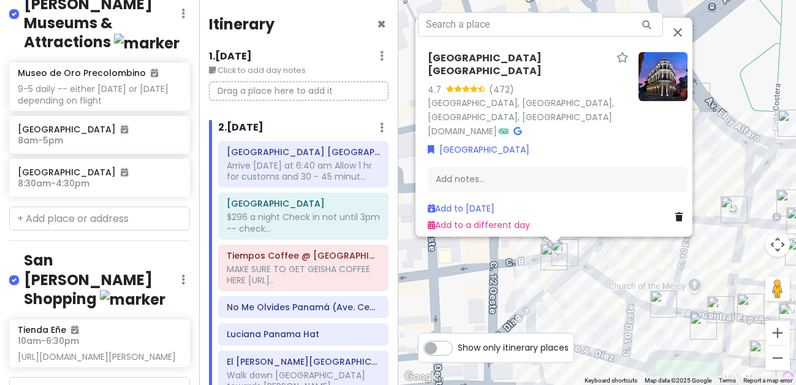
click at [134, 53] on img at bounding box center [147, 43] width 66 height 19
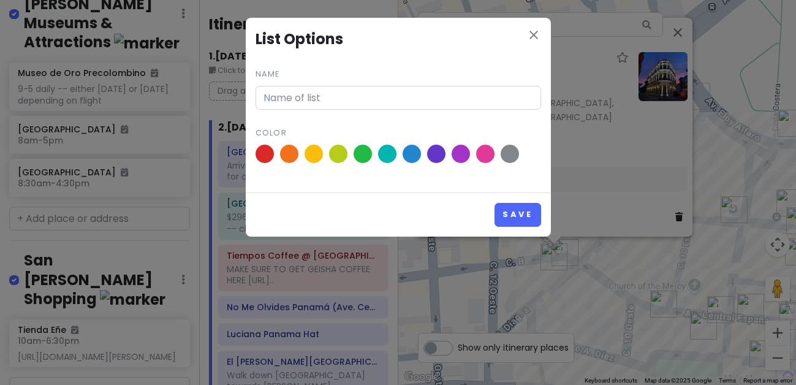
type input "San [PERSON_NAME] Museums & Attractions"
click at [136, 155] on div "close List Options Name San [PERSON_NAME] Museums & Attractions Color Save" at bounding box center [398, 192] width 796 height 385
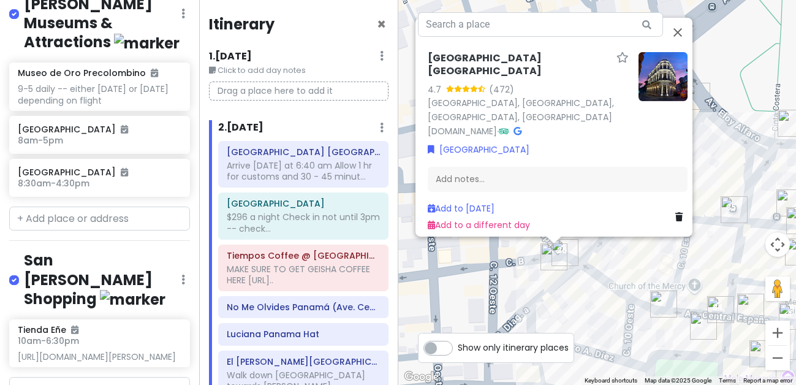
click at [136, 53] on img at bounding box center [147, 43] width 66 height 19
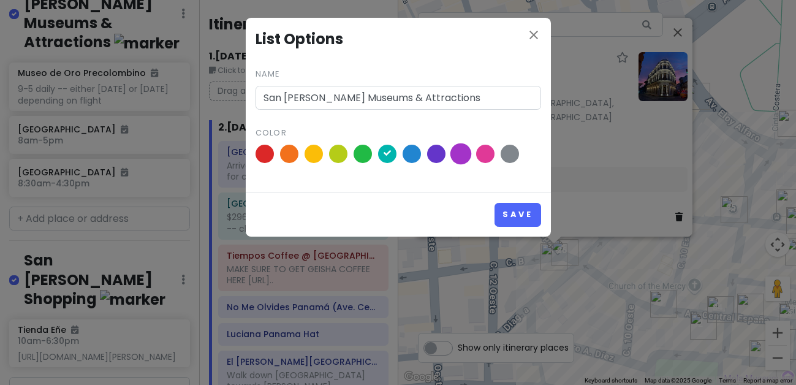
click at [462, 155] on span at bounding box center [460, 153] width 21 height 21
click at [0, 0] on input "radio" at bounding box center [0, 0] width 0 height 0
click at [517, 210] on button "Save" at bounding box center [518, 215] width 46 height 24
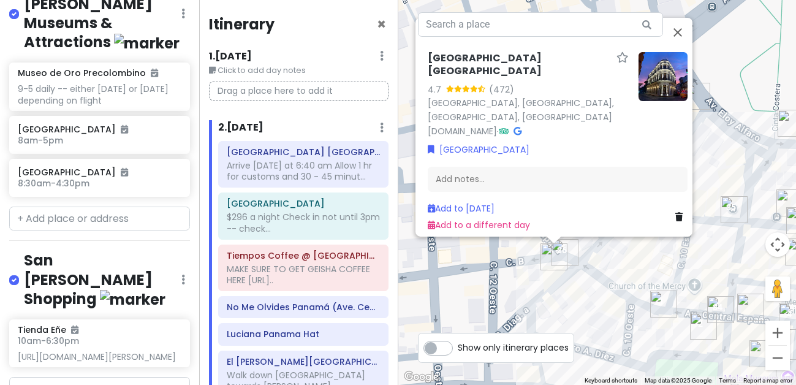
click at [24, 6] on label at bounding box center [24, 6] width 0 height 0
click at [24, 14] on input "checkbox" at bounding box center [28, 10] width 8 height 8
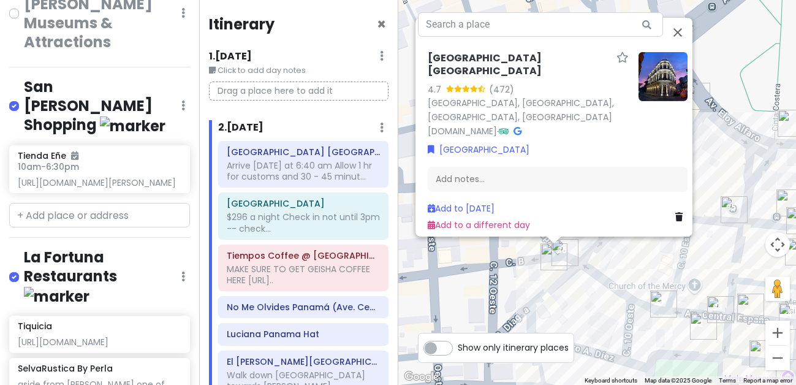
click at [24, 6] on label at bounding box center [24, 6] width 0 height 0
click at [24, 13] on input "checkbox" at bounding box center [28, 10] width 8 height 8
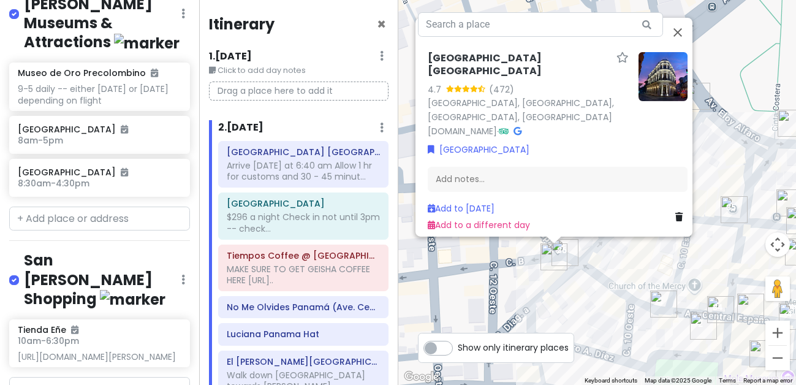
click at [24, 6] on label at bounding box center [24, 6] width 0 height 0
click at [24, 14] on input "checkbox" at bounding box center [28, 10] width 8 height 8
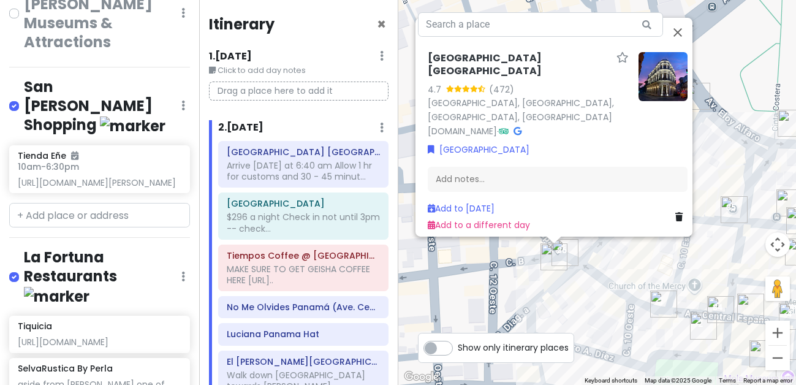
click at [24, 6] on label at bounding box center [24, 6] width 0 height 0
click at [24, 13] on input "checkbox" at bounding box center [28, 10] width 8 height 8
checkbox input "true"
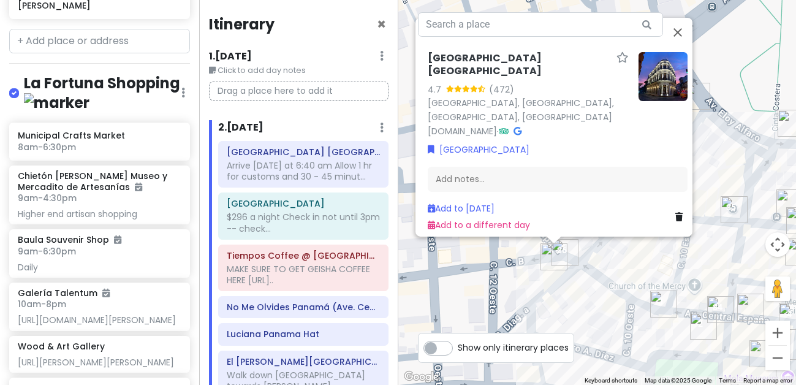
scroll to position [4825, 0]
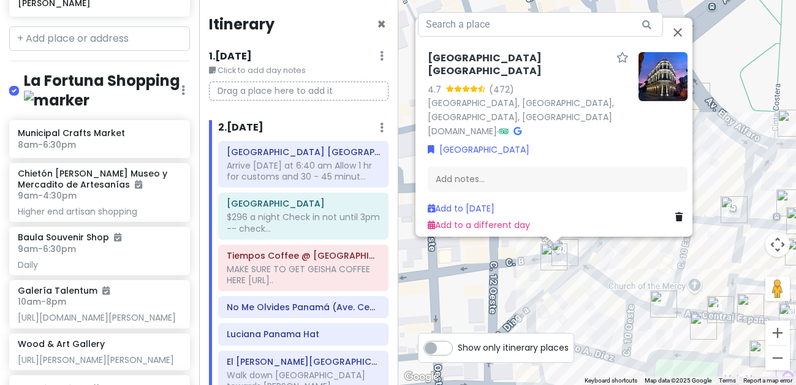
click at [30, 110] on img at bounding box center [57, 100] width 66 height 19
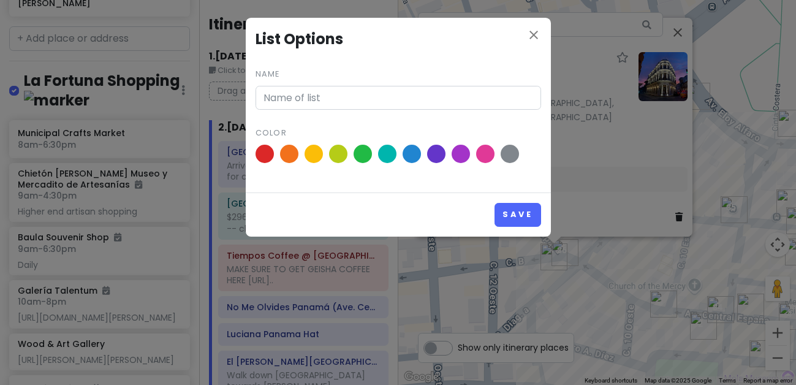
type input "La Fortuna Shopping"
click at [289, 150] on span at bounding box center [288, 153] width 21 height 21
click at [0, 0] on input "radio" at bounding box center [0, 0] width 0 height 0
click at [509, 211] on button "Save" at bounding box center [518, 215] width 46 height 24
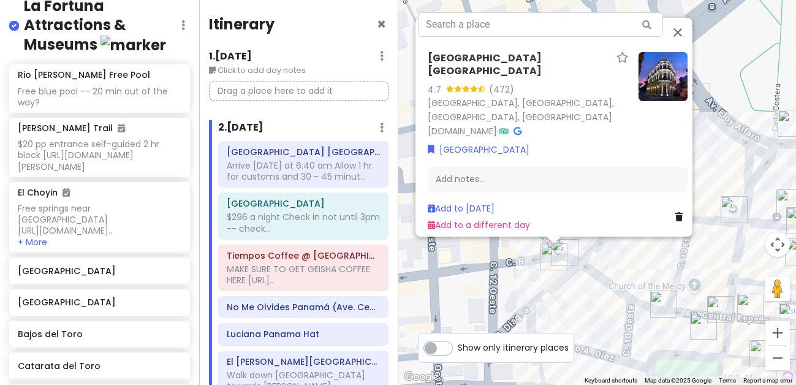
scroll to position [6231, 0]
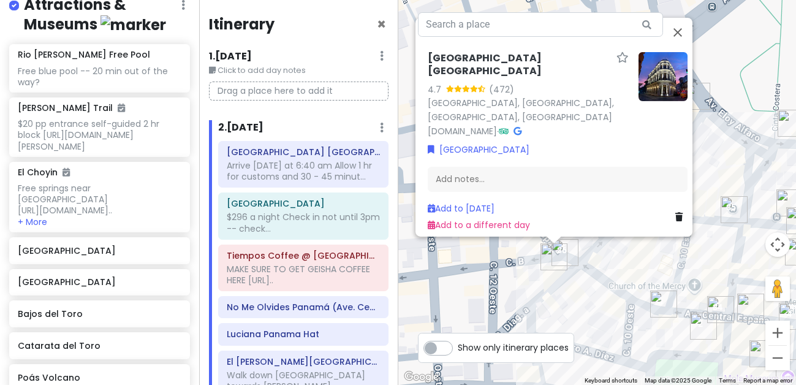
click at [109, 34] on img at bounding box center [134, 24] width 66 height 19
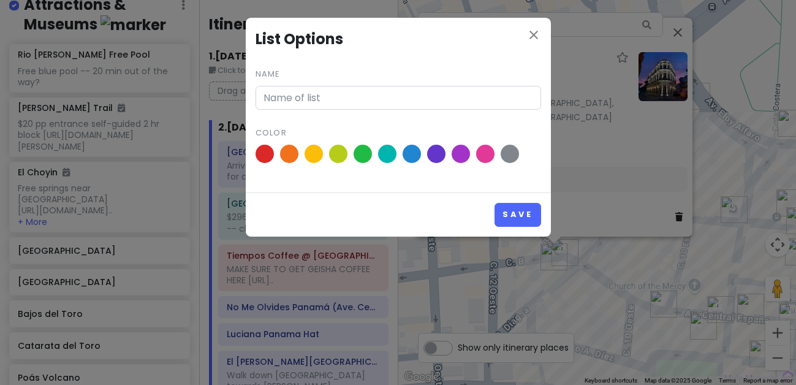
type input "La Fortuna Attractions & Museums"
click at [461, 153] on span at bounding box center [460, 153] width 21 height 21
click at [0, 0] on input "radio" at bounding box center [0, 0] width 0 height 0
click at [513, 215] on button "Save" at bounding box center [518, 215] width 46 height 24
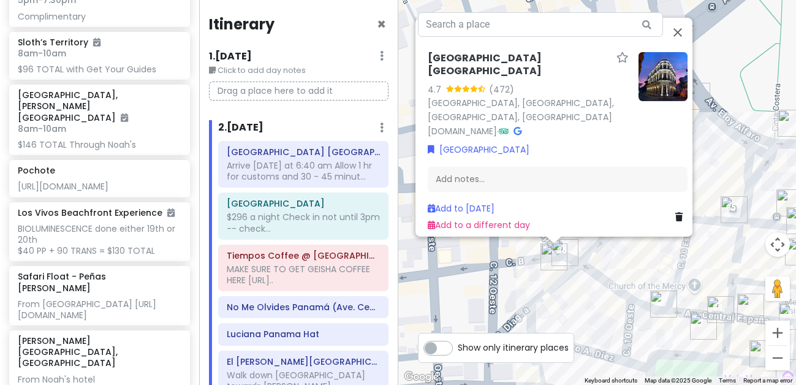
scroll to position [7251, 0]
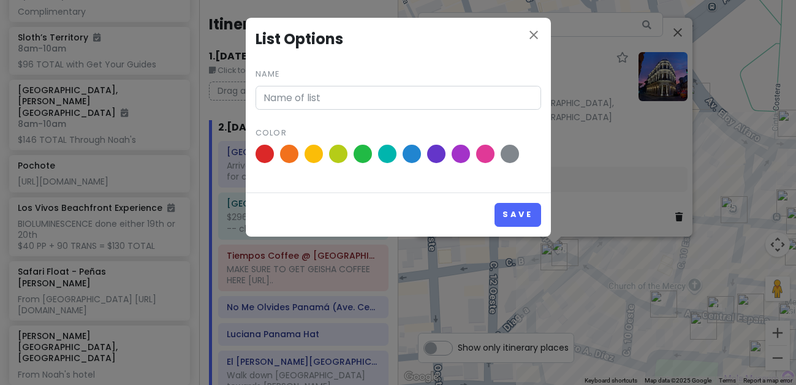
type input "La Fortuna Guided Tours"
click at [265, 153] on span at bounding box center [264, 153] width 21 height 21
click at [0, 0] on input "radio" at bounding box center [0, 0] width 0 height 0
click at [514, 212] on button "Save" at bounding box center [518, 215] width 46 height 24
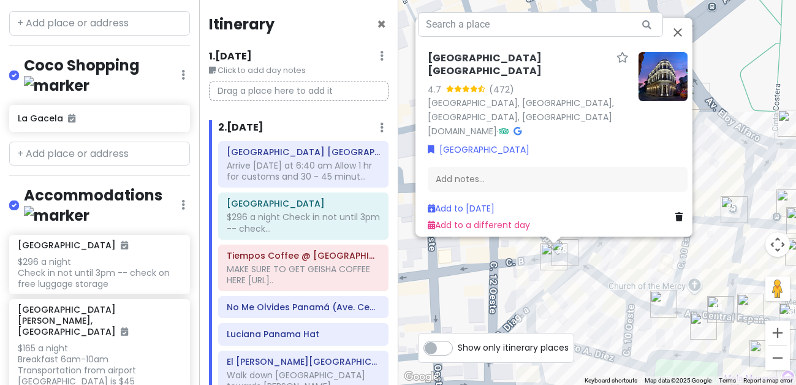
scroll to position [7836, 0]
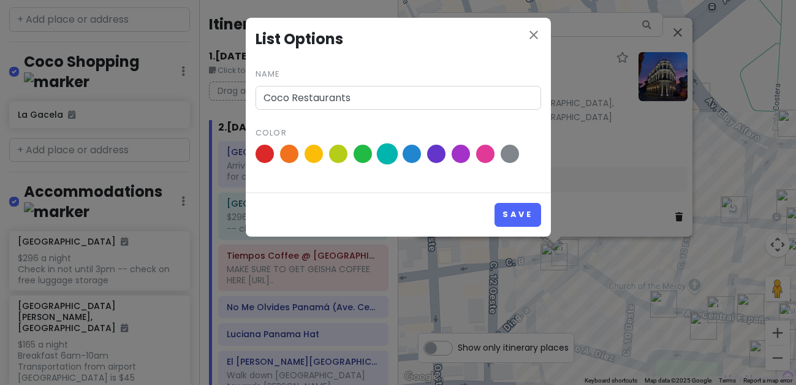
click at [395, 156] on span at bounding box center [386, 153] width 21 height 21
click at [0, 0] on input "radio" at bounding box center [0, 0] width 0 height 0
click at [514, 213] on button "Save" at bounding box center [518, 215] width 46 height 24
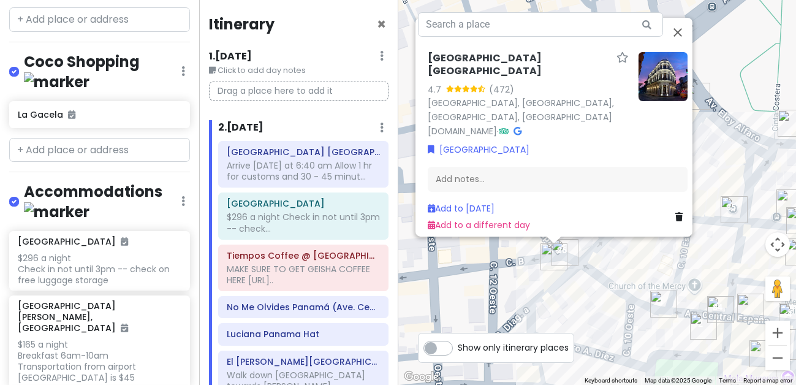
click at [90, 91] on img at bounding box center [57, 81] width 66 height 19
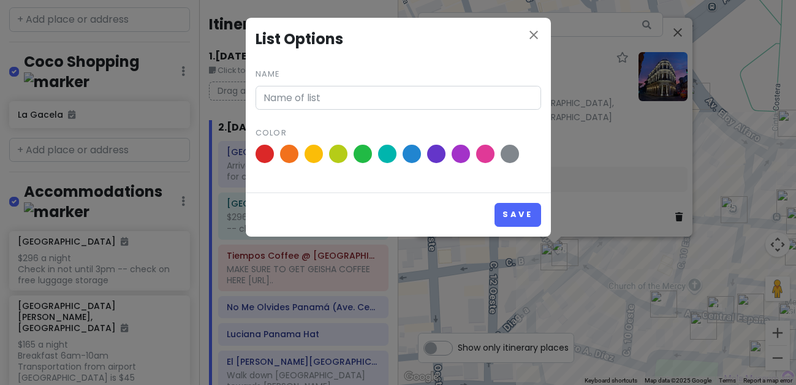
type input "Coco Shopping"
click at [289, 155] on span at bounding box center [288, 153] width 21 height 21
click at [0, 0] on input "radio" at bounding box center [0, 0] width 0 height 0
click at [509, 208] on button "Save" at bounding box center [518, 215] width 46 height 24
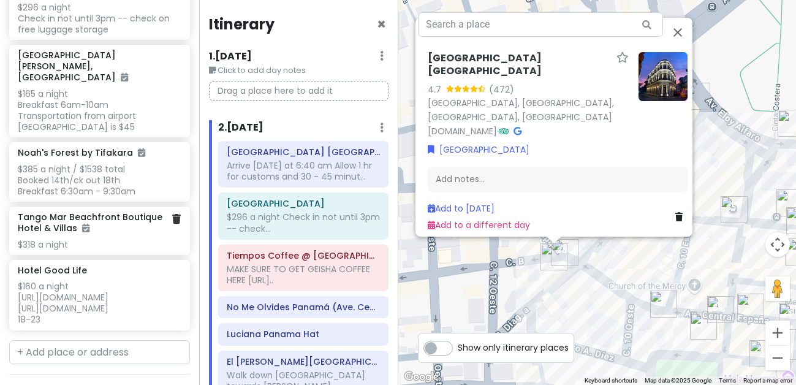
scroll to position [8058, 0]
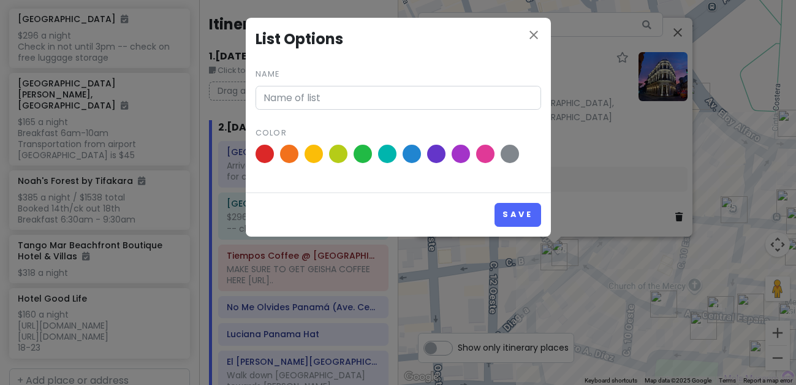
type input "Accommodations"
click at [311, 153] on icon at bounding box center [314, 153] width 9 height 9
click at [0, 0] on input "radio" at bounding box center [0, 0] width 0 height 0
click at [505, 210] on button "Save" at bounding box center [518, 215] width 46 height 24
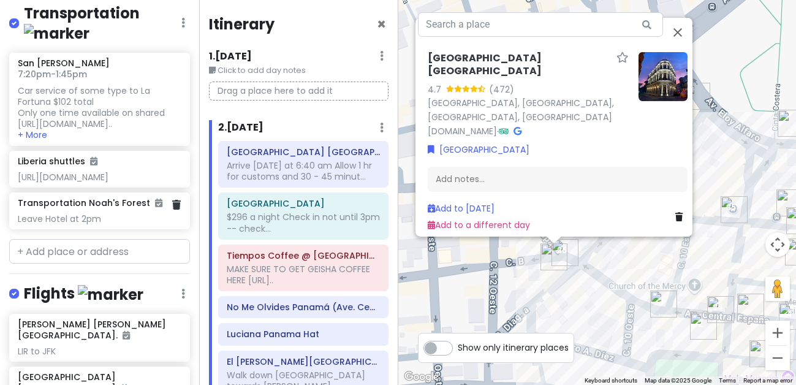
scroll to position [8468, 0]
click at [90, 42] on img at bounding box center [57, 32] width 66 height 19
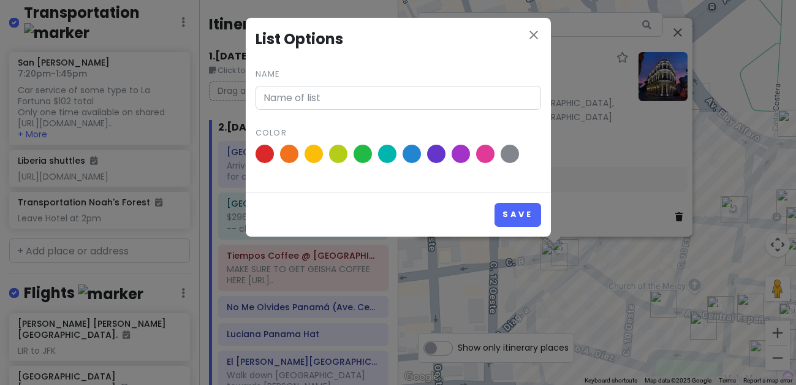
type input "Transportation"
click at [340, 152] on span at bounding box center [337, 153] width 21 height 21
click at [0, 0] on input "radio" at bounding box center [0, 0] width 0 height 0
click at [511, 216] on button "Save" at bounding box center [518, 215] width 46 height 24
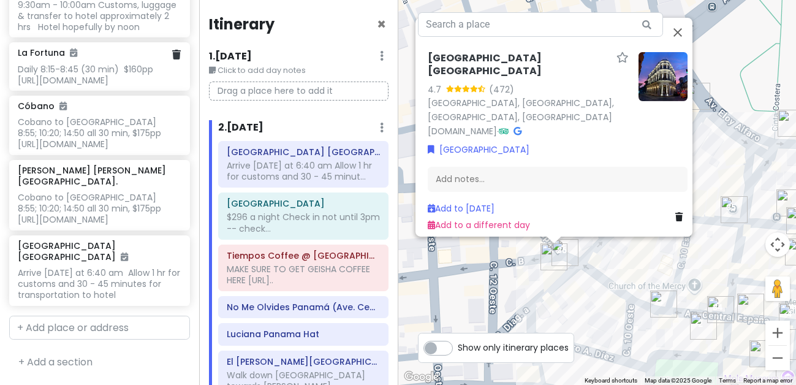
scroll to position [9119, 0]
click at [680, 30] on button "Close" at bounding box center [677, 32] width 29 height 29
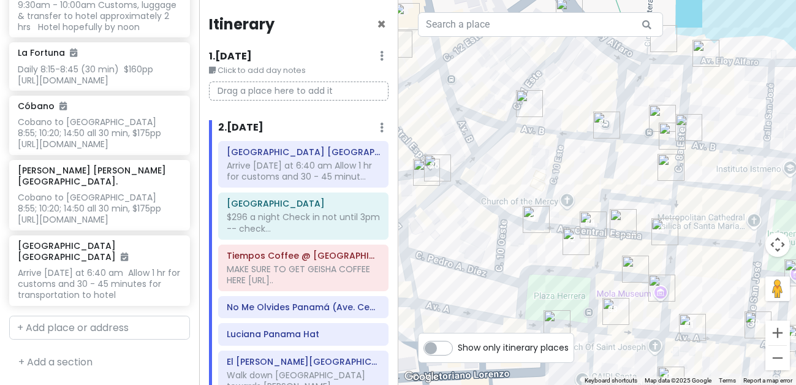
drag, startPoint x: 676, startPoint y: 194, endPoint x: 548, endPoint y: 109, distance: 153.9
click at [548, 109] on div at bounding box center [598, 192] width 399 height 385
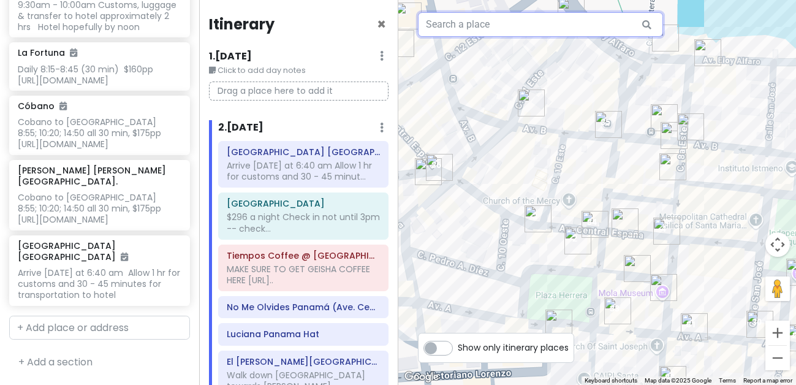
click at [467, 28] on input "text" at bounding box center [540, 24] width 245 height 25
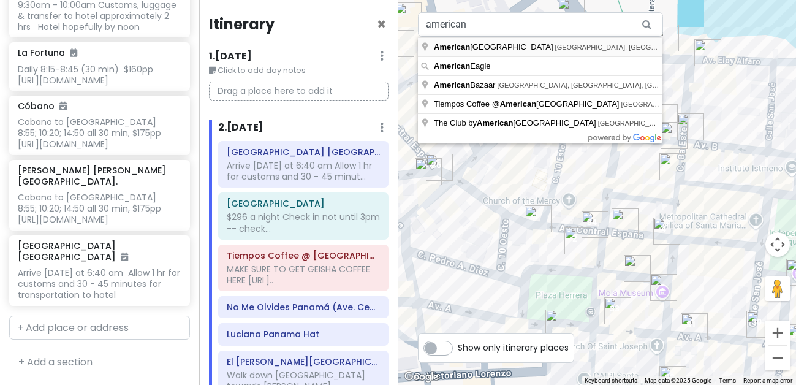
type input "American Trade Hotel & Hall, Avenida Central España, Panama City, Panama"
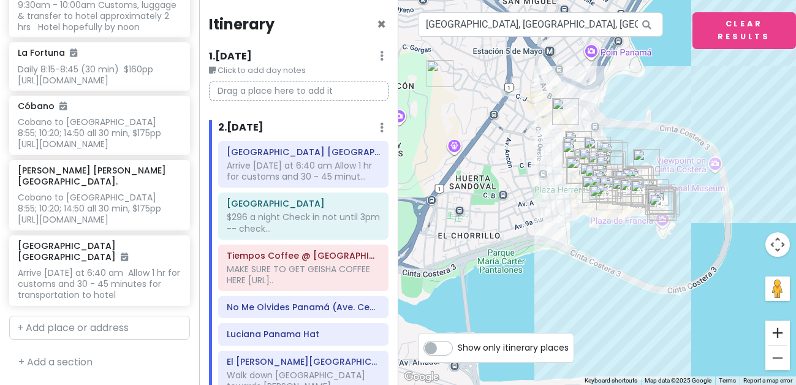
click at [768, 332] on button "Zoom in" at bounding box center [778, 333] width 25 height 25
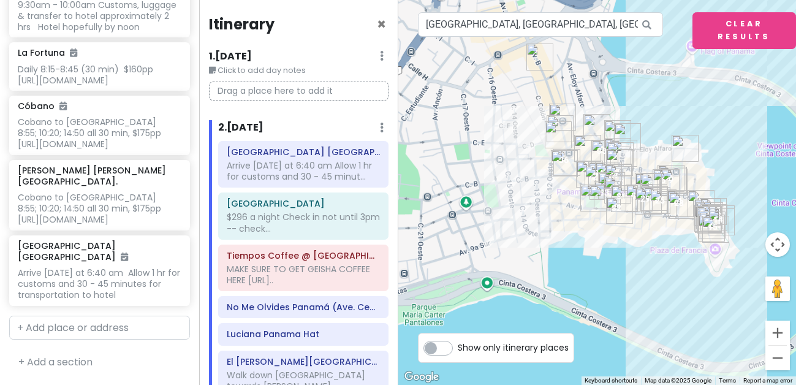
click at [768, 332] on button "Zoom in" at bounding box center [778, 333] width 25 height 25
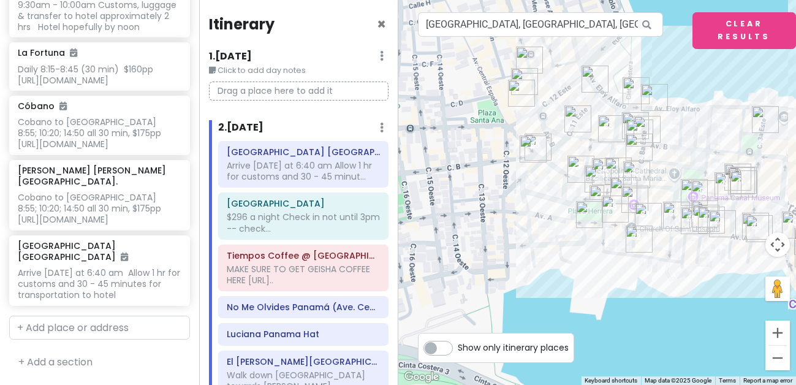
click at [768, 332] on button "Zoom in" at bounding box center [778, 333] width 25 height 25
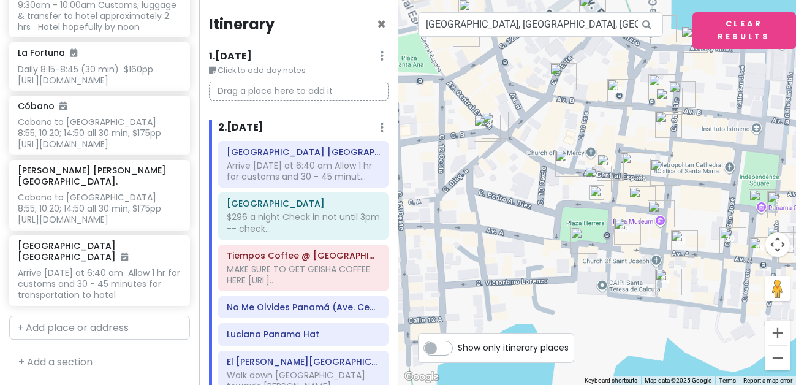
click at [768, 332] on button "Zoom in" at bounding box center [778, 333] width 25 height 25
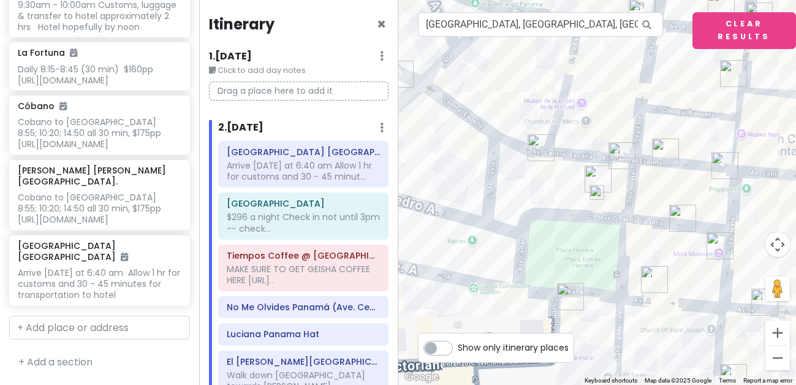
click at [768, 332] on button "Zoom in" at bounding box center [778, 333] width 25 height 25
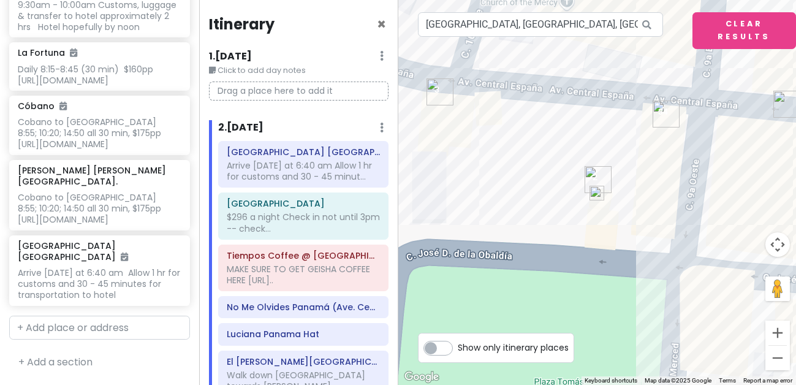
click at [599, 193] on img at bounding box center [597, 193] width 15 height 15
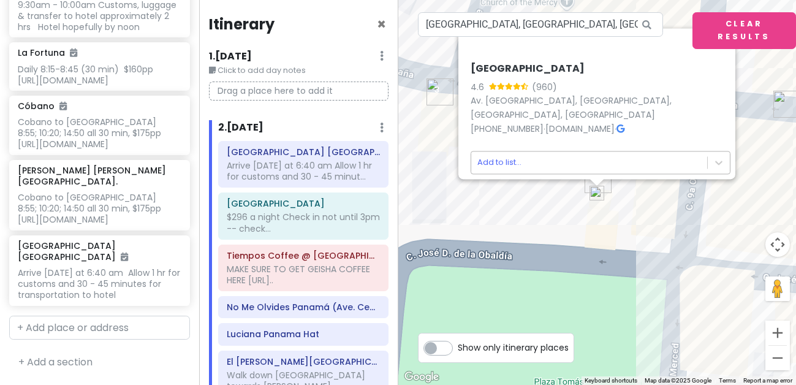
click at [504, 156] on body "Panama Costa Rica Private Change Dates Make a Copy Delete Trip Give Feedback 💡 …" at bounding box center [398, 192] width 796 height 385
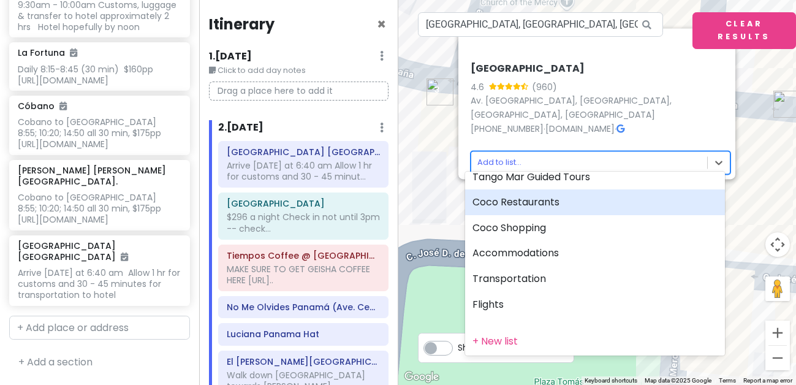
scroll to position [297, 0]
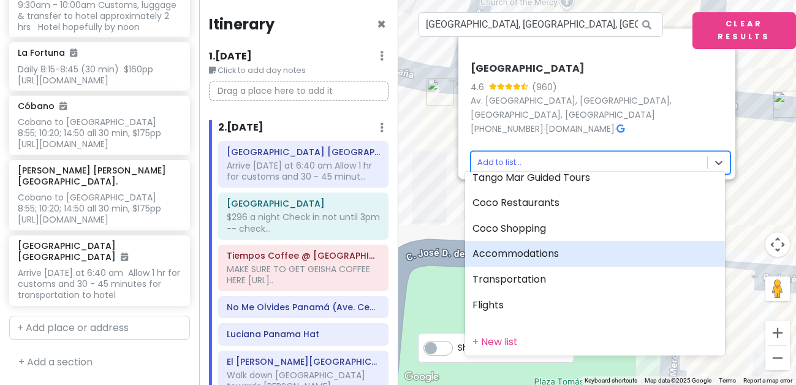
click at [516, 246] on div "Accommodations" at bounding box center [595, 254] width 260 height 26
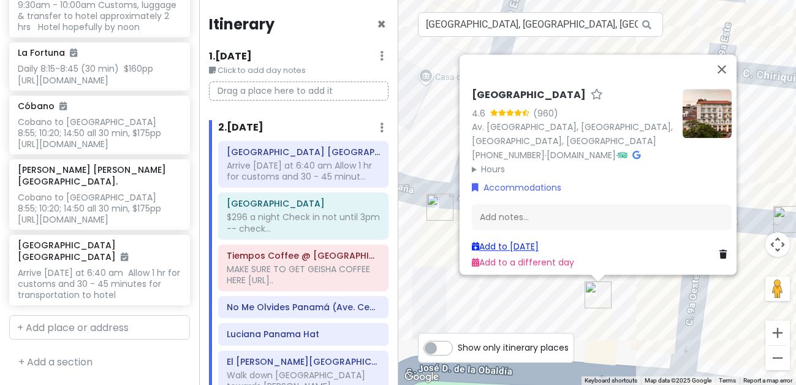
click at [506, 241] on link "Add to Sat 11/8" at bounding box center [505, 246] width 67 height 12
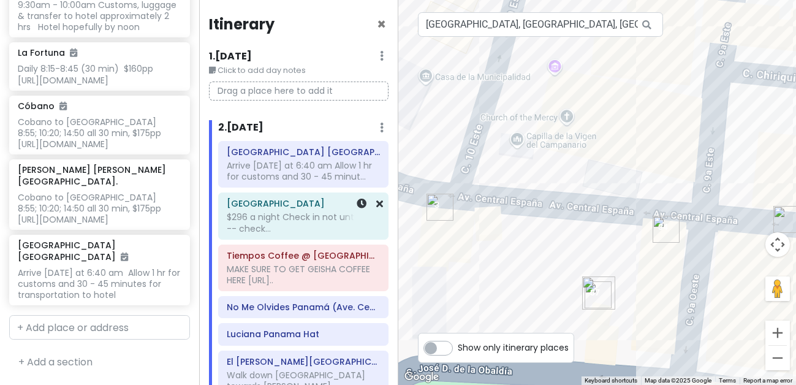
click at [318, 215] on div "$296 a night Check in not until 3pm -- check..." at bounding box center [303, 223] width 153 height 22
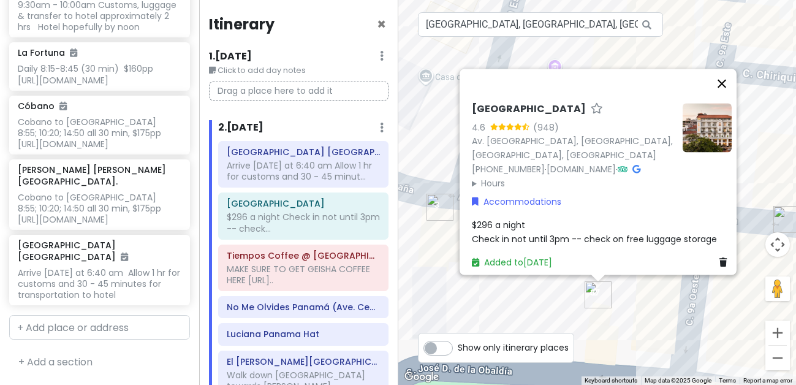
click at [728, 69] on button "Close" at bounding box center [722, 83] width 29 height 29
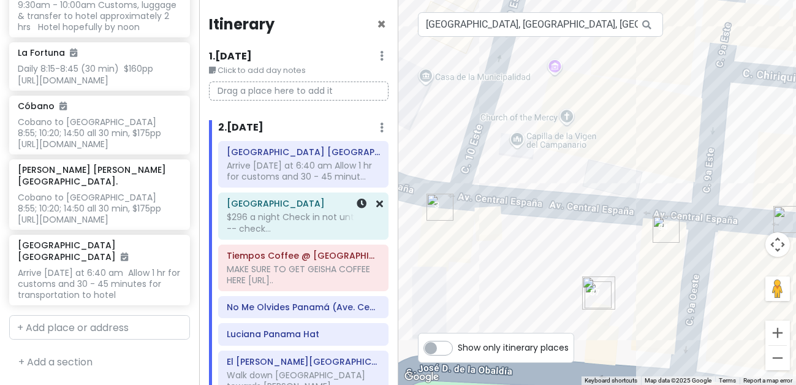
click at [316, 226] on div "$296 a night Check in not until 3pm -- check..." at bounding box center [303, 223] width 153 height 22
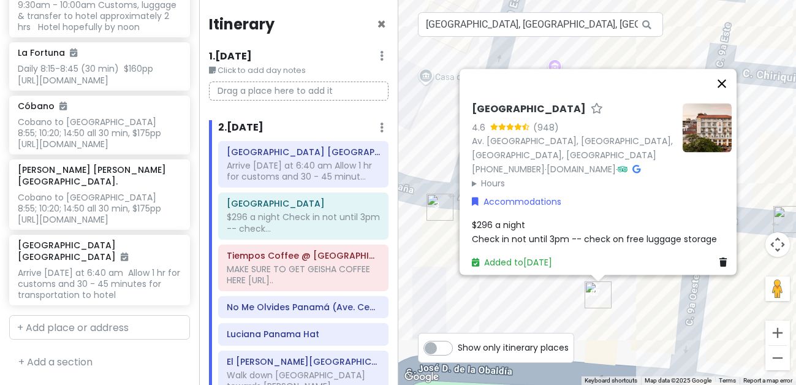
click at [727, 72] on button "Close" at bounding box center [722, 83] width 29 height 29
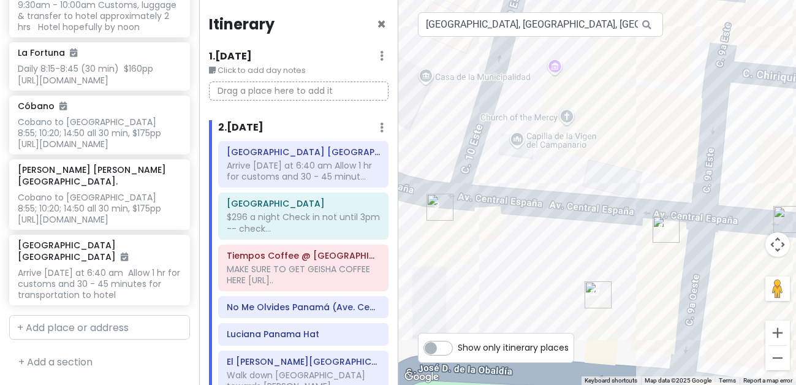
click at [598, 301] on img "American Trade Hotel & Hall" at bounding box center [598, 294] width 27 height 27
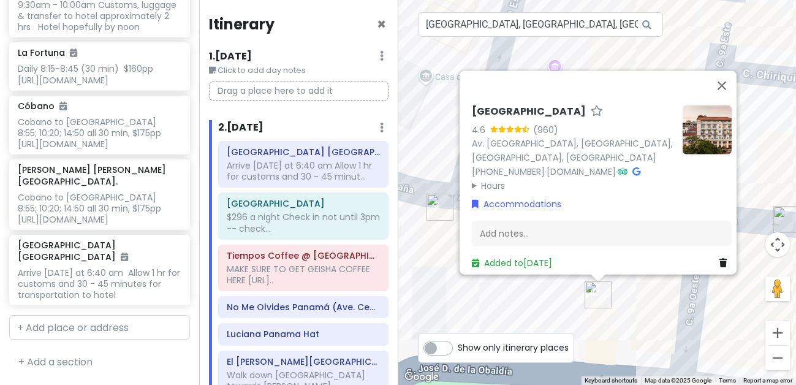
click at [720, 259] on icon at bounding box center [723, 263] width 7 height 9
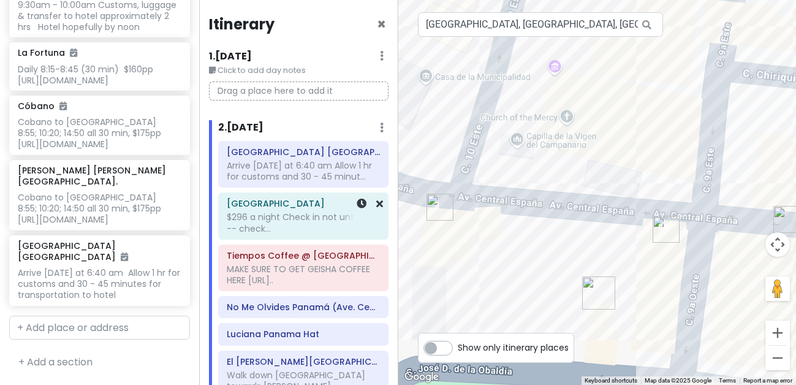
click at [284, 225] on div "$296 a night Check in not until 3pm -- check..." at bounding box center [303, 223] width 153 height 22
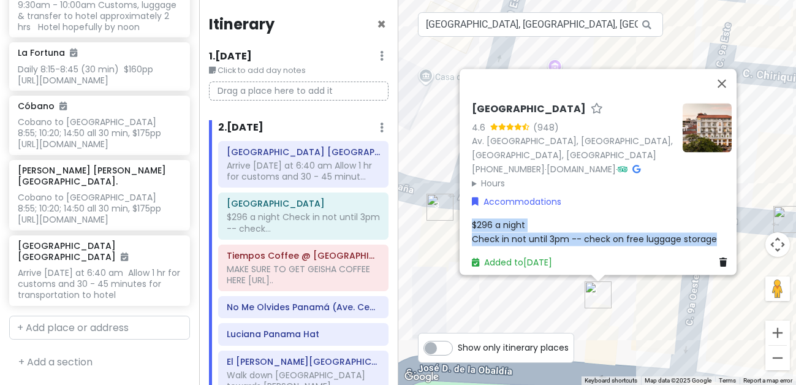
drag, startPoint x: 717, startPoint y: 229, endPoint x: 469, endPoint y: 222, distance: 247.8
click at [472, 222] on div "$296 a night Check in not until 3pm -- check on free luggage storage" at bounding box center [602, 233] width 260 height 28
drag, startPoint x: 713, startPoint y: 232, endPoint x: 459, endPoint y: 216, distance: 254.3
click at [460, 216] on div "[GEOGRAPHIC_DATA] 4.6 (948) Av. [GEOGRAPHIC_DATA], [GEOGRAPHIC_DATA], [GEOGRAPH…" at bounding box center [598, 172] width 277 height 206
copy span "$296 a night Check in not until 3pm -- check on free luggage storage"
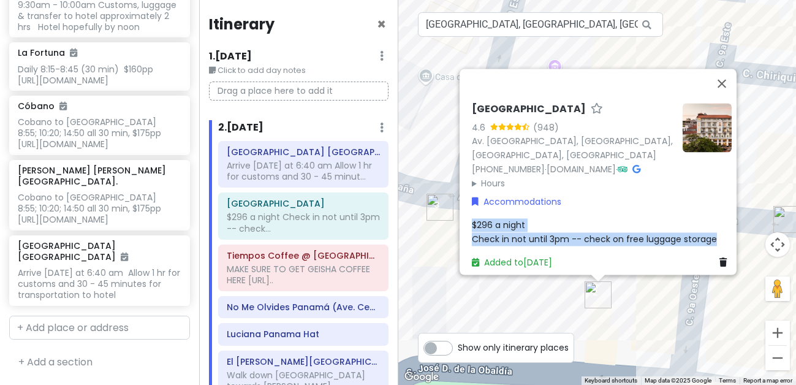
click at [720, 259] on icon at bounding box center [723, 263] width 7 height 9
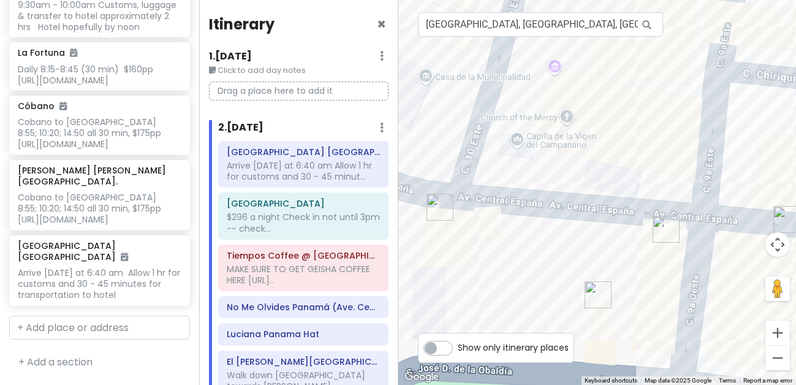
scroll to position [9059, 0]
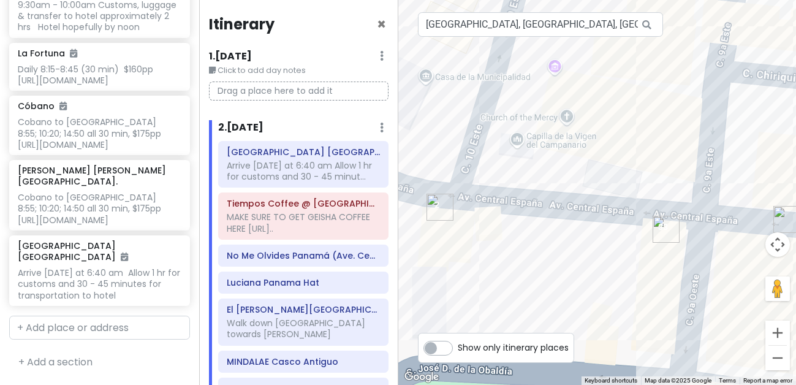
click at [437, 205] on img "Tiempos Coffee @ American Trade Hotel" at bounding box center [440, 207] width 27 height 27
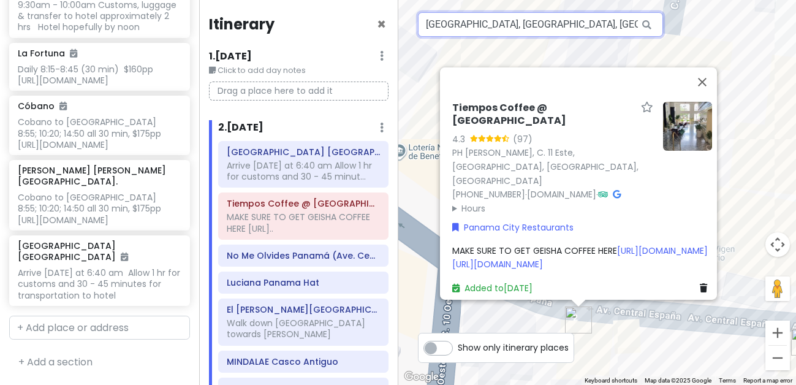
click at [429, 29] on input "American Trade Hotel & Hall, Avenida Central España, Panama City, Panama" at bounding box center [540, 24] width 245 height 25
drag, startPoint x: 423, startPoint y: 27, endPoint x: 709, endPoint y: 27, distance: 285.7
click at [709, 27] on div "25 3 33 22 18 34 30 11 32 20 15 16 21 26 24 8 14 7 31 19 6 35 2 5 17 29 12 23 1…" at bounding box center [598, 192] width 399 height 385
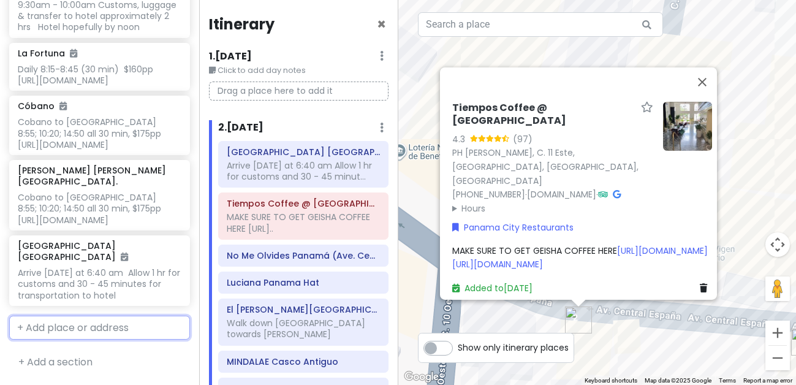
click at [82, 332] on input "text" at bounding box center [99, 328] width 181 height 25
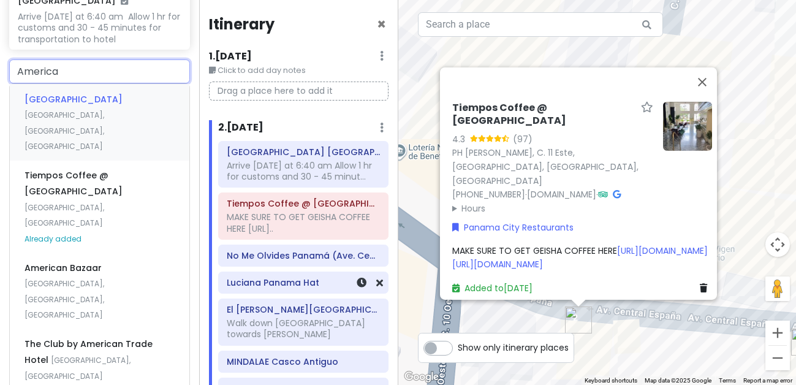
type input "American"
click at [92, 105] on span "[GEOGRAPHIC_DATA]" at bounding box center [74, 99] width 98 height 12
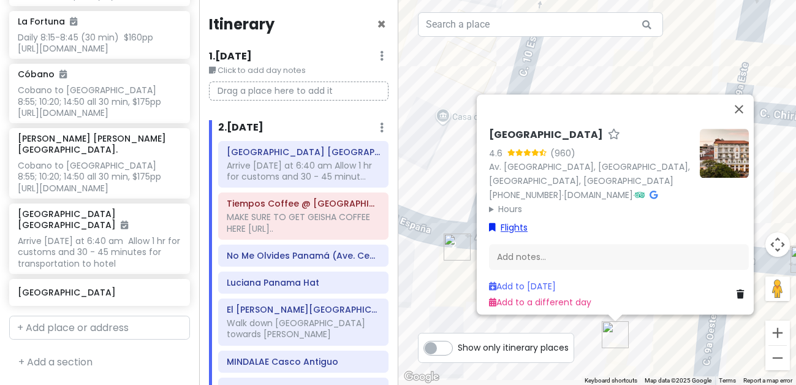
click at [512, 222] on link "Flights" at bounding box center [508, 227] width 39 height 13
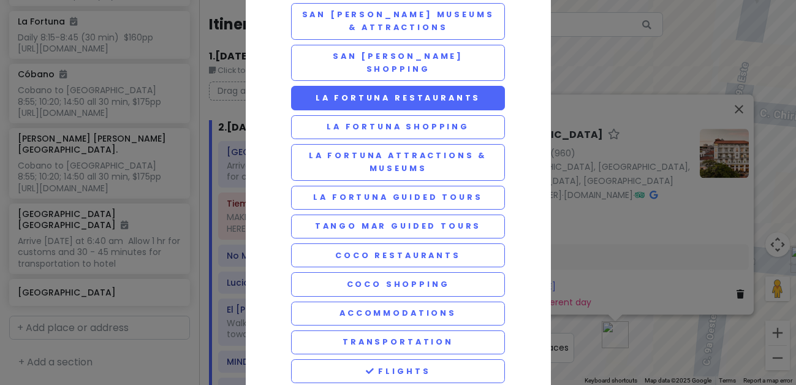
scroll to position [231, 0]
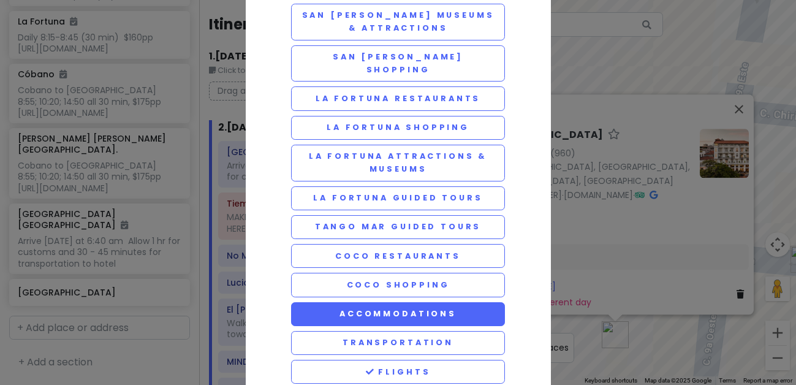
click at [401, 302] on button "Accommodations" at bounding box center [398, 314] width 215 height 24
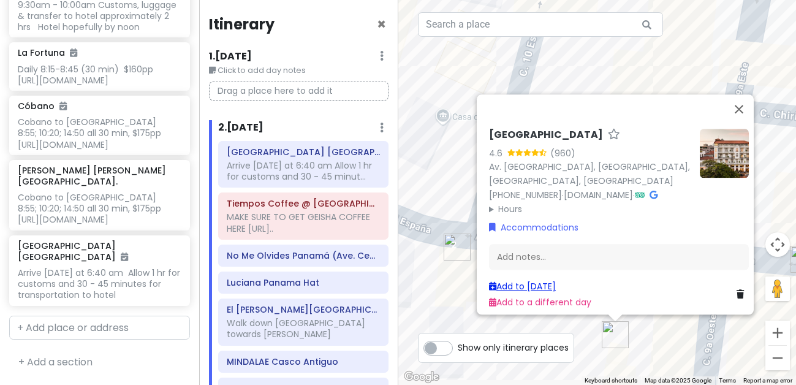
click at [542, 280] on link "Add to Sat 11/8" at bounding box center [522, 286] width 67 height 12
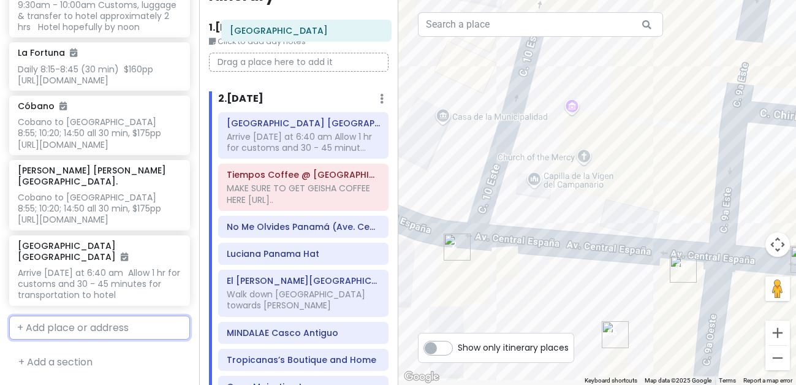
scroll to position [0, 0]
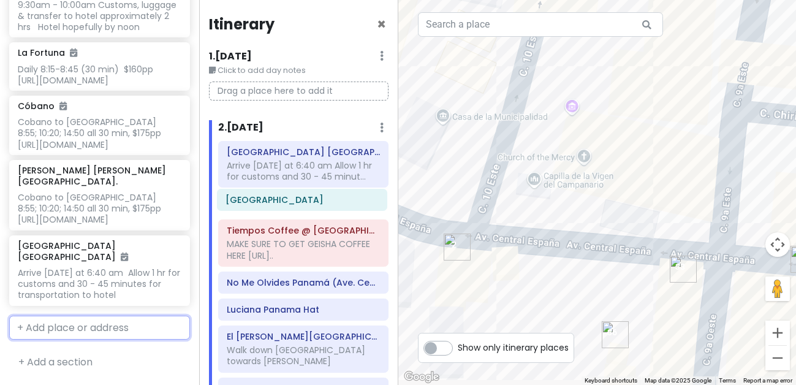
drag, startPoint x: 292, startPoint y: 266, endPoint x: 291, endPoint y: 201, distance: 65.0
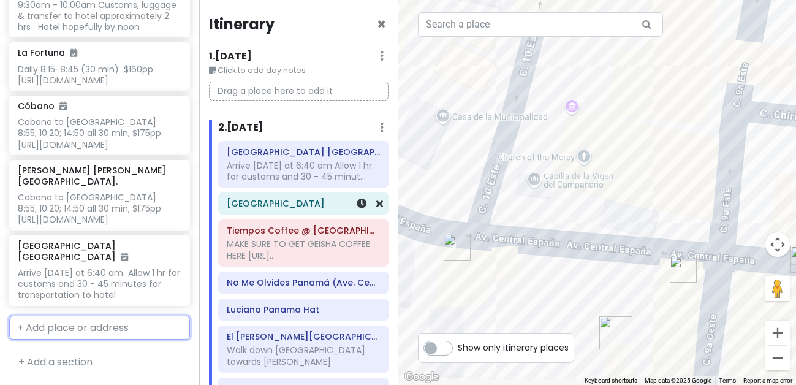
click at [329, 208] on div "[GEOGRAPHIC_DATA]" at bounding box center [303, 203] width 153 height 17
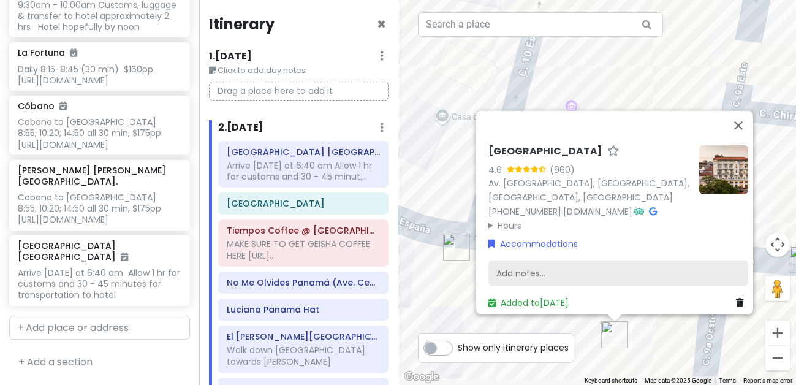
click at [506, 261] on div "Add notes..." at bounding box center [619, 274] width 260 height 26
click at [520, 265] on div "Add notes..." at bounding box center [619, 274] width 260 height 26
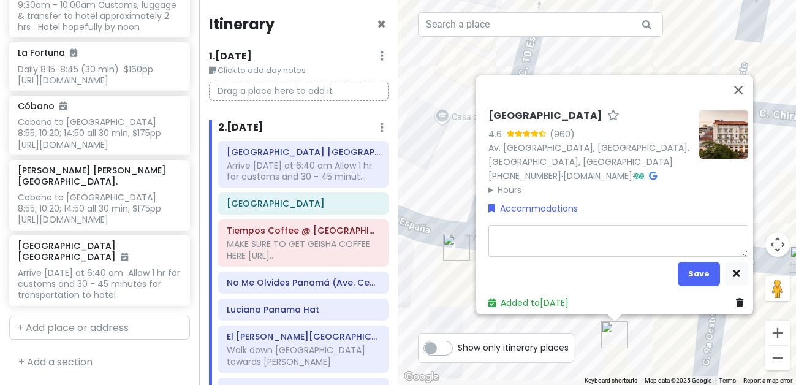
type textarea "x"
type textarea "$296 a night Check in not until 3pm -- check on free luggage storage"
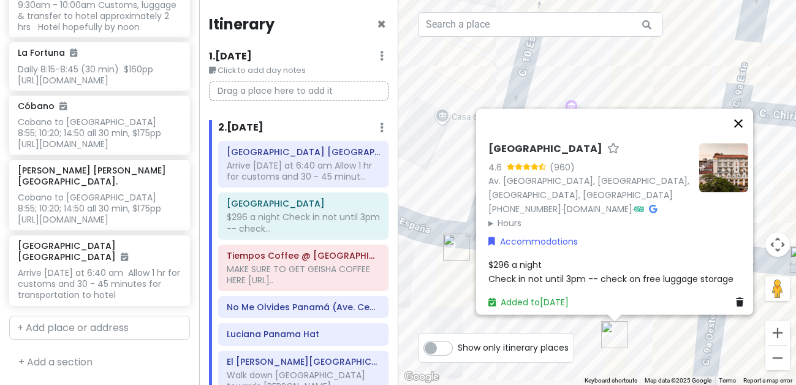
click at [744, 109] on button "Close" at bounding box center [738, 123] width 29 height 29
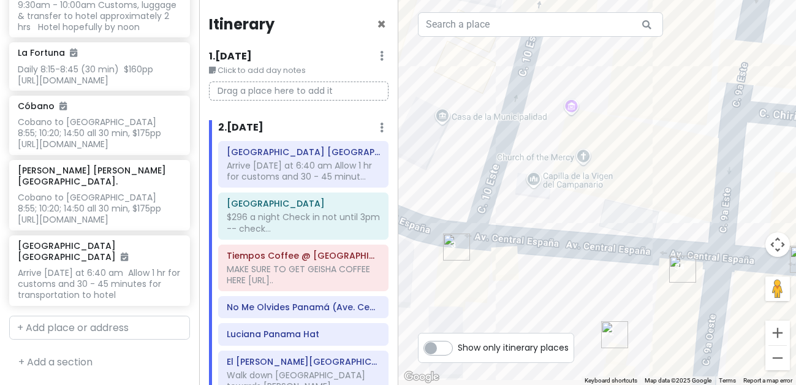
click at [679, 272] on img "Café Unido Casco Viejo" at bounding box center [683, 269] width 27 height 27
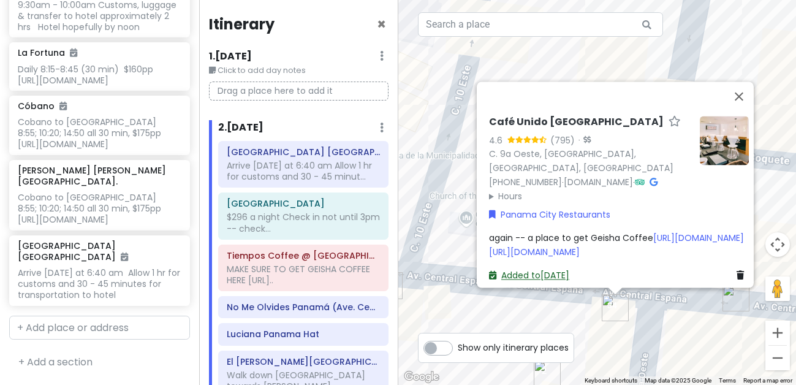
click at [489, 272] on icon at bounding box center [492, 276] width 7 height 9
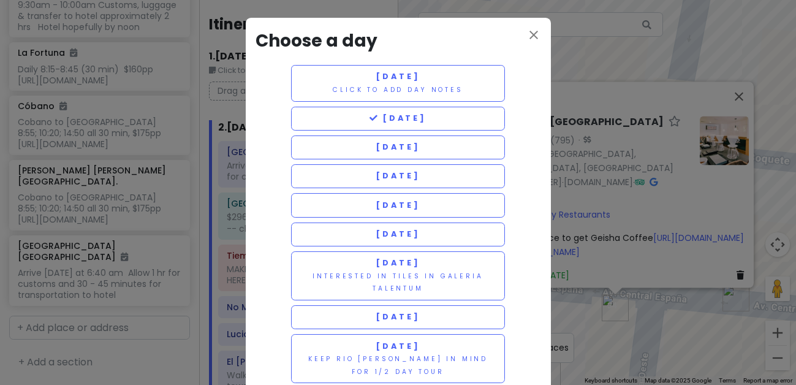
click at [600, 257] on div "close Choose a day Friday 11/7 Click to add day notes Saturday 11/8 Sunday 11/9…" at bounding box center [398, 192] width 796 height 385
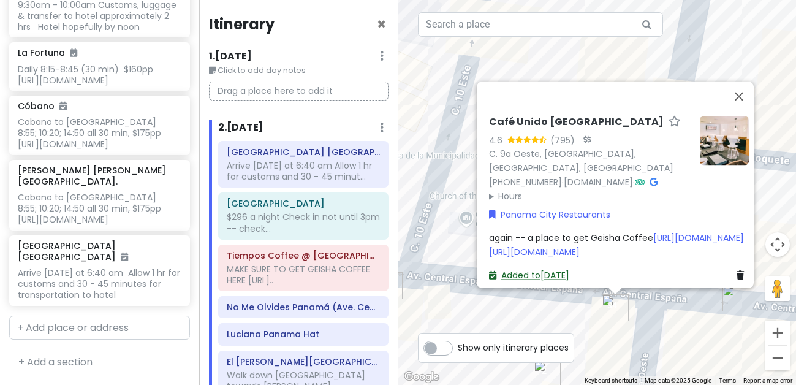
click at [560, 270] on link "Added to Sat 11/8" at bounding box center [529, 276] width 80 height 12
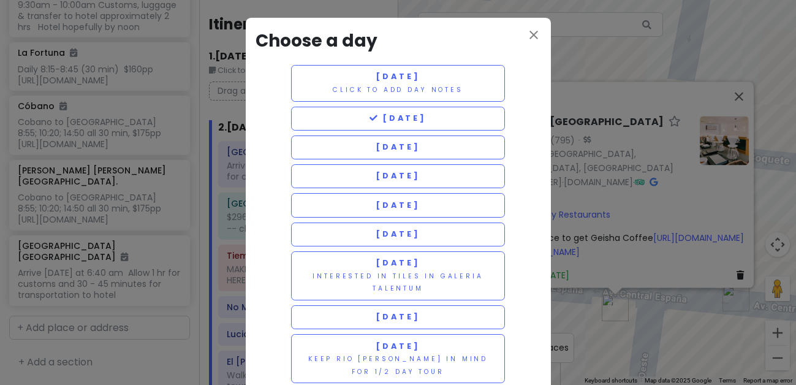
click at [588, 266] on div "close Choose a day Friday 11/7 Click to add day notes Saturday 11/8 Sunday 11/9…" at bounding box center [398, 192] width 796 height 385
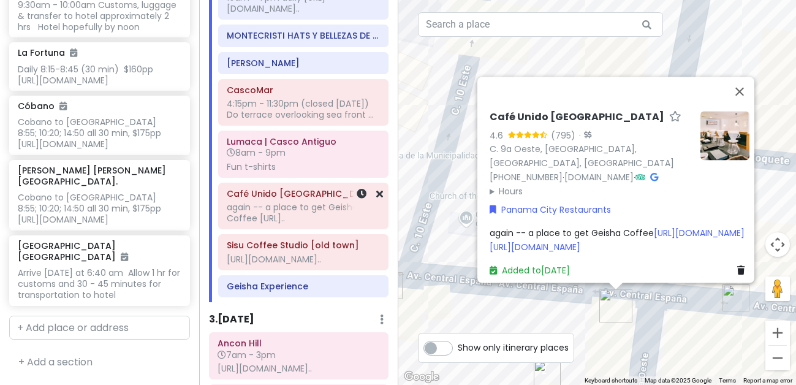
scroll to position [1185, 0]
click at [379, 199] on icon at bounding box center [379, 194] width 7 height 10
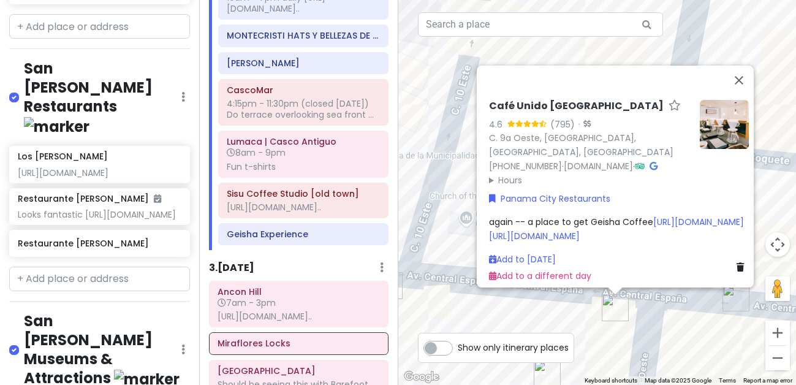
scroll to position [3690, 0]
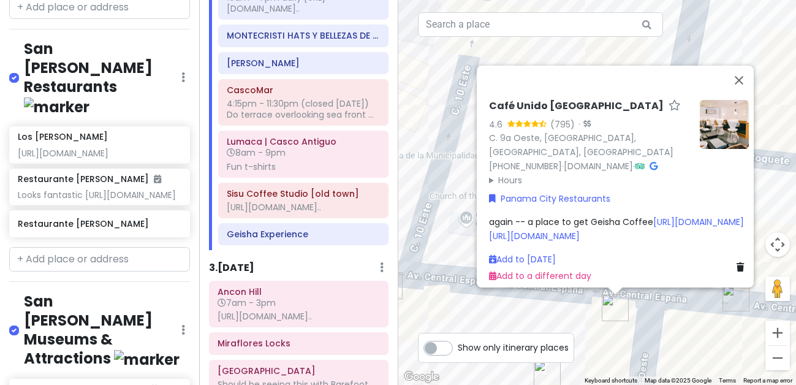
click at [24, 70] on label at bounding box center [24, 70] width 0 height 0
click at [24, 78] on input "checkbox" at bounding box center [28, 74] width 8 height 8
checkbox input "false"
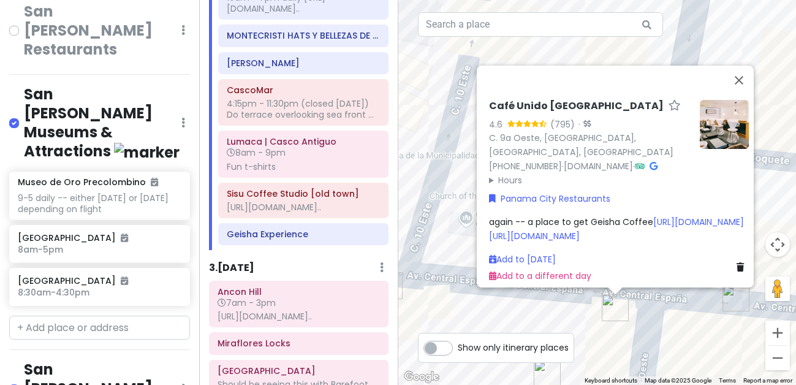
scroll to position [3741, 0]
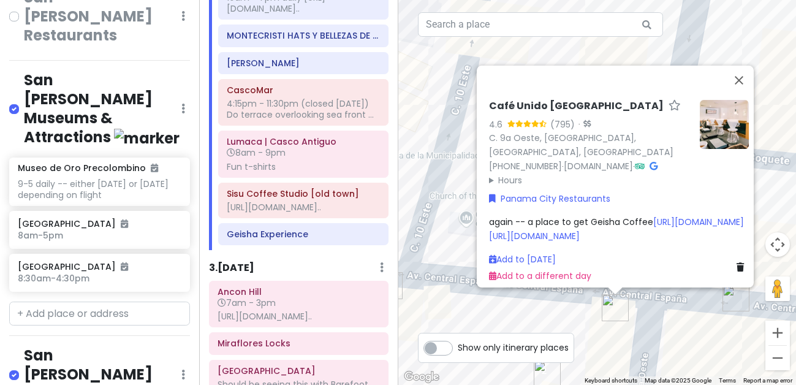
click at [24, 101] on label at bounding box center [24, 101] width 0 height 0
click at [24, 109] on input "checkbox" at bounding box center [28, 105] width 8 height 8
checkbox input "false"
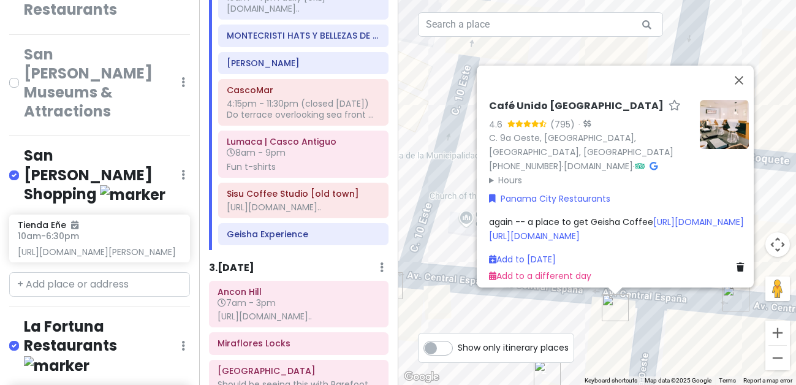
scroll to position [3773, 0]
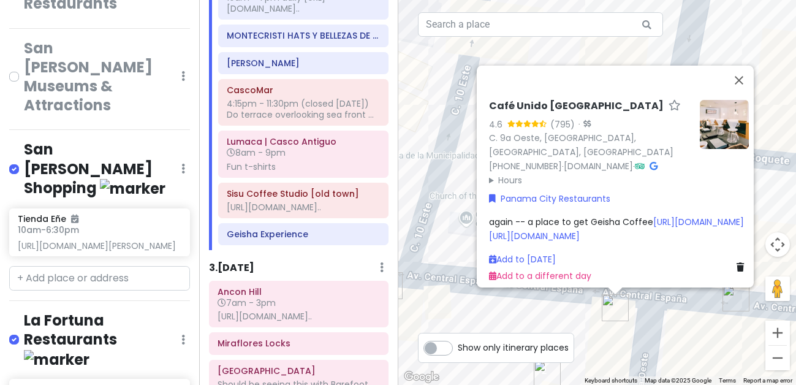
click at [24, 161] on label at bounding box center [24, 161] width 0 height 0
click at [24, 169] on input "checkbox" at bounding box center [28, 165] width 8 height 8
checkbox input "false"
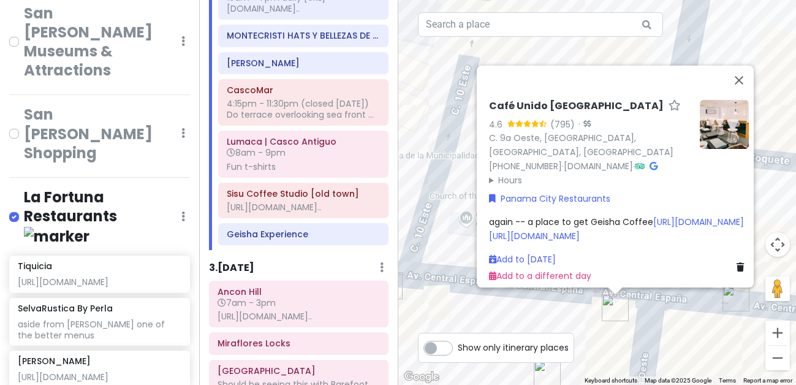
scroll to position [3831, 0]
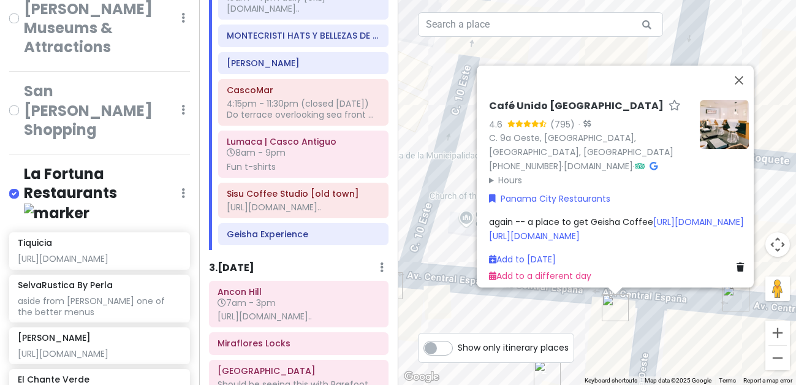
click at [24, 186] on label at bounding box center [24, 186] width 0 height 0
click at [24, 194] on input "checkbox" at bounding box center [28, 190] width 8 height 8
checkbox input "false"
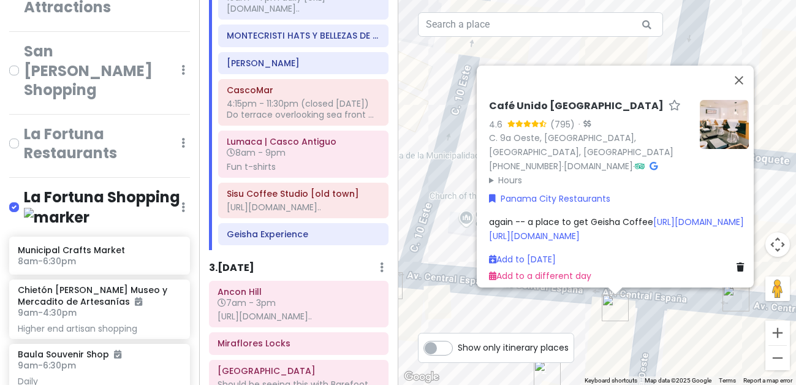
scroll to position [3877, 0]
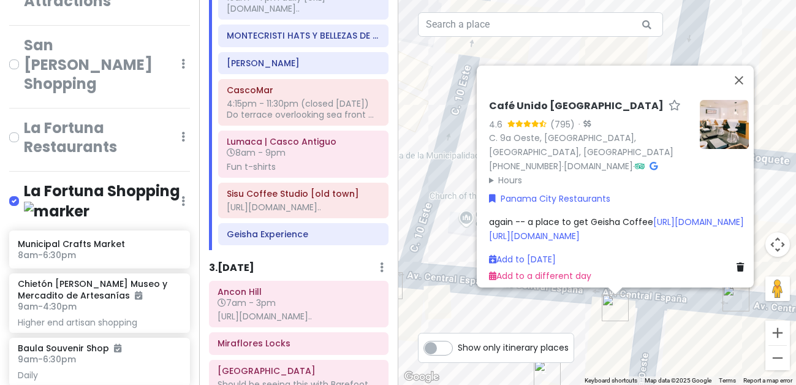
click at [24, 194] on label at bounding box center [24, 194] width 0 height 0
click at [24, 202] on input "checkbox" at bounding box center [28, 198] width 8 height 8
checkbox input "false"
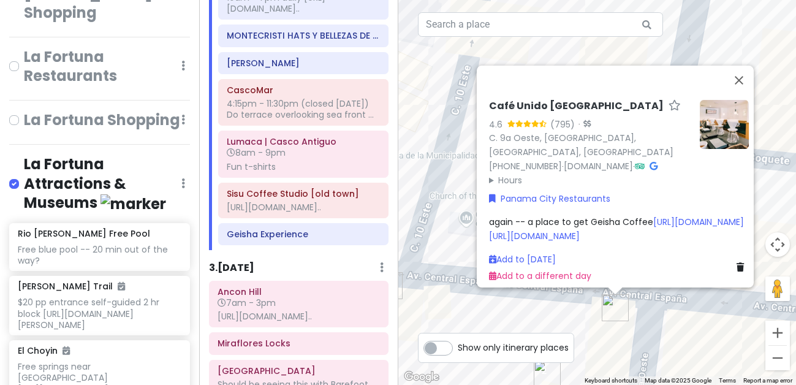
scroll to position [3964, 0]
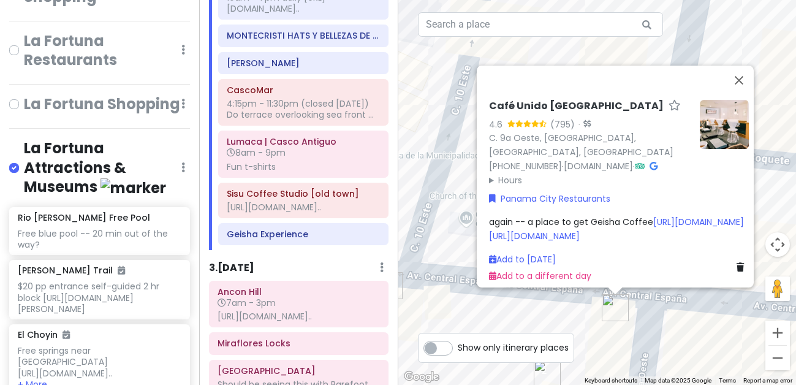
click at [24, 160] on label at bounding box center [24, 160] width 0 height 0
click at [24, 168] on input "checkbox" at bounding box center [28, 164] width 8 height 8
checkbox input "false"
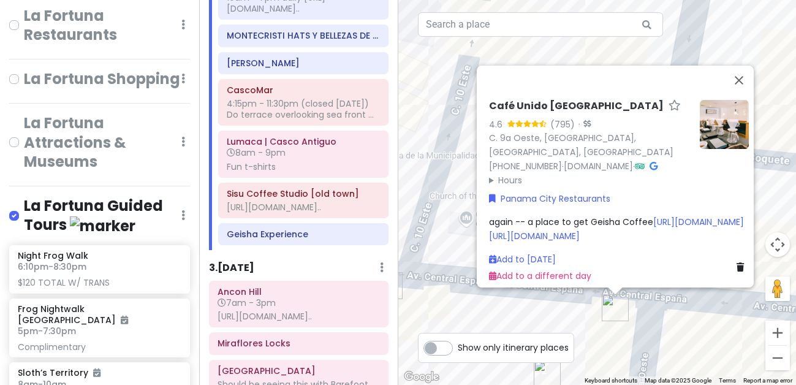
scroll to position [3996, 0]
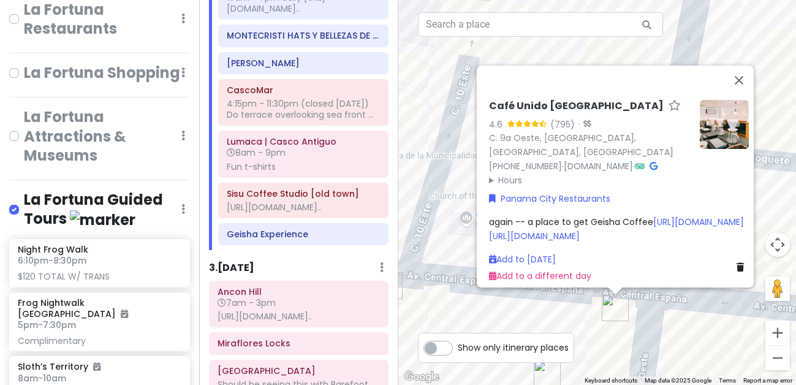
click at [24, 202] on label at bounding box center [24, 202] width 0 height 0
click at [24, 210] on input "checkbox" at bounding box center [28, 206] width 8 height 8
checkbox input "false"
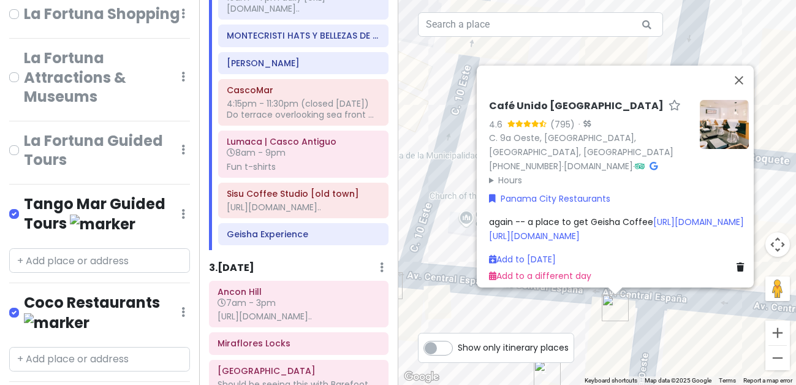
scroll to position [4061, 0]
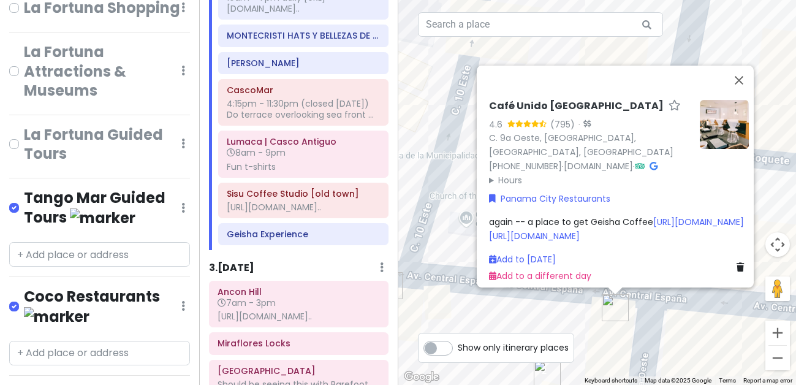
click at [24, 200] on label at bounding box center [24, 200] width 0 height 0
click at [24, 208] on input "checkbox" at bounding box center [28, 204] width 8 height 8
checkbox input "false"
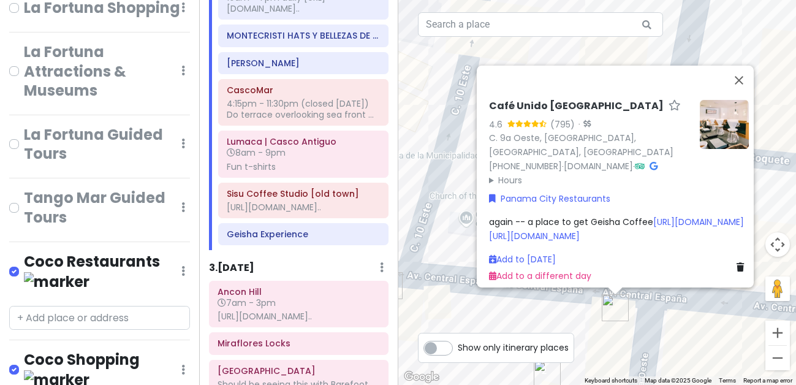
click at [24, 264] on label at bounding box center [24, 264] width 0 height 0
click at [24, 272] on input "checkbox" at bounding box center [28, 268] width 8 height 8
checkbox input "false"
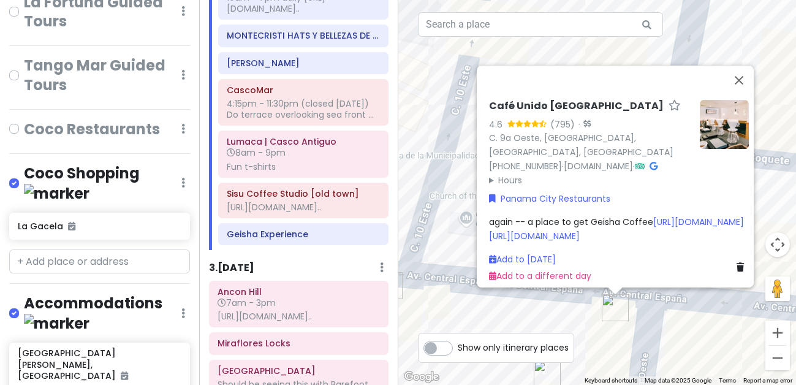
scroll to position [4204, 0]
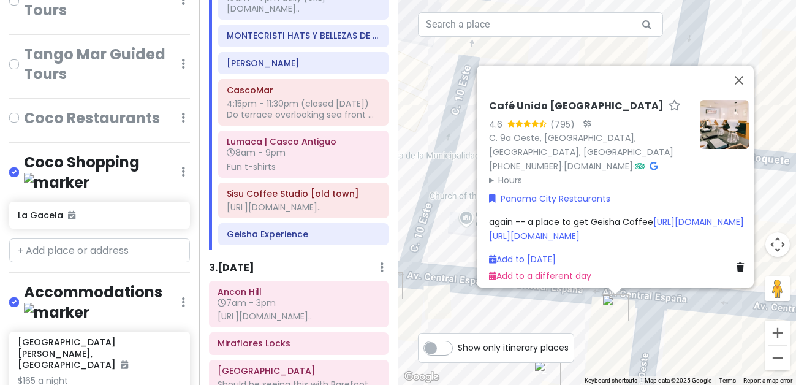
click at [24, 164] on label at bounding box center [24, 164] width 0 height 0
click at [24, 172] on input "checkbox" at bounding box center [28, 168] width 8 height 8
checkbox input "false"
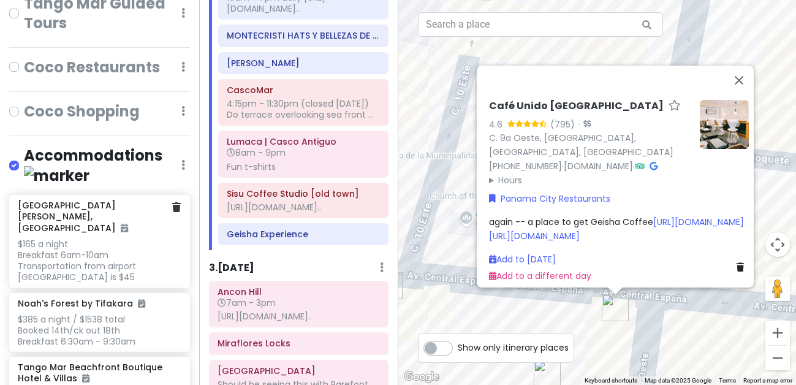
scroll to position [4259, 0]
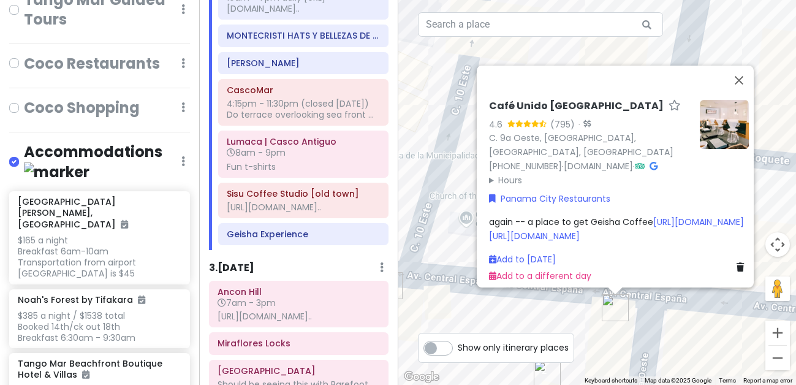
click at [24, 154] on label at bounding box center [24, 154] width 0 height 0
click at [24, 162] on input "checkbox" at bounding box center [28, 158] width 8 height 8
checkbox input "false"
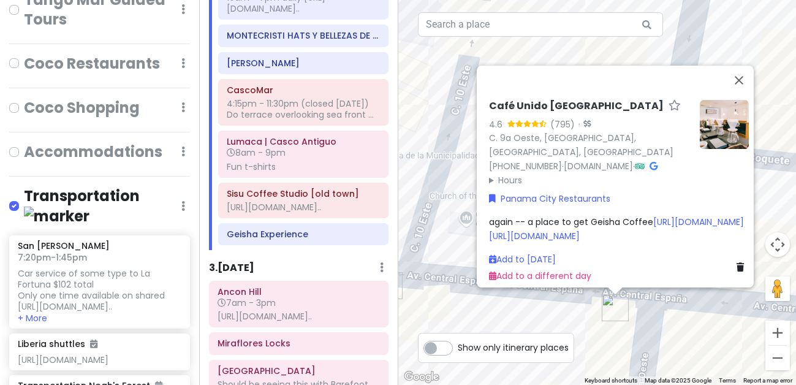
click at [24, 199] on label at bounding box center [24, 199] width 0 height 0
click at [24, 207] on input "checkbox" at bounding box center [28, 203] width 8 height 8
checkbox input "false"
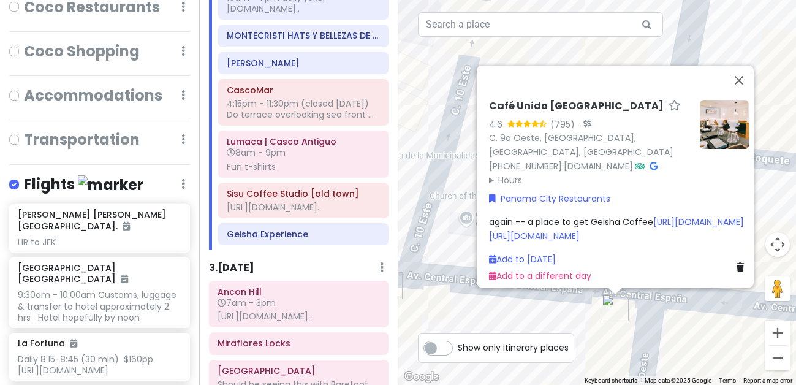
scroll to position [4327, 0]
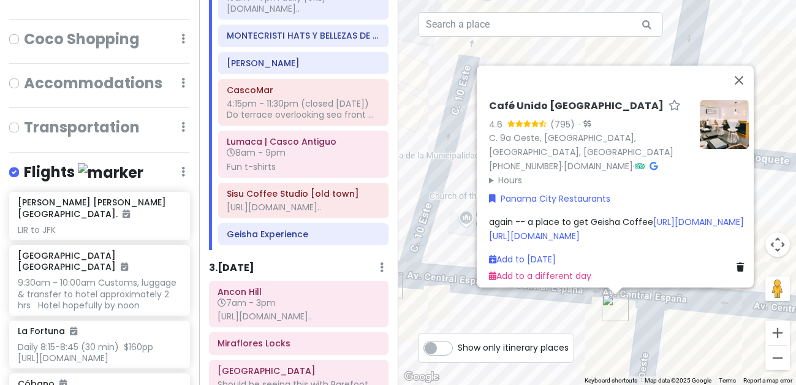
click at [24, 164] on label at bounding box center [24, 164] width 0 height 0
click at [24, 172] on input "checkbox" at bounding box center [28, 168] width 8 height 8
checkbox input "false"
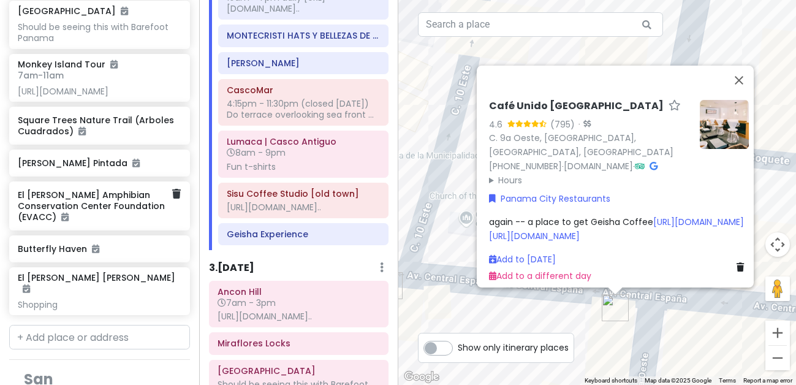
scroll to position [3348, 0]
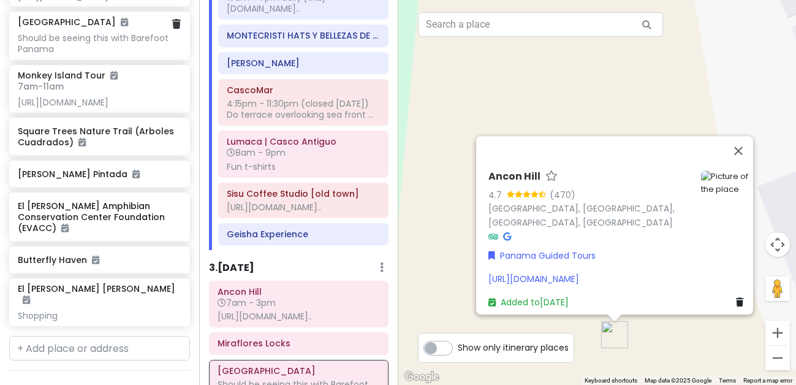
click at [130, 55] on div "Should be seeing this with Barefoot Panama" at bounding box center [99, 43] width 163 height 22
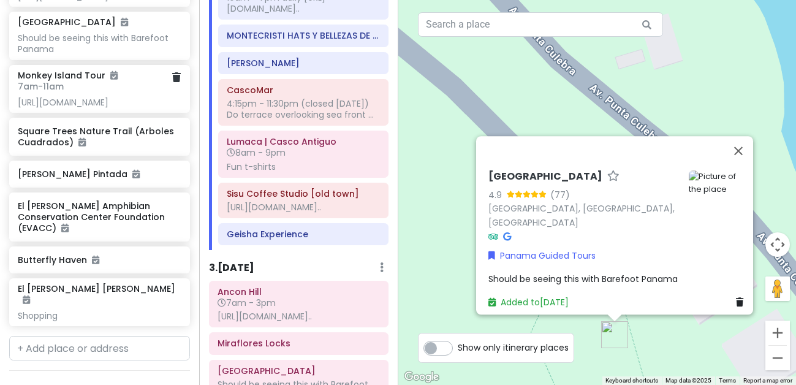
click at [132, 109] on div "Monkey Island Tour 7am - 11am https://barefootpanama.com/panama-tours/day-tours…" at bounding box center [99, 89] width 163 height 39
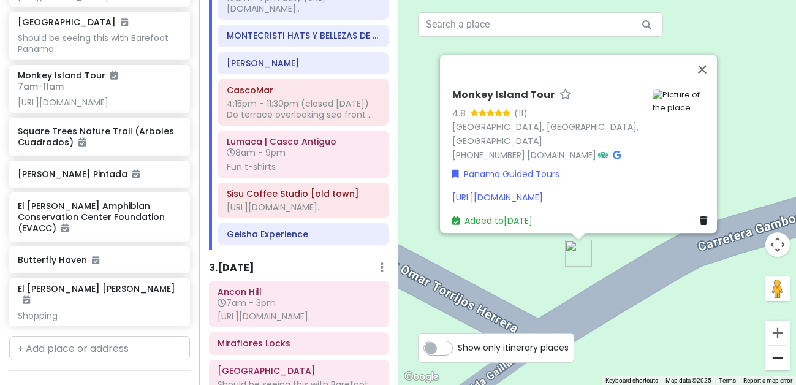
click at [768, 358] on button "Zoom out" at bounding box center [778, 358] width 25 height 25
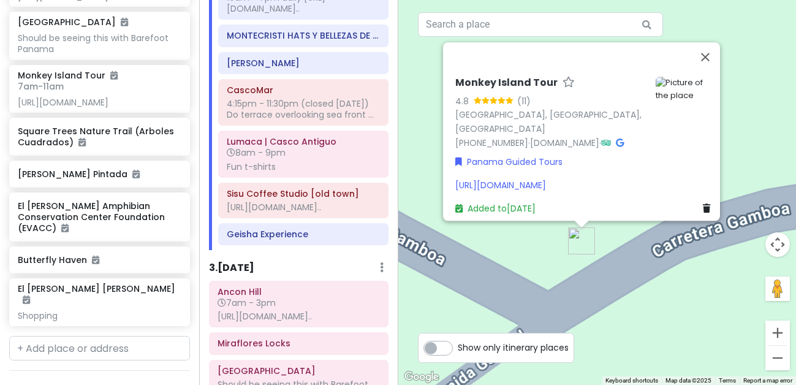
click at [768, 358] on button "Zoom out" at bounding box center [778, 358] width 25 height 25
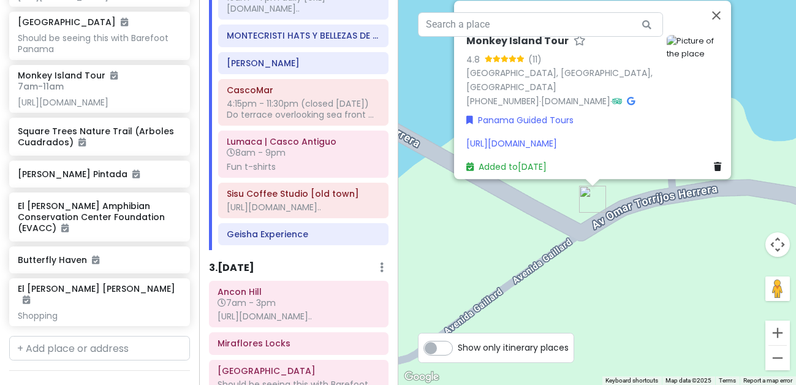
click at [768, 358] on button "Zoom out" at bounding box center [778, 358] width 25 height 25
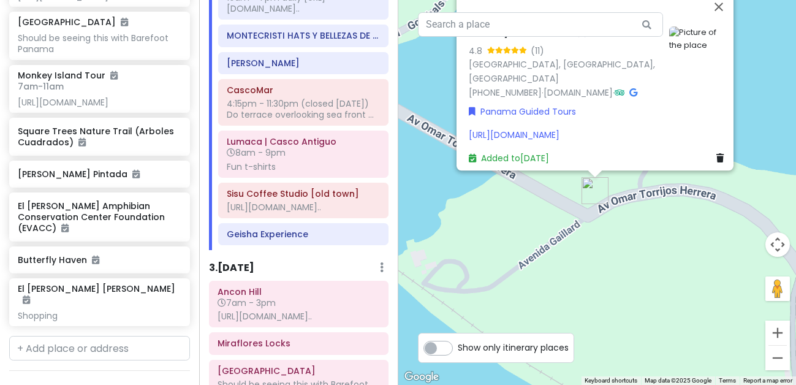
click at [768, 358] on button "Zoom out" at bounding box center [778, 358] width 25 height 25
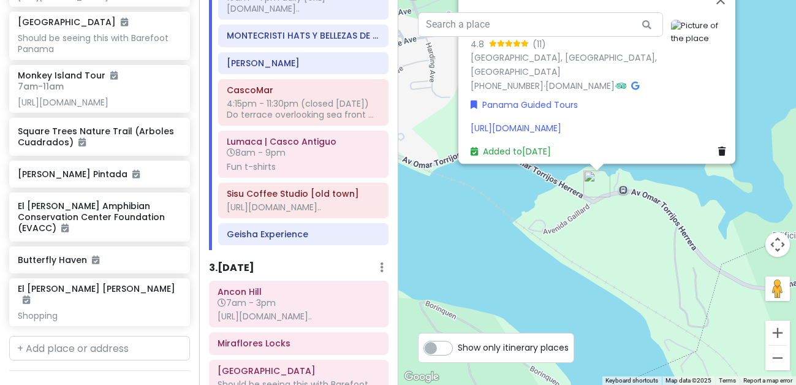
click at [768, 358] on button "Zoom out" at bounding box center [778, 358] width 25 height 25
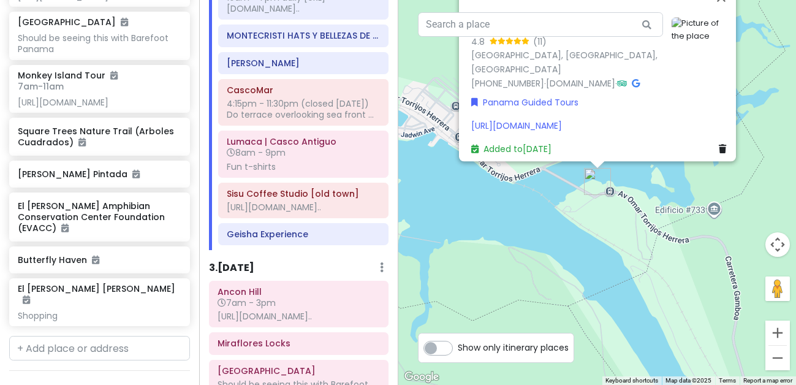
click at [768, 358] on button "Zoom out" at bounding box center [778, 358] width 25 height 25
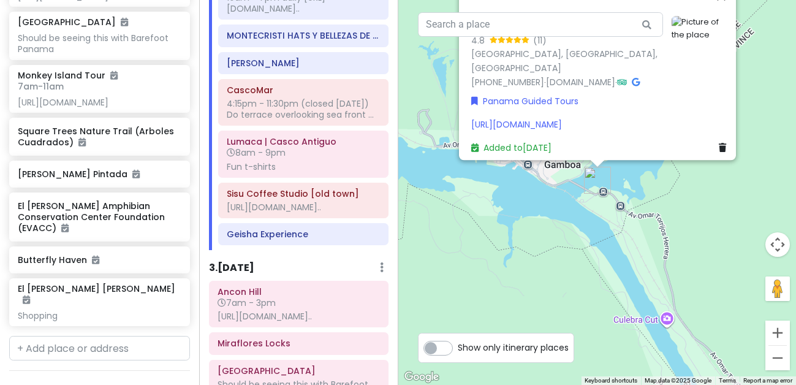
click at [768, 358] on button "Zoom out" at bounding box center [778, 358] width 25 height 25
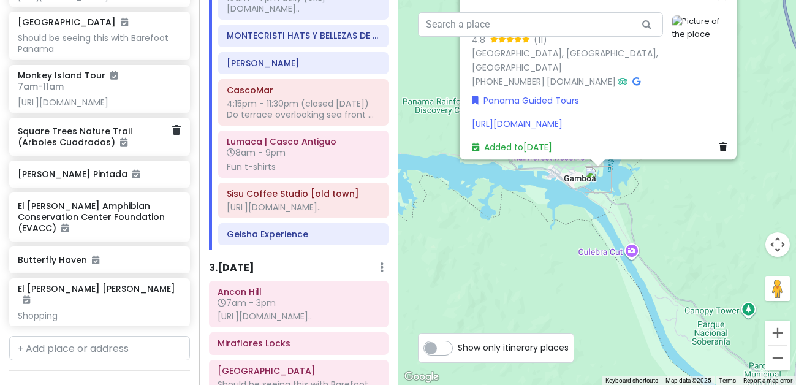
click at [126, 148] on h6 "Square Trees Nature Trail (Arboles Cuadrados)" at bounding box center [95, 137] width 155 height 22
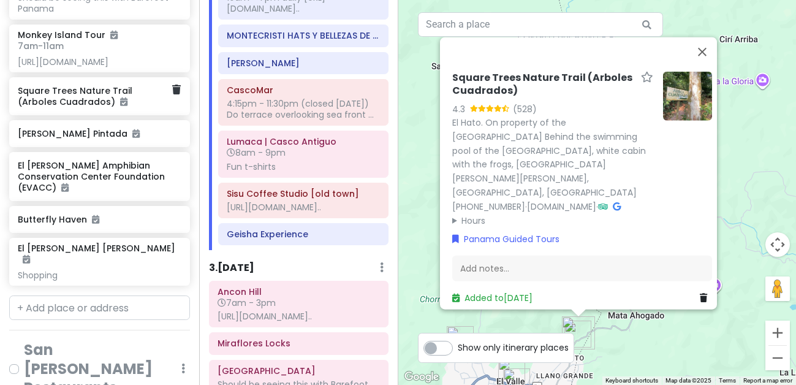
scroll to position [3413, 0]
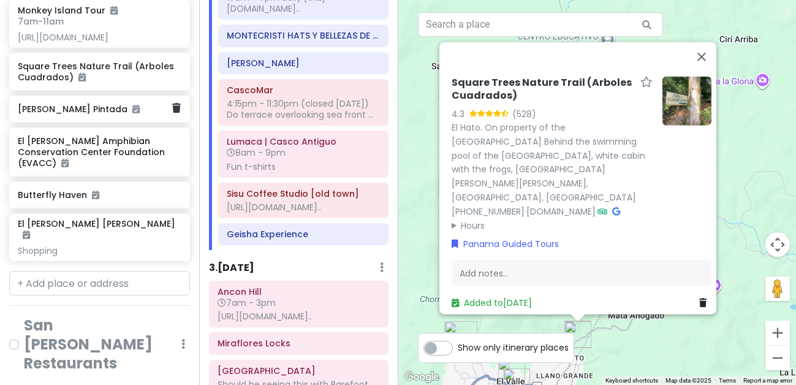
click at [113, 115] on h6 "[PERSON_NAME] Pintada" at bounding box center [95, 109] width 155 height 11
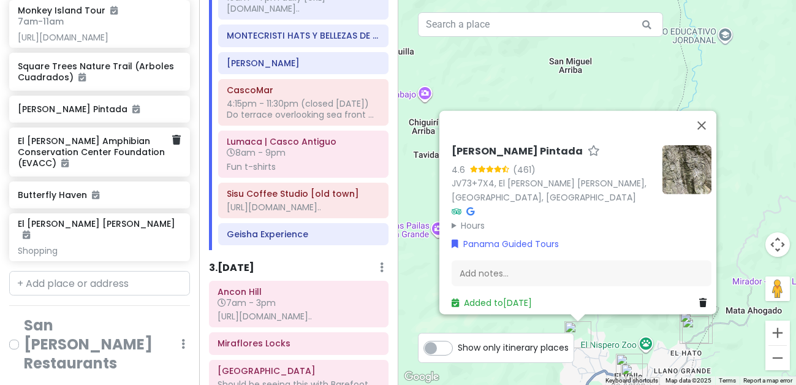
click at [115, 169] on h6 "El [PERSON_NAME] Amphibian Conservation Center Foundation (EVACC)" at bounding box center [95, 153] width 155 height 34
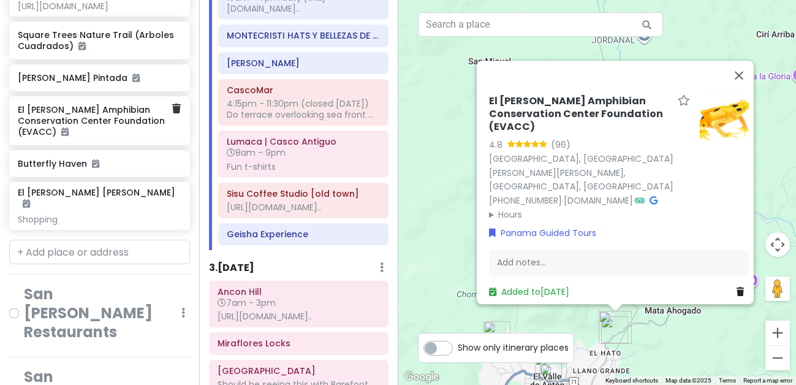
scroll to position [3457, 0]
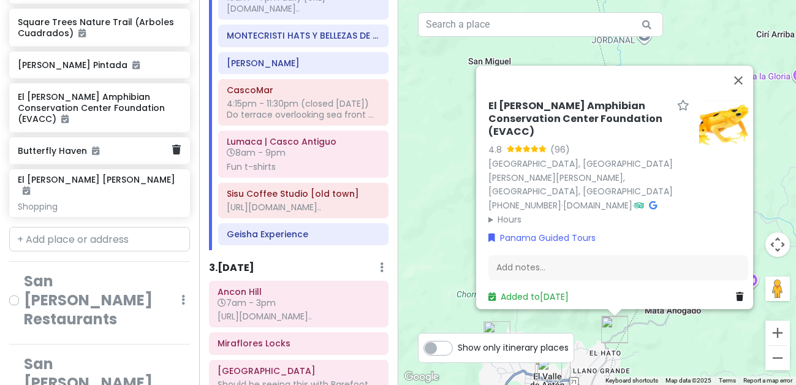
click at [116, 159] on div "Butterfly Haven" at bounding box center [95, 150] width 155 height 17
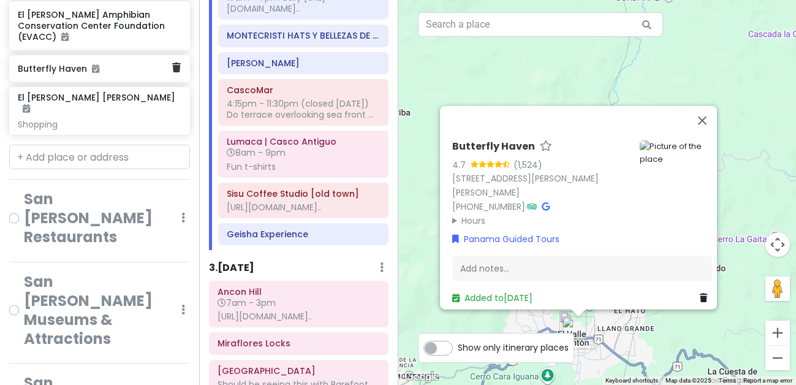
scroll to position [3541, 0]
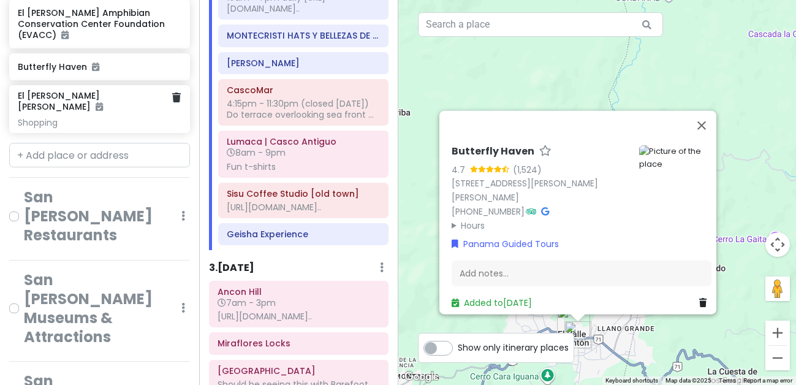
click at [111, 128] on div "Shopping" at bounding box center [99, 122] width 163 height 11
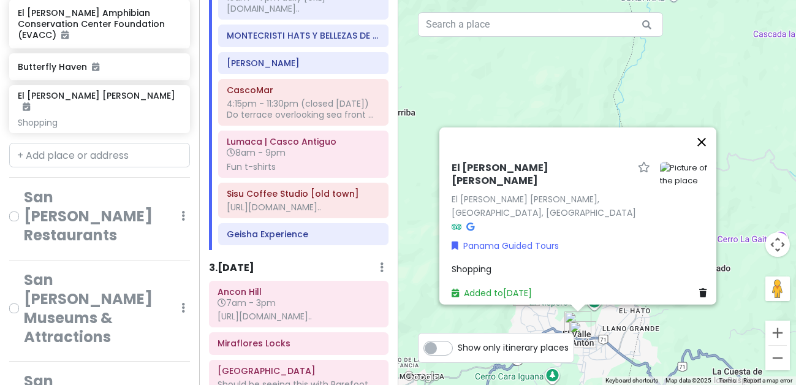
click at [707, 153] on button "Close" at bounding box center [701, 142] width 29 height 29
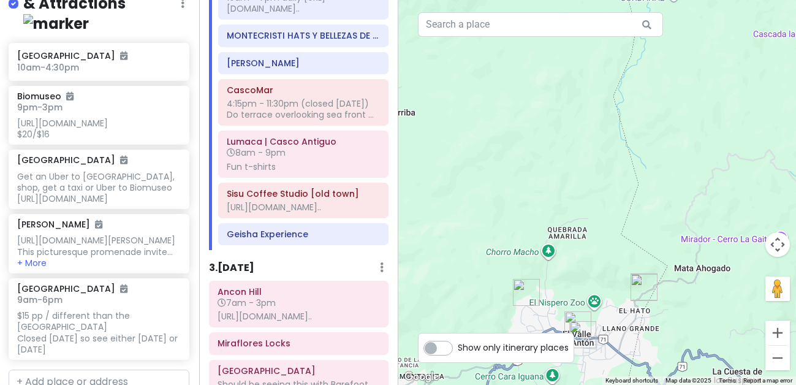
scroll to position [2831, 1]
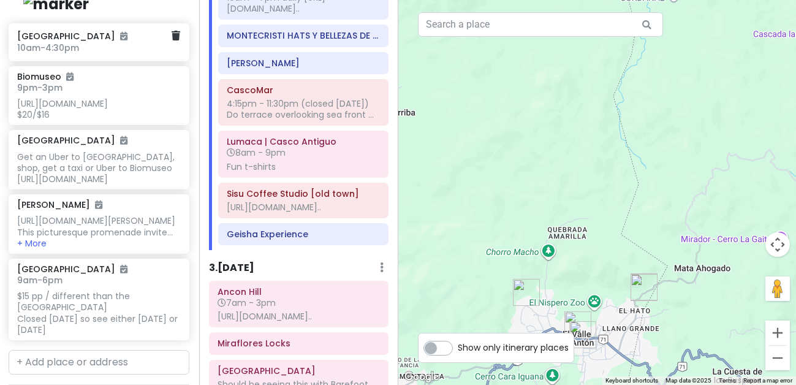
click at [134, 53] on h6 "10am - 4:30pm" at bounding box center [94, 47] width 155 height 11
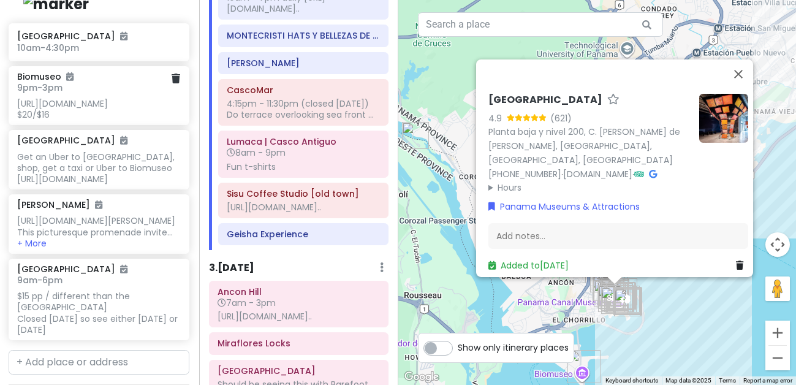
click at [133, 120] on div "[URL][DOMAIN_NAME] $20/$16" at bounding box center [98, 109] width 163 height 22
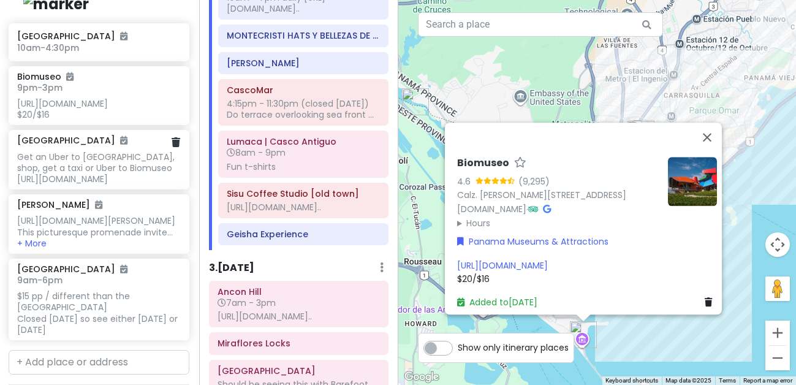
click at [108, 185] on div "Get an Uber to [GEOGRAPHIC_DATA], shop, get a taxi or Uber to Biomuseo [URL][DO…" at bounding box center [98, 168] width 163 height 34
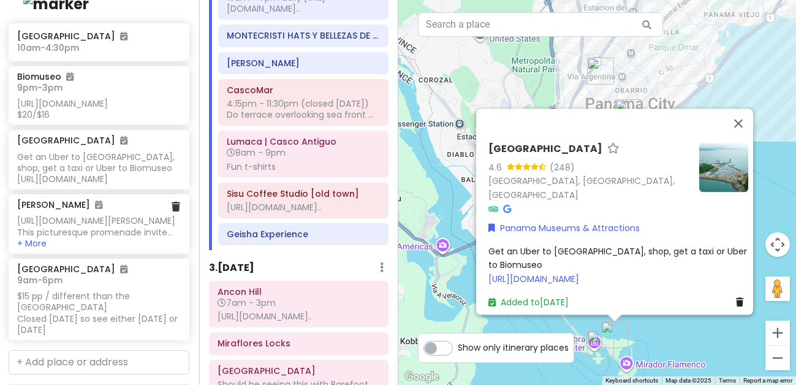
click at [85, 237] on div "https://evendo.com/locations/panama/panama-city/attraction/paseo-esteban-huerta…" at bounding box center [98, 226] width 163 height 22
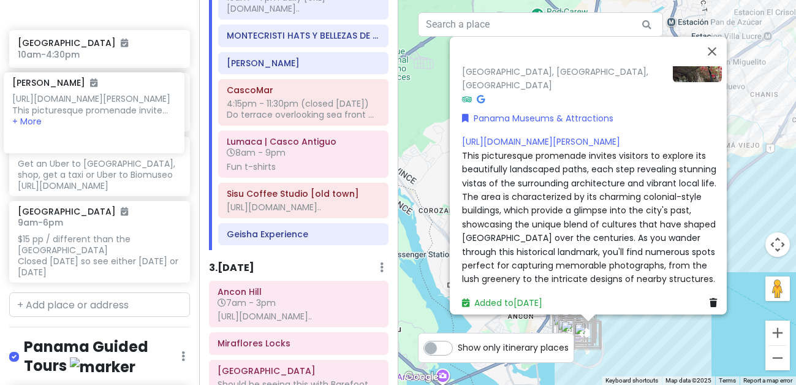
scroll to position [2909, 0]
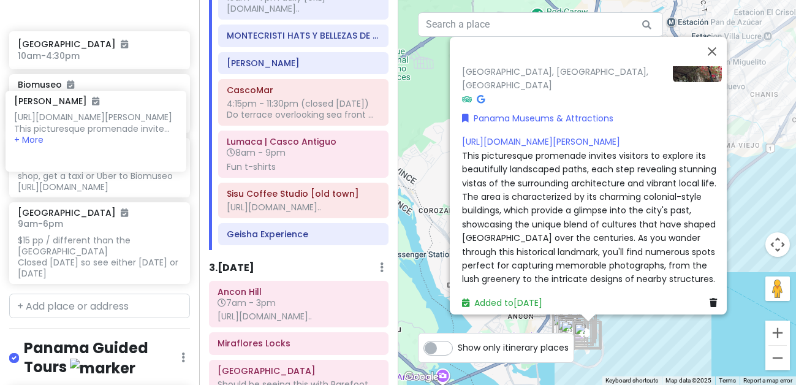
drag, startPoint x: 83, startPoint y: 289, endPoint x: 79, endPoint y: 141, distance: 147.8
click at [79, 141] on div "Mola Museum 10am - 4:30pm Biomuseo 9pm - 3pm https://biomuseo.org $20/$16 Peric…" at bounding box center [99, 117] width 199 height 344
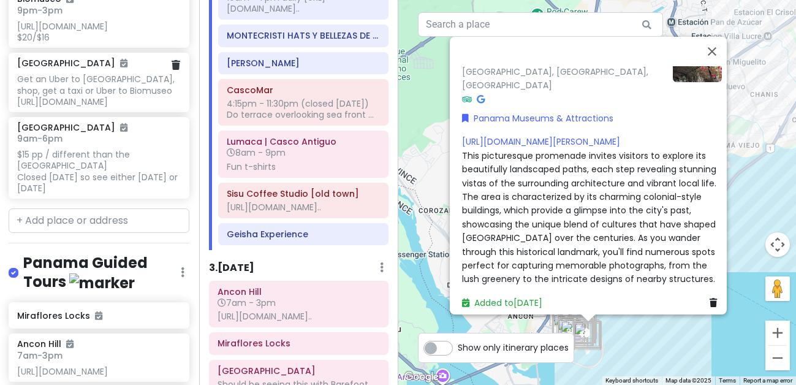
scroll to position [2971, 1]
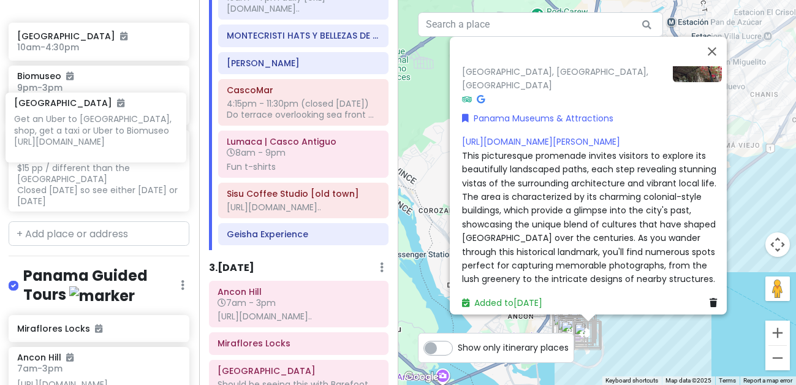
drag, startPoint x: 67, startPoint y: 238, endPoint x: 65, endPoint y: 125, distance: 112.8
click at [65, 125] on div "Paseo Esteban Huertas https://evendo.com/locations/panama/panama-city/attractio…" at bounding box center [98, 50] width 199 height 333
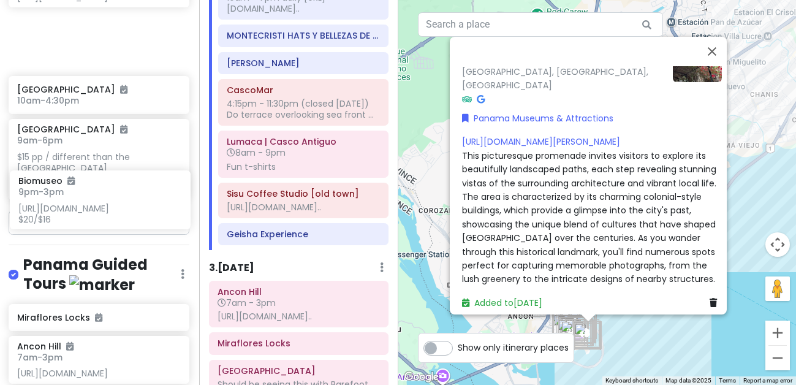
drag, startPoint x: 62, startPoint y: 248, endPoint x: 63, endPoint y: 200, distance: 47.8
click at [63, 199] on div "Paseo Esteban Huertas https://evendo.com/locations/panama/panama-city/attractio…" at bounding box center [98, 45] width 199 height 322
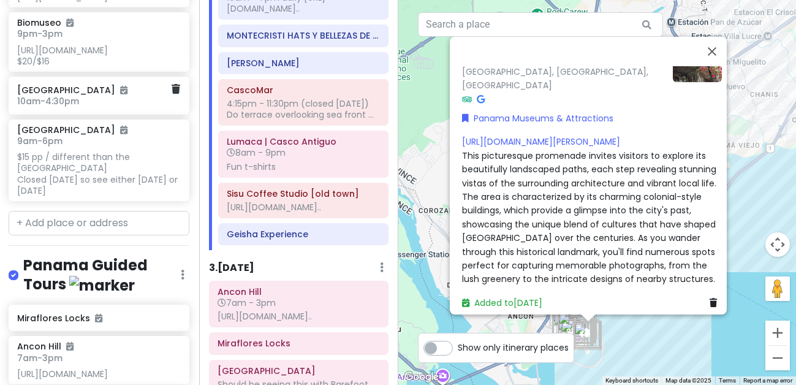
click at [59, 107] on span "10am - 4:30pm" at bounding box center [48, 101] width 62 height 12
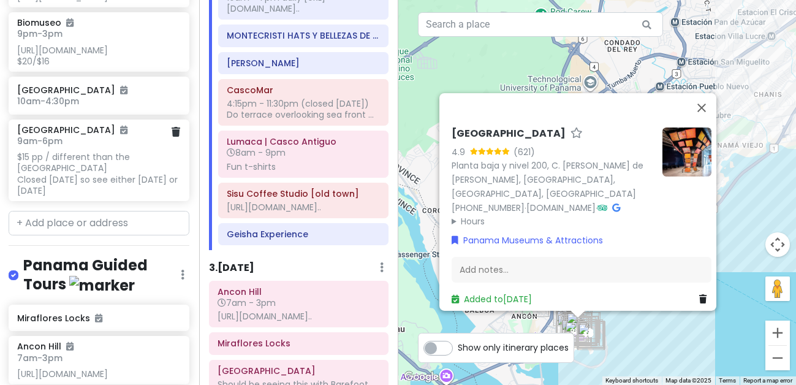
click at [68, 147] on h6 "9am - 6pm" at bounding box center [98, 141] width 163 height 11
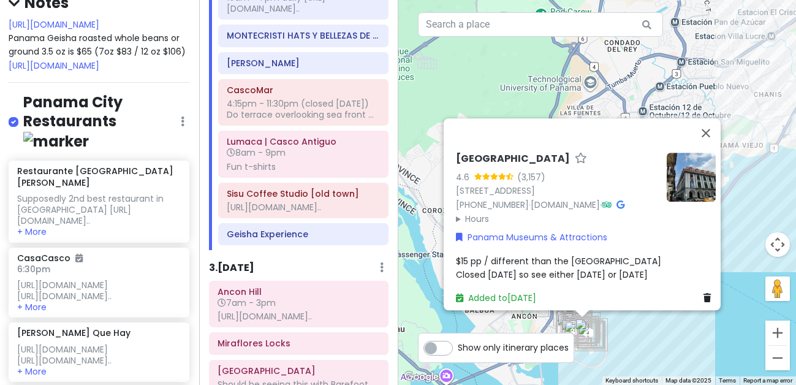
scroll to position [186, 1]
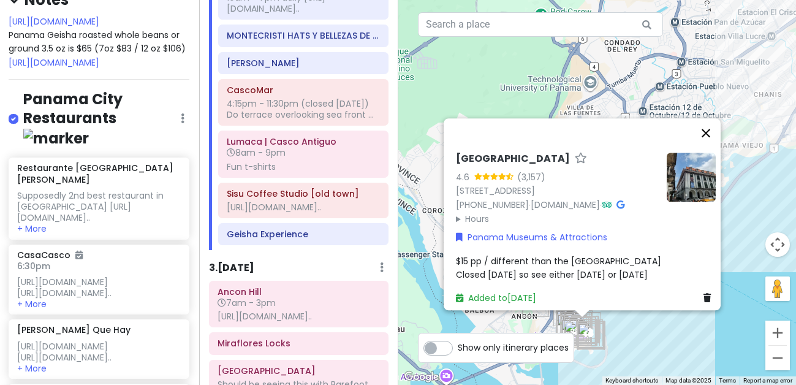
click at [711, 118] on button "Close" at bounding box center [706, 132] width 29 height 29
